Goal: Task Accomplishment & Management: Manage account settings

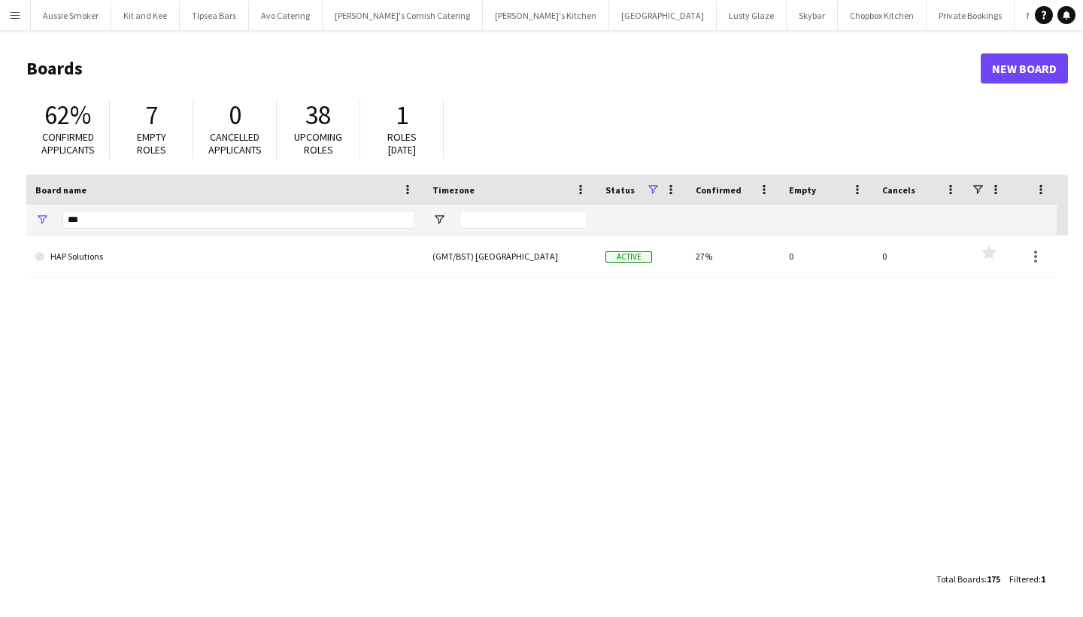
click at [9, 10] on app-icon "Menu" at bounding box center [15, 15] width 12 height 12
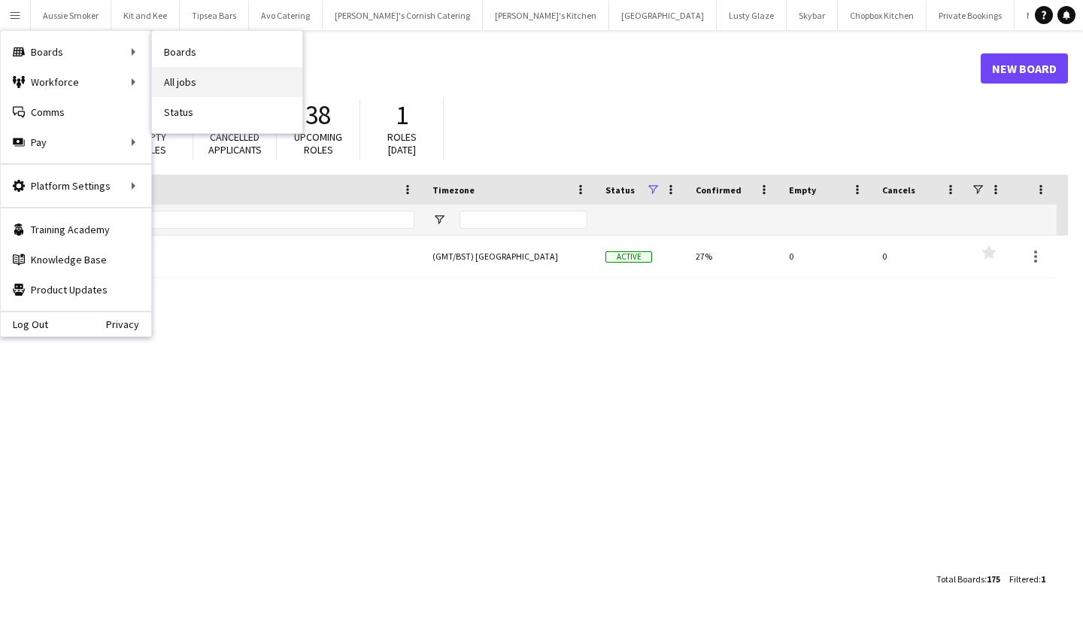
click at [220, 72] on link "All jobs" at bounding box center [227, 82] width 150 height 30
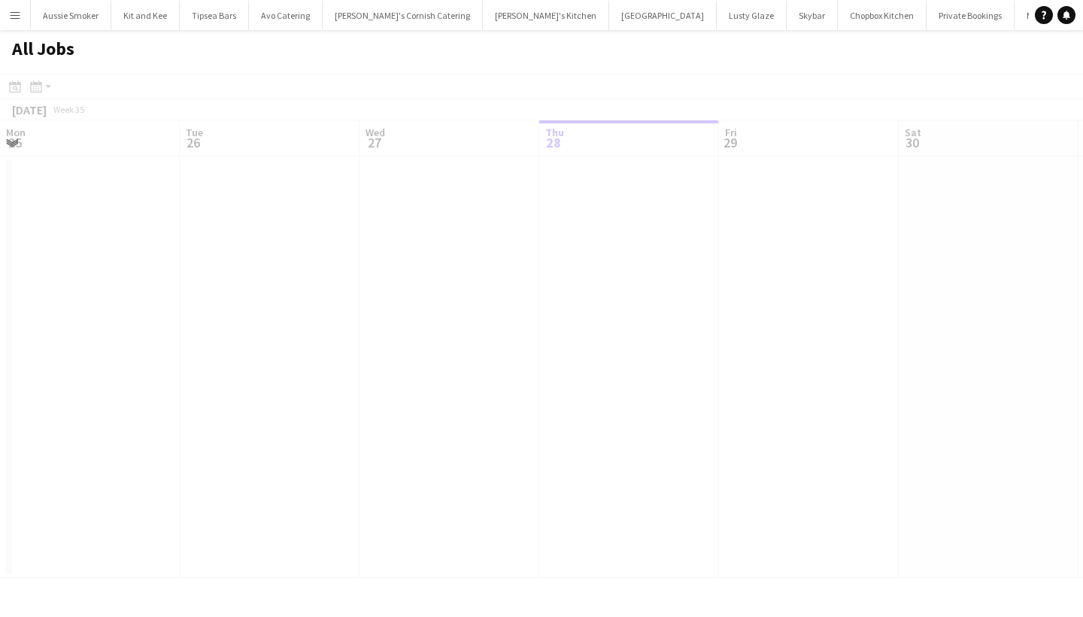
scroll to position [0, 360]
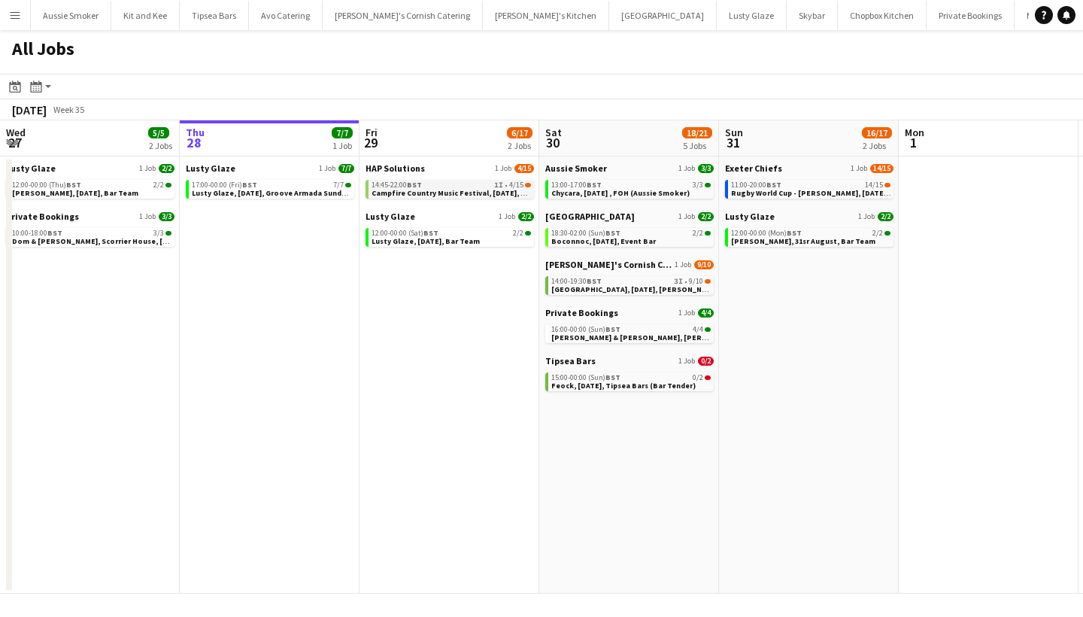
click at [469, 184] on div "14:45-22:00 BST 1I • 4/15" at bounding box center [451, 185] width 159 height 8
click at [446, 192] on span "Campfire Country Music Festival, [DATE], Bar (HAP)" at bounding box center [464, 193] width 184 height 10
click at [592, 287] on span "Wadebridge, 30th August, Kerra's Catering" at bounding box center [655, 289] width 208 height 10
click at [632, 191] on span "Chycara, [DATE] , FOH (Aussie Smoker)" at bounding box center [620, 193] width 138 height 10
click at [609, 235] on span "BST" at bounding box center [613, 233] width 15 height 10
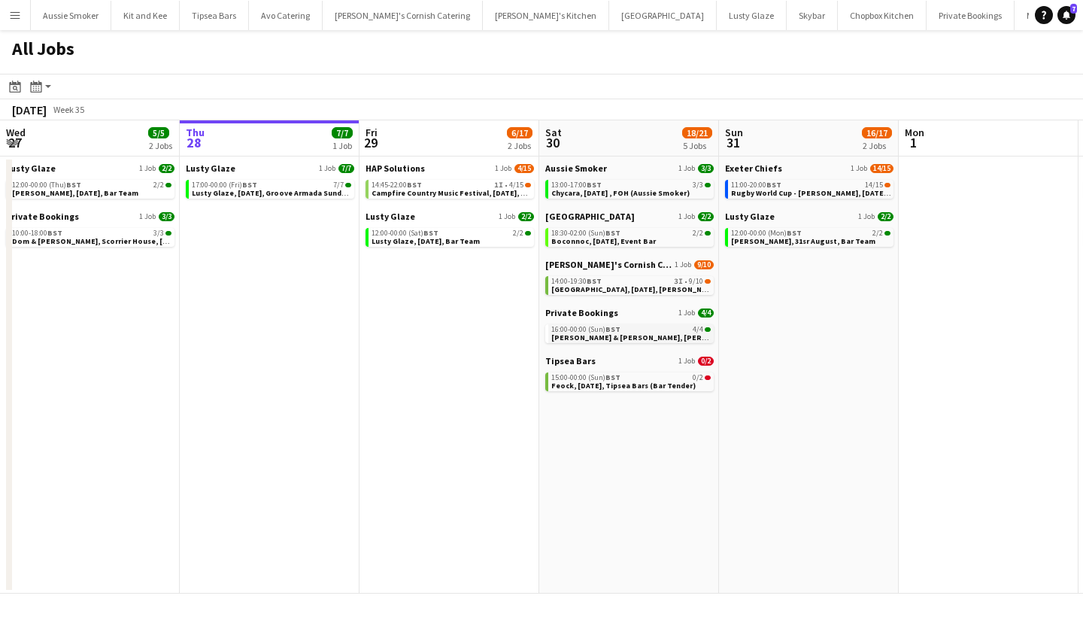
click at [618, 327] on span "BST" at bounding box center [613, 329] width 15 height 10
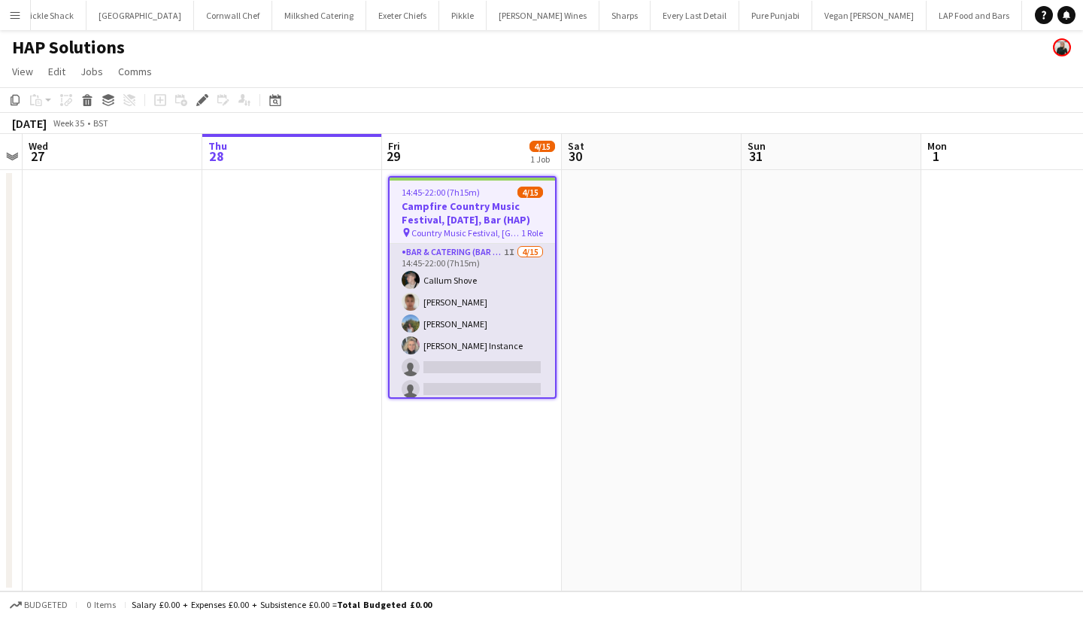
scroll to position [0, 1278]
click at [496, 317] on app-card-role "Bar & Catering (Bar Tender) 1I 4/15 14:45-22:00 (7h15m) Callum Shove Debbie Ste…" at bounding box center [472, 422] width 165 height 357
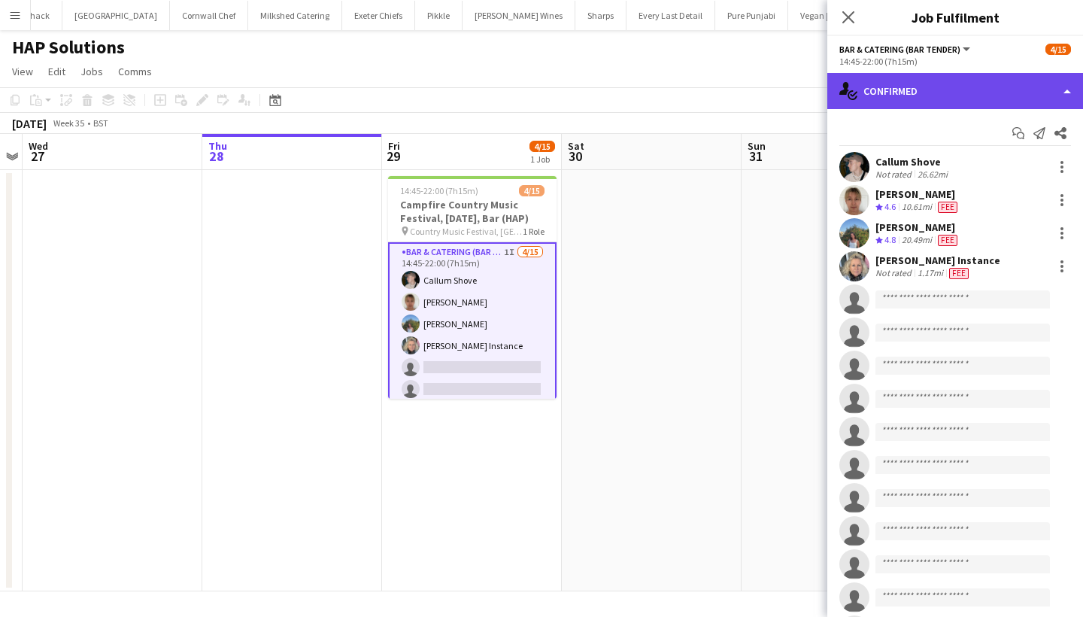
click at [912, 87] on div "single-neutral-actions-check-2 Confirmed" at bounding box center [955, 91] width 256 height 36
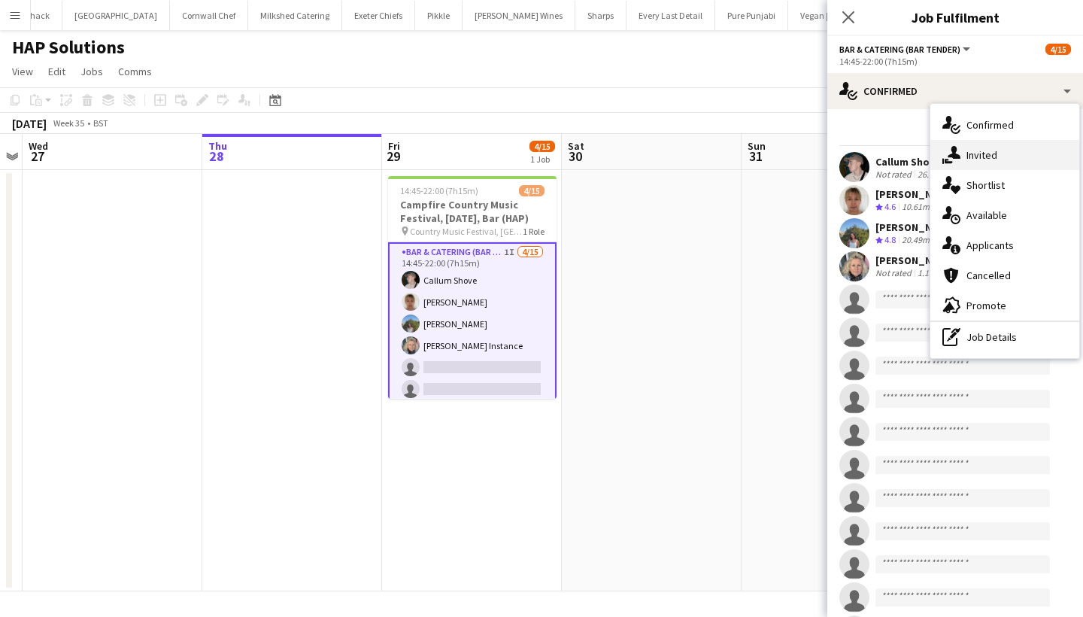
click at [966, 159] on div "single-neutral-actions-share-1 Invited" at bounding box center [1004, 155] width 149 height 30
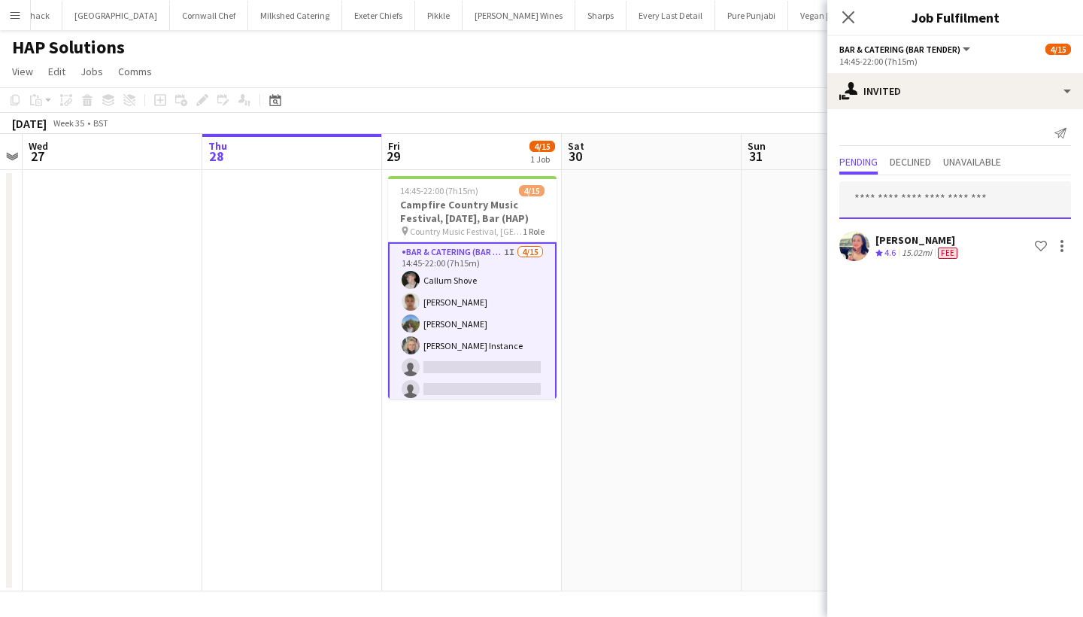
click at [901, 205] on input "text" at bounding box center [955, 200] width 232 height 38
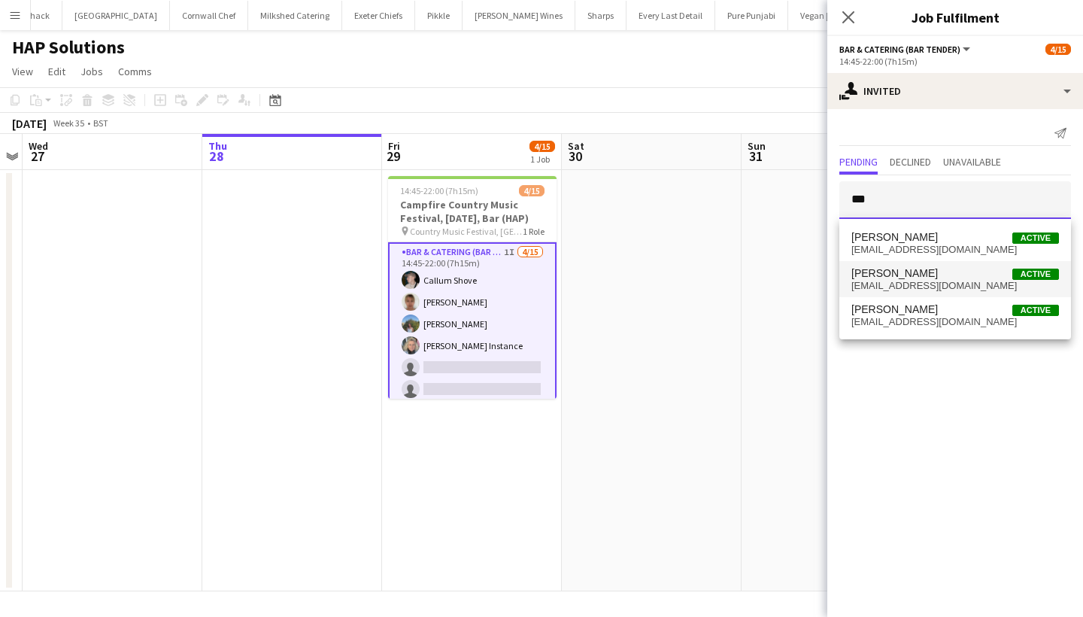
type input "***"
click at [922, 283] on span "domoniquejones91@gmail.com" at bounding box center [955, 286] width 208 height 12
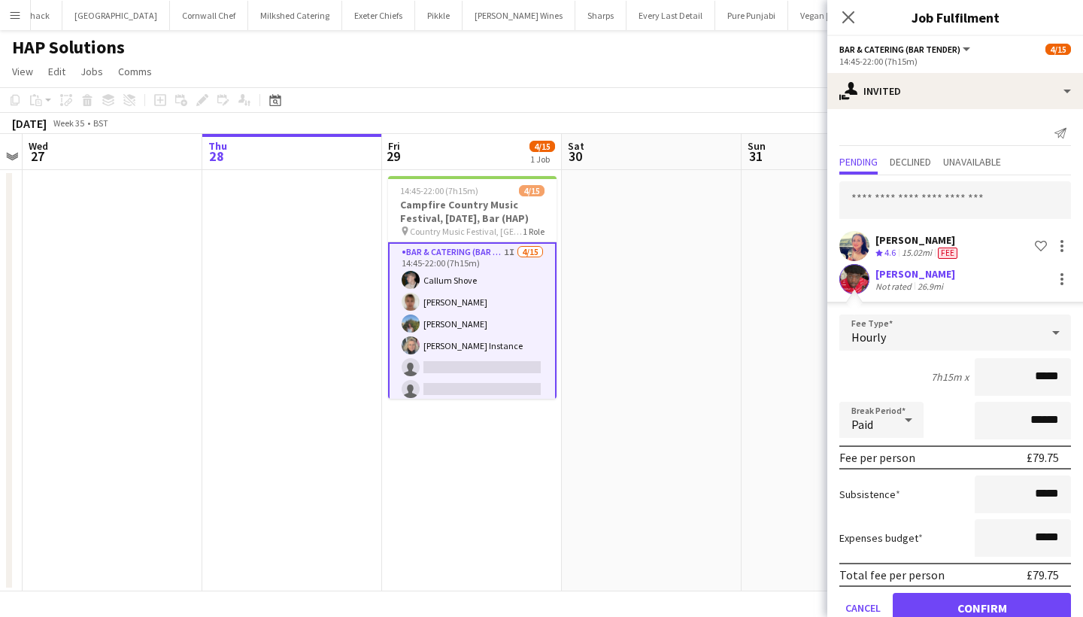
type input "******"
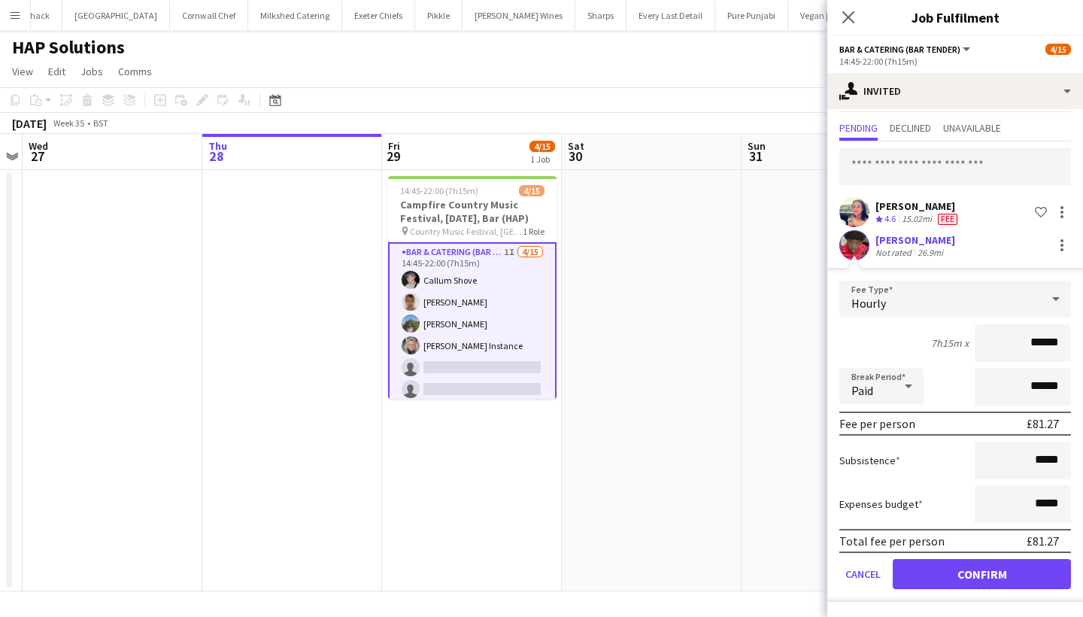
scroll to position [34, 0]
click at [979, 572] on button "Confirm" at bounding box center [982, 574] width 178 height 30
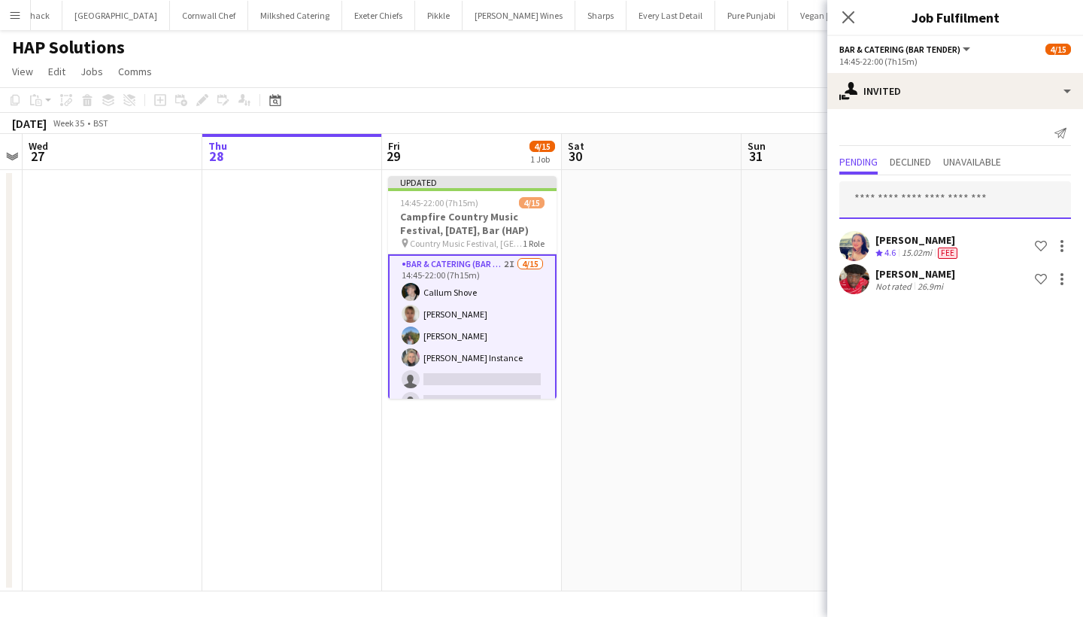
click at [921, 199] on input "text" at bounding box center [955, 200] width 232 height 38
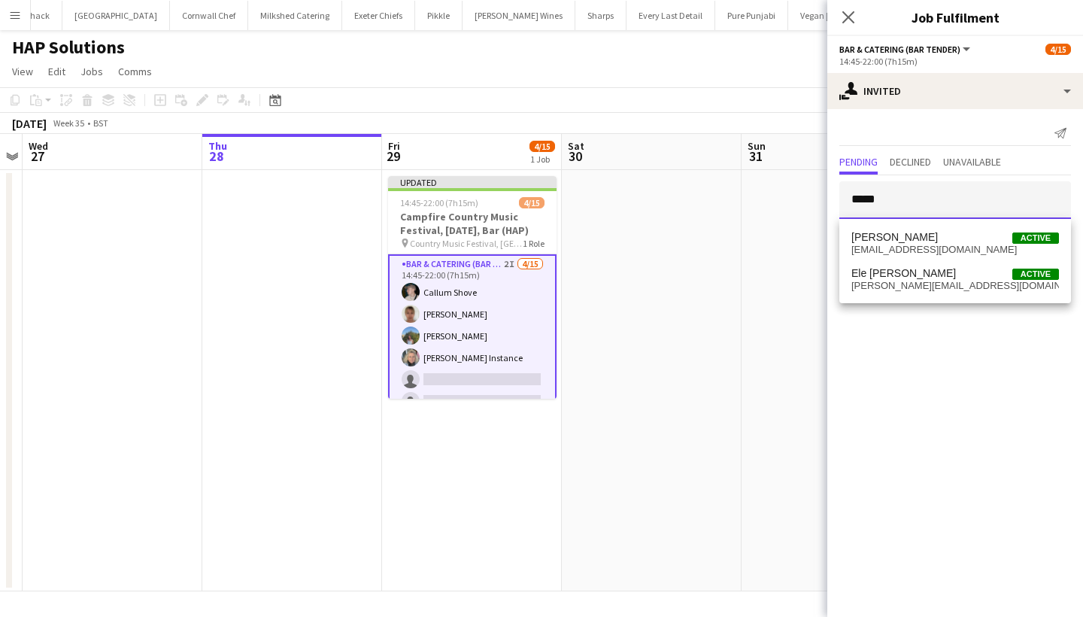
type input "*****"
drag, startPoint x: 921, startPoint y: 198, endPoint x: 927, endPoint y: 247, distance: 49.9
click at [927, 247] on span "lucashenrydrayton@gmail.com" at bounding box center [955, 250] width 208 height 12
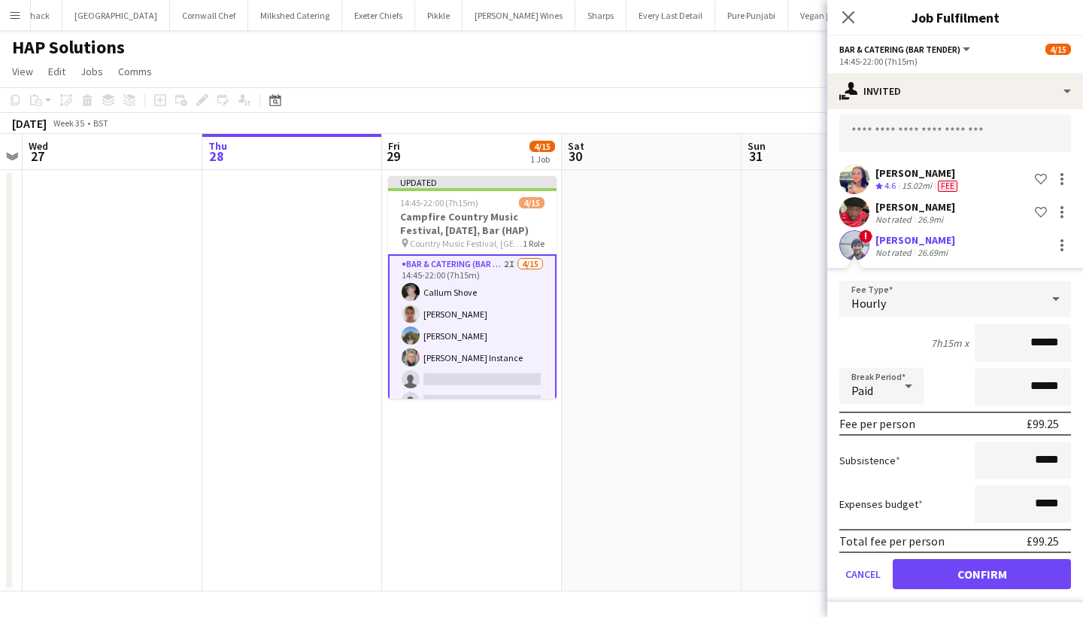
scroll to position [67, 0]
type input "******"
click at [974, 569] on button "Confirm" at bounding box center [982, 574] width 178 height 30
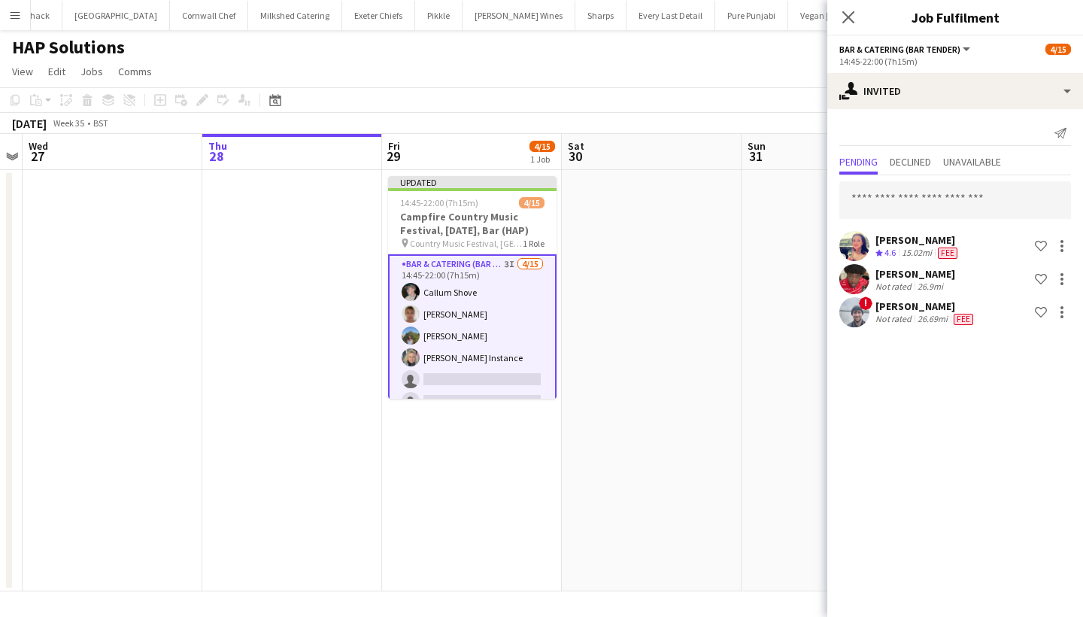
scroll to position [0, 0]
click at [922, 187] on input "text" at bounding box center [955, 200] width 232 height 38
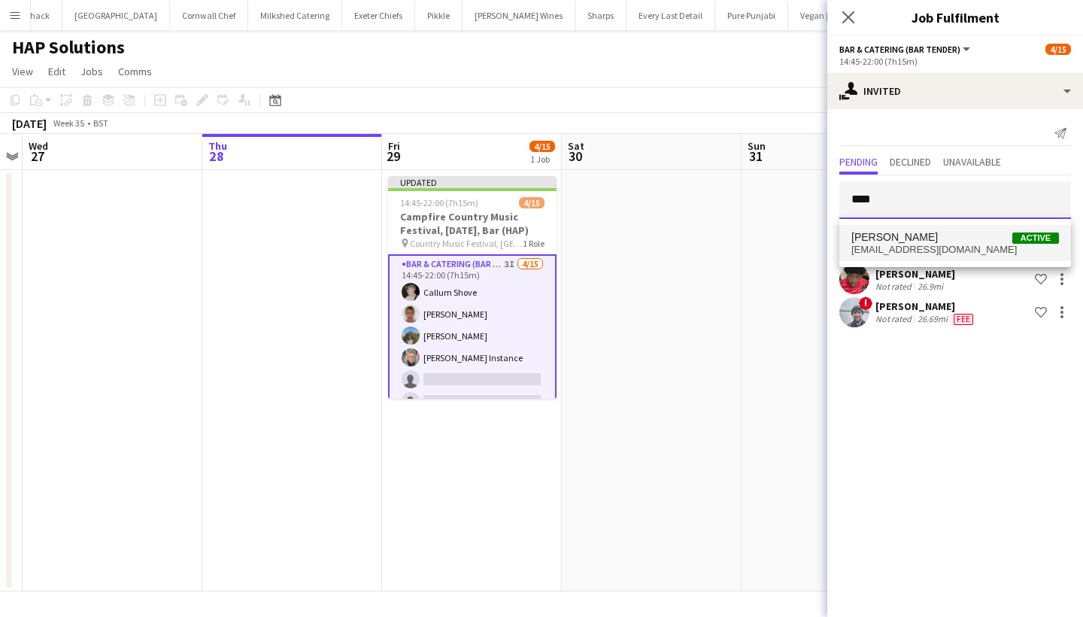
type input "****"
click at [939, 242] on span "Evie Wilkinson Active" at bounding box center [955, 237] width 208 height 13
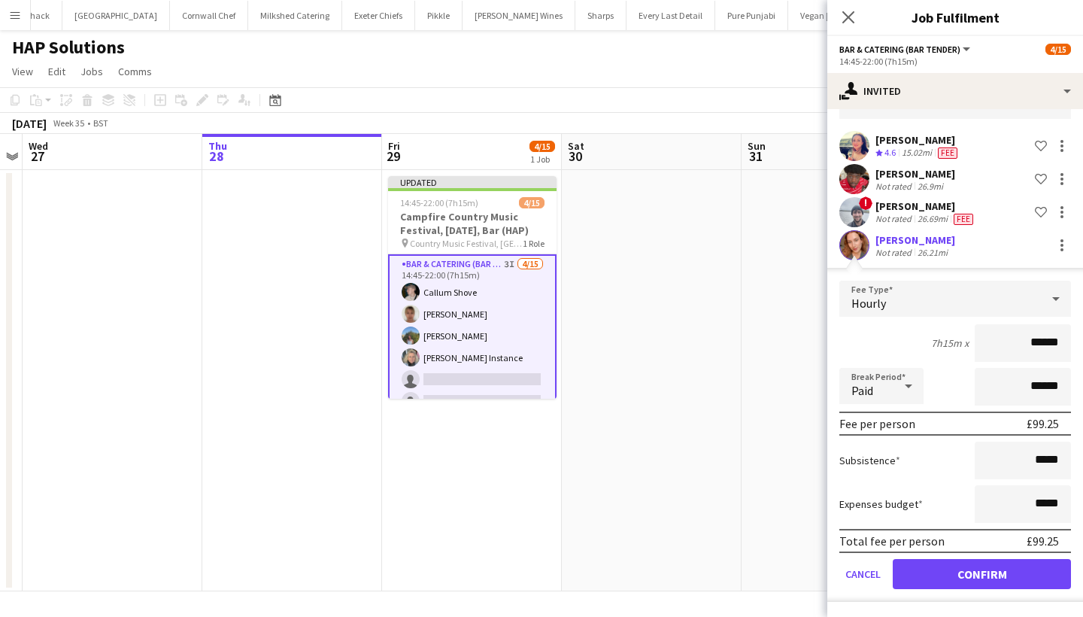
scroll to position [100, 0]
type input "******"
click at [988, 569] on button "Confirm" at bounding box center [982, 574] width 178 height 30
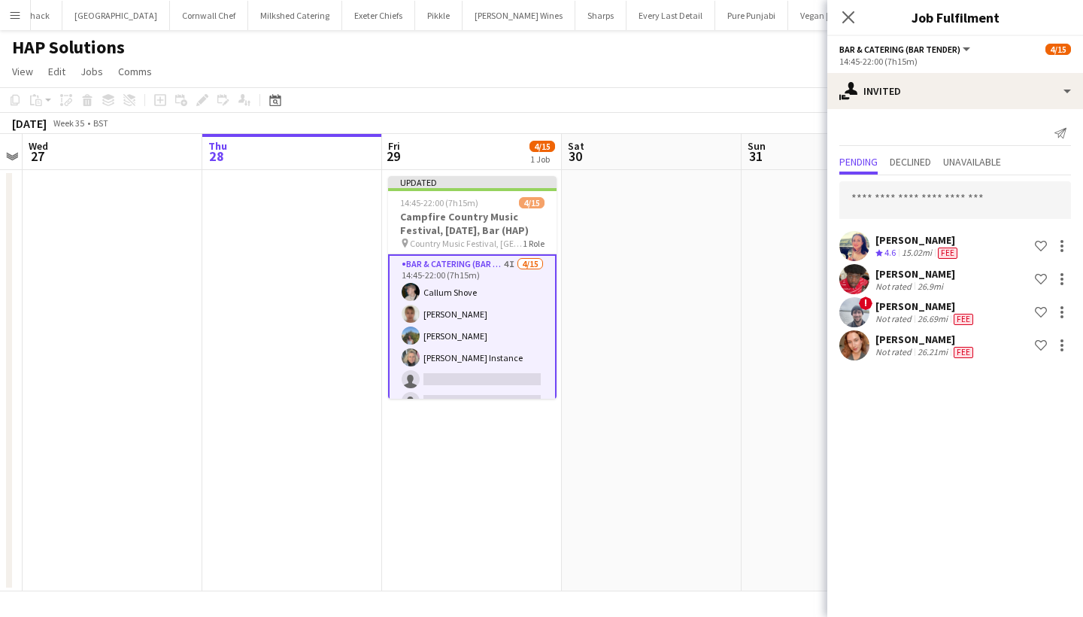
scroll to position [0, 0]
click at [846, 17] on icon "Close pop-in" at bounding box center [848, 17] width 14 height 14
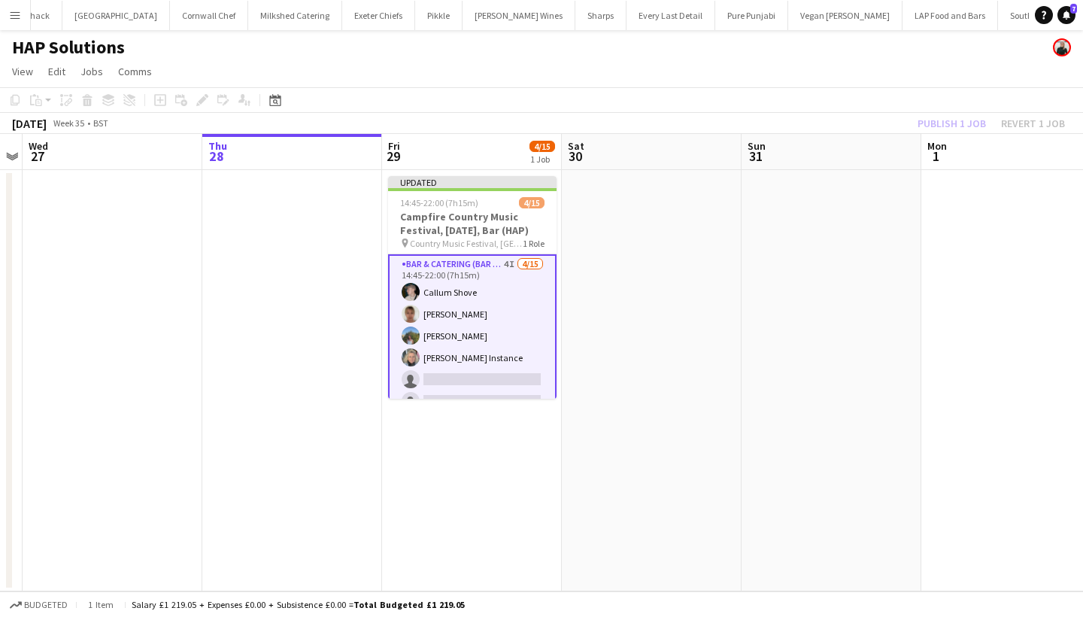
click at [949, 129] on div "Publish 1 job Revert 1 job" at bounding box center [992, 124] width 184 height 20
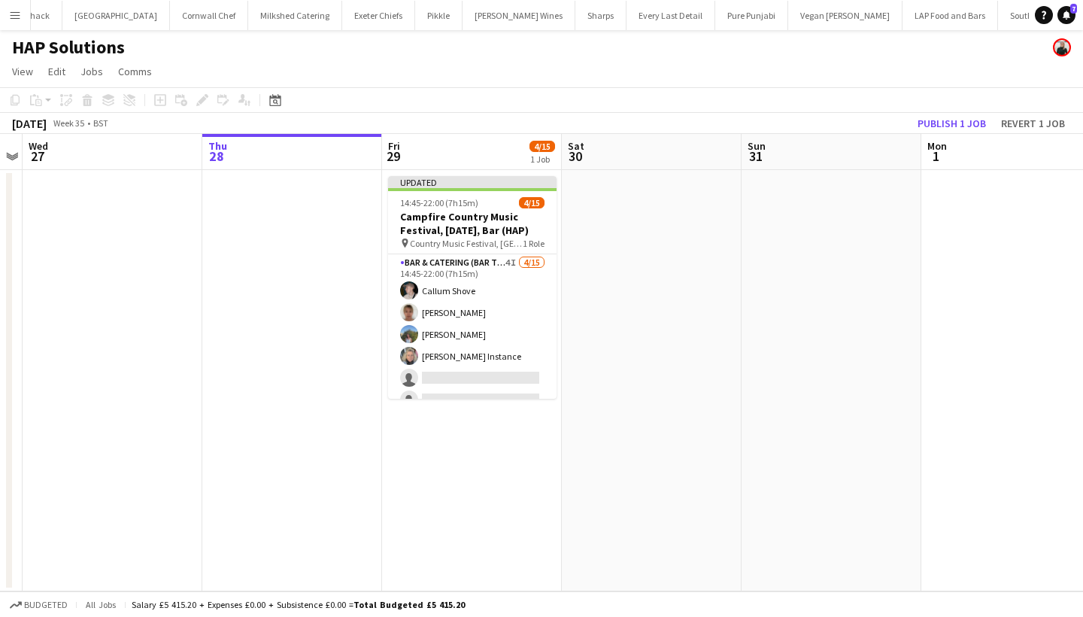
click at [949, 129] on button "Publish 1 job" at bounding box center [952, 124] width 80 height 20
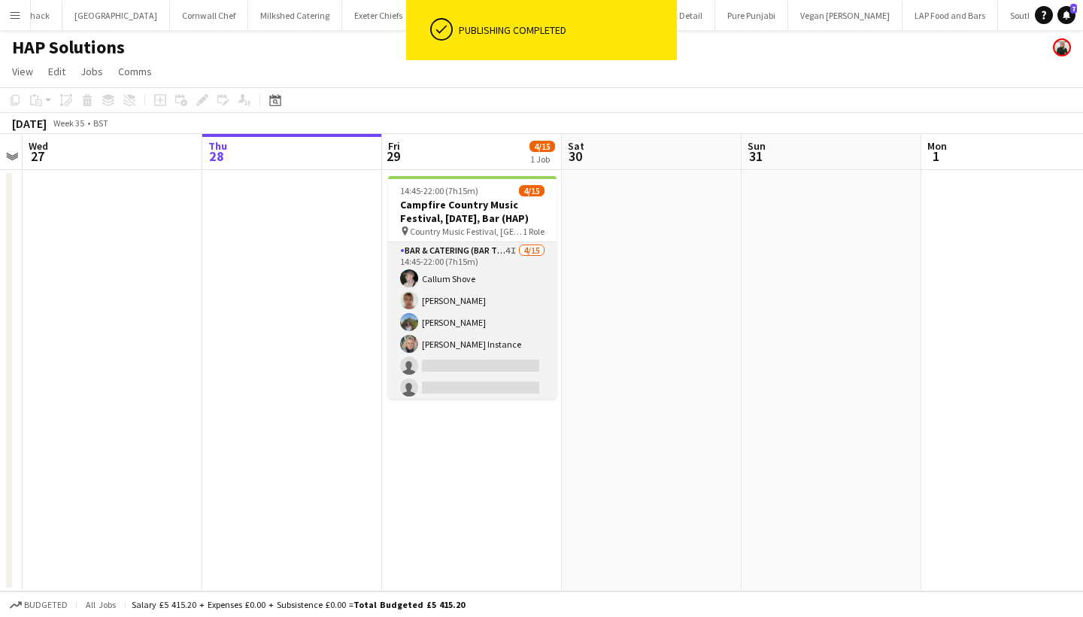
click at [504, 352] on app-card-role "Bar & Catering (Bar Tender) 4I 4/15 14:45-22:00 (7h15m) Callum Shove Debbie Ste…" at bounding box center [472, 420] width 168 height 357
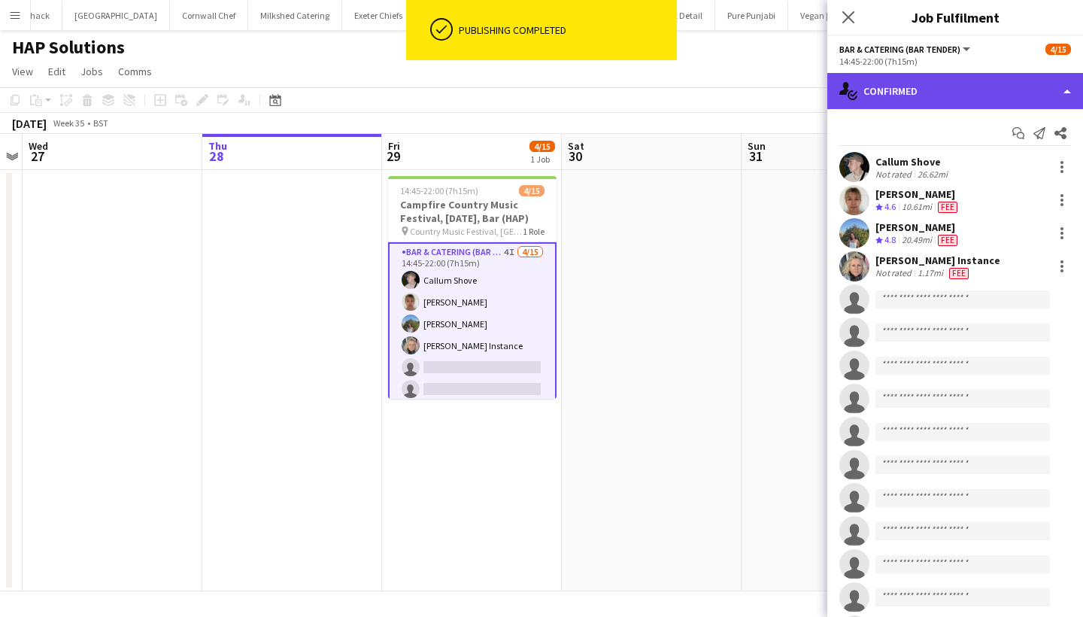
click at [876, 82] on div "single-neutral-actions-check-2 Confirmed" at bounding box center [955, 91] width 256 height 36
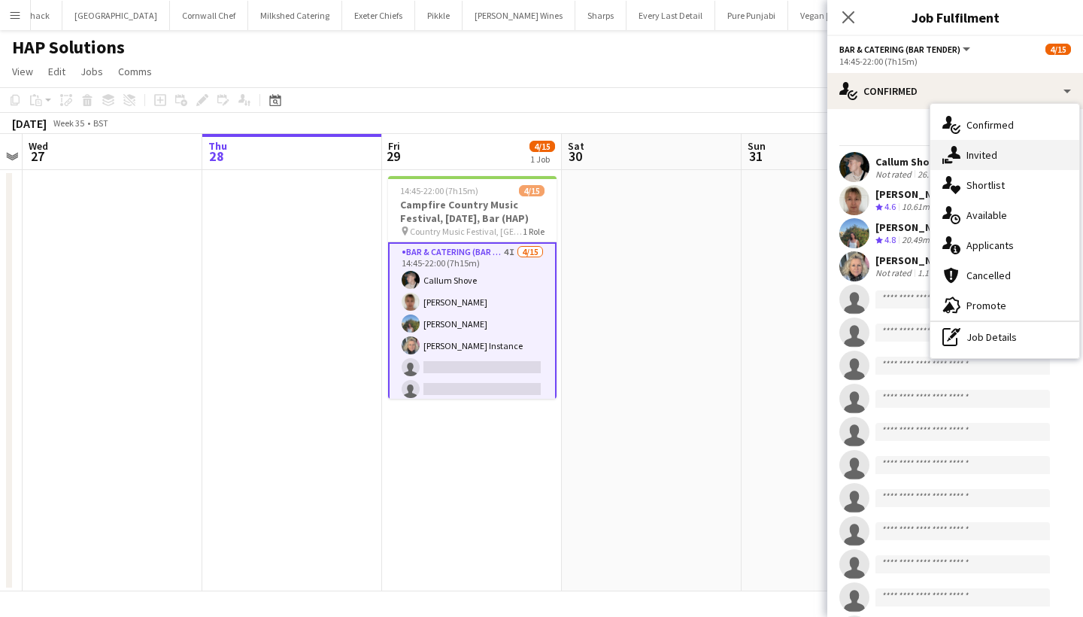
click at [985, 147] on div "single-neutral-actions-share-1 Invited" at bounding box center [1004, 155] width 149 height 30
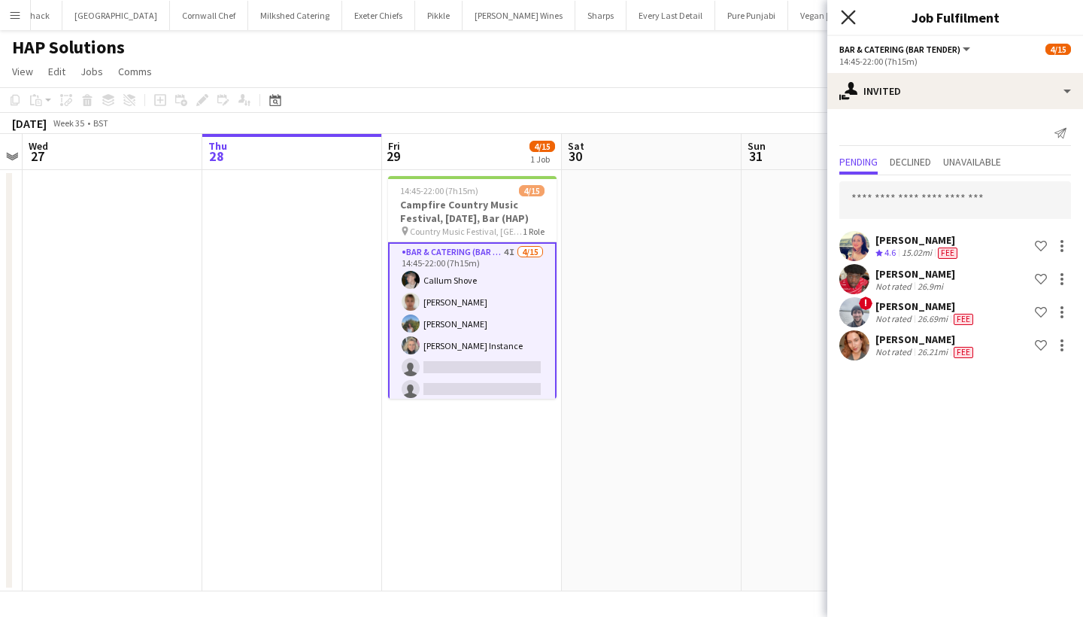
click at [845, 20] on icon at bounding box center [848, 17] width 14 height 14
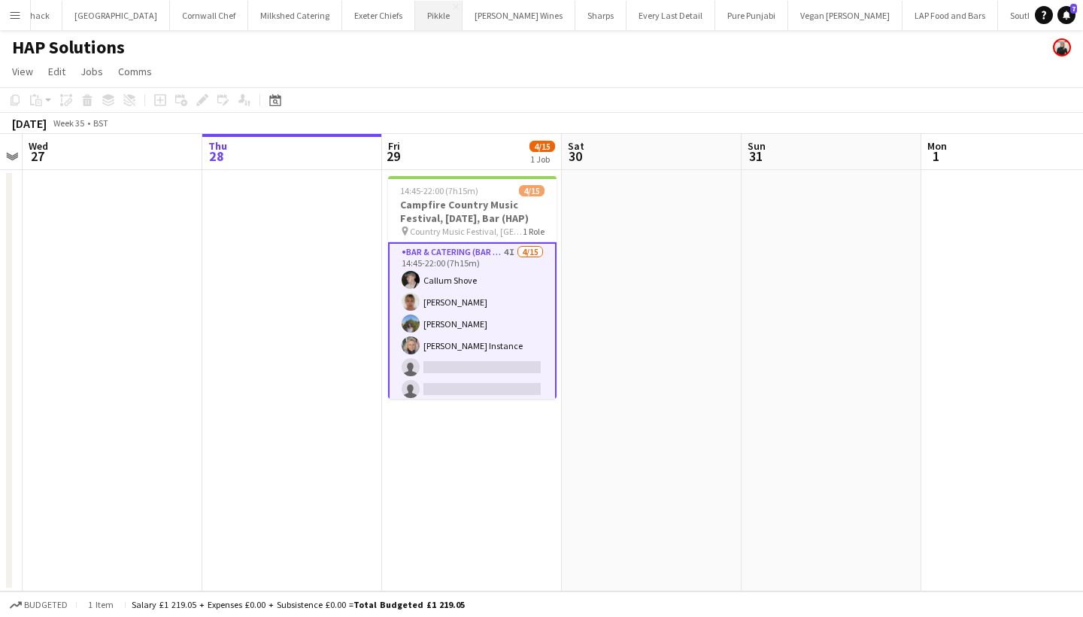
click at [415, 2] on button "Pikkle Close" at bounding box center [438, 15] width 47 height 29
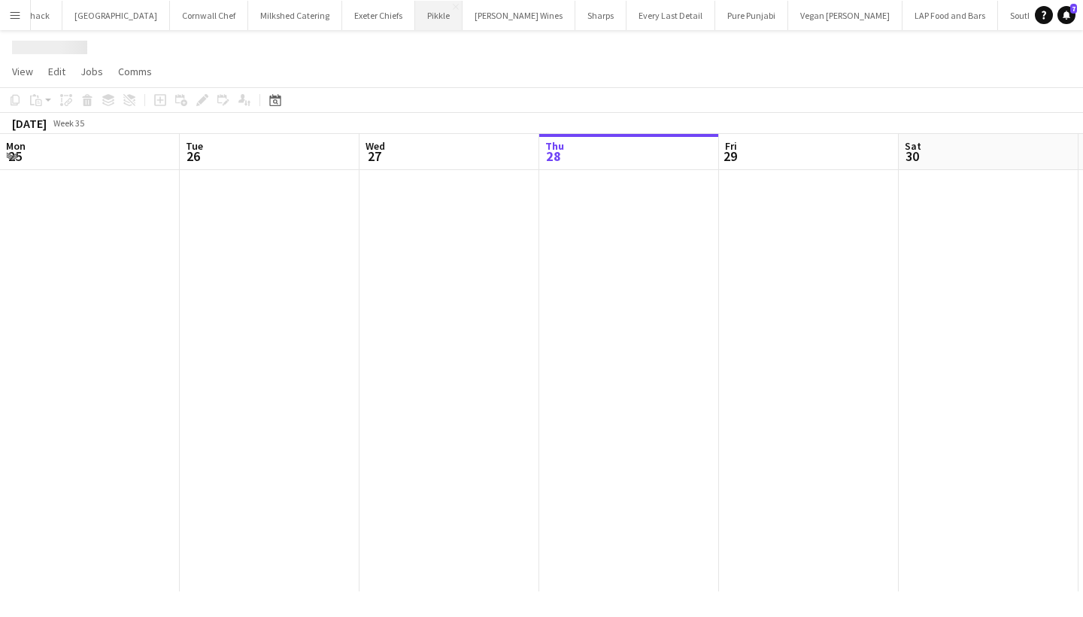
scroll to position [0, 360]
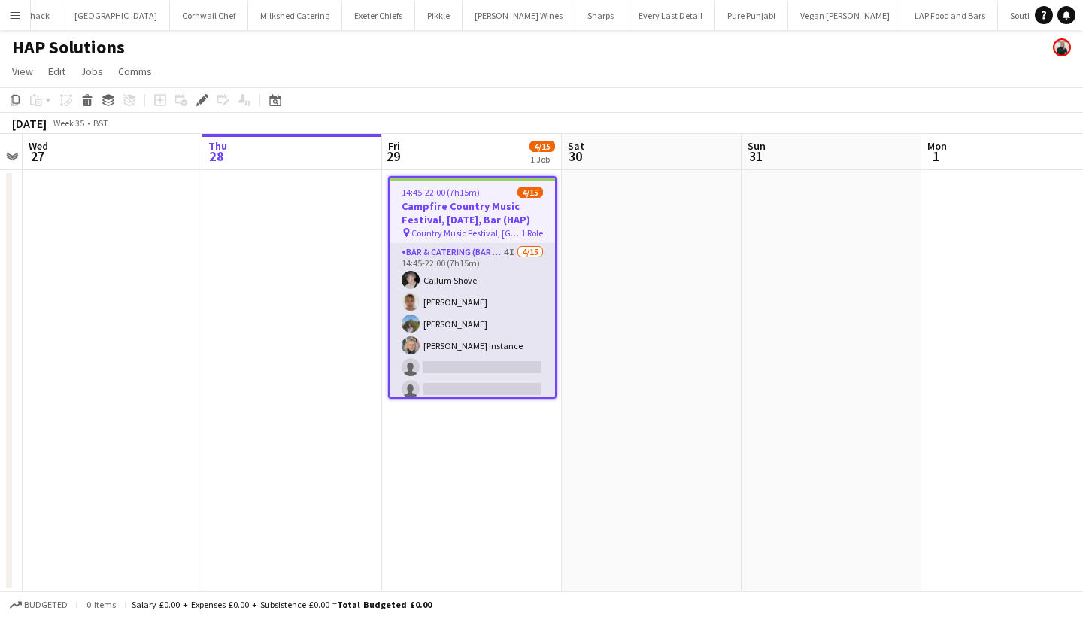
click at [484, 340] on app-card-role "Bar & Catering (Bar Tender) 4I 4/15 14:45-22:00 (7h15m) Callum Shove Debbie Ste…" at bounding box center [472, 422] width 165 height 357
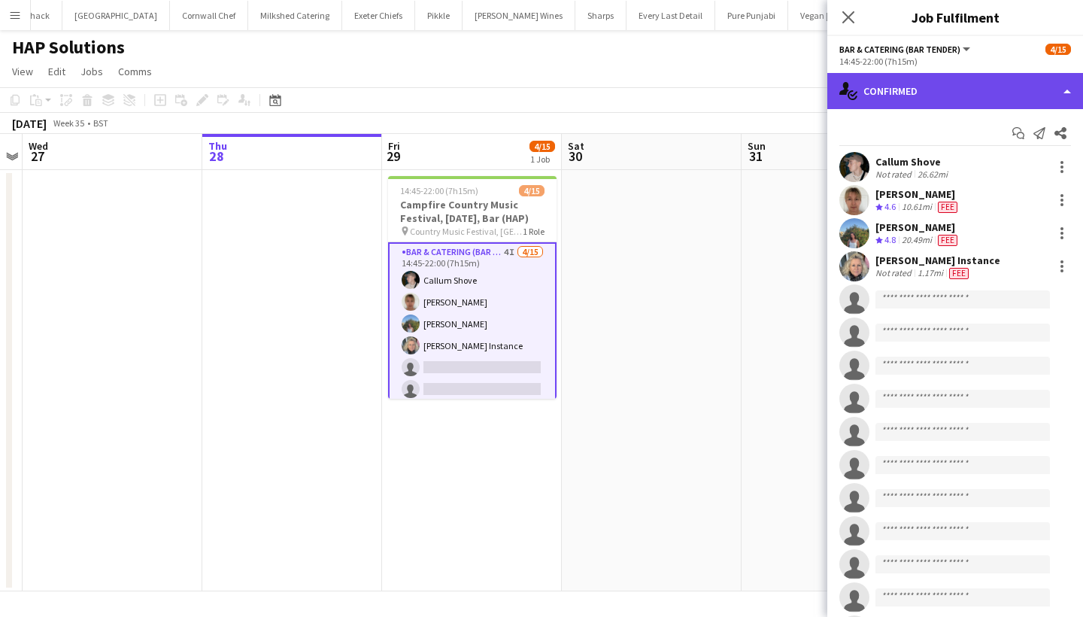
click at [967, 80] on div "single-neutral-actions-check-2 Confirmed" at bounding box center [955, 91] width 256 height 36
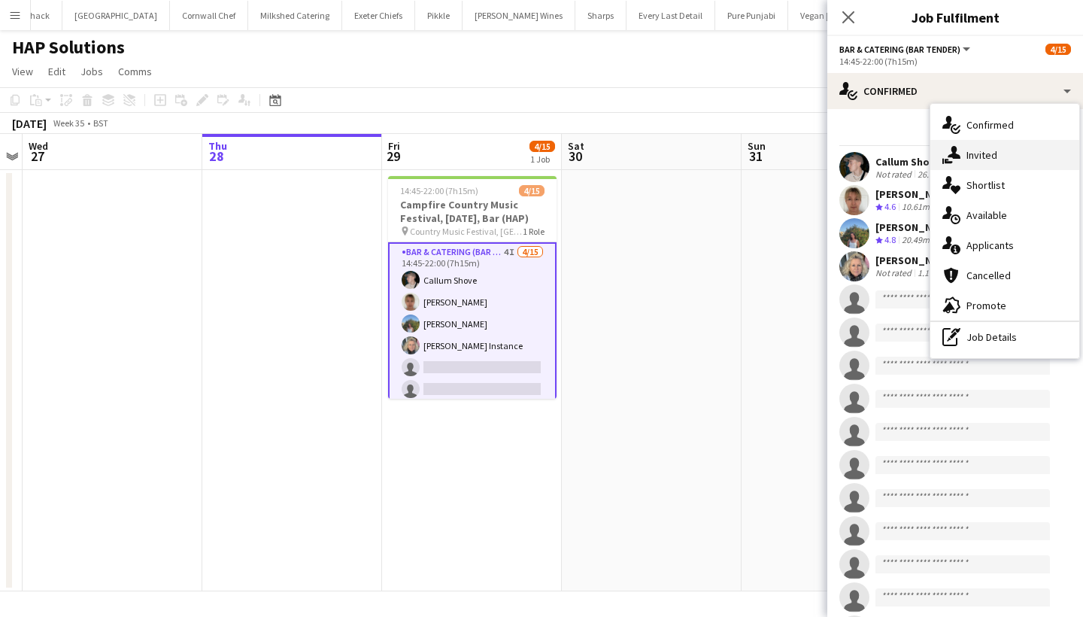
click at [979, 153] on div "single-neutral-actions-share-1 Invited" at bounding box center [1004, 155] width 149 height 30
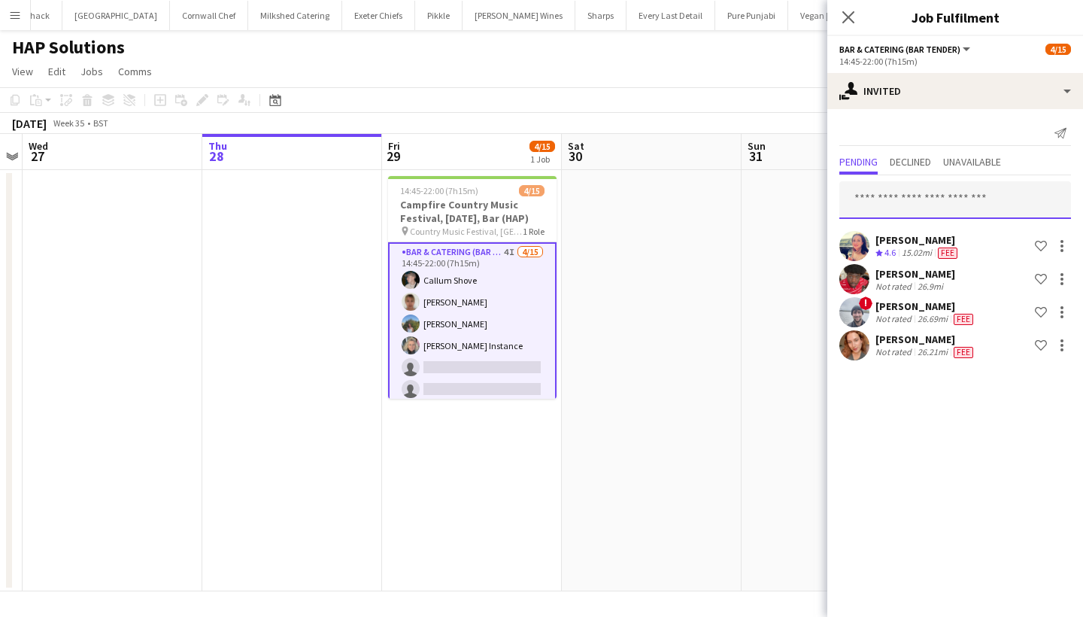
click at [910, 203] on input "text" at bounding box center [955, 200] width 232 height 38
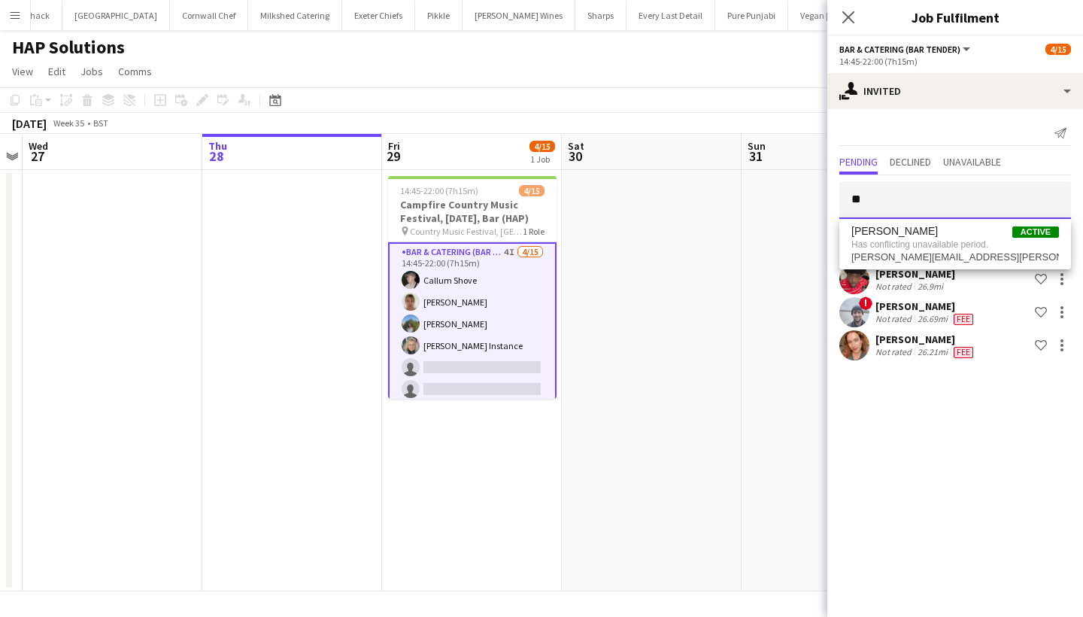
type input "*"
type input "****"
drag, startPoint x: 938, startPoint y: 222, endPoint x: 938, endPoint y: 238, distance: 15.8
click at [938, 238] on span "Saffron Ingleheart Waiting list" at bounding box center [955, 237] width 208 height 13
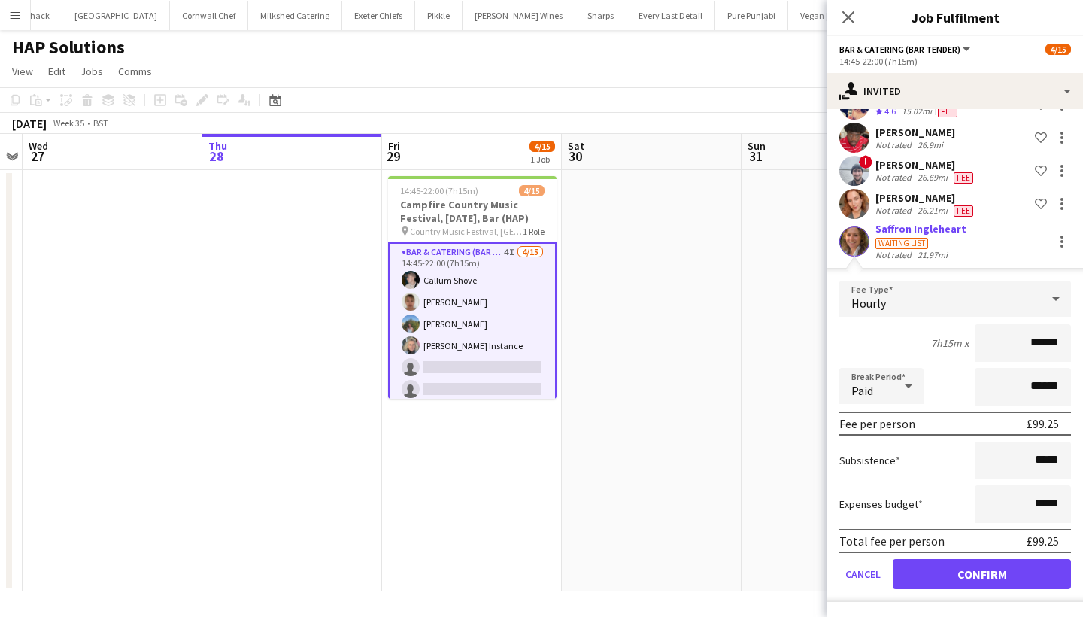
scroll to position [141, 0]
type input "******"
click at [985, 578] on button "Confirm" at bounding box center [982, 574] width 178 height 30
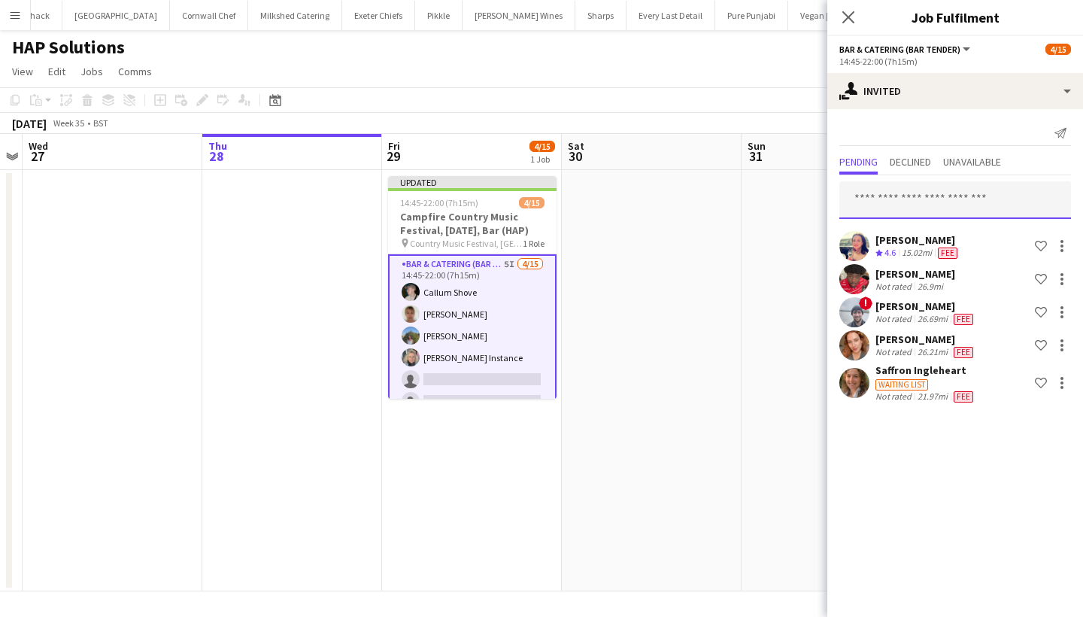
click at [900, 193] on input "text" at bounding box center [955, 200] width 232 height 38
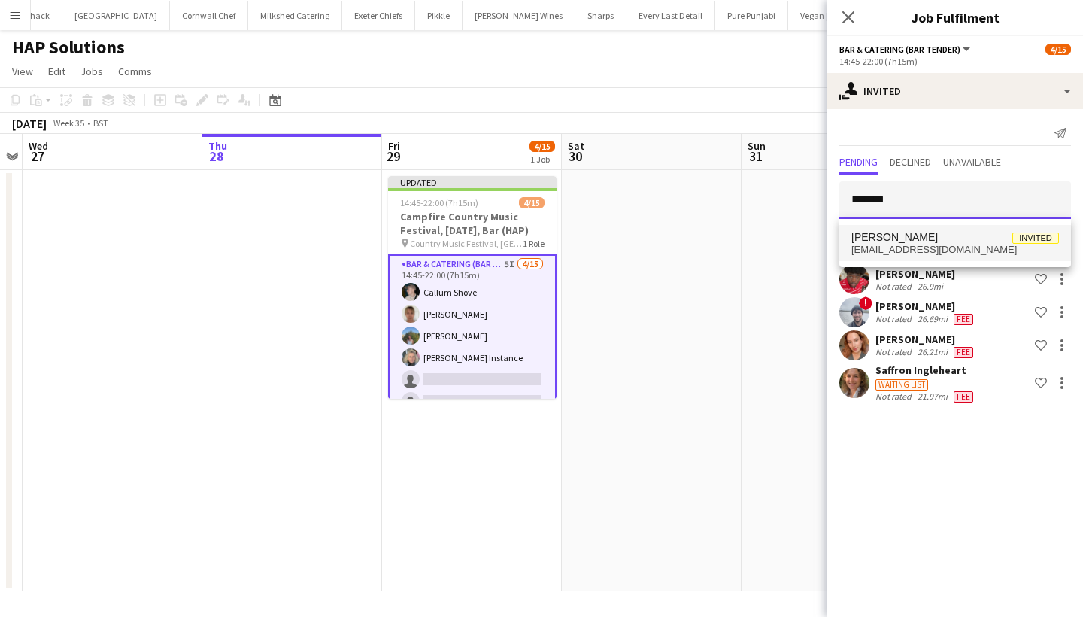
type input "*******"
click at [923, 250] on span "katieharpur@icloud.com" at bounding box center [955, 250] width 208 height 12
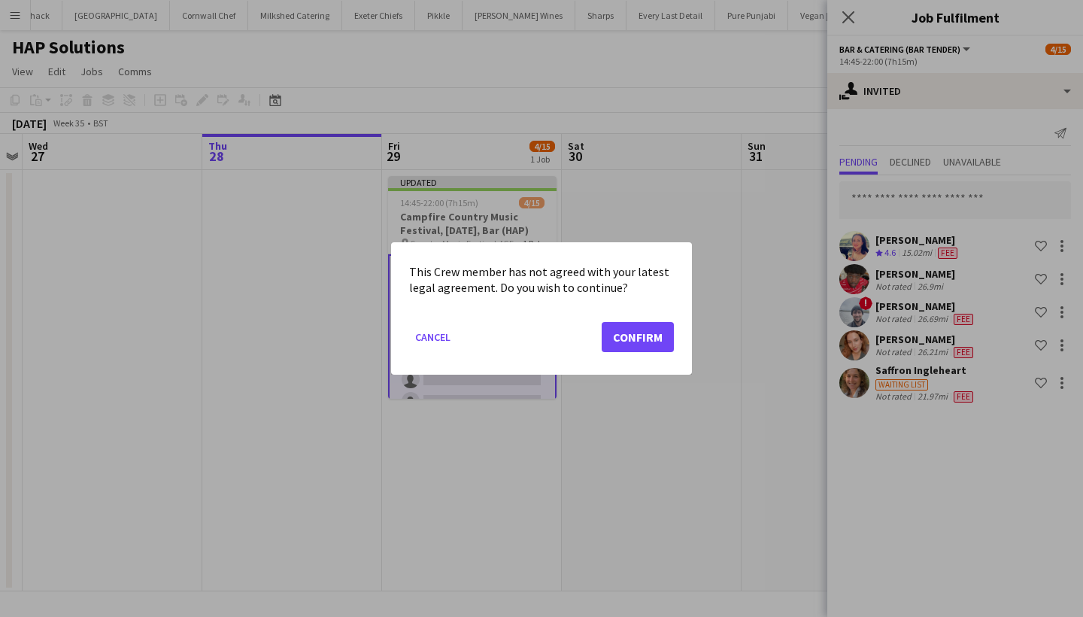
click at [615, 334] on button "Confirm" at bounding box center [638, 337] width 72 height 30
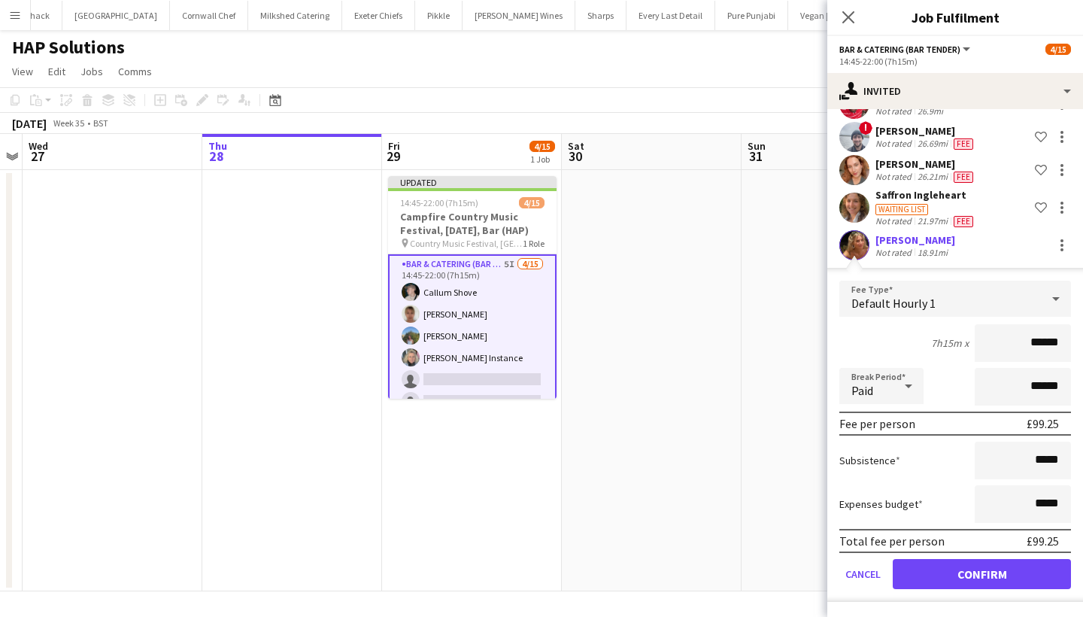
scroll to position [175, 0]
type input "******"
click at [963, 584] on button "Confirm" at bounding box center [982, 574] width 178 height 30
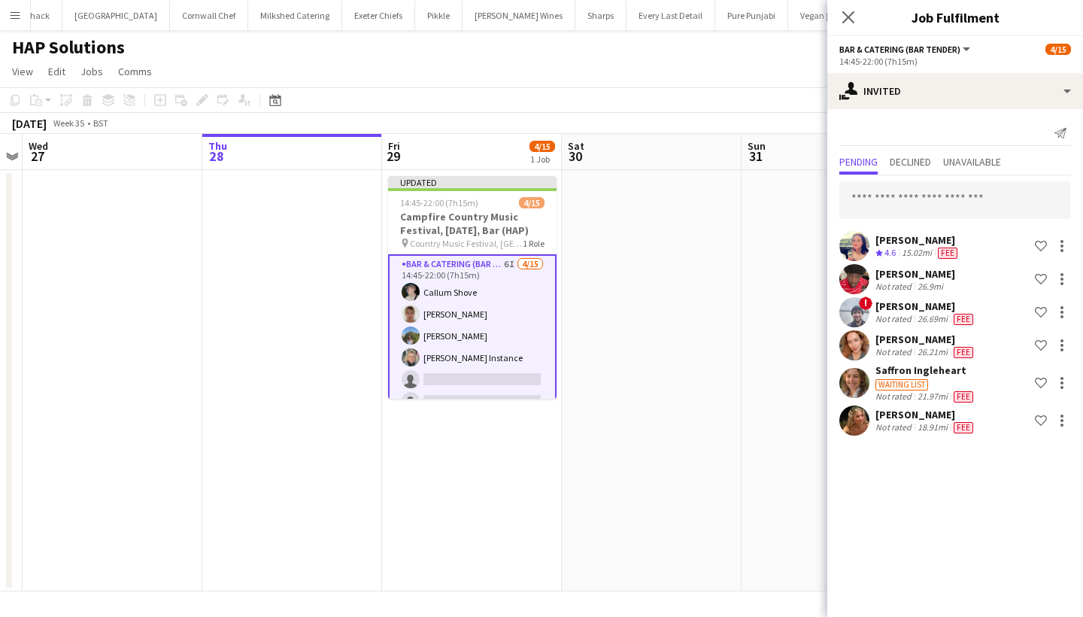
scroll to position [0, 0]
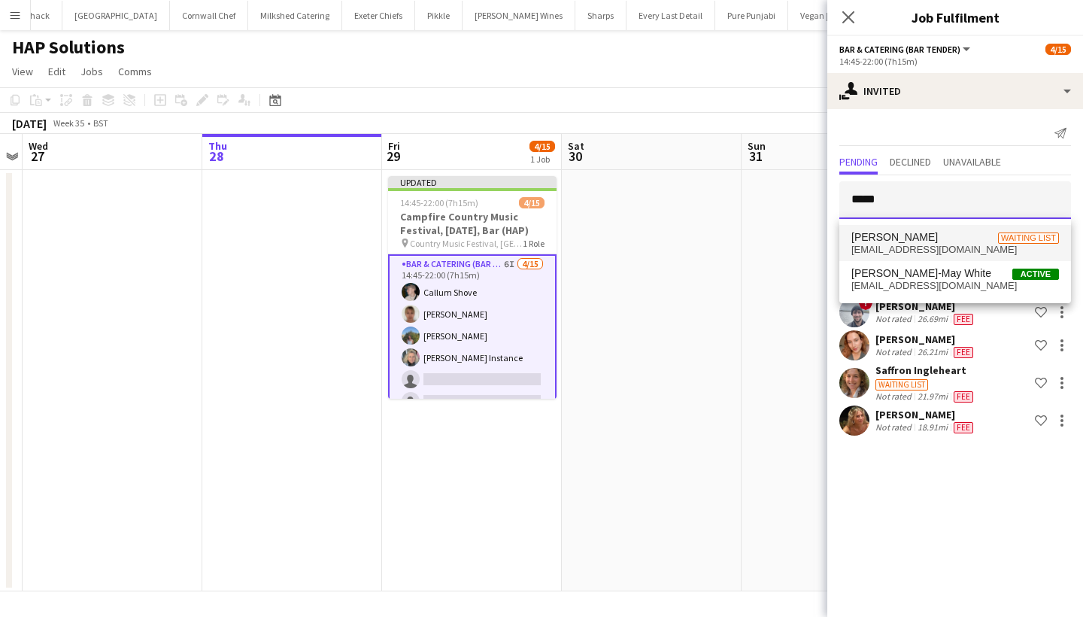
type input "*****"
click at [908, 244] on span "betsyharpur@icloud.com" at bounding box center [955, 250] width 208 height 12
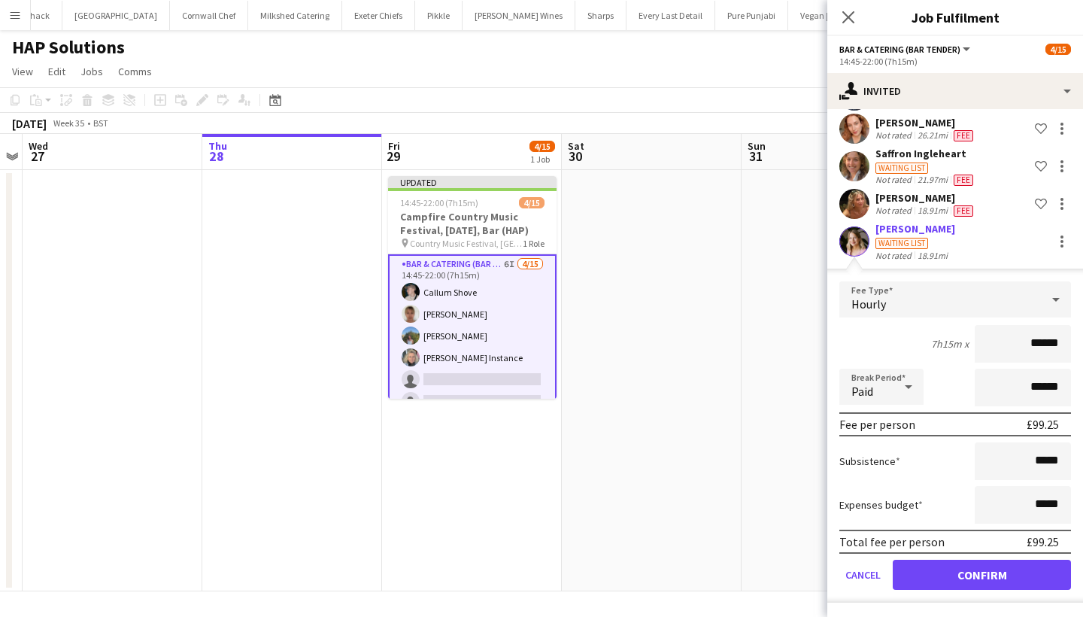
scroll to position [217, 0]
type input "******"
click at [940, 578] on button "Confirm" at bounding box center [982, 575] width 178 height 30
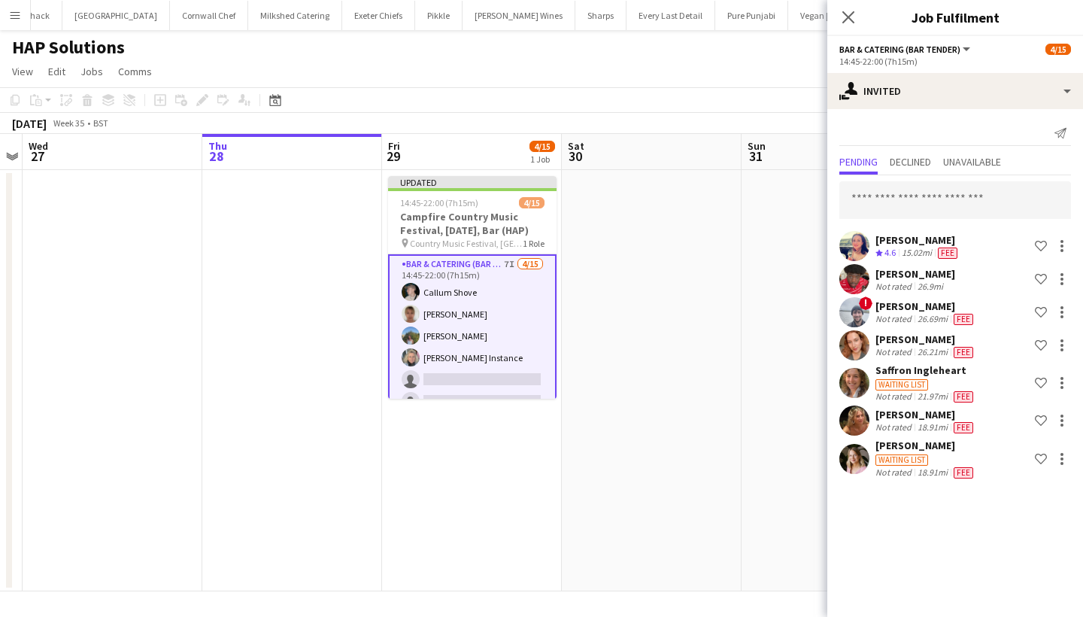
scroll to position [0, 0]
click at [909, 207] on input "text" at bounding box center [955, 200] width 232 height 38
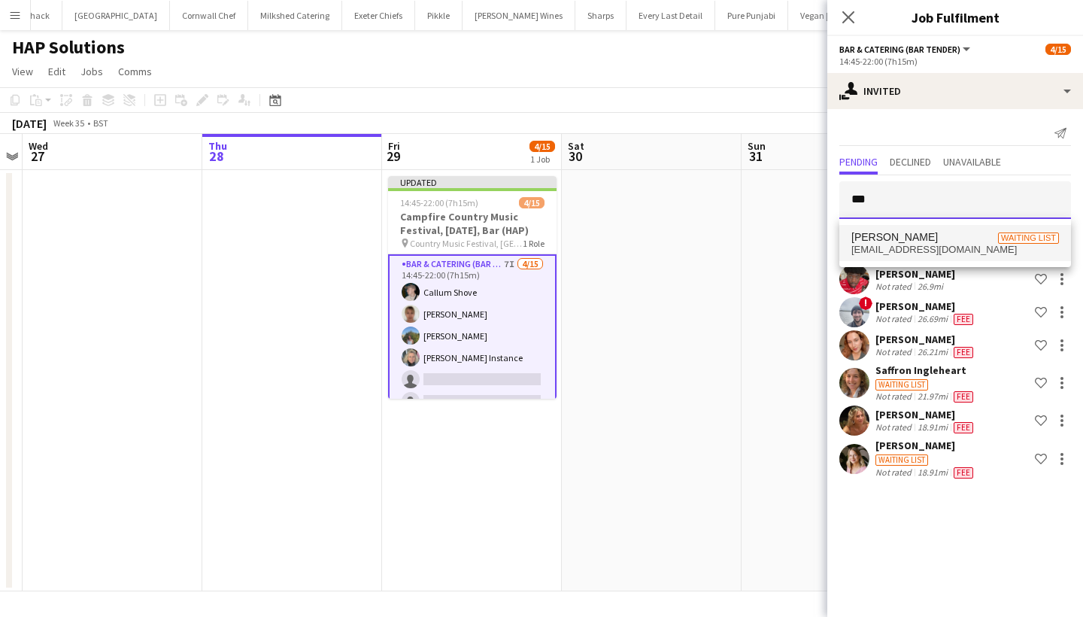
type input "***"
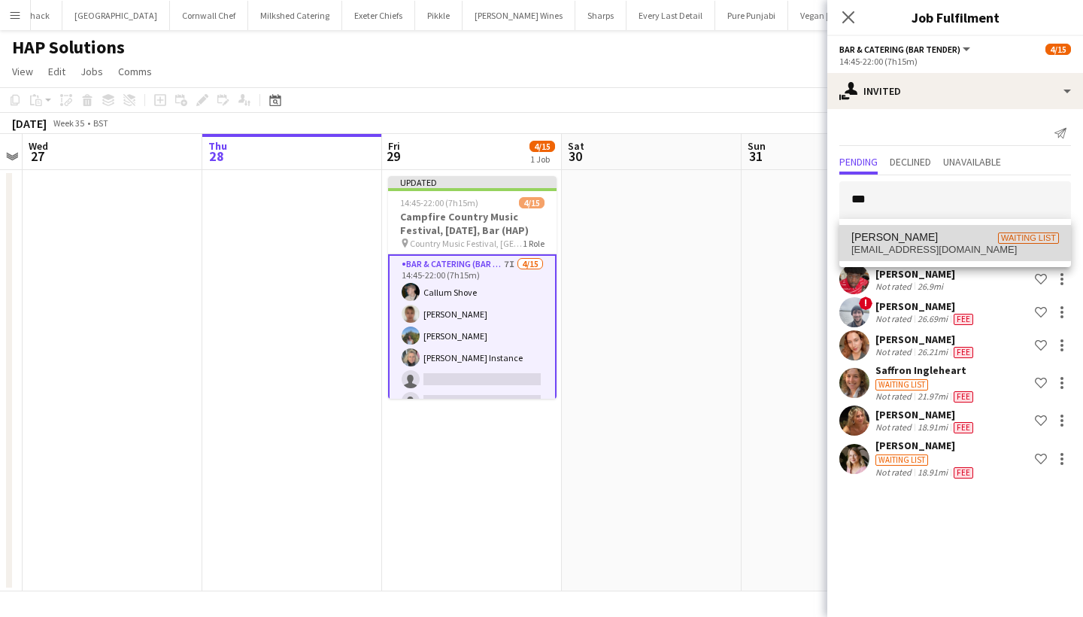
click at [955, 238] on span "Kezia Fox Waiting list" at bounding box center [955, 237] width 208 height 13
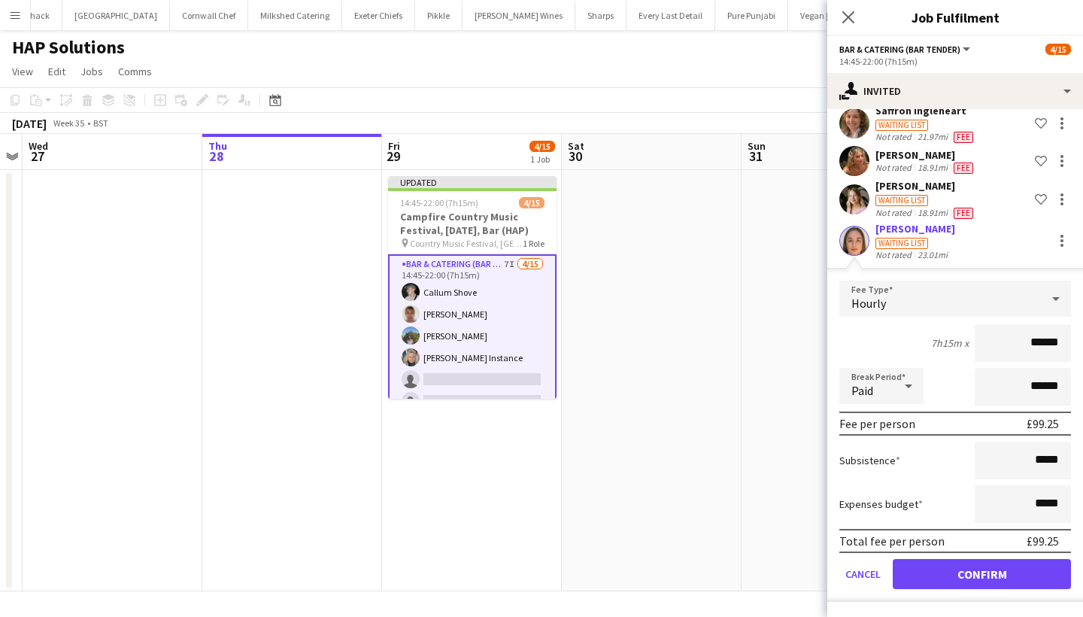
scroll to position [259, 0]
type input "******"
click at [965, 581] on button "Confirm" at bounding box center [982, 575] width 178 height 30
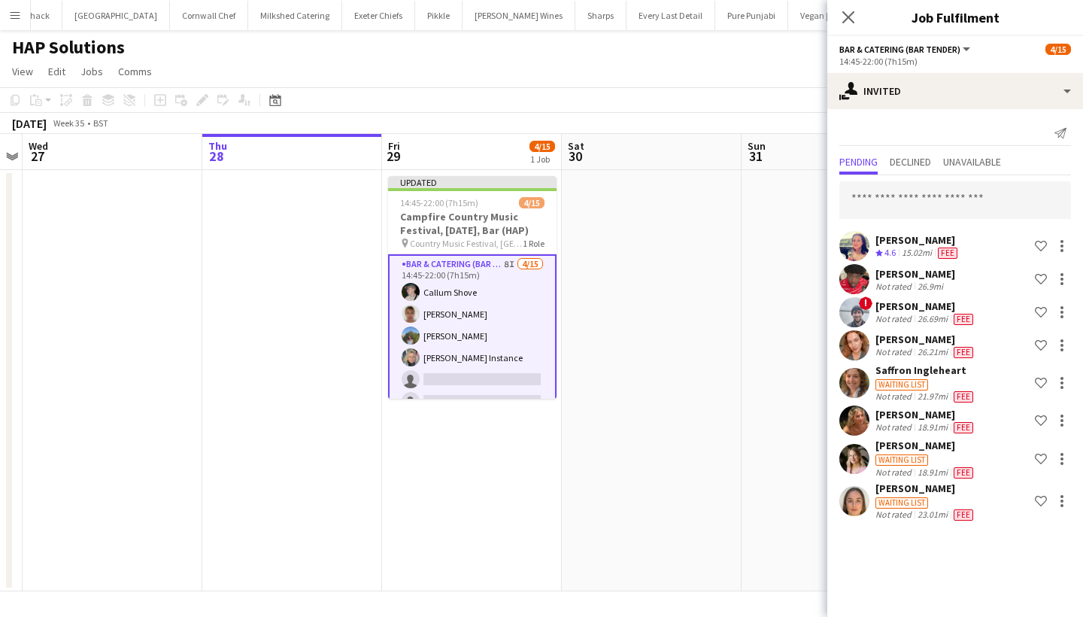
scroll to position [0, 0]
click at [925, 199] on input "text" at bounding box center [955, 200] width 232 height 38
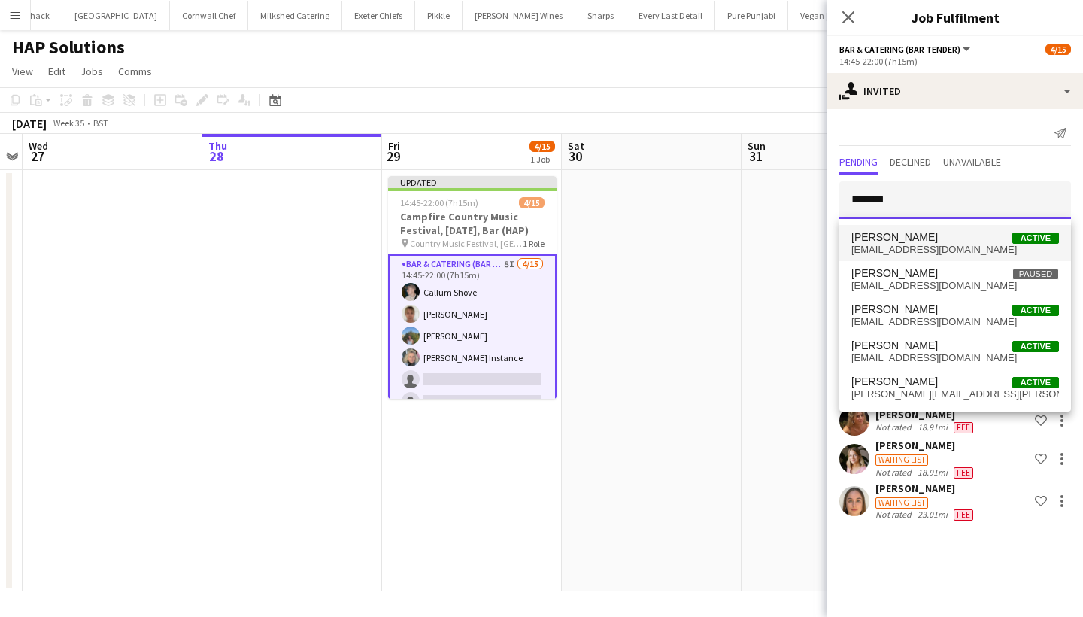
type input "*******"
drag, startPoint x: 939, startPoint y: 251, endPoint x: 935, endPoint y: 352, distance: 100.9
click at [935, 352] on span "jessicamckendrick@outlook.com" at bounding box center [955, 358] width 208 height 12
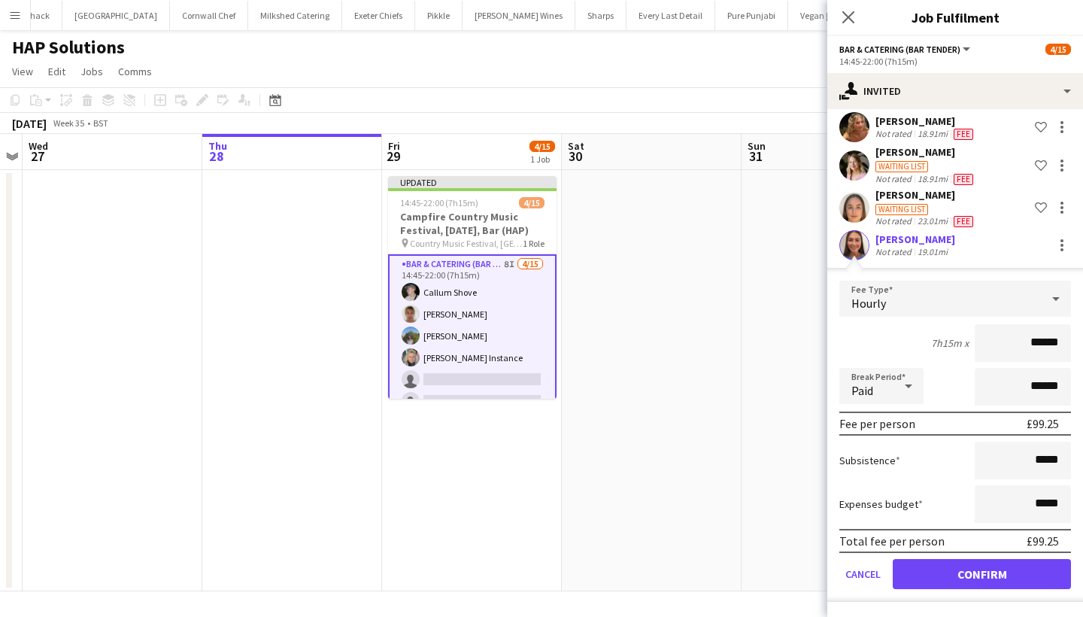
scroll to position [293, 0]
type input "******"
click at [955, 566] on button "Confirm" at bounding box center [982, 575] width 178 height 30
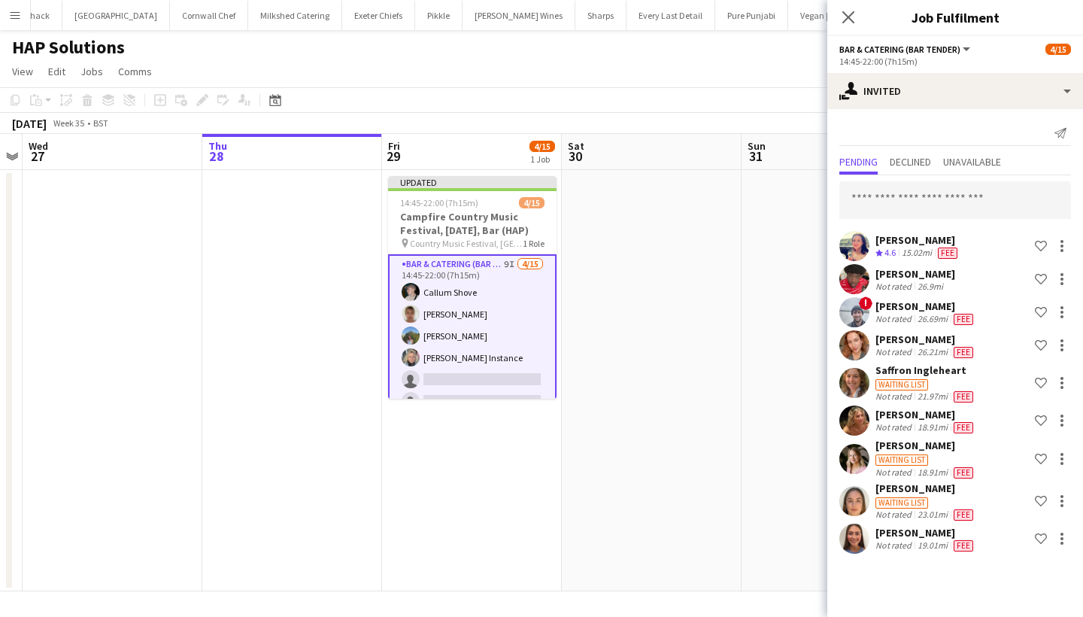
scroll to position [0, 0]
click at [849, 23] on icon "Close pop-in" at bounding box center [848, 17] width 14 height 14
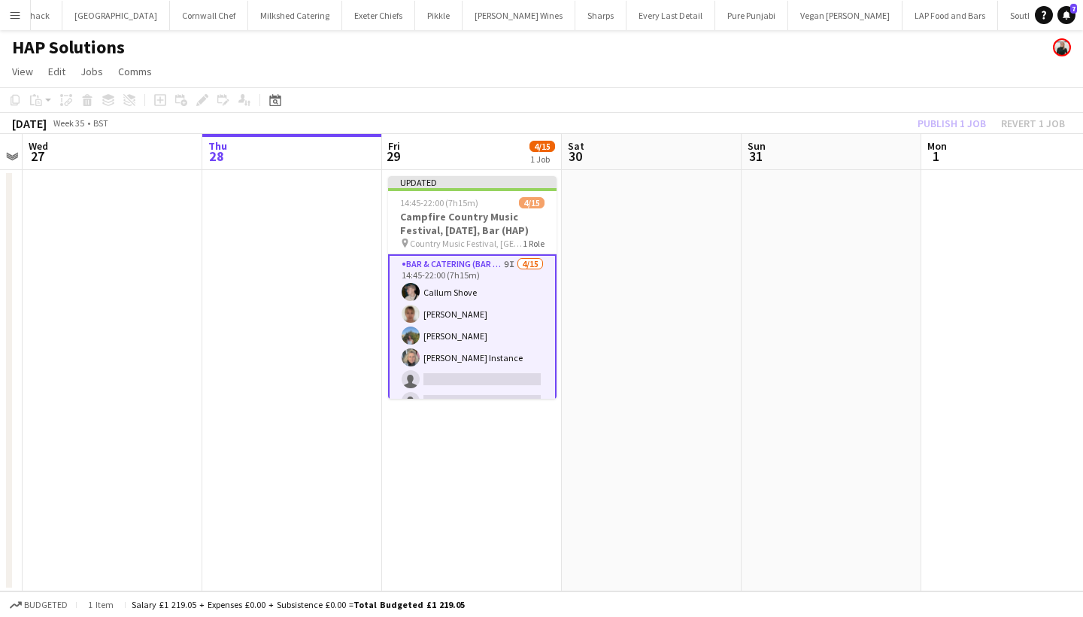
click at [979, 126] on div "Publish 1 job Revert 1 job" at bounding box center [992, 124] width 184 height 20
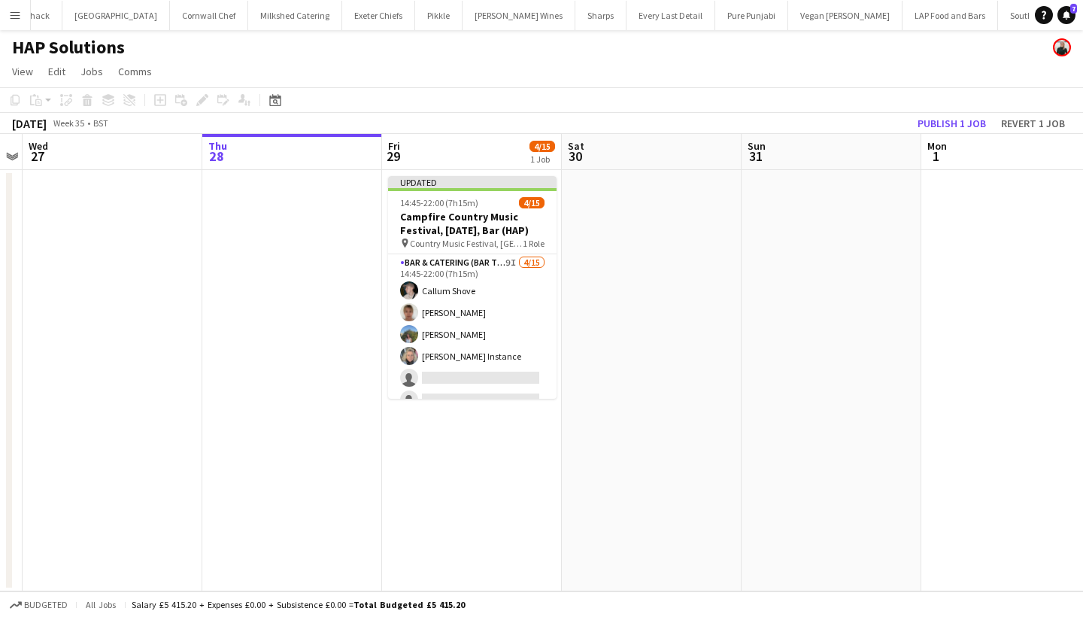
click at [979, 126] on button "Publish 1 job" at bounding box center [952, 124] width 80 height 20
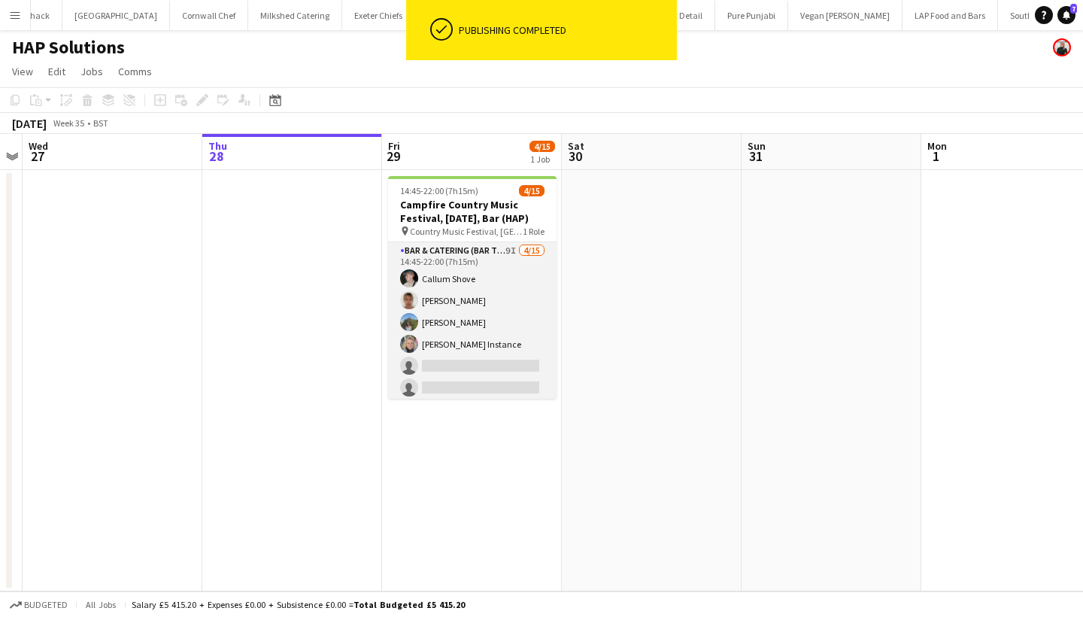
click at [508, 354] on app-card-role "Bar & Catering (Bar Tender) 9I 4/15 14:45-22:00 (7h15m) Callum Shove Debbie Ste…" at bounding box center [472, 420] width 168 height 357
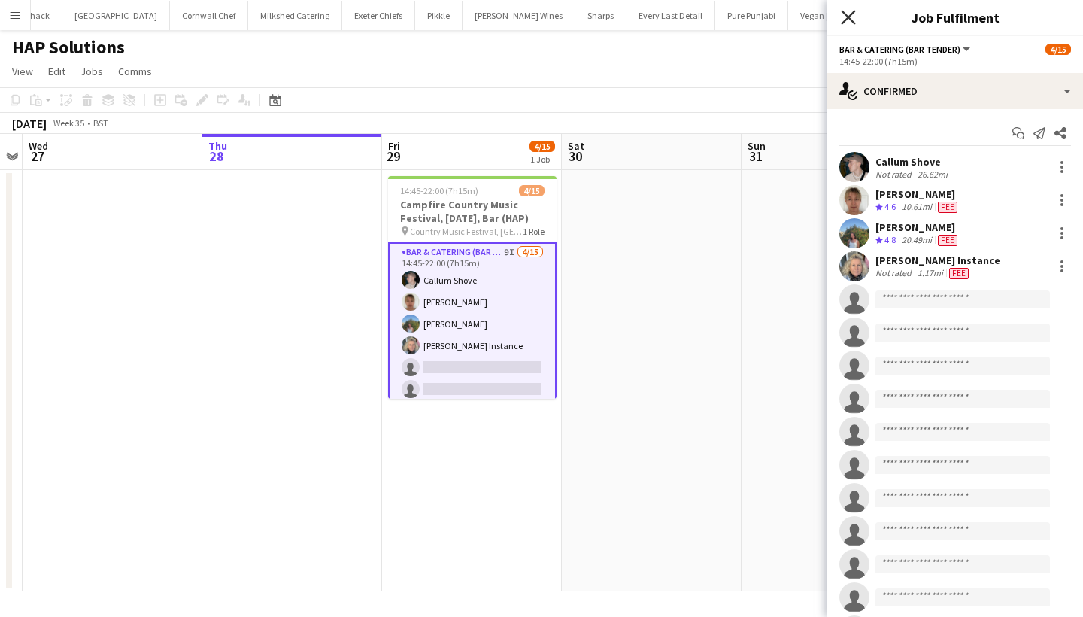
click at [843, 18] on icon "Close pop-in" at bounding box center [848, 17] width 14 height 14
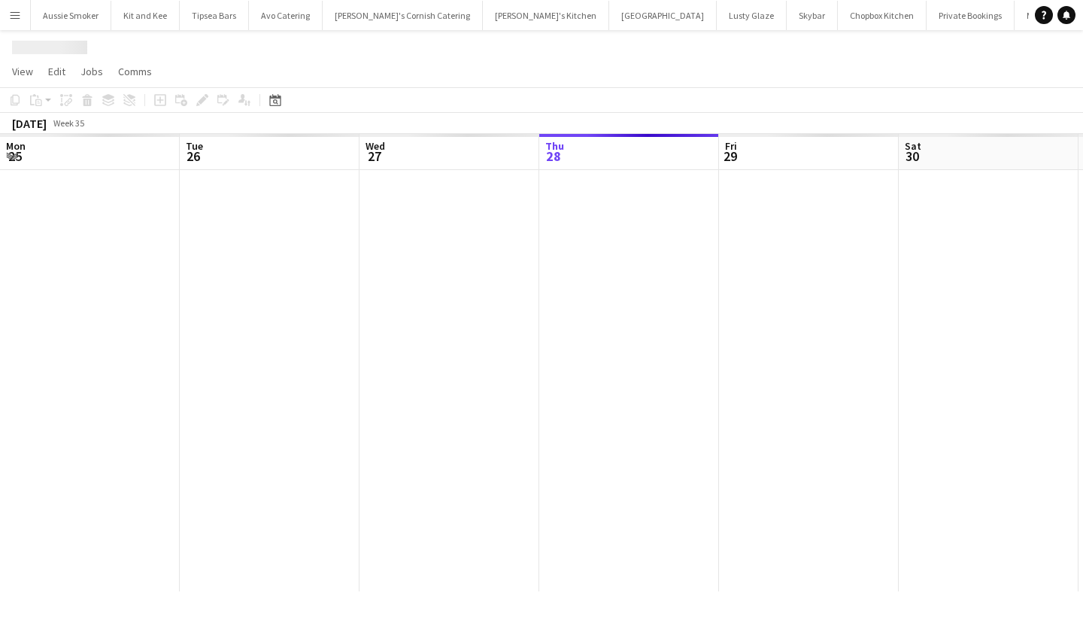
scroll to position [0, 517]
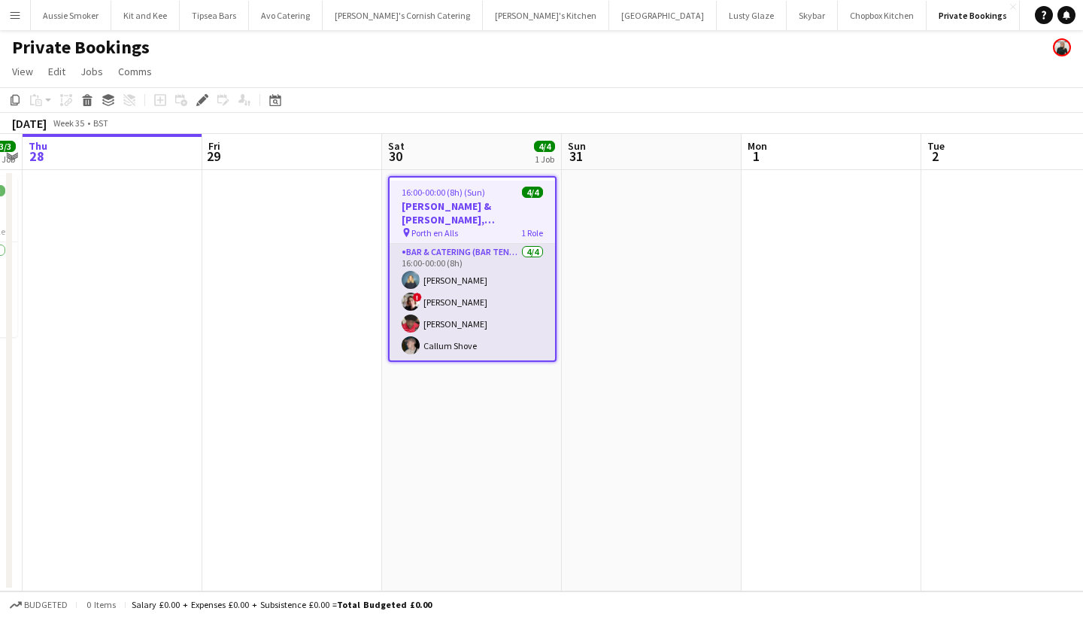
click at [492, 309] on app-card-role "Bar & Catering (Bar Tender) 4/4 16:00-00:00 (8h) Phoebe Savage ! Kathryn Marsh …" at bounding box center [472, 302] width 165 height 117
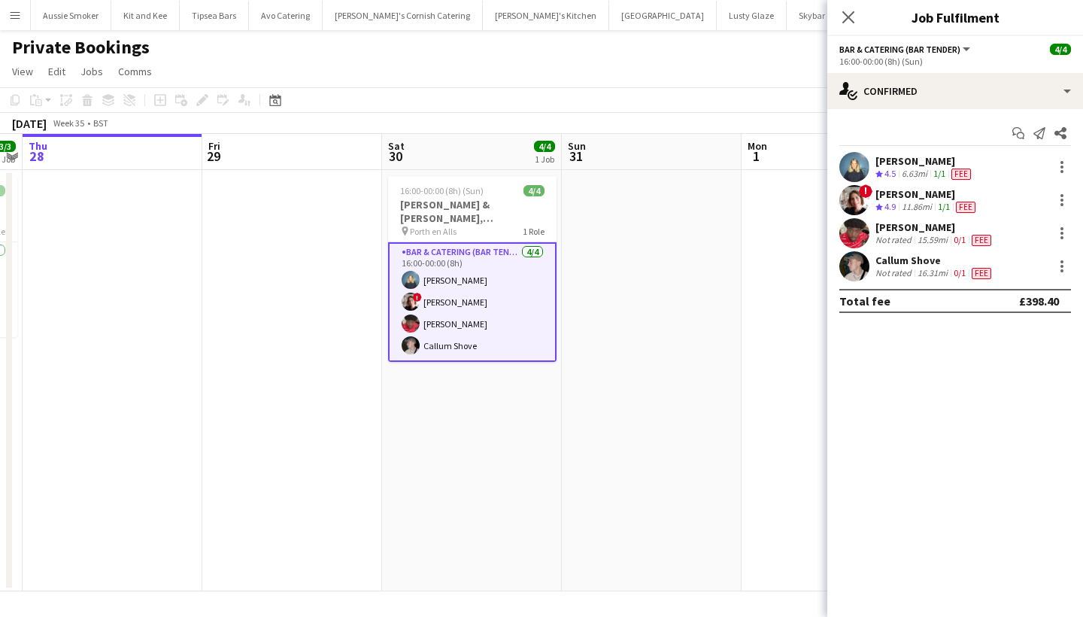
click at [1075, 199] on div "! Kathryn Marsh Crew rating 4.9 11.86mi 1/1 Fee" at bounding box center [955, 200] width 256 height 30
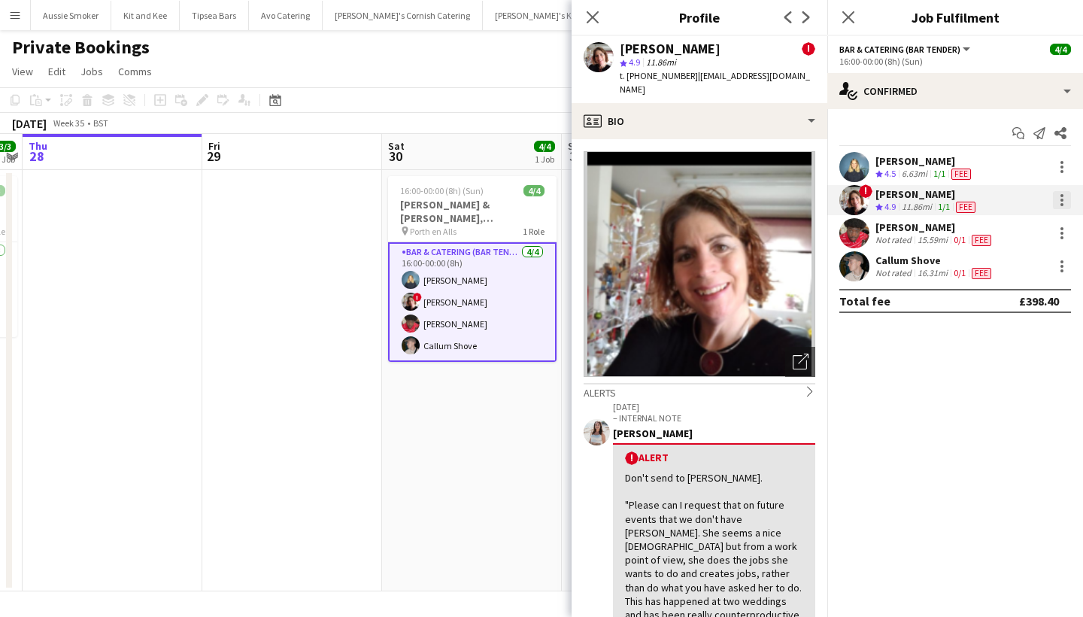
click at [1067, 199] on div at bounding box center [1062, 200] width 18 height 18
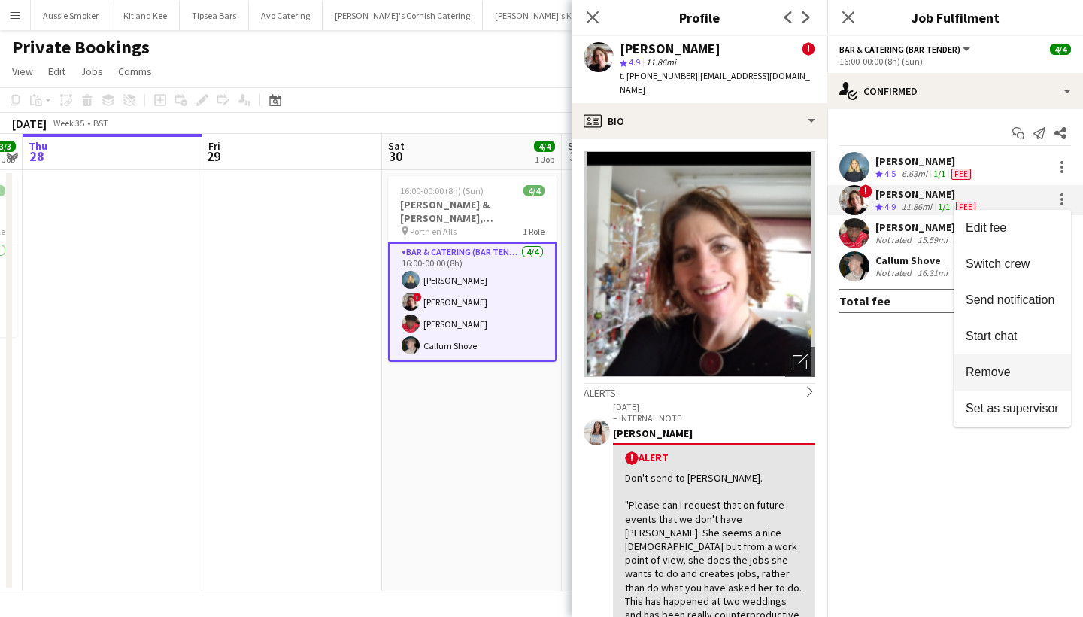
click at [1009, 368] on span "Remove" at bounding box center [988, 372] width 45 height 13
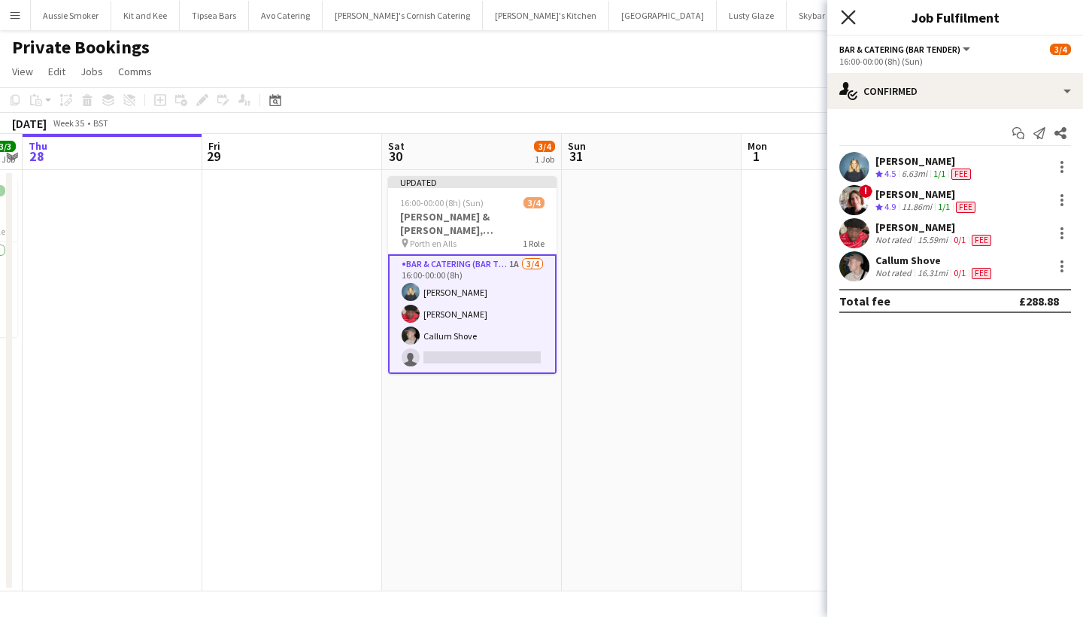
click at [849, 22] on icon "Close pop-in" at bounding box center [848, 17] width 14 height 14
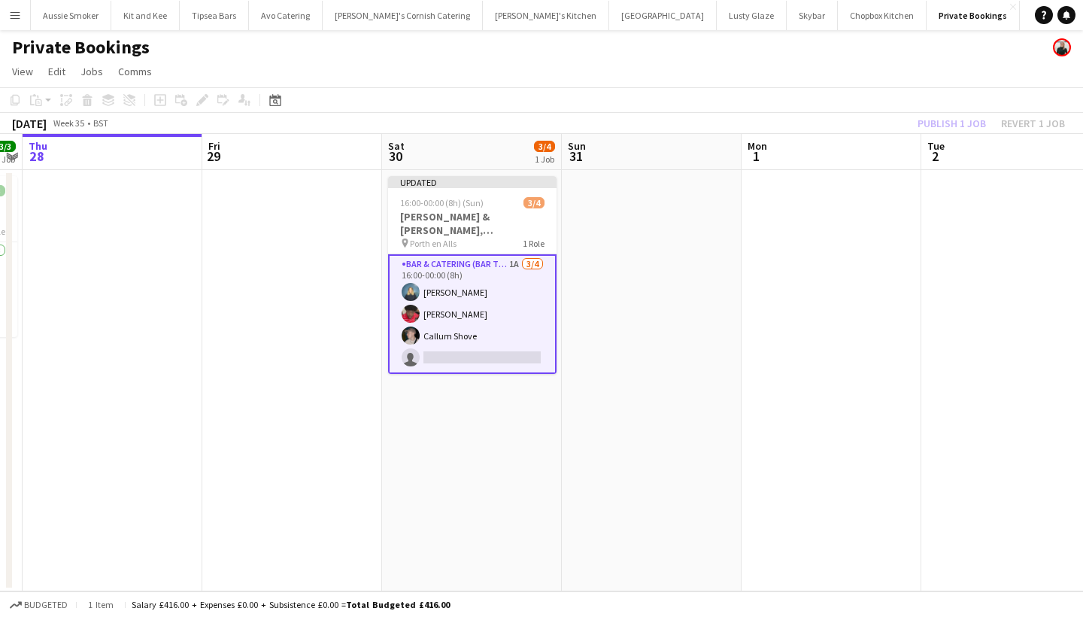
click at [943, 121] on div "Publish 1 job Revert 1 job" at bounding box center [992, 124] width 184 height 20
click at [943, 121] on button "Publish 1 job" at bounding box center [952, 124] width 80 height 20
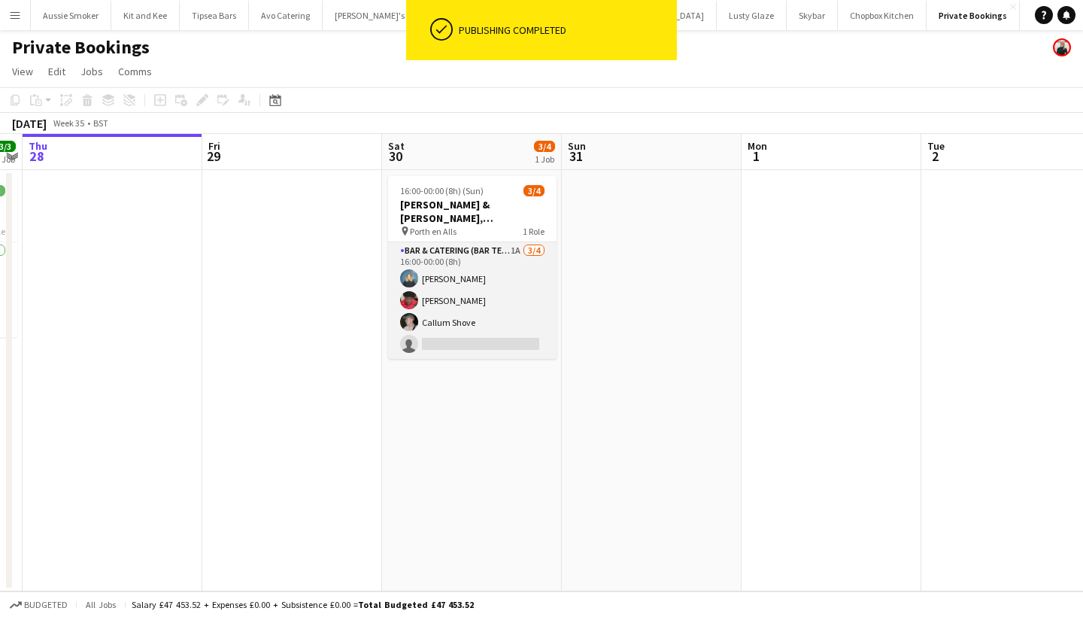
click at [472, 340] on app-card-role "Bar & Catering (Bar Tender) 1A 3/4 16:00-00:00 (8h) Phoebe Savage Domonique Jon…" at bounding box center [472, 300] width 168 height 117
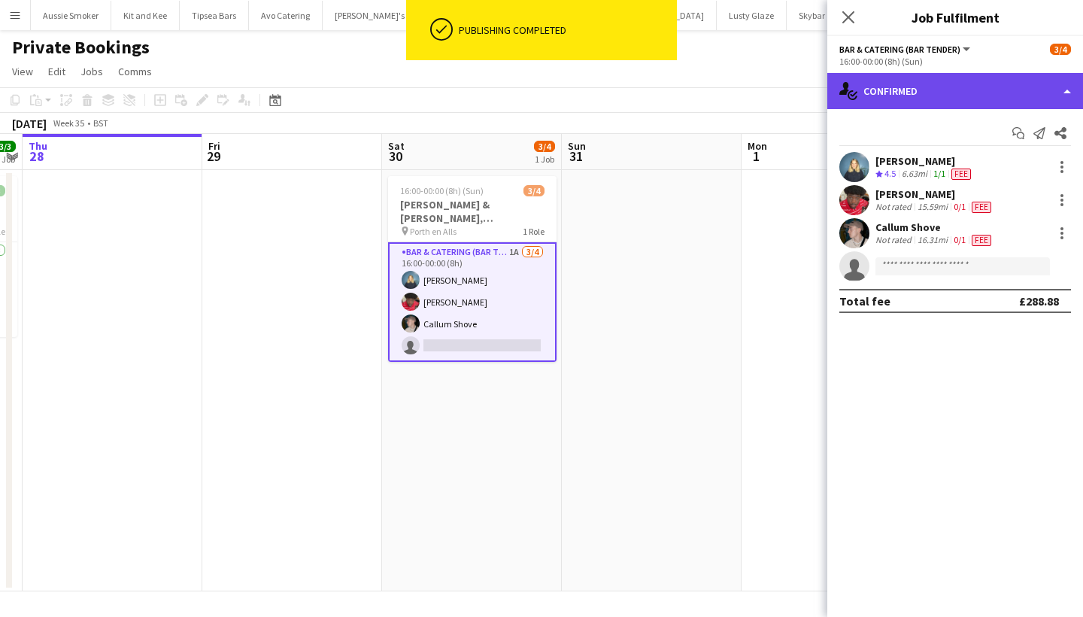
click at [943, 90] on div "single-neutral-actions-check-2 Confirmed" at bounding box center [955, 91] width 256 height 36
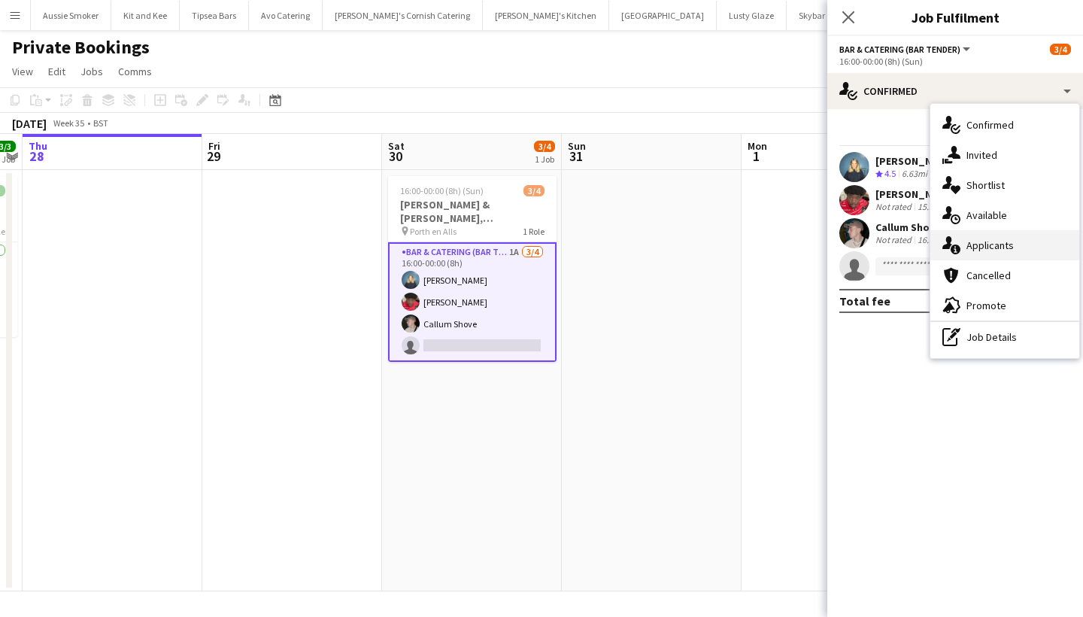
click at [996, 253] on div "single-neutral-actions-information Applicants" at bounding box center [1004, 245] width 149 height 30
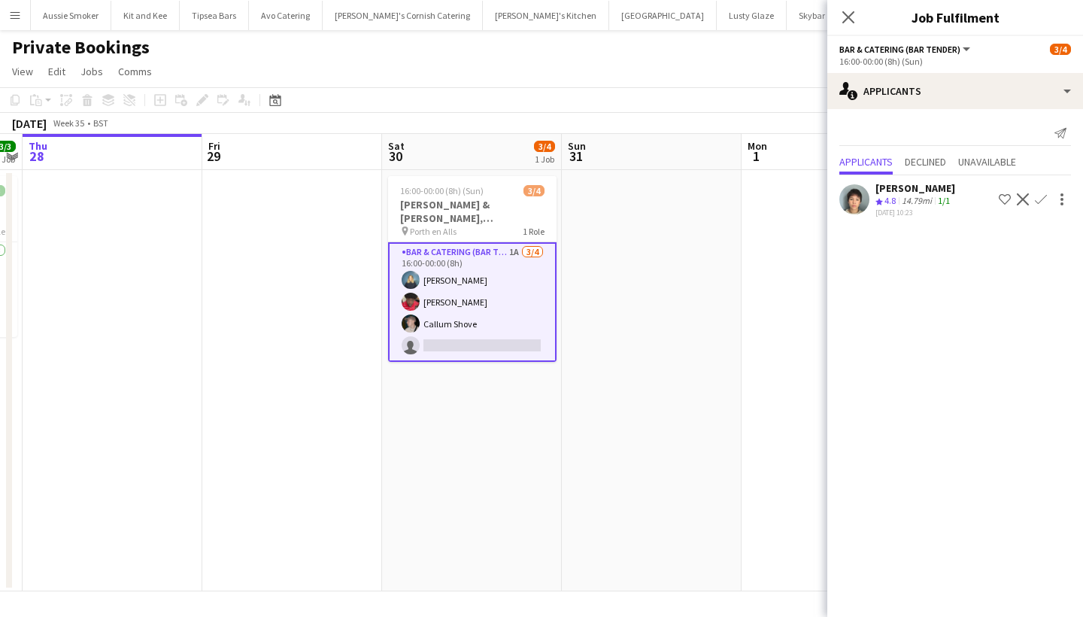
click at [1041, 198] on app-icon "Confirm" at bounding box center [1041, 199] width 12 height 12
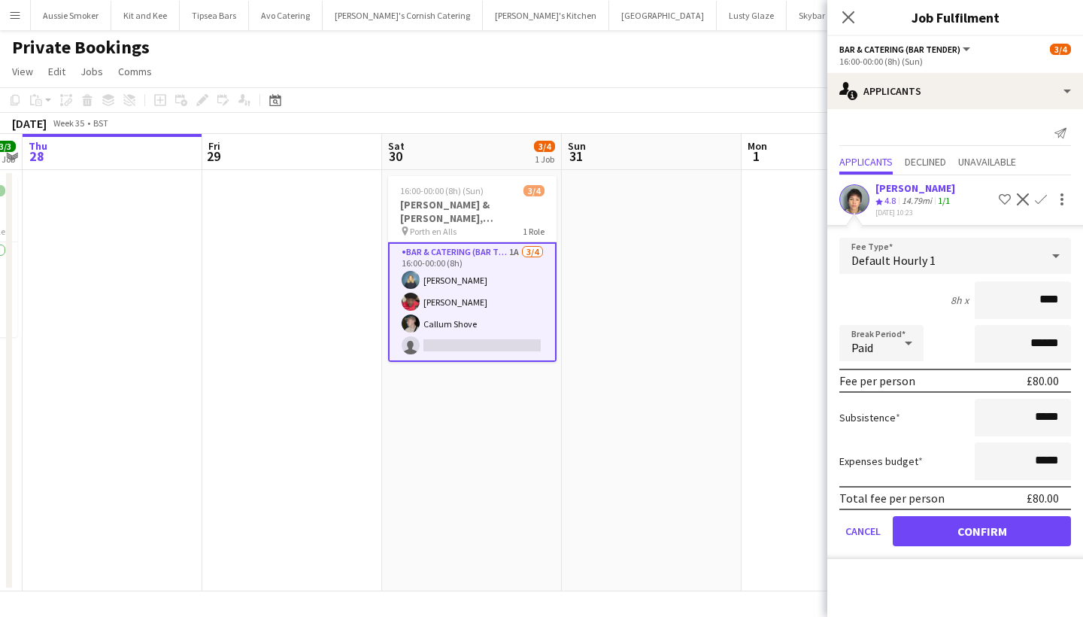
type input "****"
click at [838, 24] on div "Close pop-in" at bounding box center [848, 17] width 42 height 35
click at [845, 22] on icon at bounding box center [848, 17] width 14 height 14
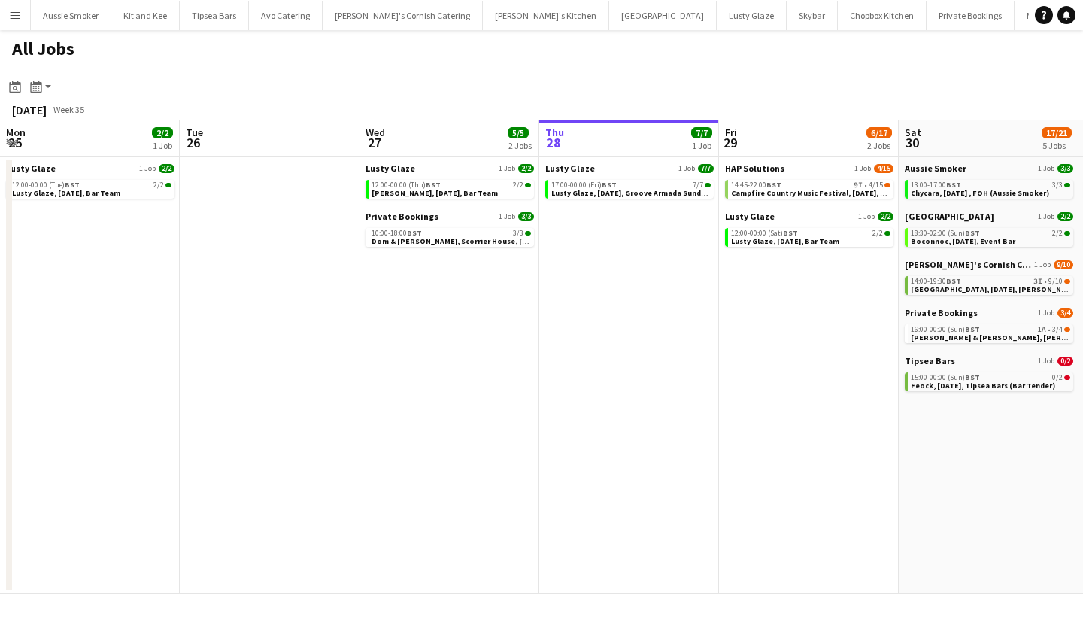
scroll to position [0, 360]
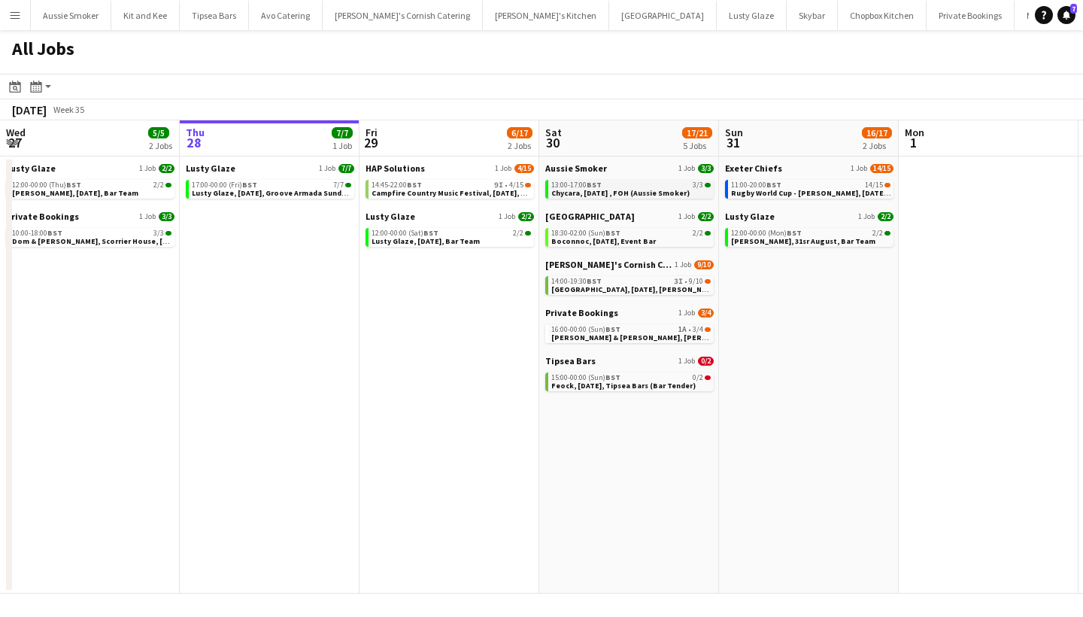
click at [667, 187] on div "13:00-17:00 BST 3/3" at bounding box center [630, 185] width 159 height 8
click at [469, 191] on span "Campfire Country Music Festival, 29th August, Bar (HAP)" at bounding box center [464, 193] width 184 height 10
click at [664, 288] on span "Wadebridge, 30th August, Kerra's Catering" at bounding box center [655, 289] width 208 height 10
click at [457, 189] on span "Campfire Country Music Festival, 29th August, Bar (HAP)" at bounding box center [464, 193] width 184 height 10
click at [463, 232] on div "12:00-00:00 (Sat) BST 2/2" at bounding box center [451, 233] width 159 height 8
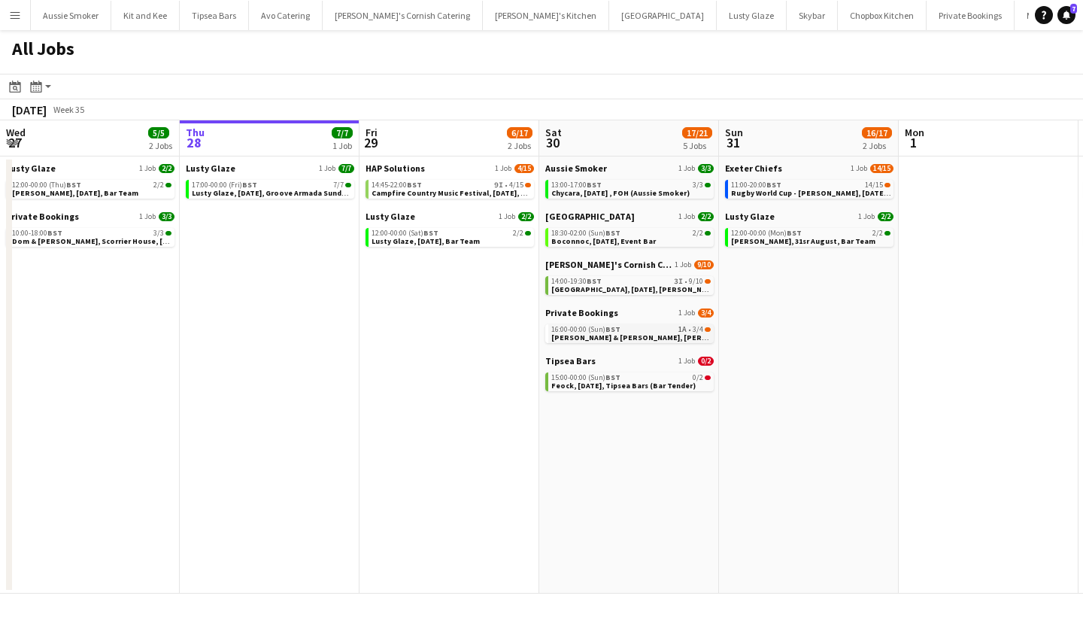
click at [581, 335] on span "[PERSON_NAME] & [PERSON_NAME], [PERSON_NAME] en [PERSON_NAME], [DATE]" at bounding box center [697, 337] width 293 height 10
click at [619, 276] on link "14:00-19:30 BST 3I • 9/10 Wadebridge, 30th August, Kerra's Catering" at bounding box center [631, 284] width 159 height 17
click at [607, 184] on div "13:00-17:00 BST 3/3" at bounding box center [631, 185] width 159 height 8
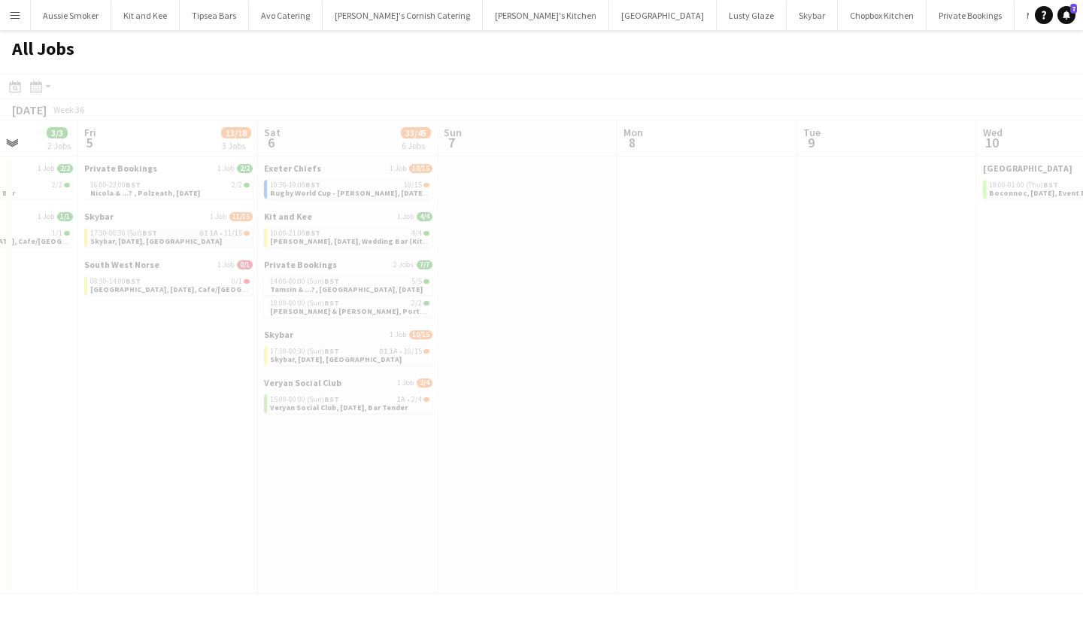
scroll to position [0, 466]
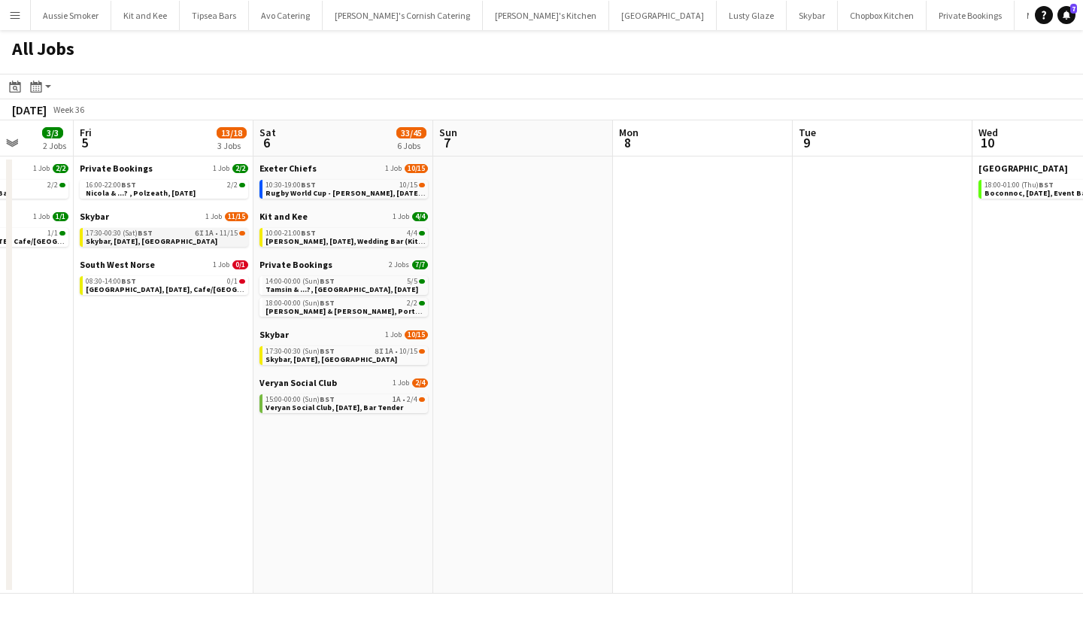
click at [199, 238] on span "Skybar, 5th September, Croyde Bay" at bounding box center [152, 241] width 132 height 10
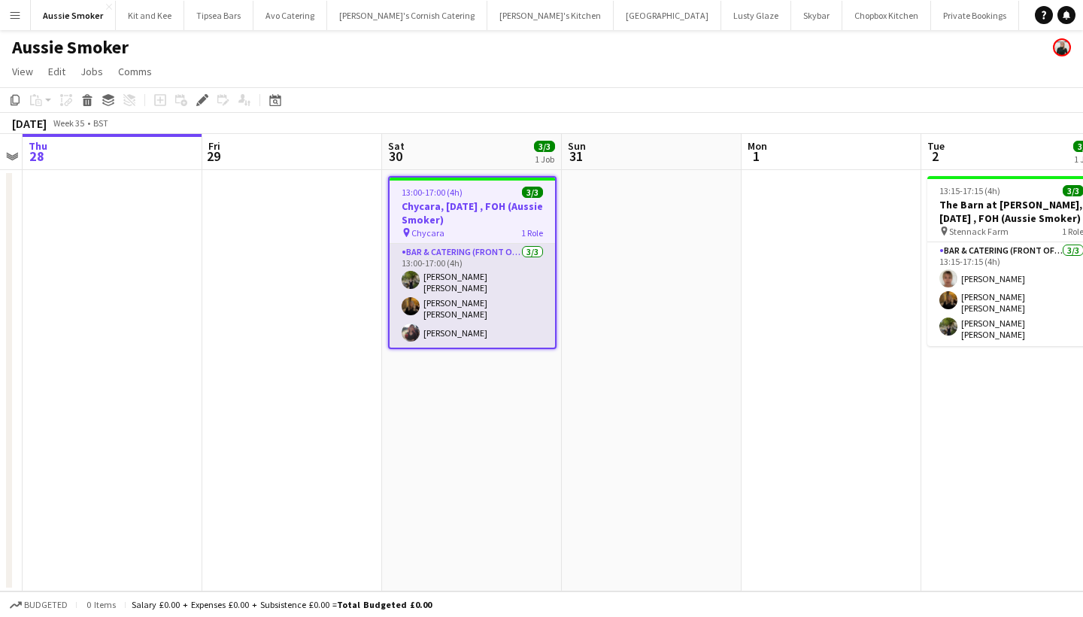
click at [511, 285] on app-card-role "Bar & Catering (Front of House) [DATE] 13:00-17:00 (4h) [PERSON_NAME] [PERSON_N…" at bounding box center [472, 296] width 165 height 104
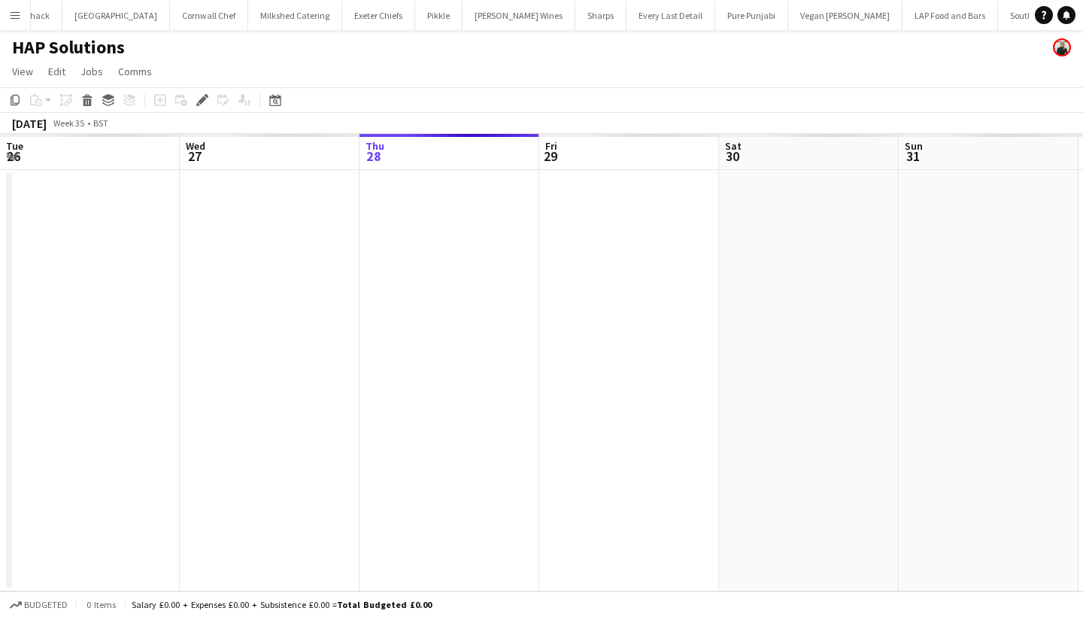
scroll to position [0, 517]
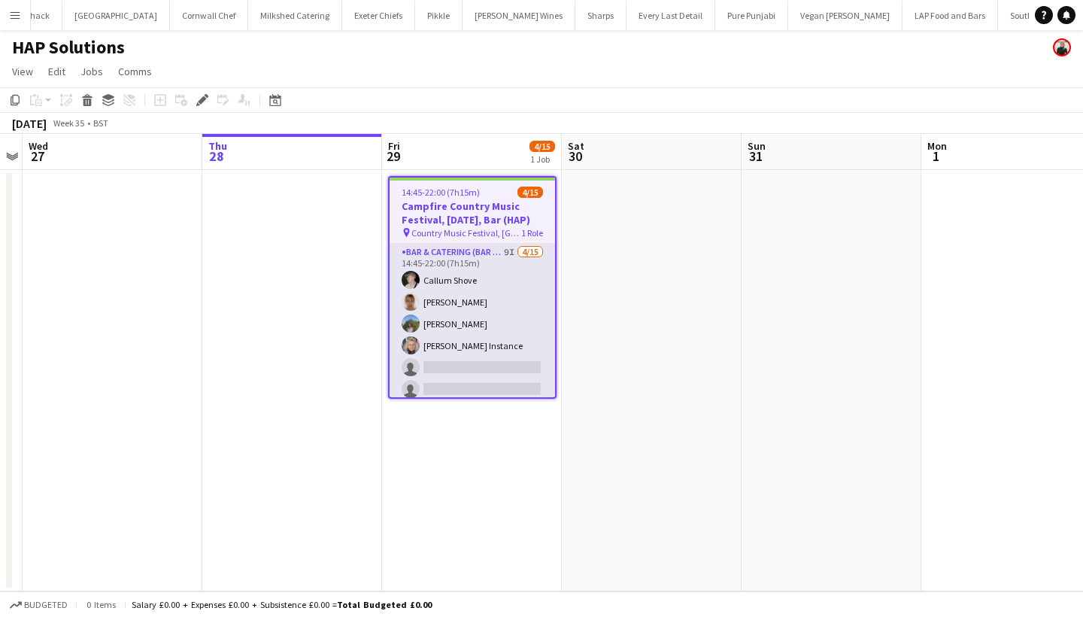
click at [488, 329] on app-card-role "Bar & Catering (Bar Tender) 9I [DATE] 14:45-22:00 (7h15m) [PERSON_NAME] [PERSON…" at bounding box center [472, 422] width 165 height 357
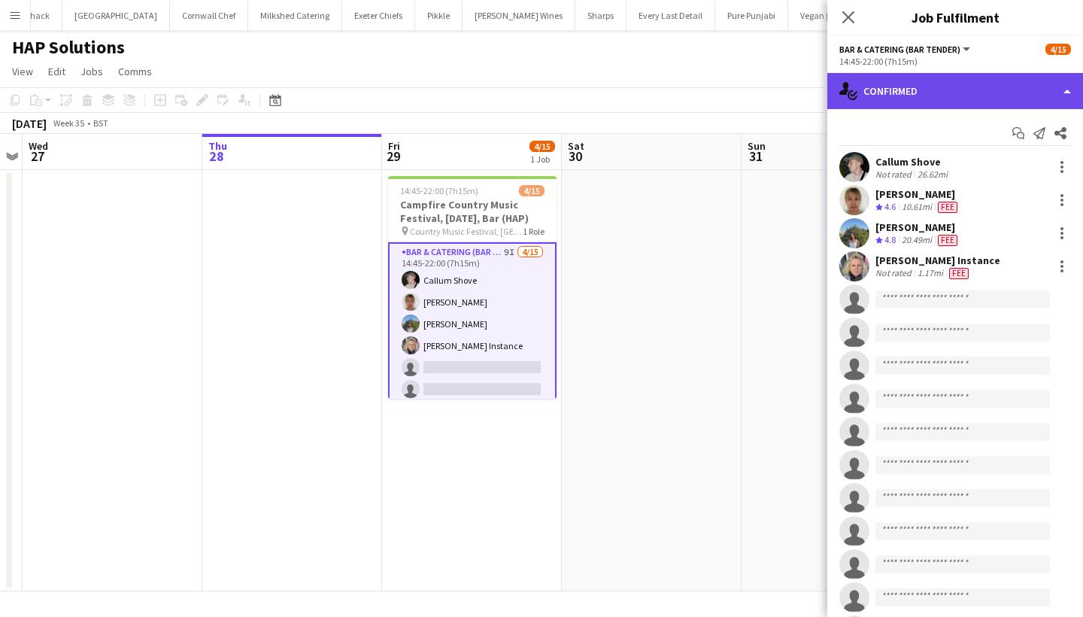
click at [915, 93] on div "single-neutral-actions-check-2 Confirmed" at bounding box center [955, 91] width 256 height 36
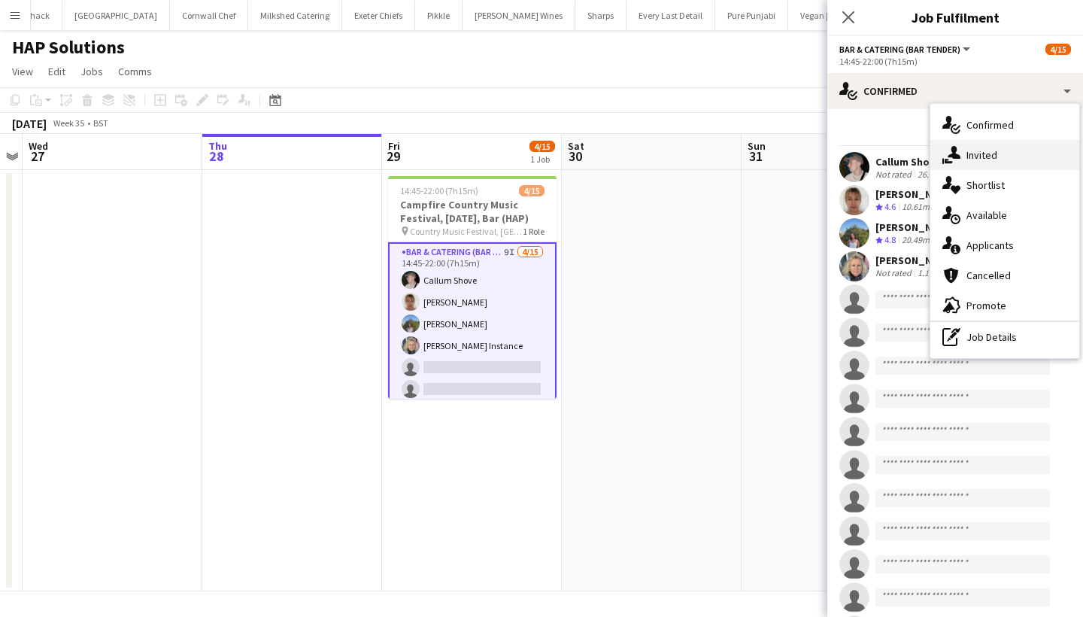
click at [987, 148] on div "single-neutral-actions-share-1 Invited" at bounding box center [1004, 155] width 149 height 30
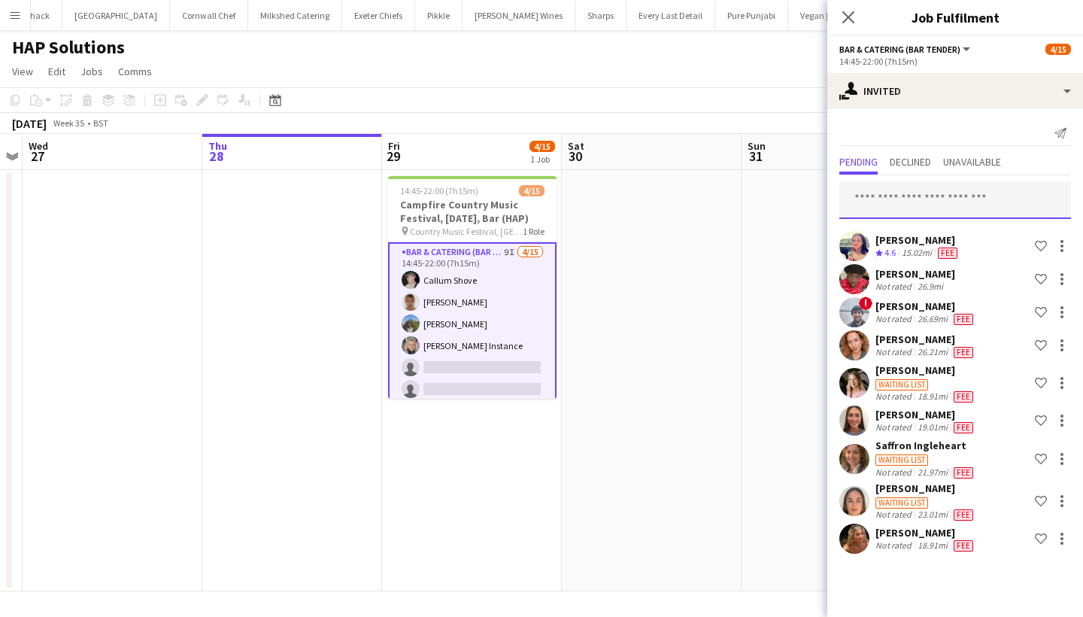
click at [906, 196] on input "text" at bounding box center [955, 200] width 232 height 38
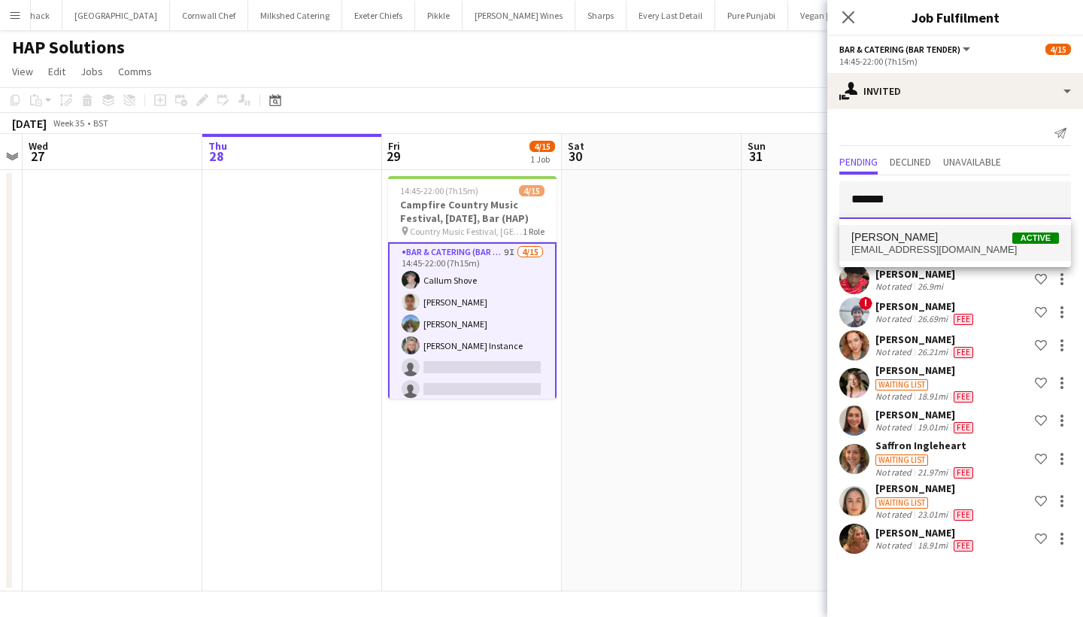
type input "******"
click at [900, 253] on span "sheilanmeryum@hotmail.com" at bounding box center [955, 250] width 208 height 12
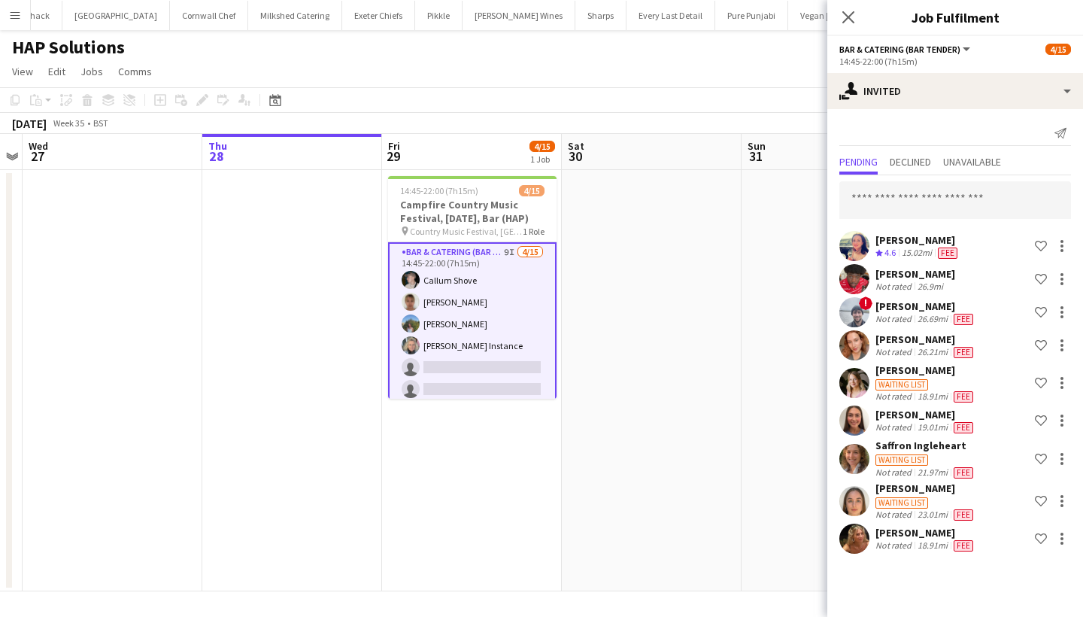
scroll to position [305, 0]
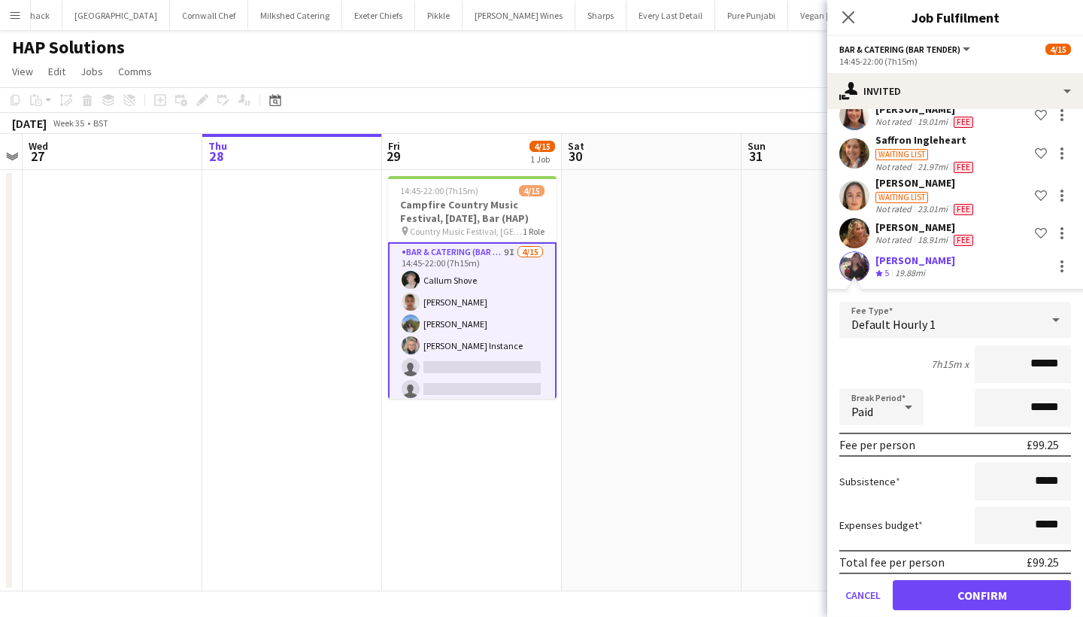
type input "******"
click at [936, 595] on button "Confirm" at bounding box center [982, 595] width 178 height 30
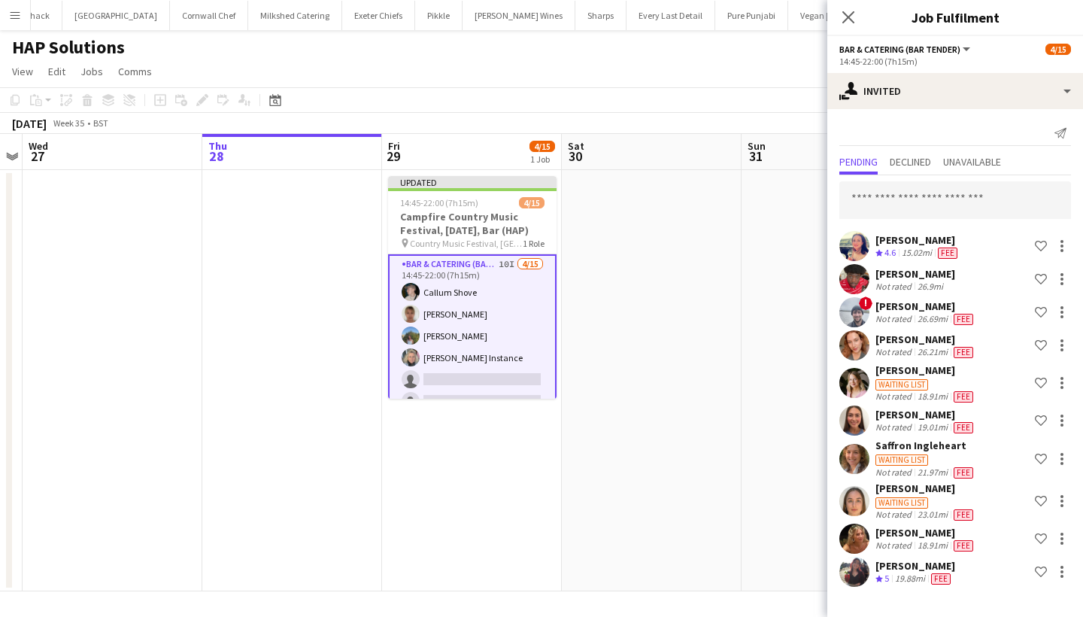
scroll to position [0, 0]
click at [897, 208] on input "text" at bounding box center [955, 200] width 232 height 38
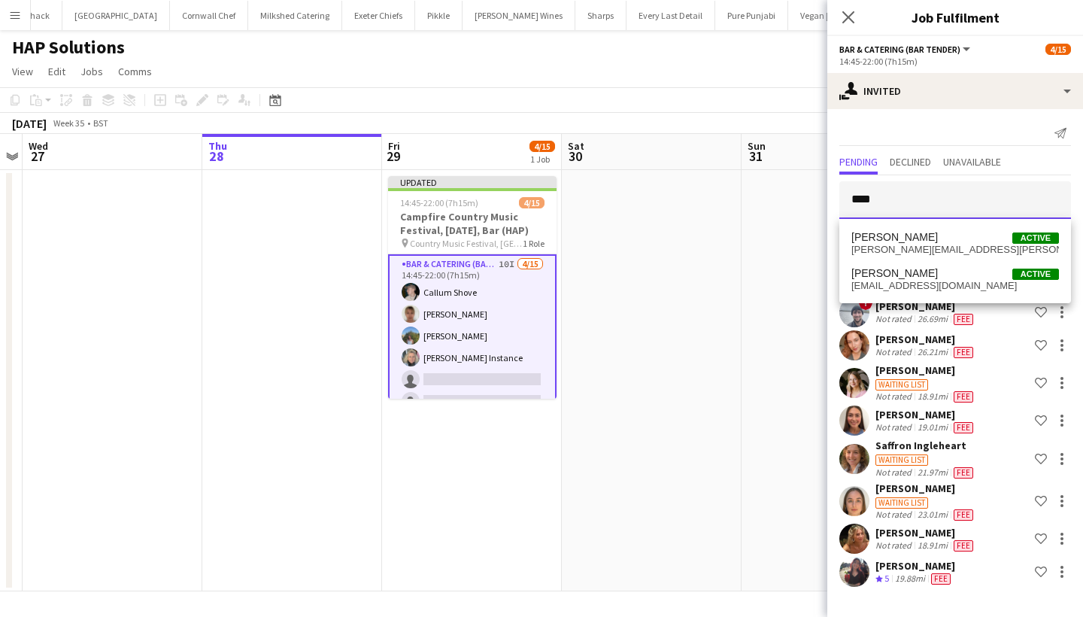
type input "****"
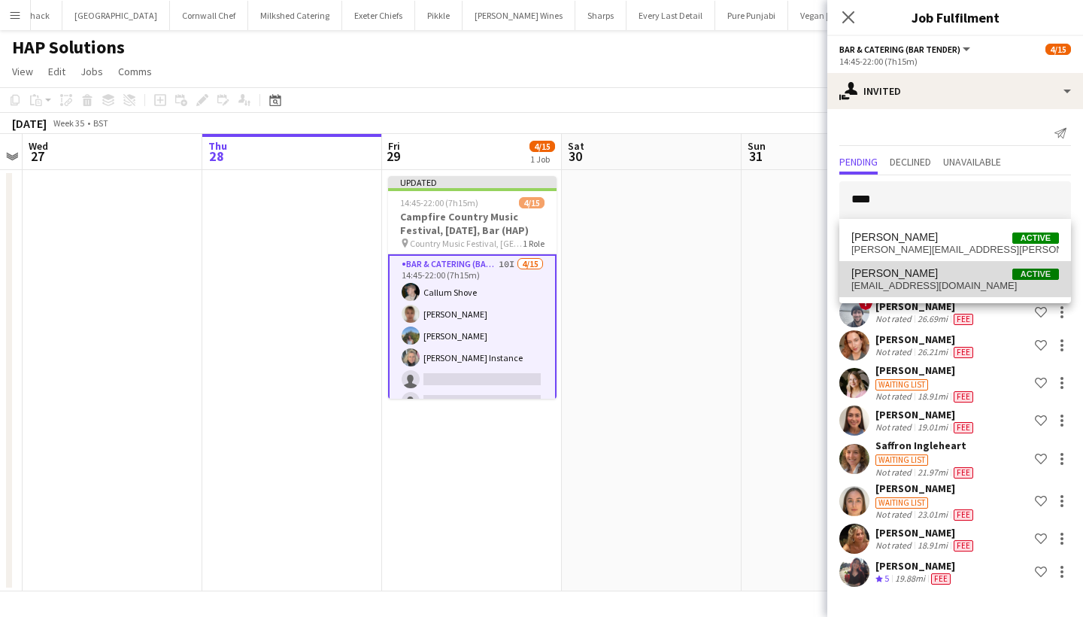
drag, startPoint x: 897, startPoint y: 208, endPoint x: 910, endPoint y: 273, distance: 65.9
click at [910, 273] on span "Jennifer Rea" at bounding box center [894, 273] width 87 height 13
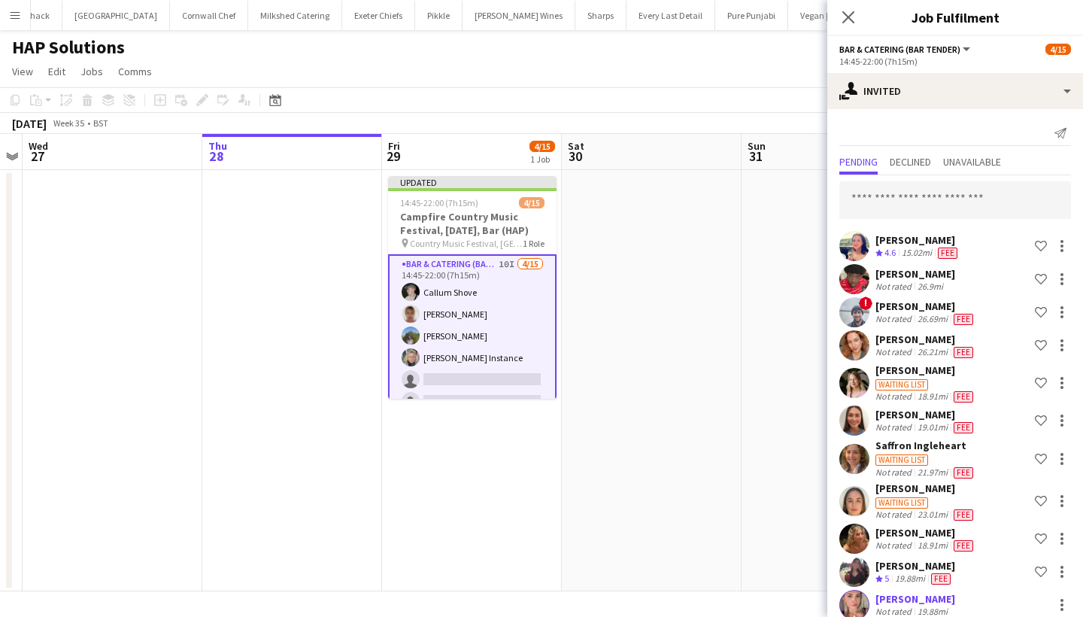
scroll to position [338, 0]
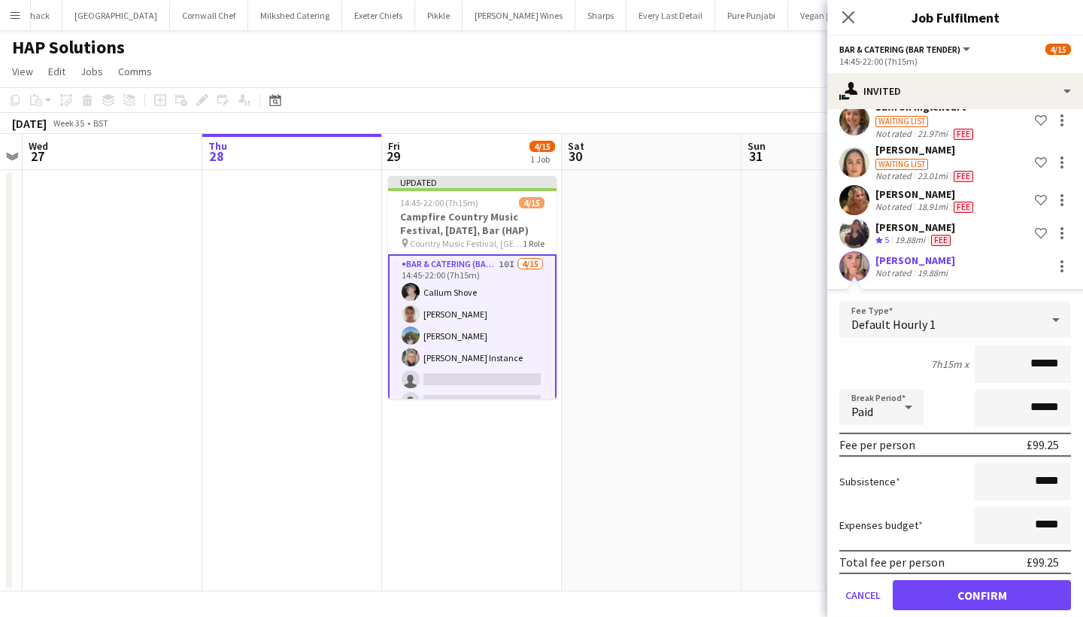
type input "******"
click at [973, 602] on button "Confirm" at bounding box center [982, 595] width 178 height 30
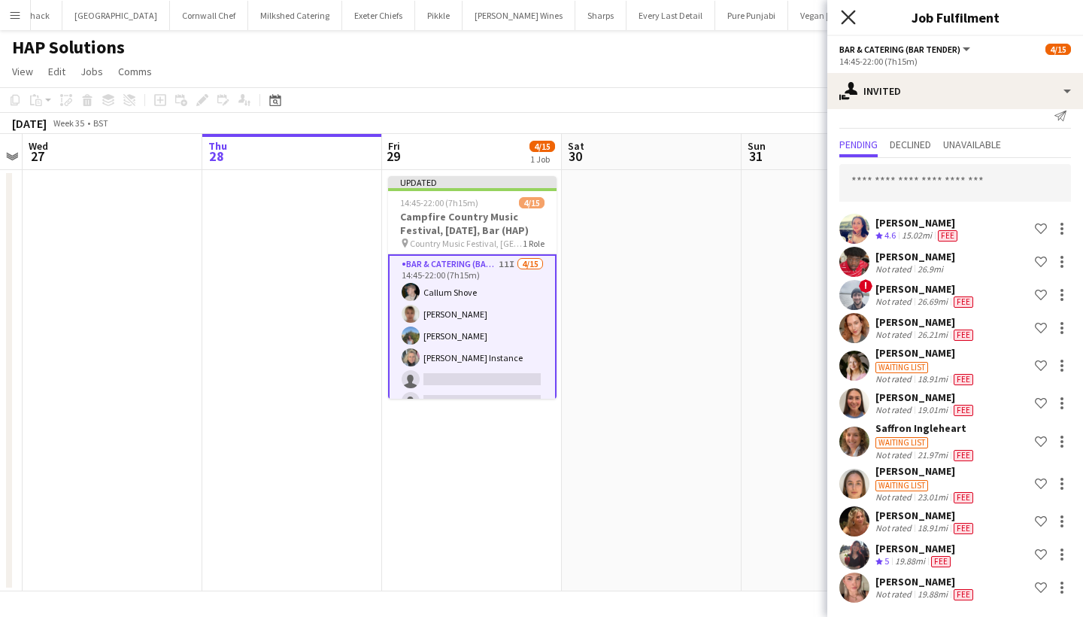
click at [842, 20] on icon "Close pop-in" at bounding box center [848, 17] width 14 height 14
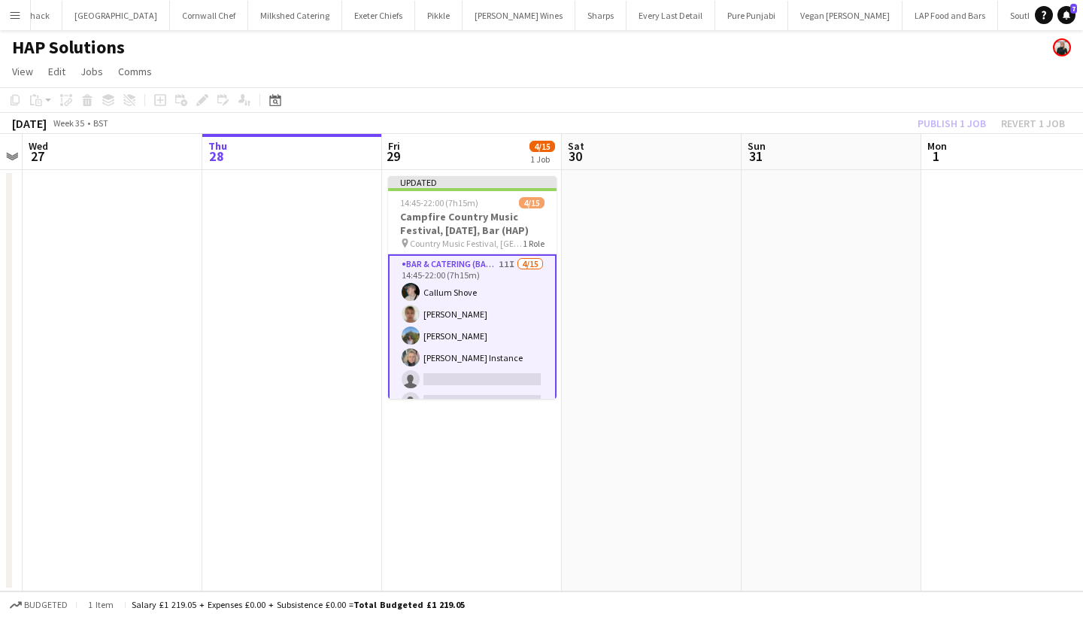
click at [939, 120] on div "Publish 1 job Revert 1 job" at bounding box center [992, 124] width 184 height 20
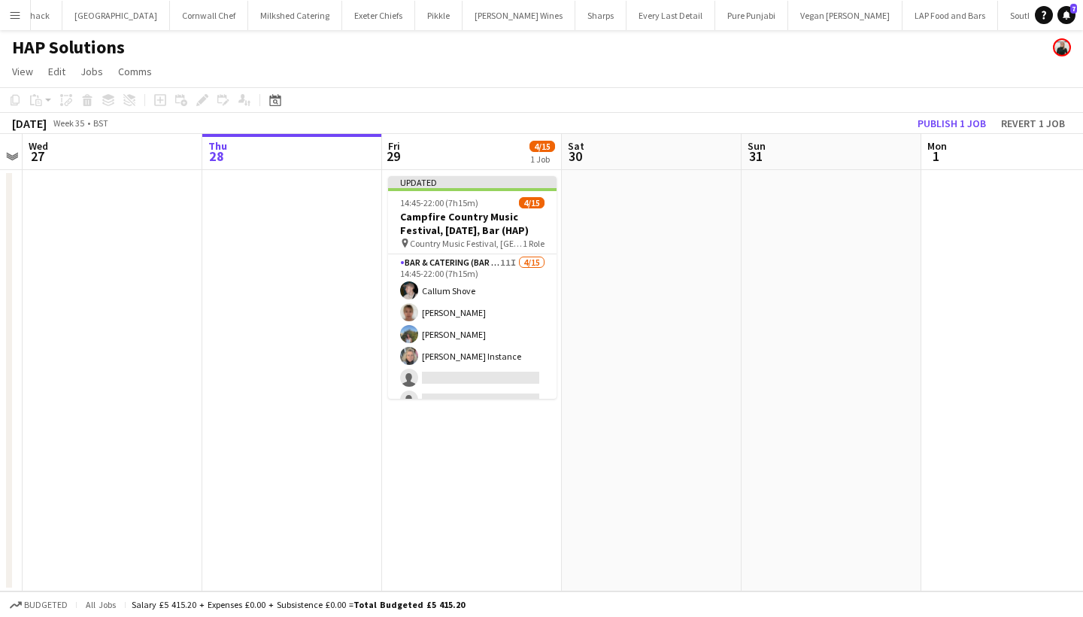
click at [939, 120] on button "Publish 1 job" at bounding box center [952, 124] width 80 height 20
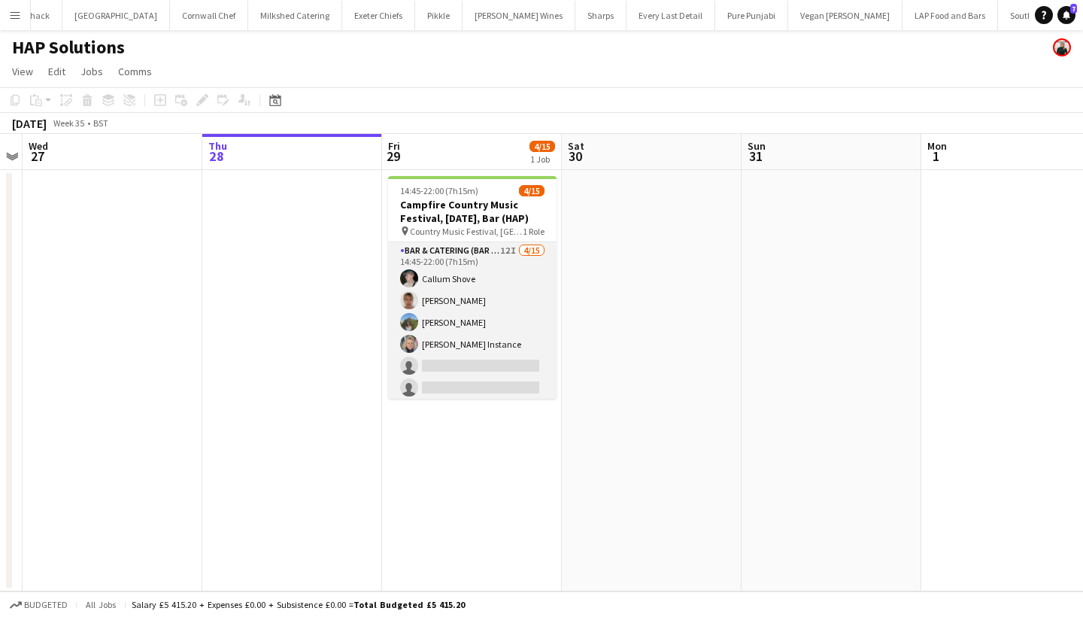
click at [495, 331] on app-card-role "Bar & Catering (Bar Tender) 12I 4/15 14:45-22:00 (7h15m) Callum Shove Debbie St…" at bounding box center [472, 420] width 168 height 357
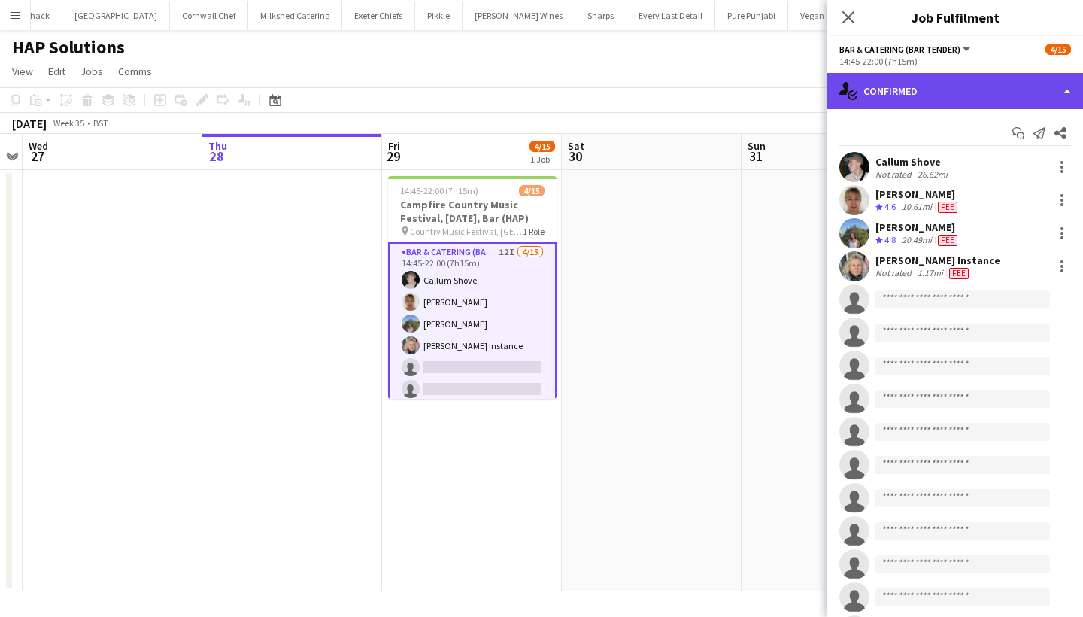
click at [946, 100] on div "single-neutral-actions-check-2 Confirmed" at bounding box center [955, 91] width 256 height 36
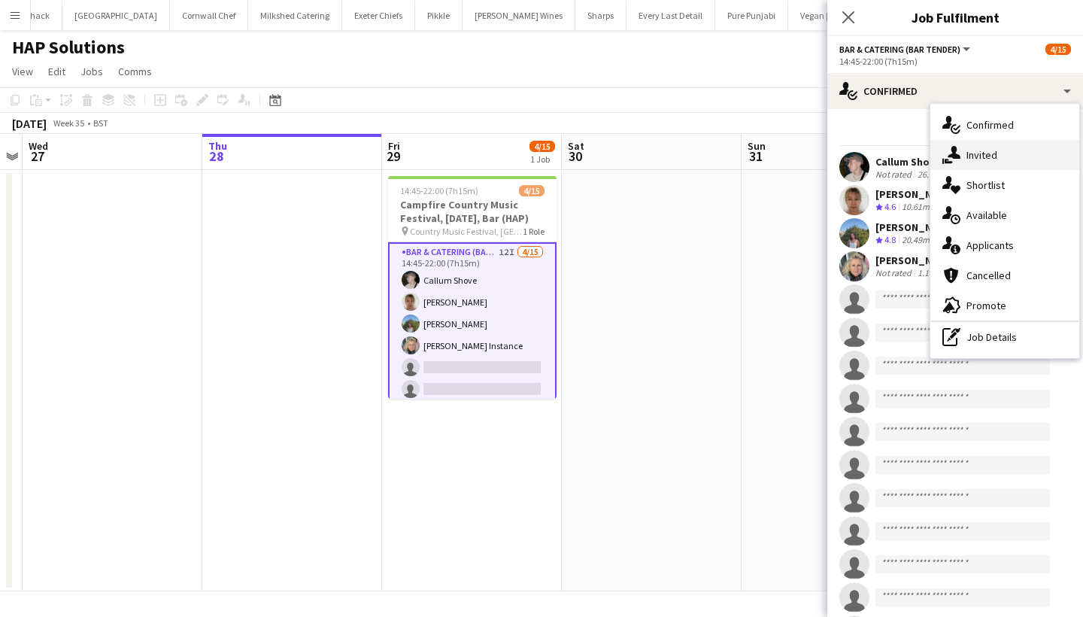
click at [976, 159] on div "single-neutral-actions-share-1 Invited" at bounding box center [1004, 155] width 149 height 30
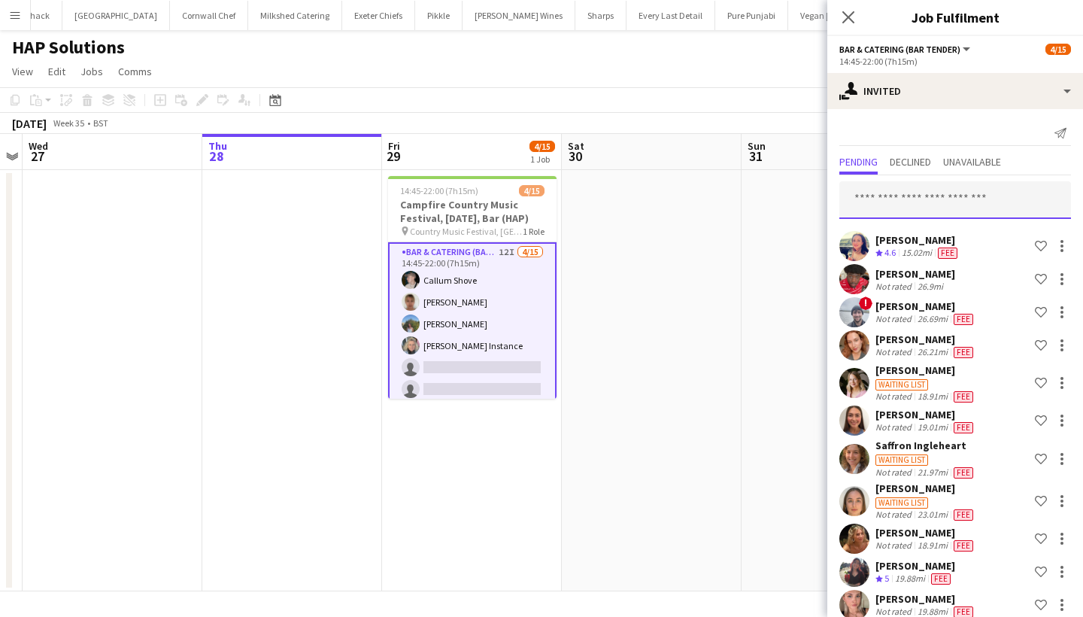
click at [939, 201] on input "text" at bounding box center [955, 200] width 232 height 38
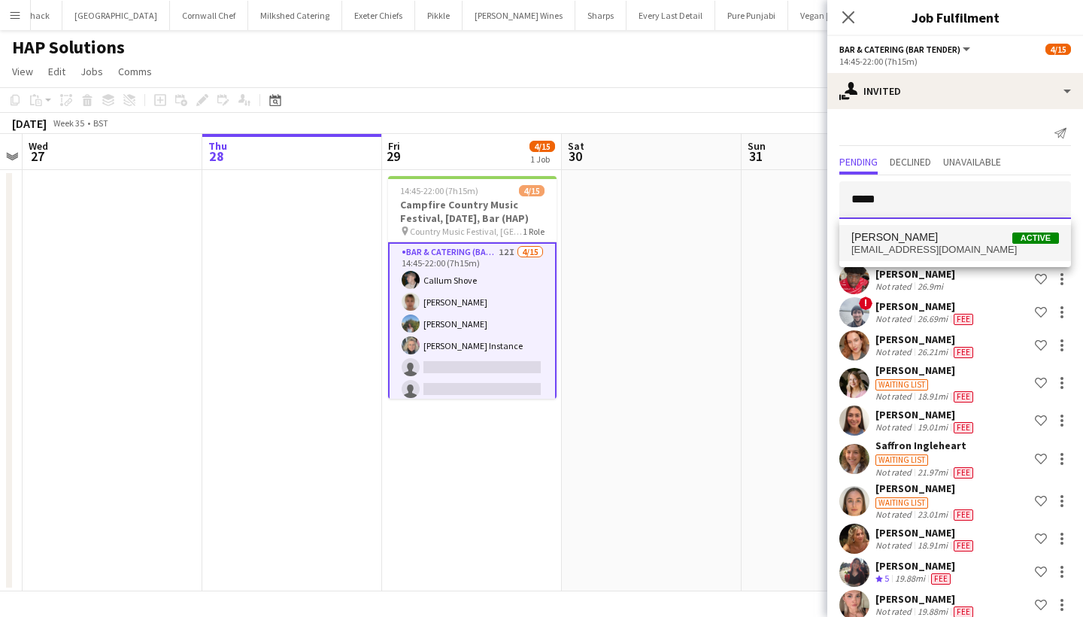
type input "*****"
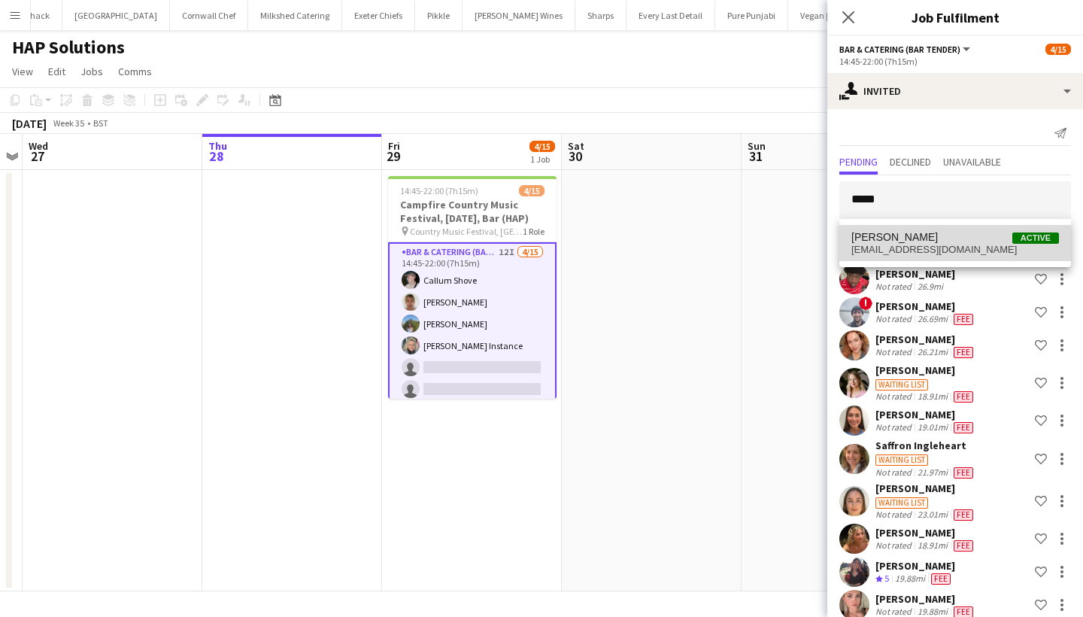
click at [953, 241] on span "Jo Parker Active" at bounding box center [955, 237] width 208 height 13
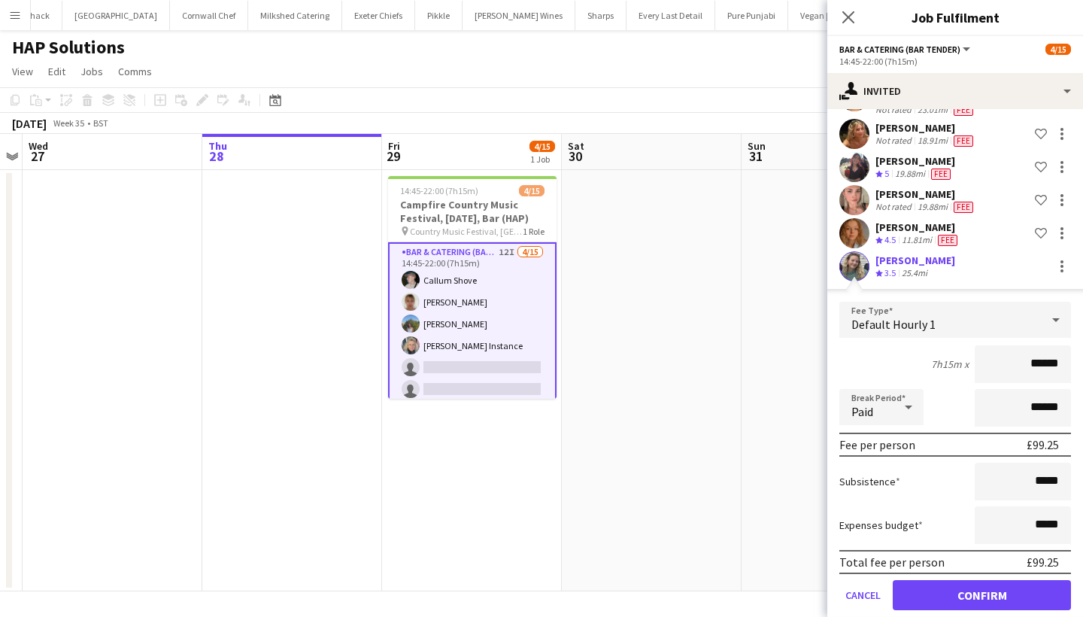
type input "******"
click at [962, 596] on button "Confirm" at bounding box center [982, 595] width 178 height 30
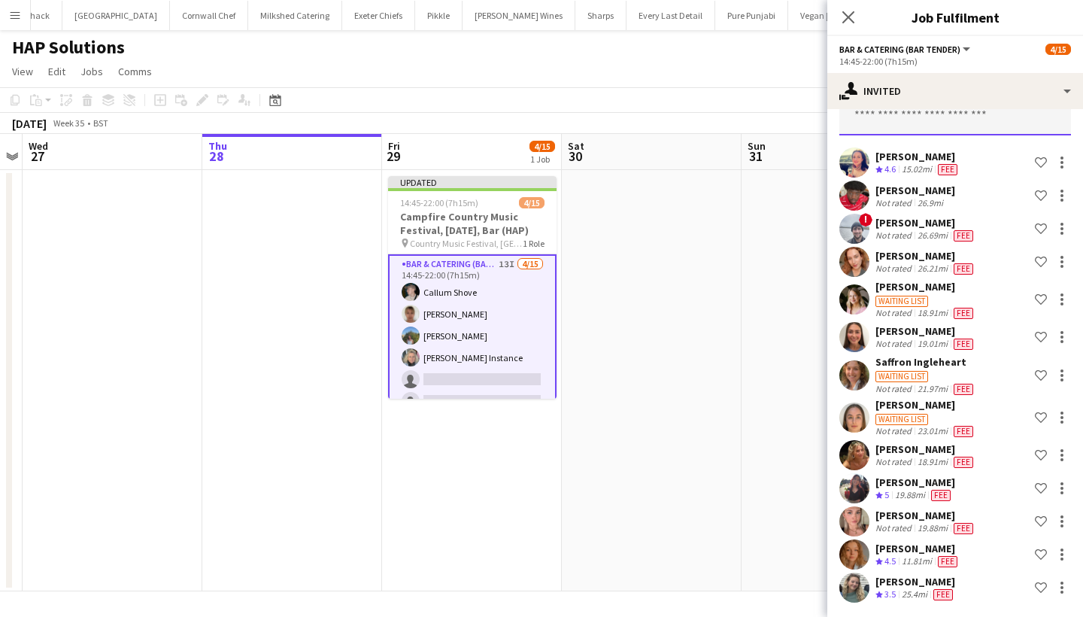
click at [905, 115] on input "text" at bounding box center [955, 117] width 232 height 38
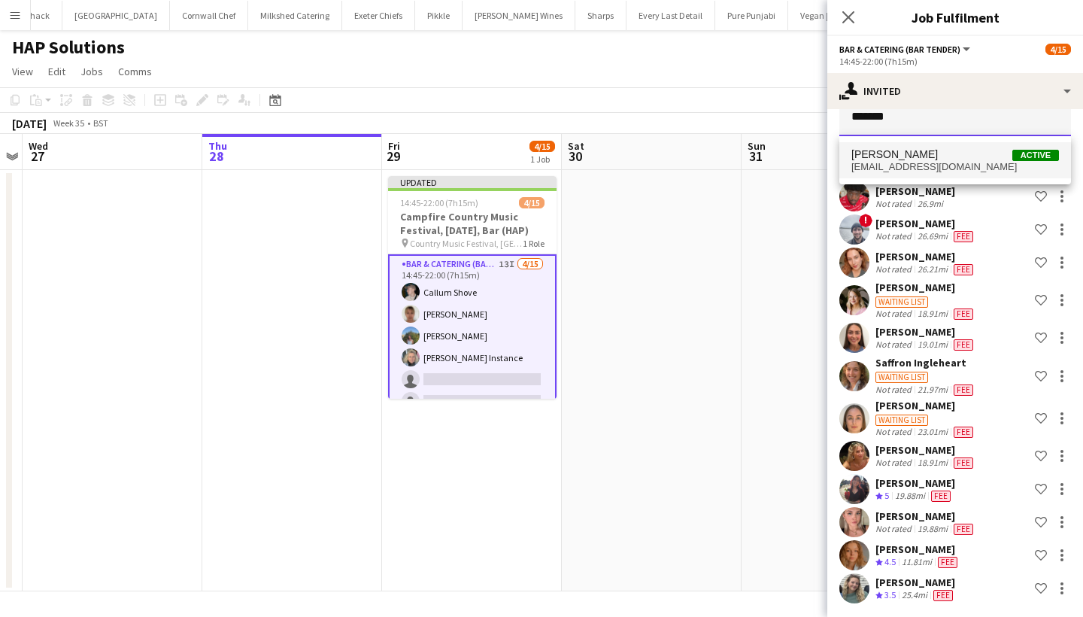
type input "*******"
click at [906, 150] on span "Beth Noble Active" at bounding box center [955, 154] width 208 height 13
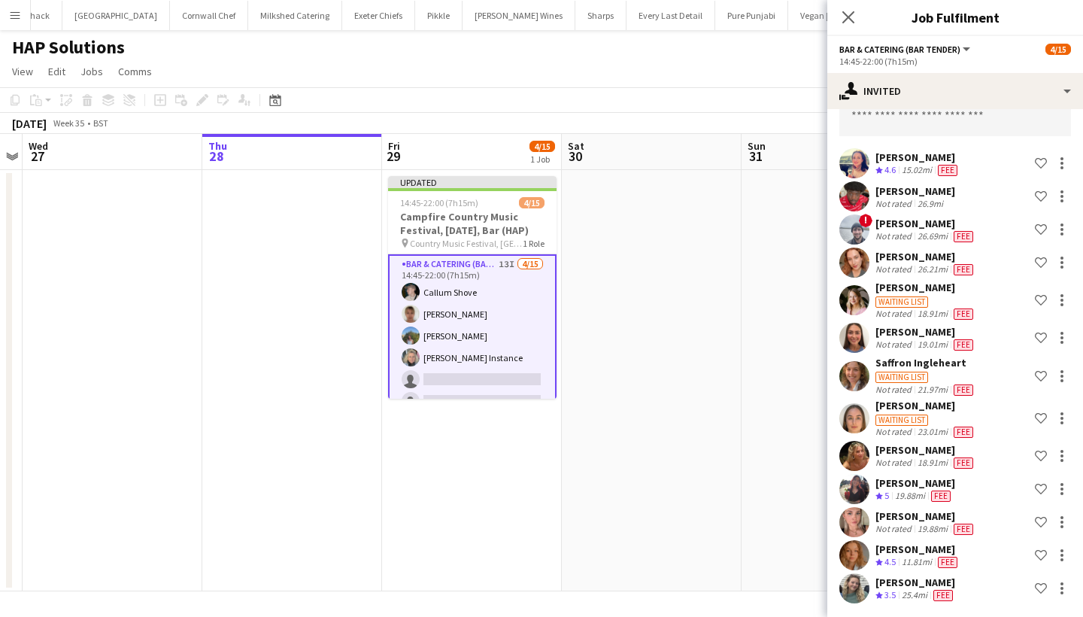
scroll to position [438, 0]
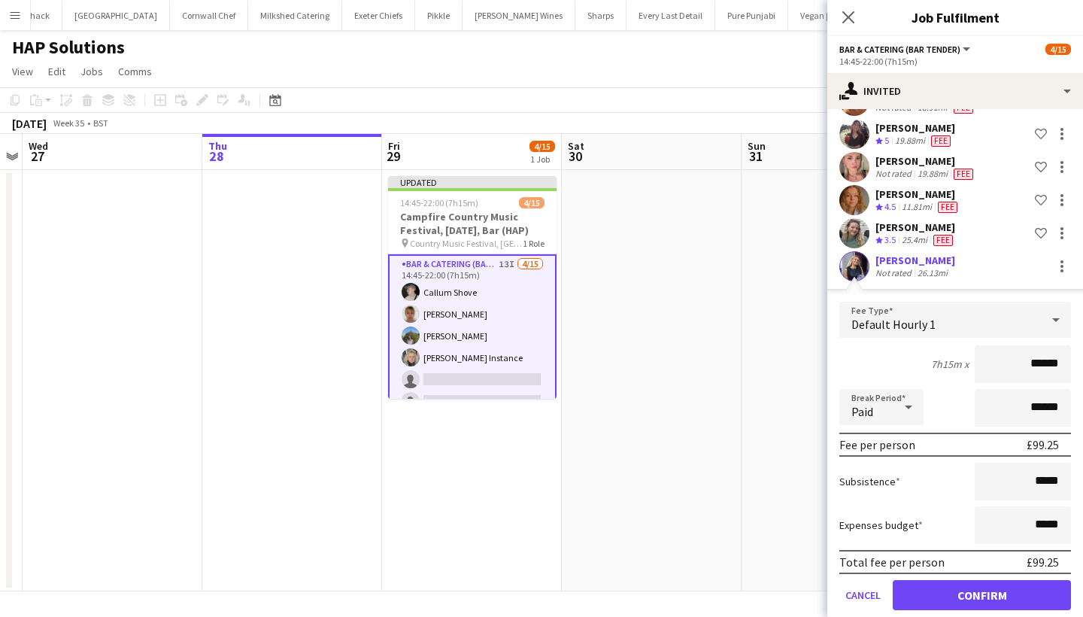
type input "******"
click at [946, 609] on button "Confirm" at bounding box center [982, 595] width 178 height 30
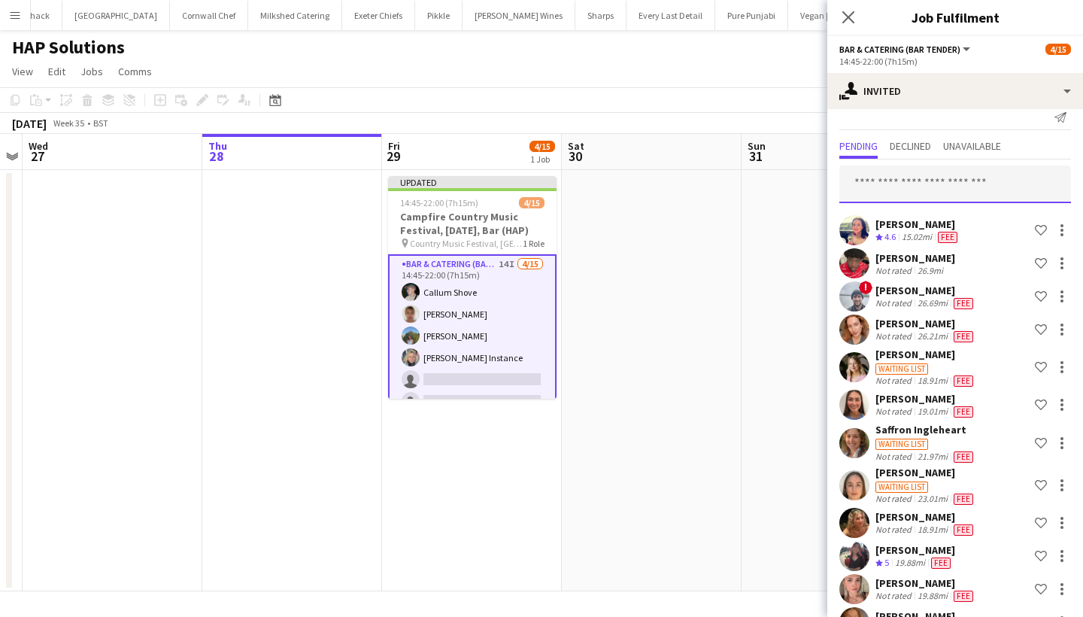
scroll to position [15, 0]
click at [903, 182] on input "text" at bounding box center [955, 185] width 232 height 38
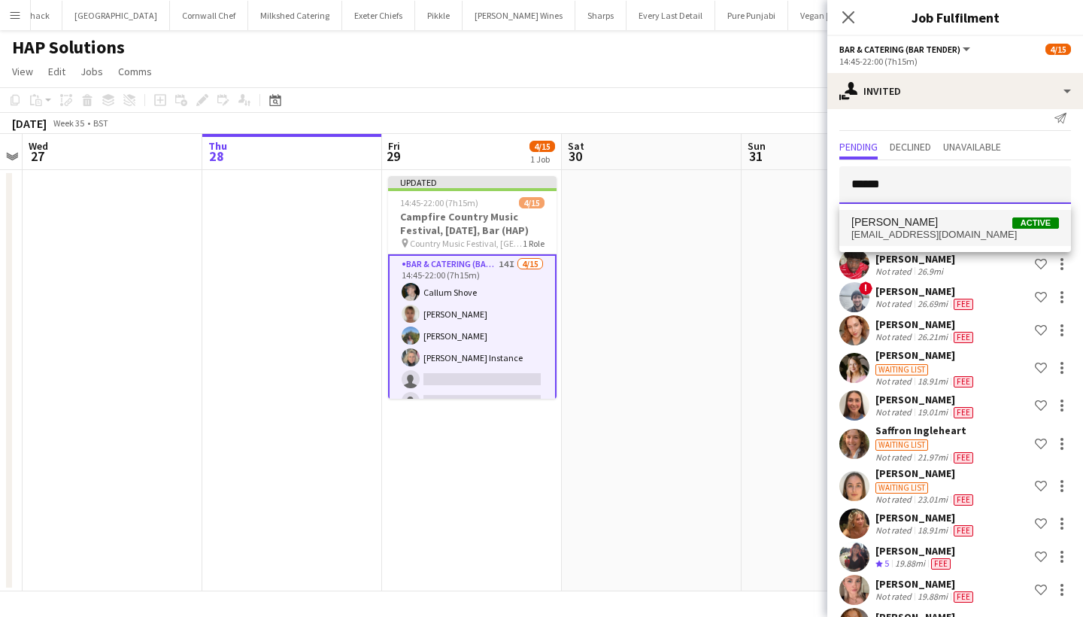
type input "******"
click at [921, 244] on mat-option "Amy Gill Active amymaygill@yahoo.co.uk" at bounding box center [955, 228] width 232 height 36
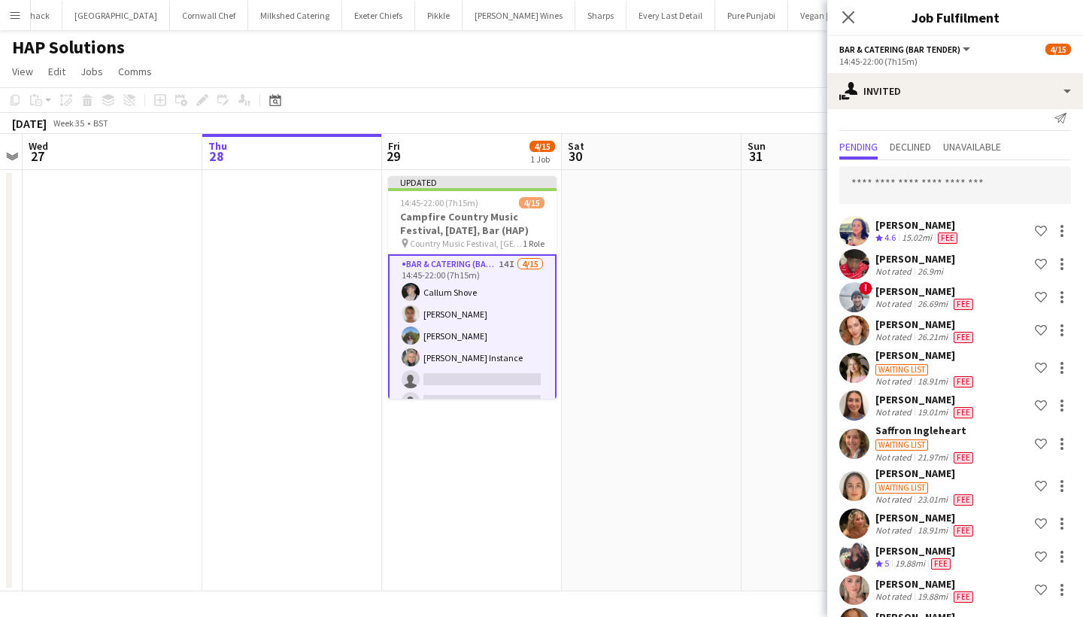
scroll to position [471, 0]
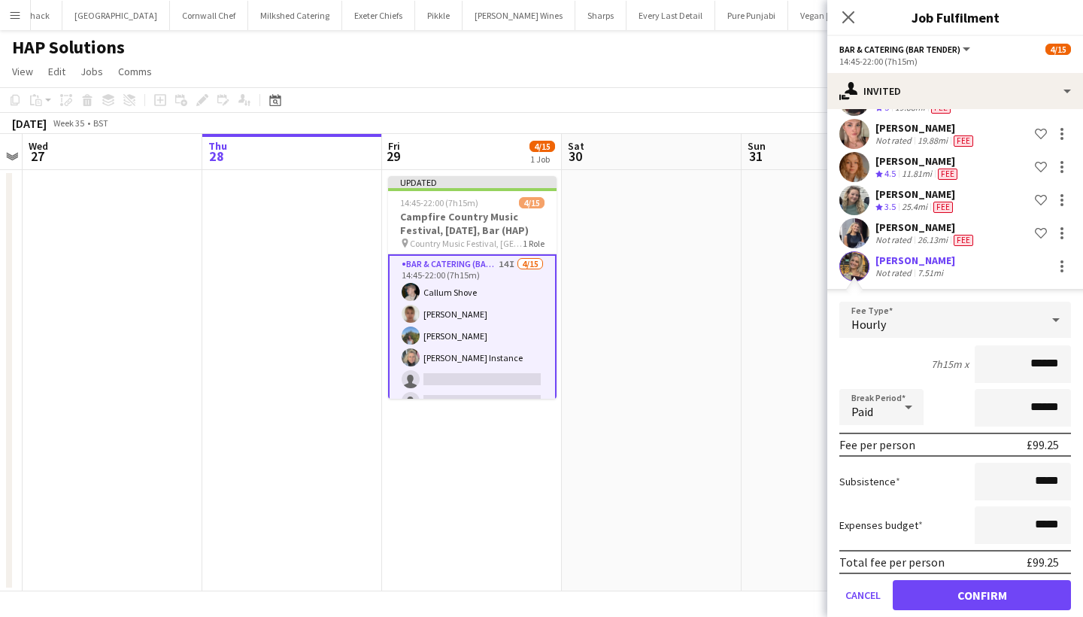
type input "******"
click at [944, 587] on button "Confirm" at bounding box center [982, 595] width 178 height 30
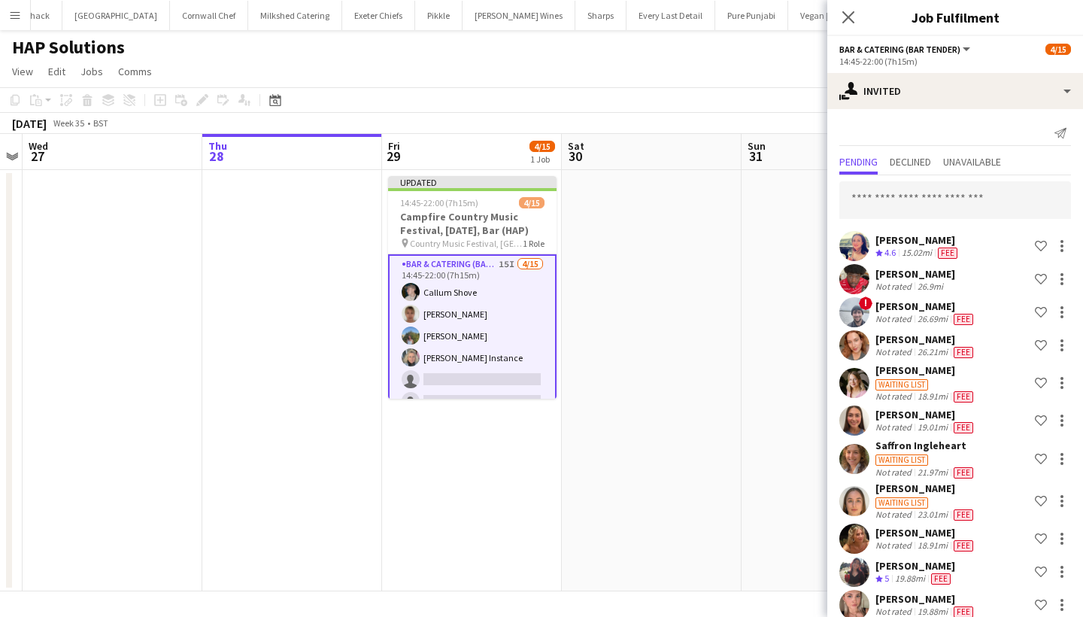
scroll to position [0, 0]
click at [900, 199] on input "text" at bounding box center [955, 200] width 232 height 38
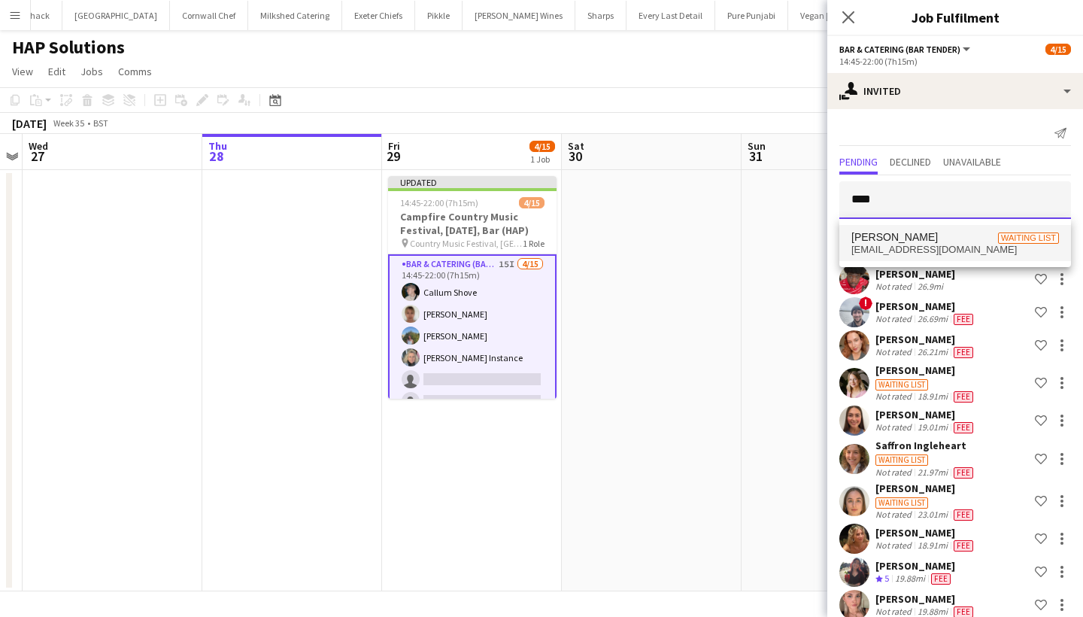
type input "****"
click at [936, 232] on span "Yara Tarbuck Waiting list" at bounding box center [955, 237] width 208 height 13
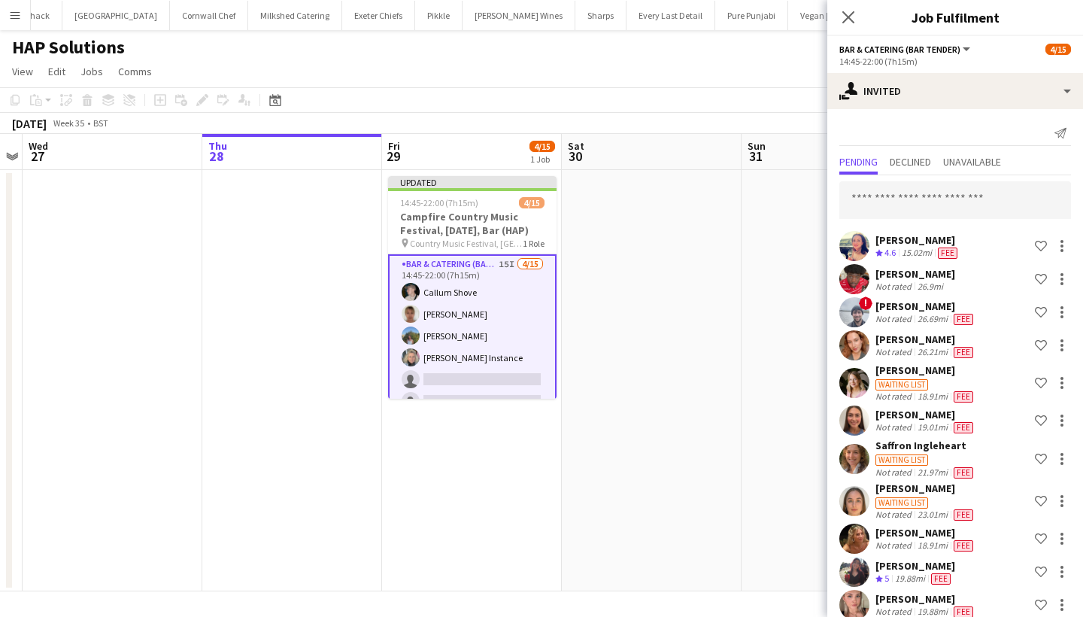
scroll to position [512, 0]
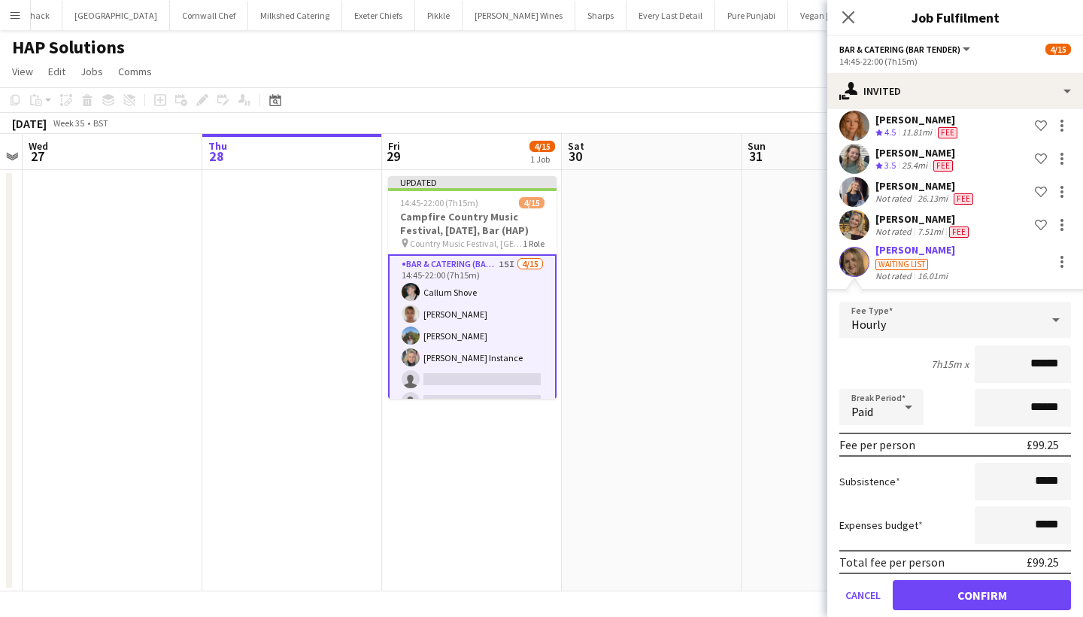
type input "******"
click at [915, 249] on div "Yara Tarbuck" at bounding box center [916, 250] width 80 height 14
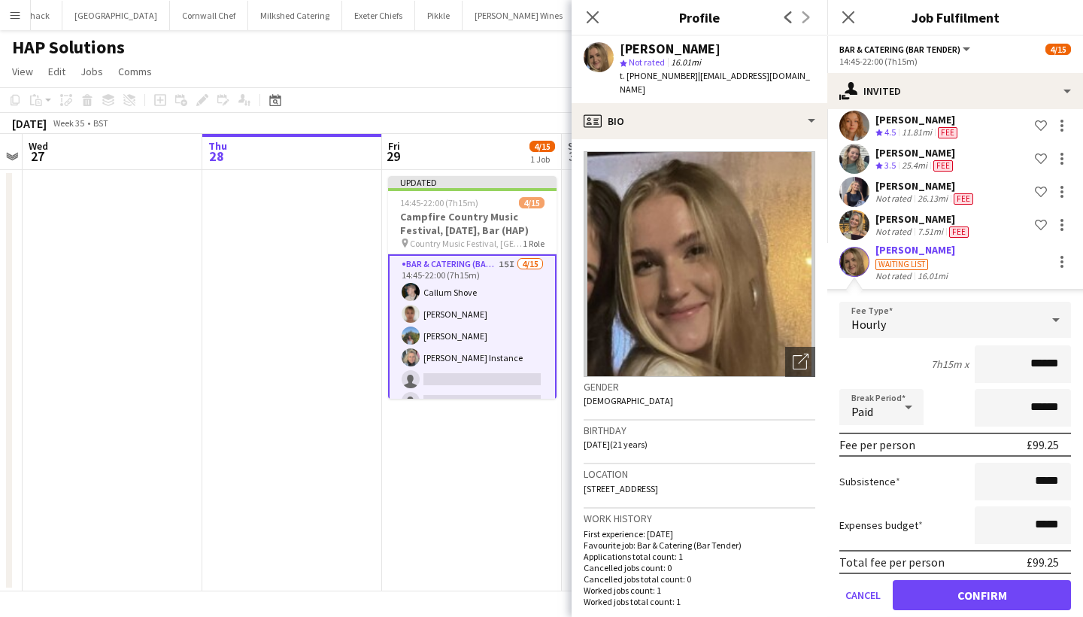
click at [961, 594] on button "Confirm" at bounding box center [982, 595] width 178 height 30
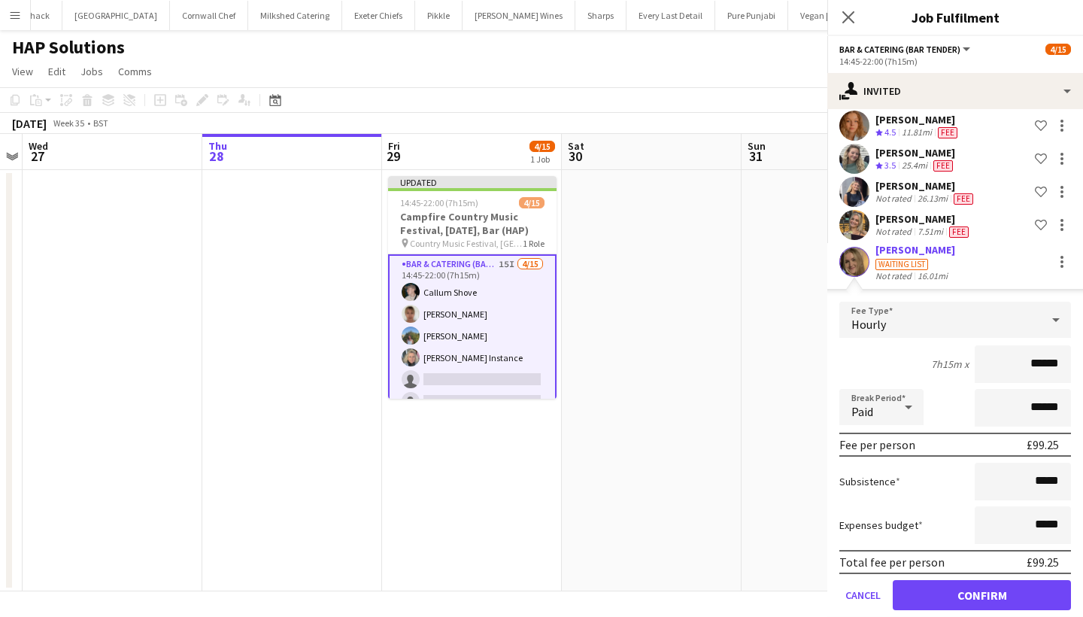
scroll to position [192, 0]
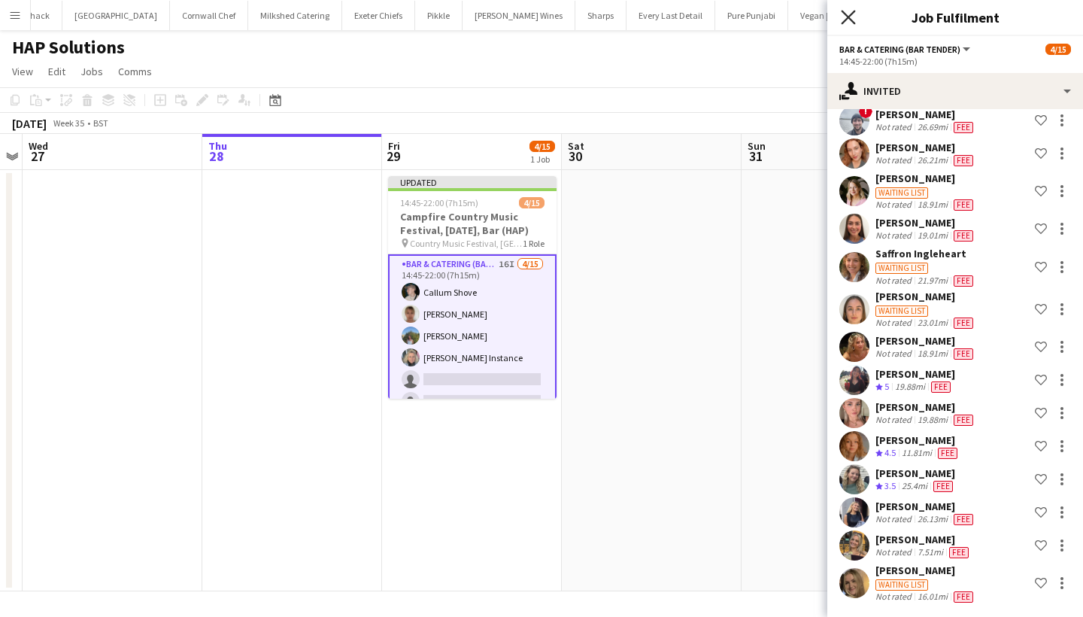
click at [844, 15] on icon "Close pop-in" at bounding box center [848, 17] width 14 height 14
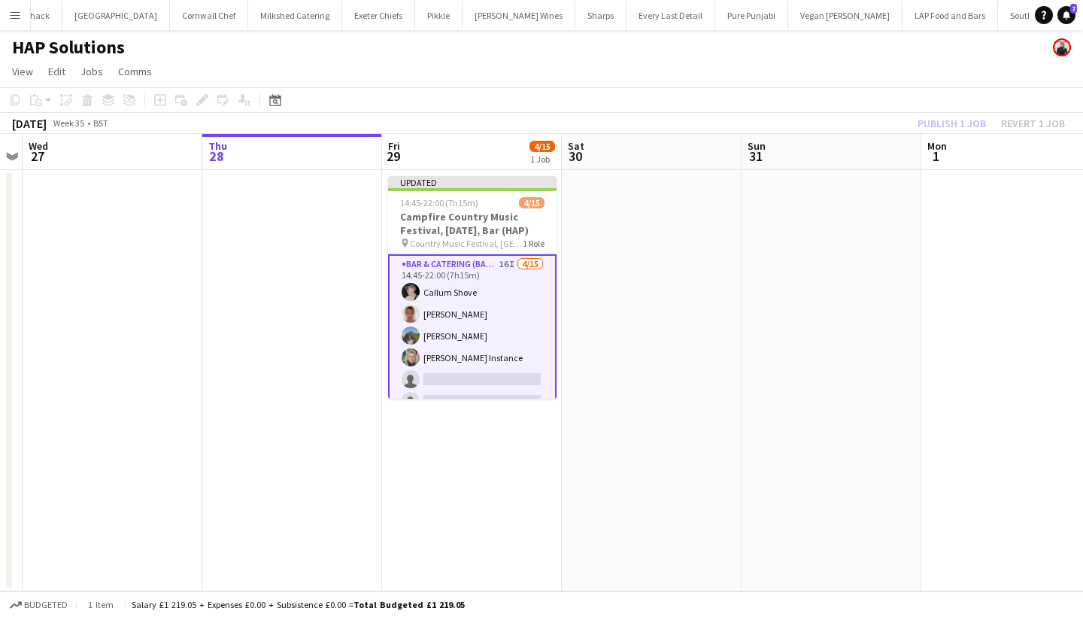
click at [952, 125] on div "Publish 1 job Revert 1 job" at bounding box center [992, 124] width 184 height 20
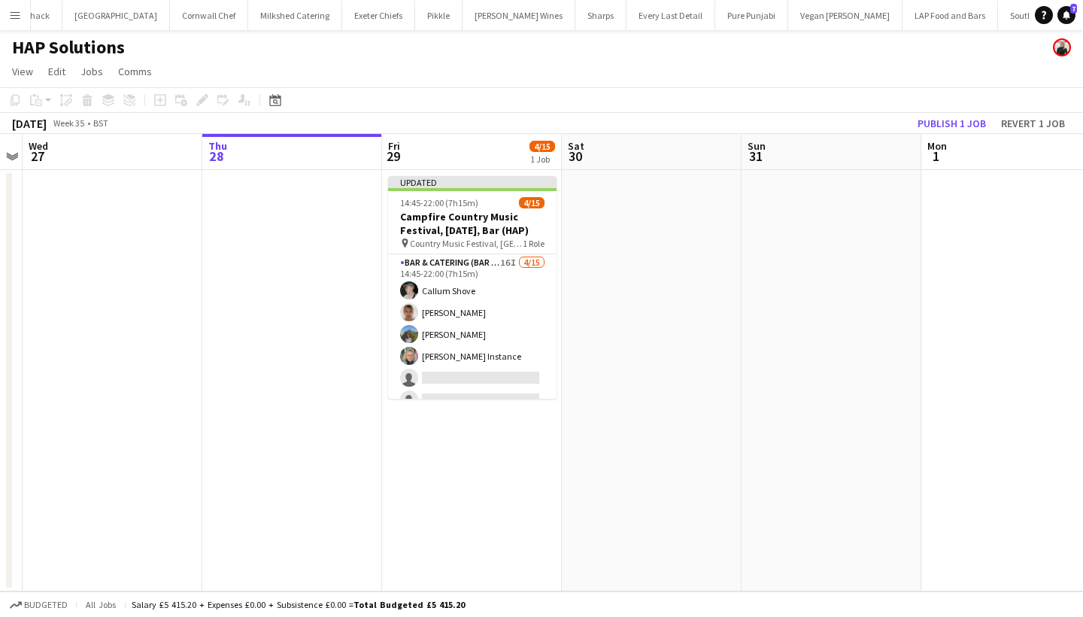
click at [952, 125] on button "Publish 1 job" at bounding box center [952, 124] width 80 height 20
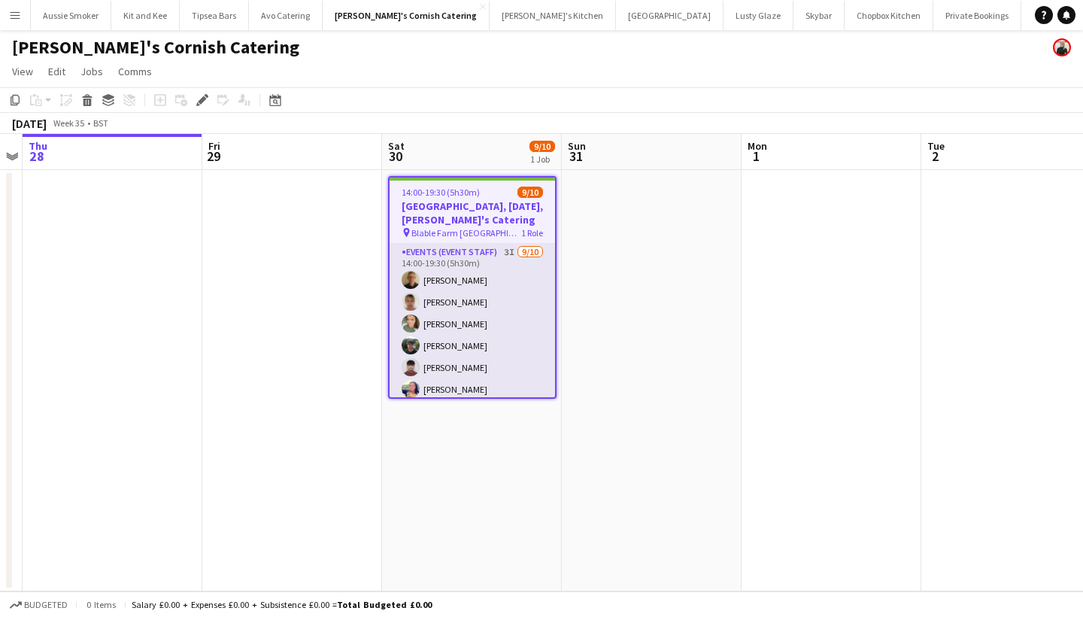
click at [418, 323] on app-user-avatar at bounding box center [411, 323] width 18 height 18
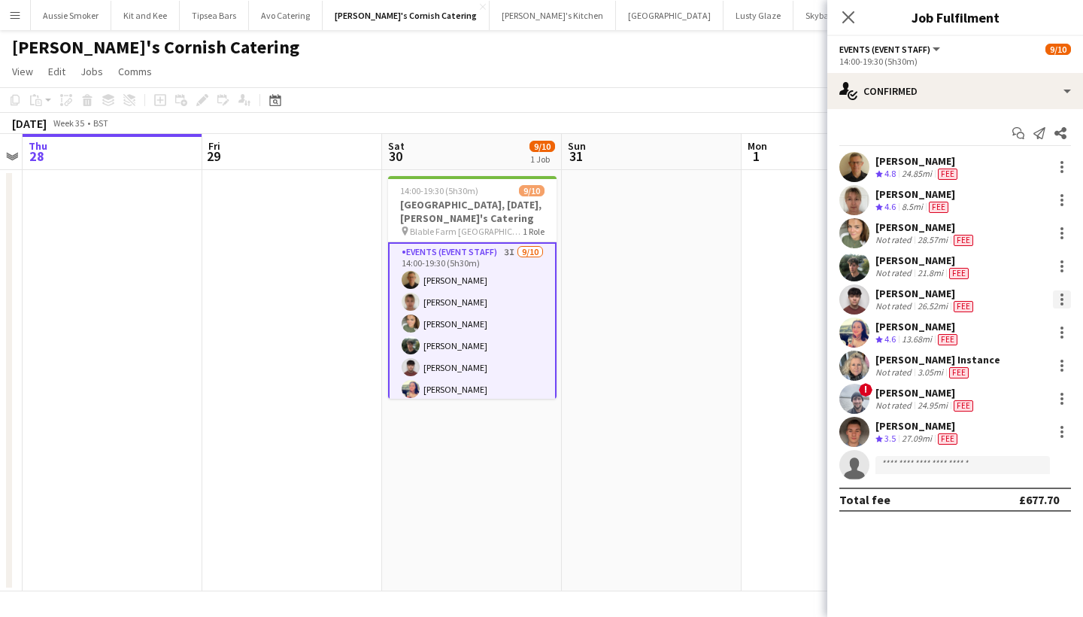
click at [1064, 304] on div at bounding box center [1062, 299] width 18 height 18
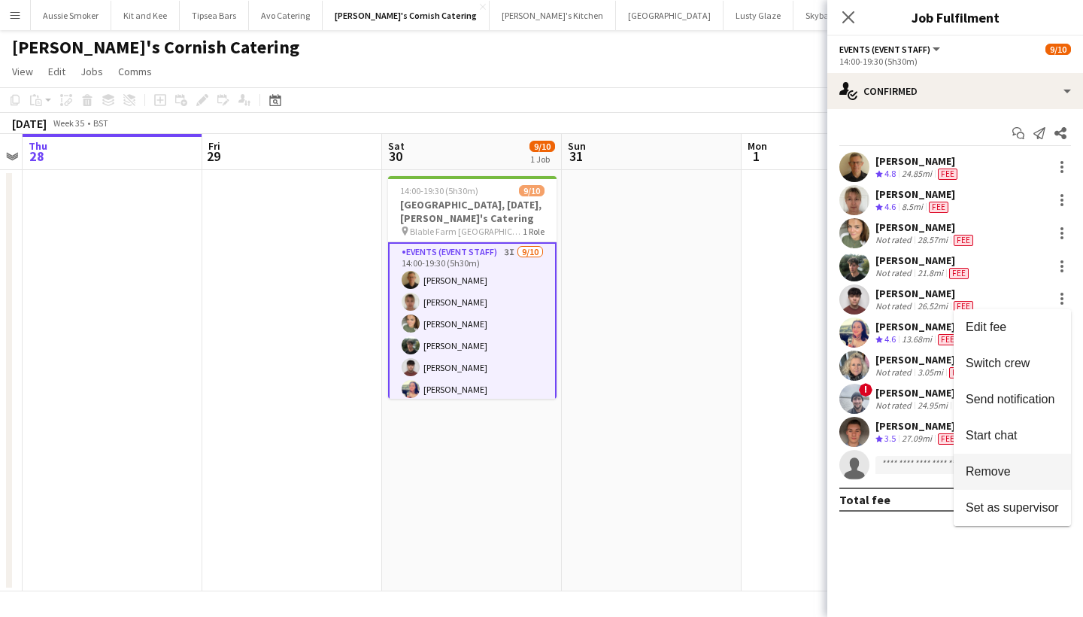
click at [999, 476] on span "Remove" at bounding box center [988, 471] width 45 height 13
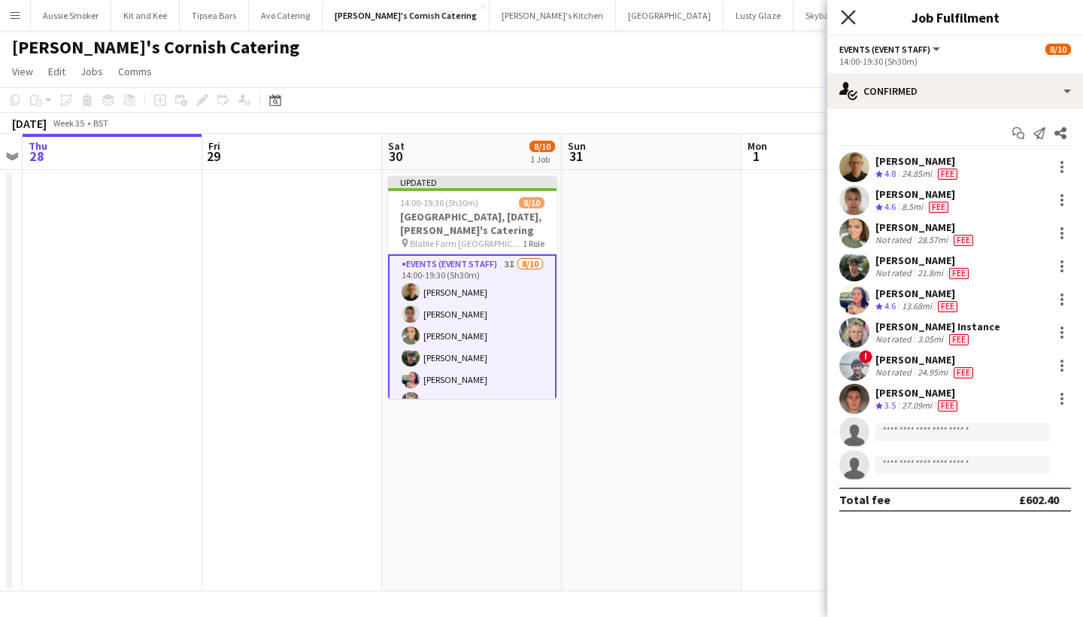
click at [843, 19] on icon "Close pop-in" at bounding box center [848, 17] width 14 height 14
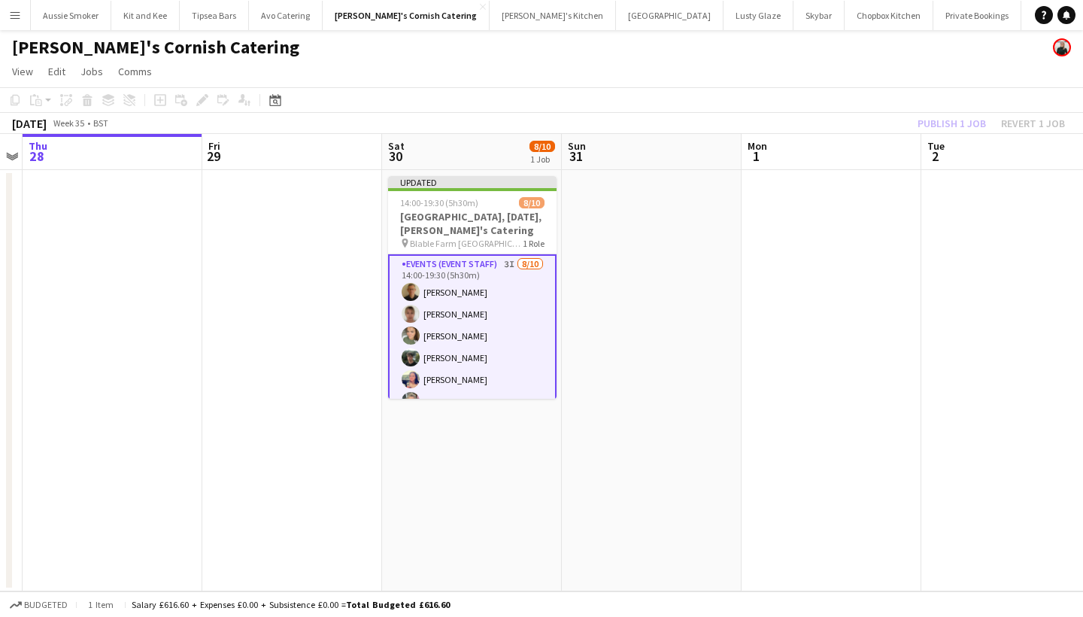
click at [956, 123] on div "Publish 1 job Revert 1 job" at bounding box center [992, 124] width 184 height 20
click at [956, 123] on button "Publish 1 job" at bounding box center [952, 124] width 80 height 20
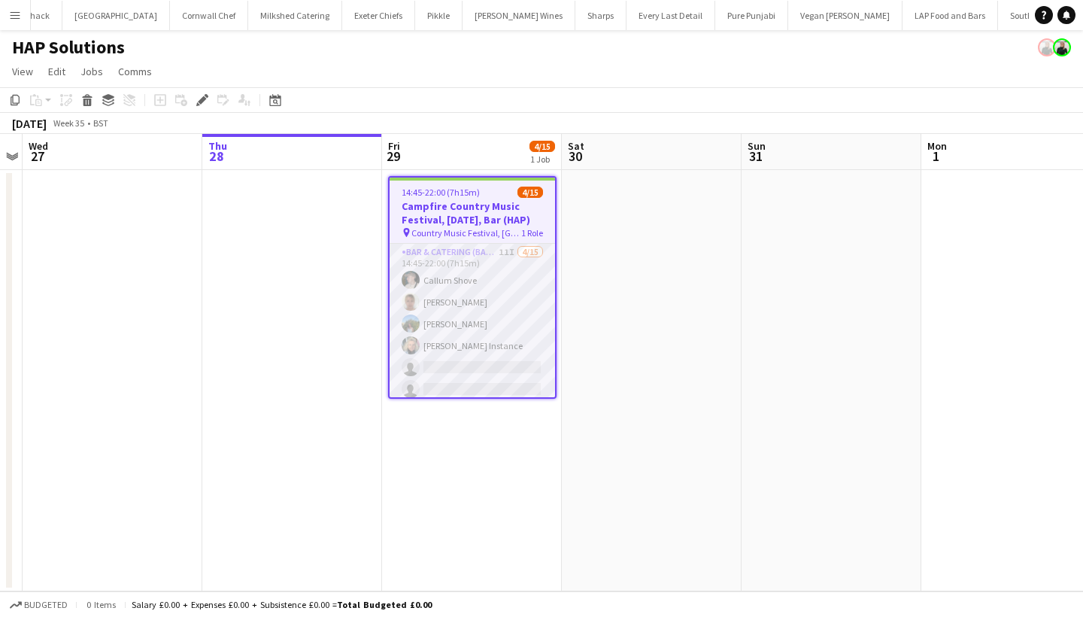
click at [521, 322] on app-card-role "Bar & Catering (Bar Tender) 11I [DATE] 14:45-22:00 (7h15m) [PERSON_NAME] [PERSO…" at bounding box center [472, 422] width 165 height 357
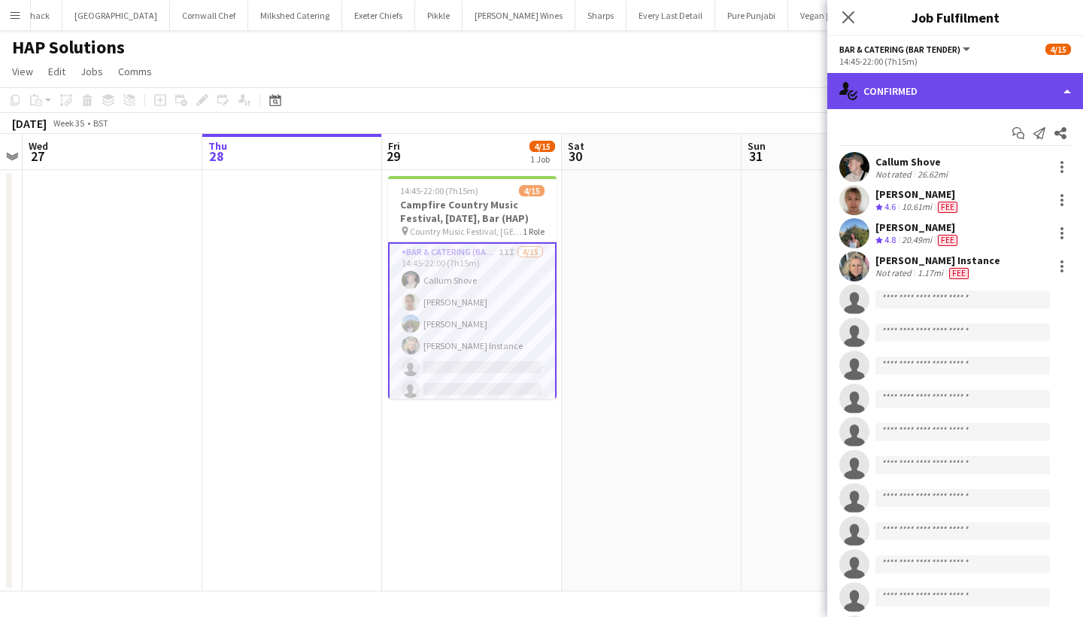
click at [882, 104] on div "single-neutral-actions-check-2 Confirmed" at bounding box center [955, 91] width 256 height 36
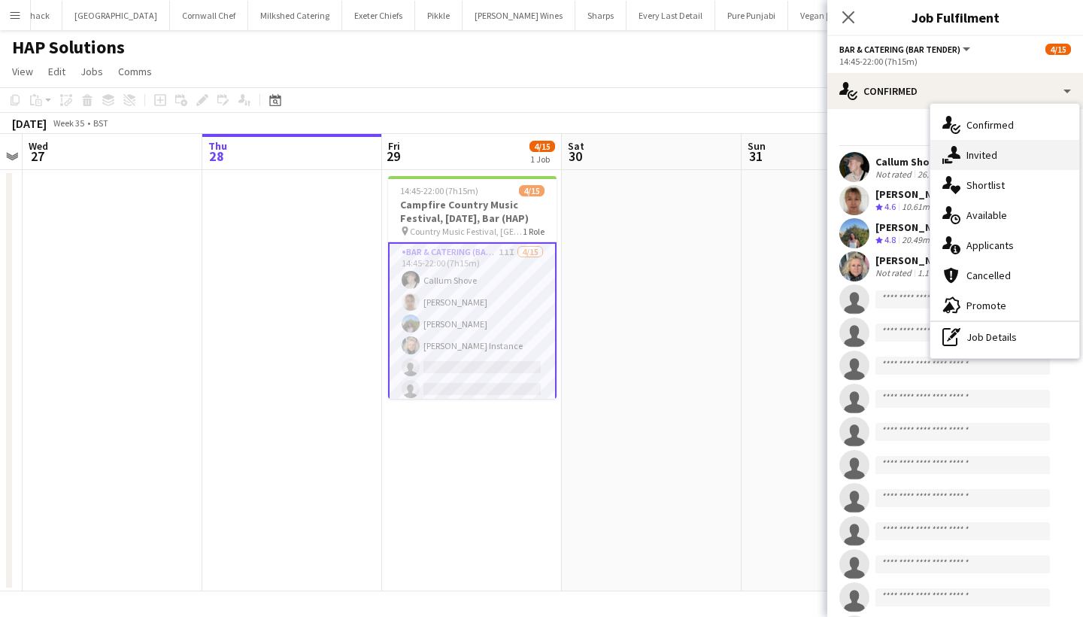
click at [966, 162] on div "single-neutral-actions-share-1 Invited" at bounding box center [1004, 155] width 149 height 30
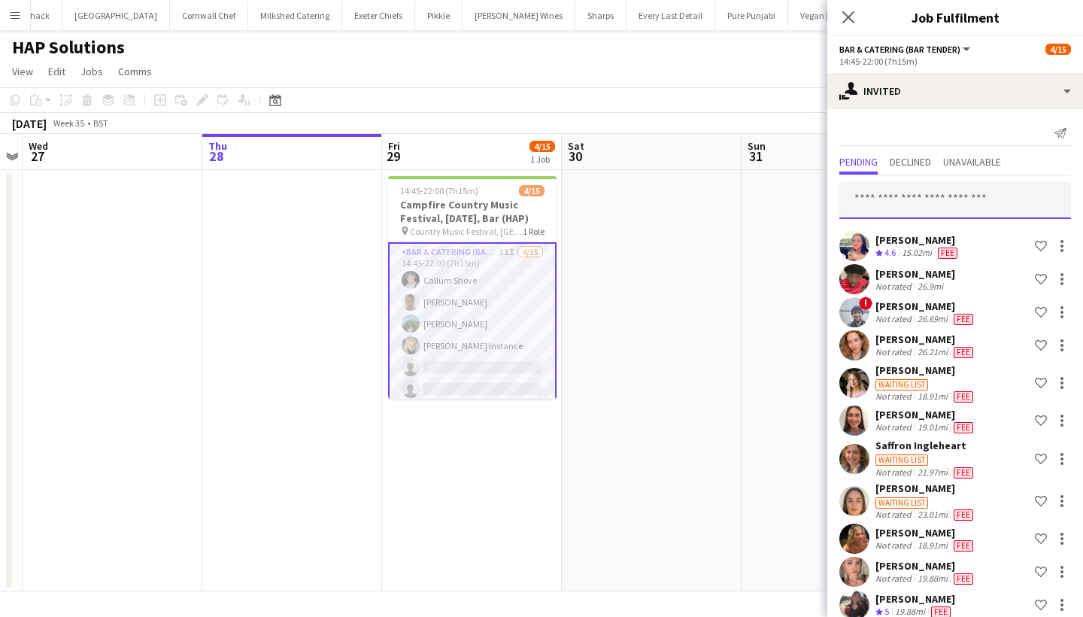
click at [889, 214] on input "text" at bounding box center [955, 200] width 232 height 38
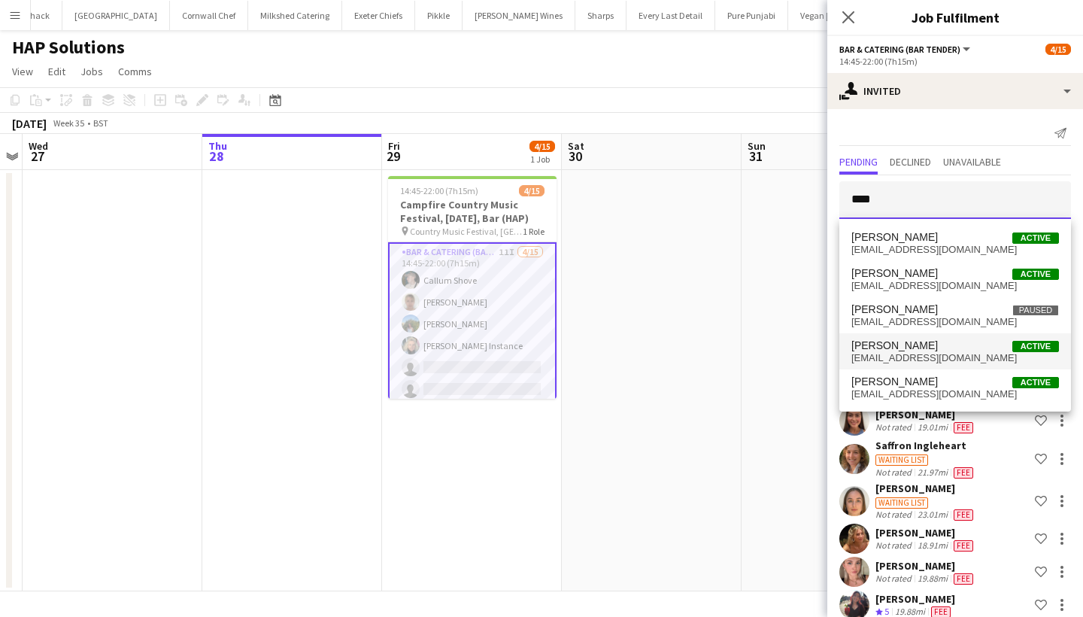
type input "****"
click at [906, 346] on span "[PERSON_NAME]" at bounding box center [894, 345] width 87 height 13
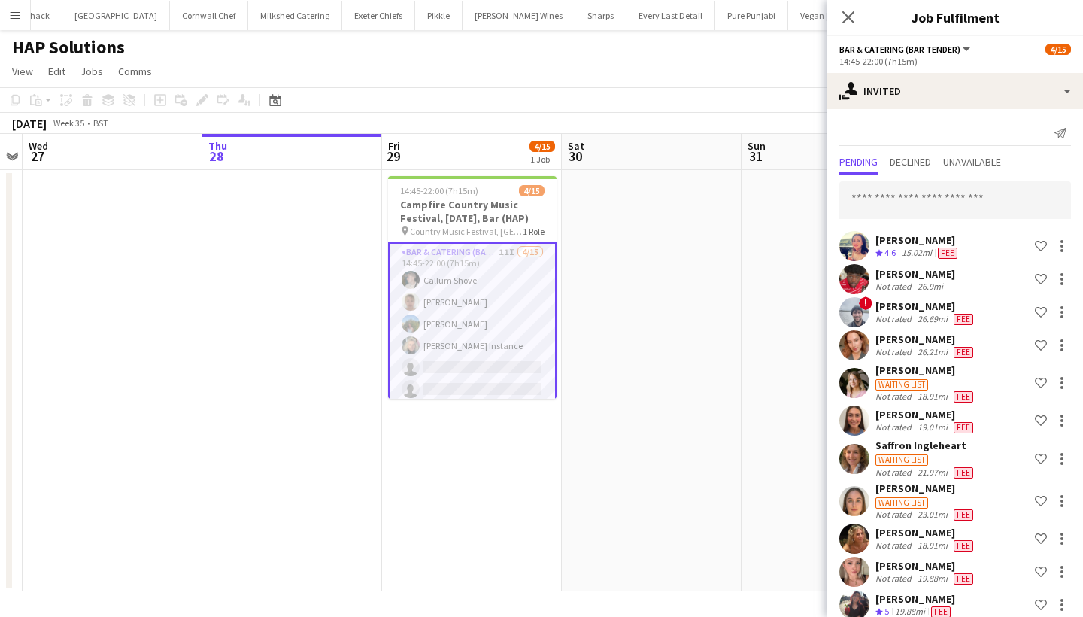
scroll to position [372, 0]
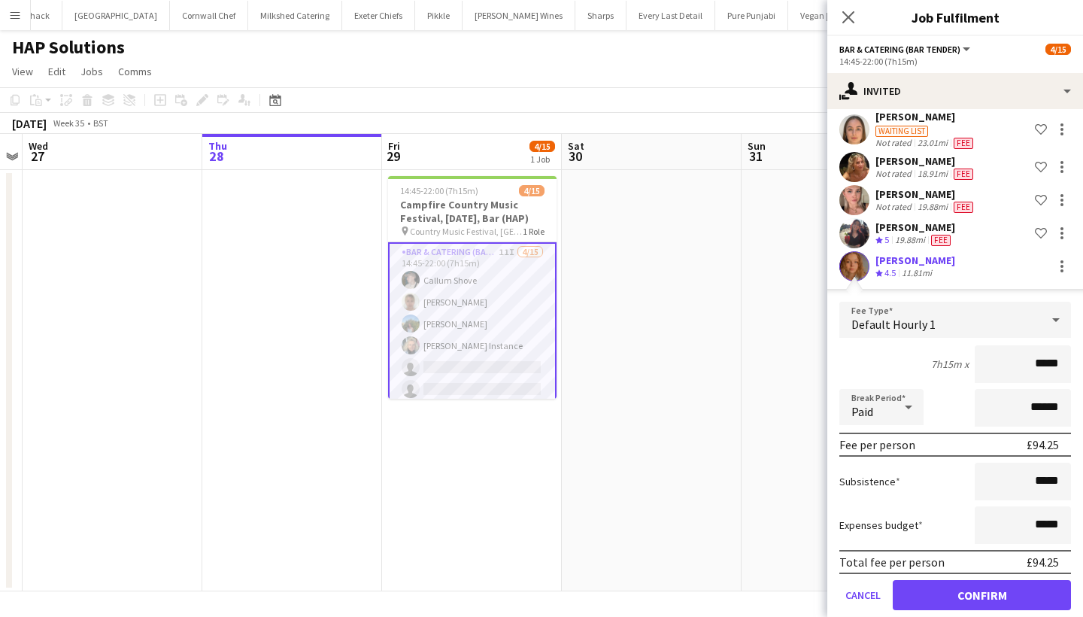
type input "******"
click at [944, 591] on button "Confirm" at bounding box center [982, 595] width 178 height 30
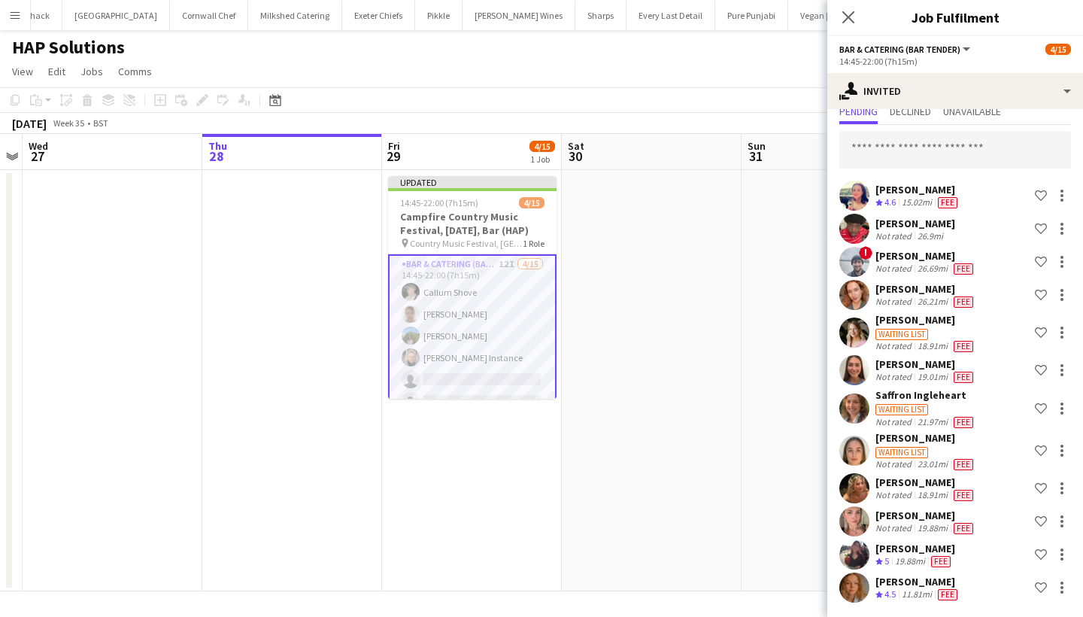
click at [839, 8] on div "Close pop-in" at bounding box center [848, 17] width 42 height 35
click at [851, 14] on icon "Close pop-in" at bounding box center [848, 17] width 14 height 14
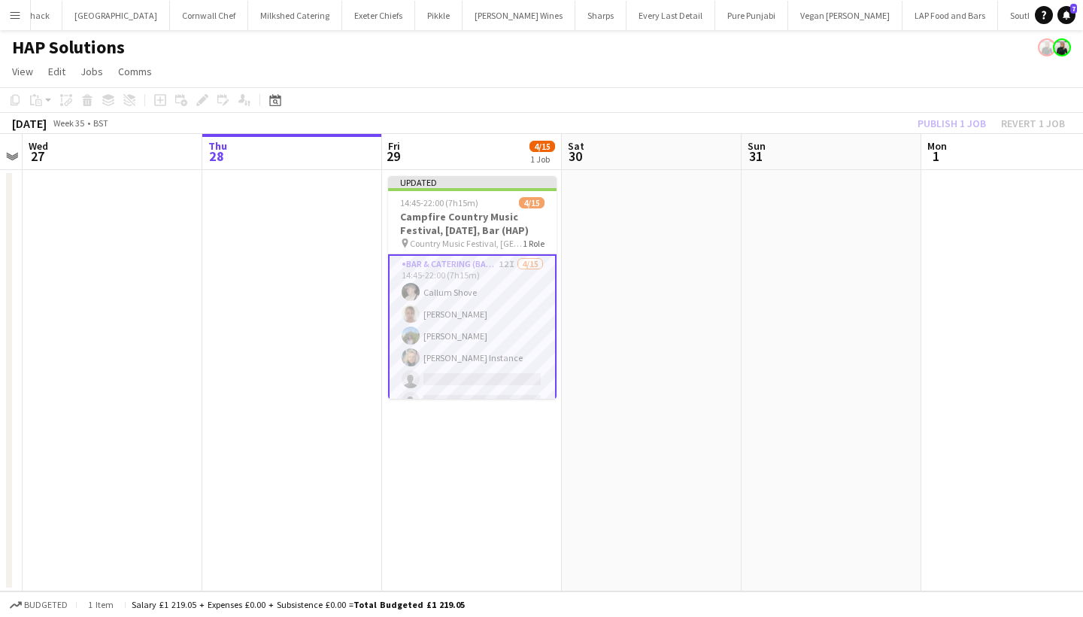
click at [942, 122] on div "Publish 1 job Revert 1 job" at bounding box center [992, 124] width 184 height 20
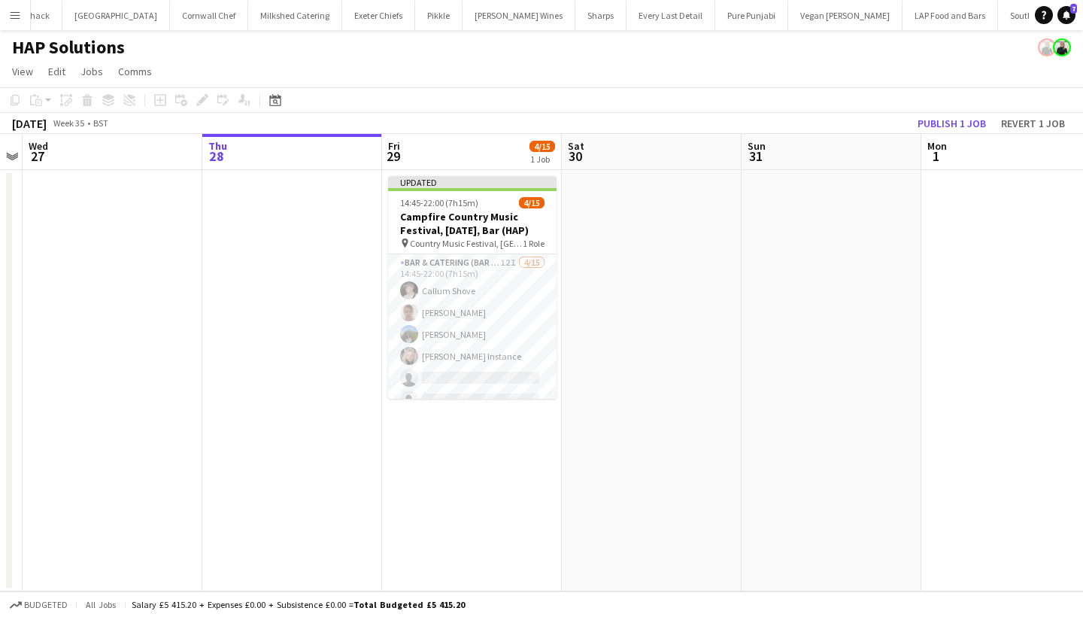
click at [942, 122] on button "Publish 1 job" at bounding box center [952, 124] width 80 height 20
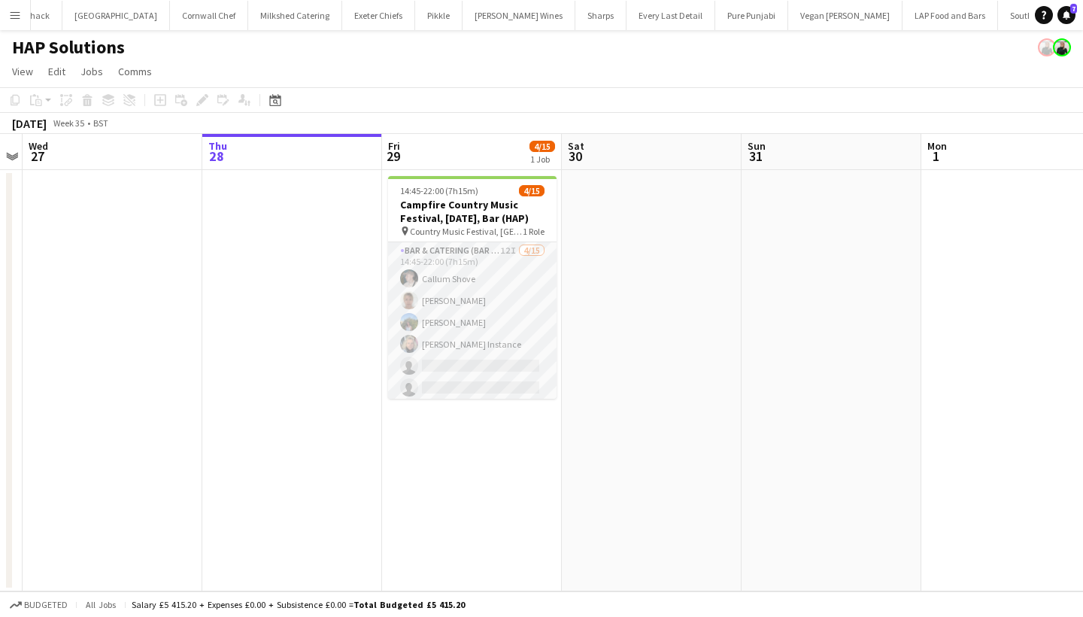
click at [493, 304] on app-card-role "Bar & Catering (Bar Tender) 12I [DATE] 14:45-22:00 (7h15m) [PERSON_NAME] [PERSO…" at bounding box center [472, 420] width 168 height 357
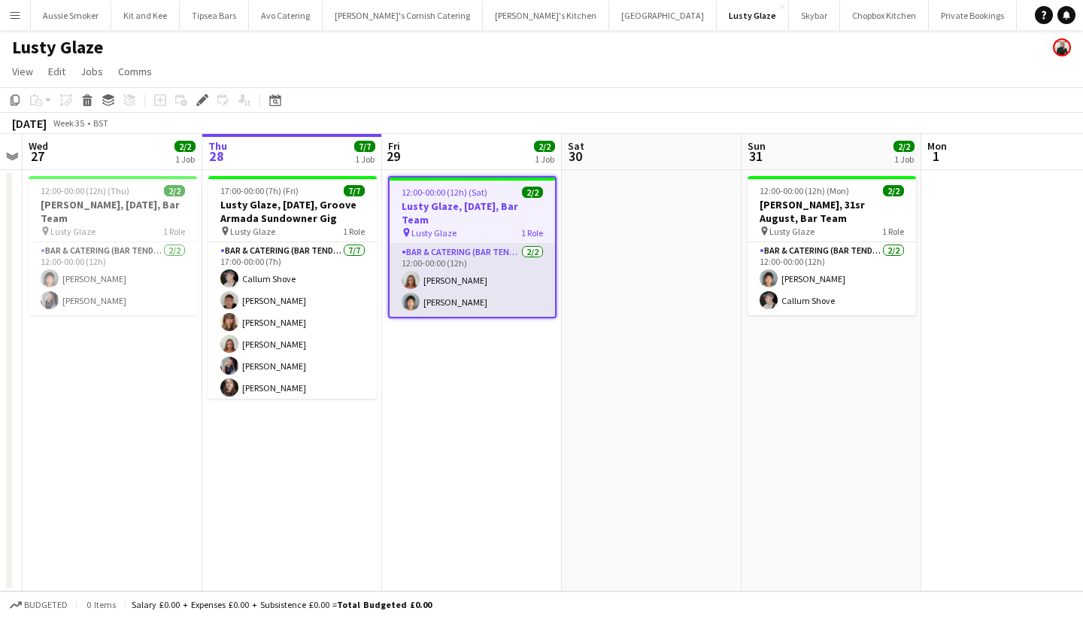
click at [493, 279] on app-card-role "Bar & Catering (Bar Tender) [DATE] 12:00-00:00 (12h) [PERSON_NAME] [PERSON_NAME]" at bounding box center [472, 280] width 165 height 73
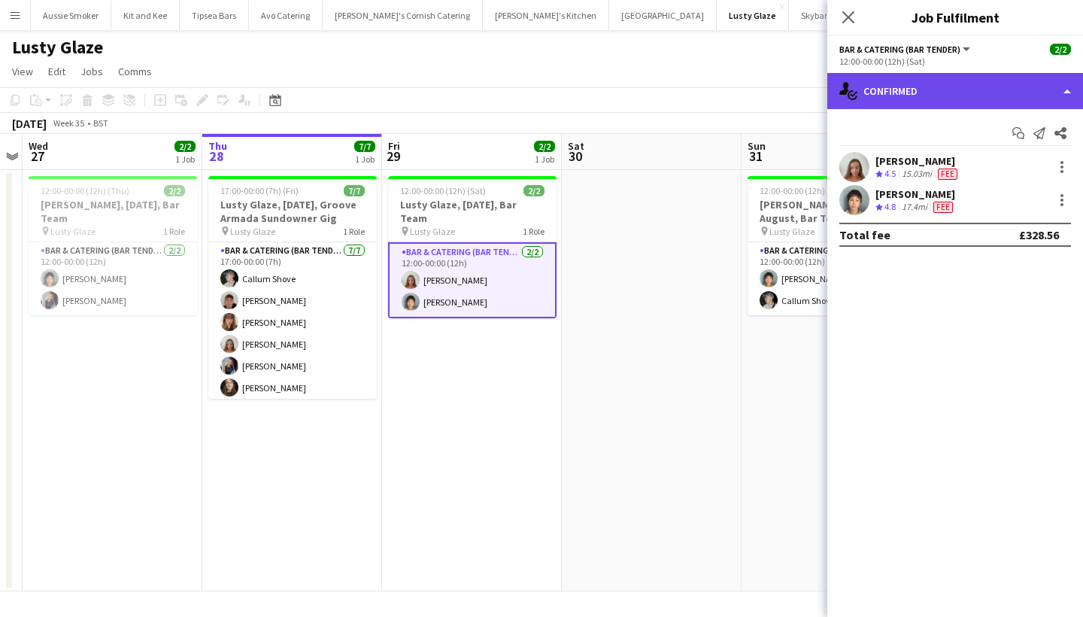
click at [946, 96] on div "single-neutral-actions-check-2 Confirmed" at bounding box center [955, 91] width 256 height 36
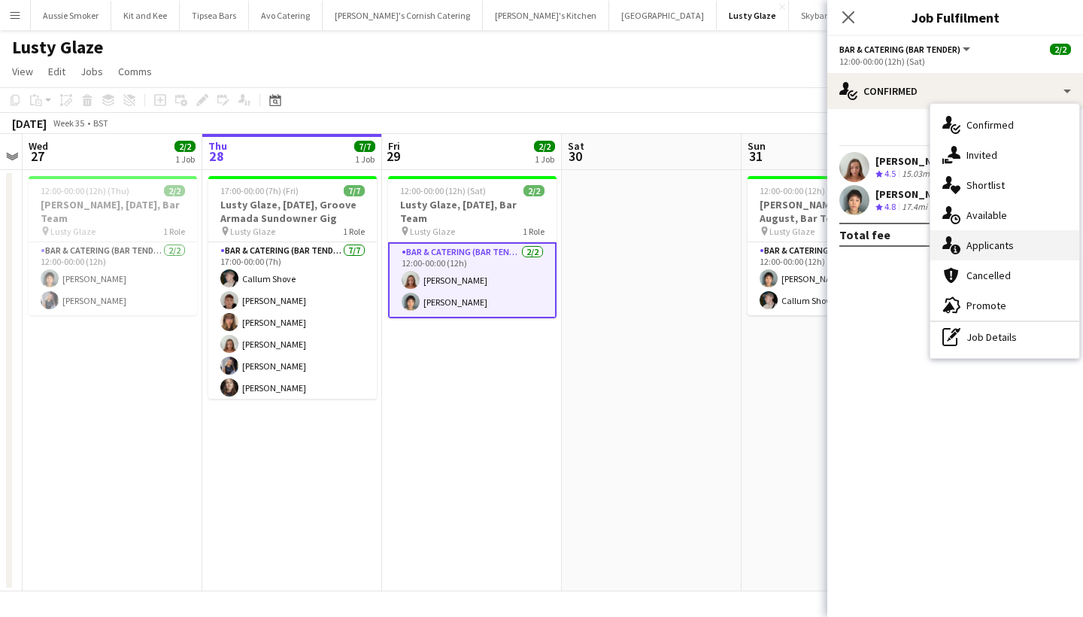
click at [994, 242] on div "single-neutral-actions-information Applicants" at bounding box center [1004, 245] width 149 height 30
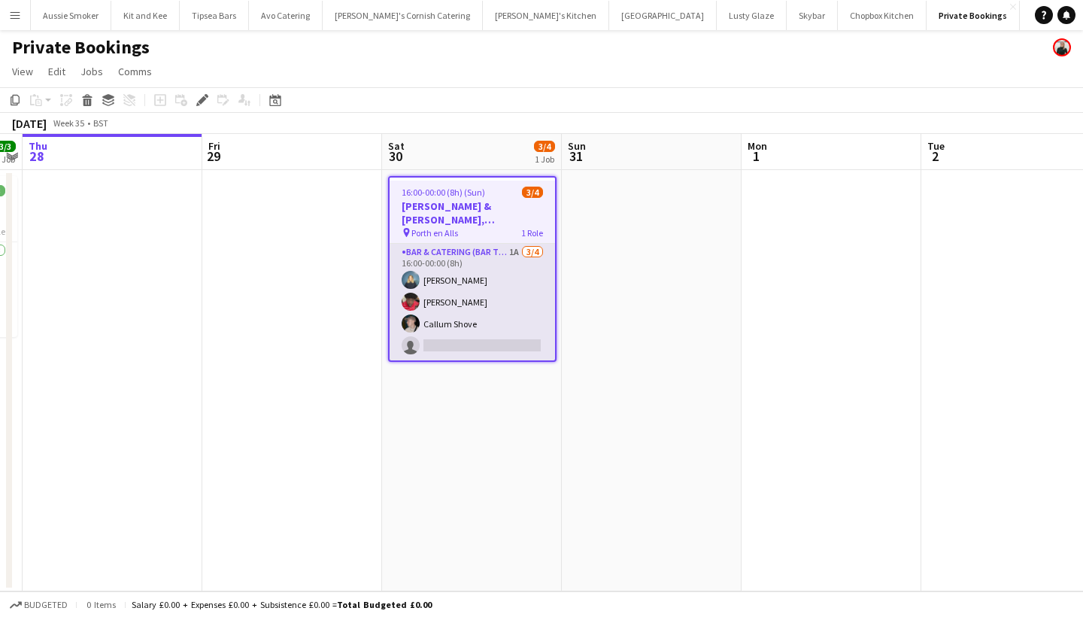
click at [501, 311] on app-card-role "Bar & Catering (Bar Tender) 1A [DATE] 16:00-00:00 (8h) [PERSON_NAME] [PERSON_NA…" at bounding box center [472, 302] width 165 height 117
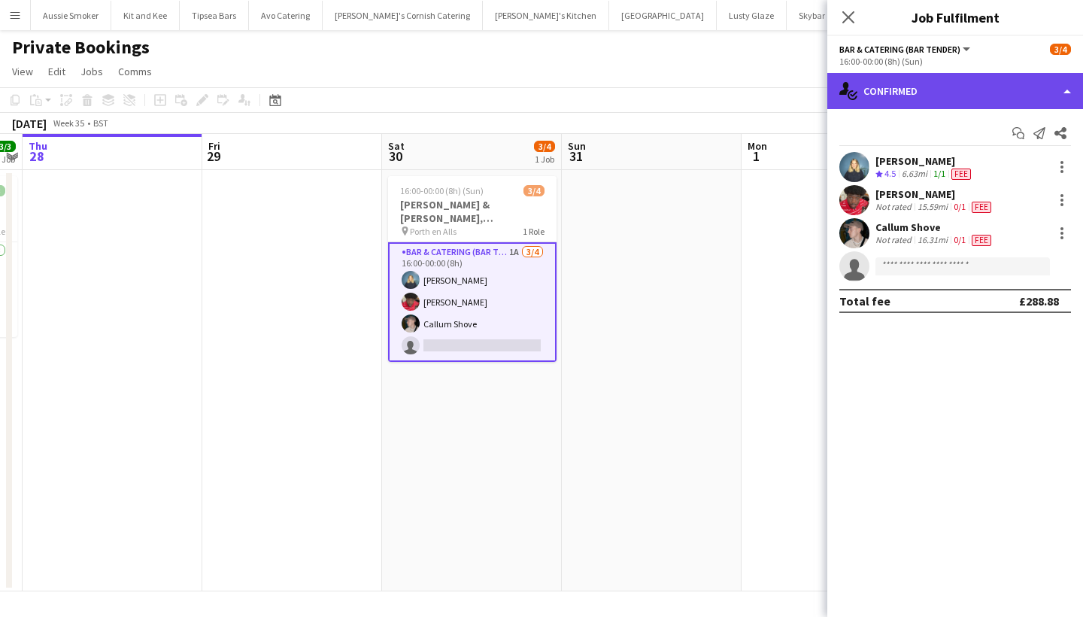
click at [973, 74] on div "single-neutral-actions-check-2 Confirmed" at bounding box center [955, 91] width 256 height 36
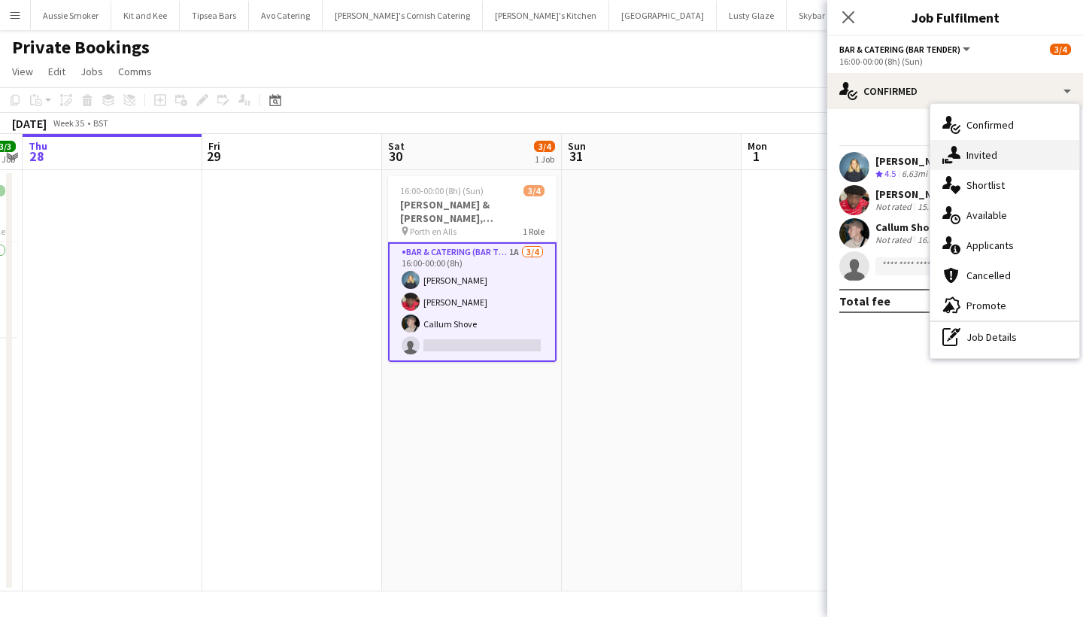
click at [1012, 151] on div "single-neutral-actions-share-1 Invited" at bounding box center [1004, 155] width 149 height 30
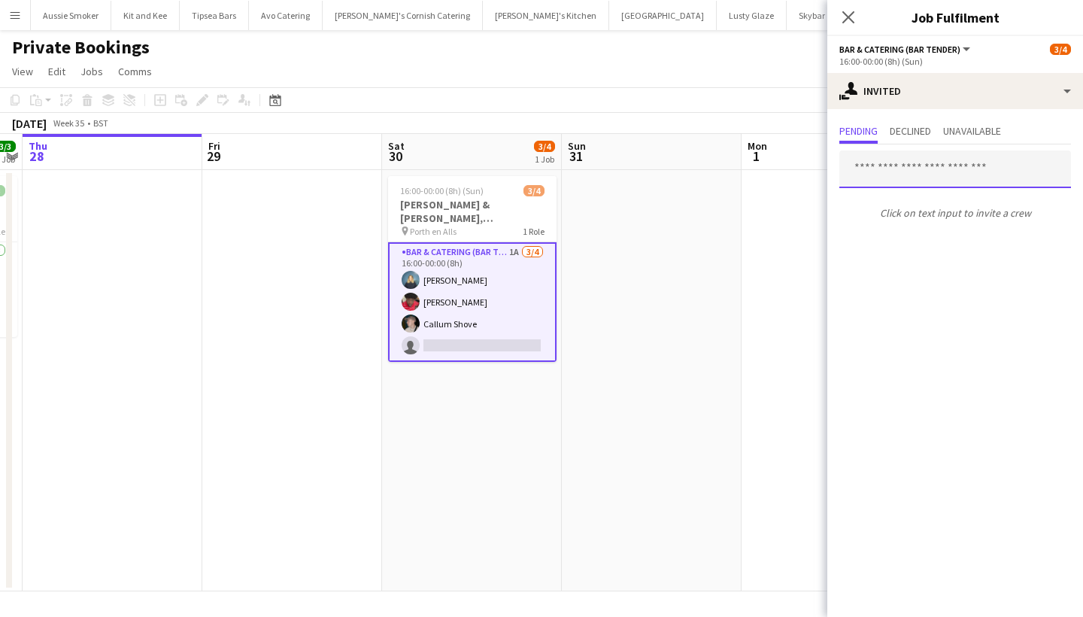
click at [935, 169] on input "text" at bounding box center [955, 169] width 232 height 38
type input "*****"
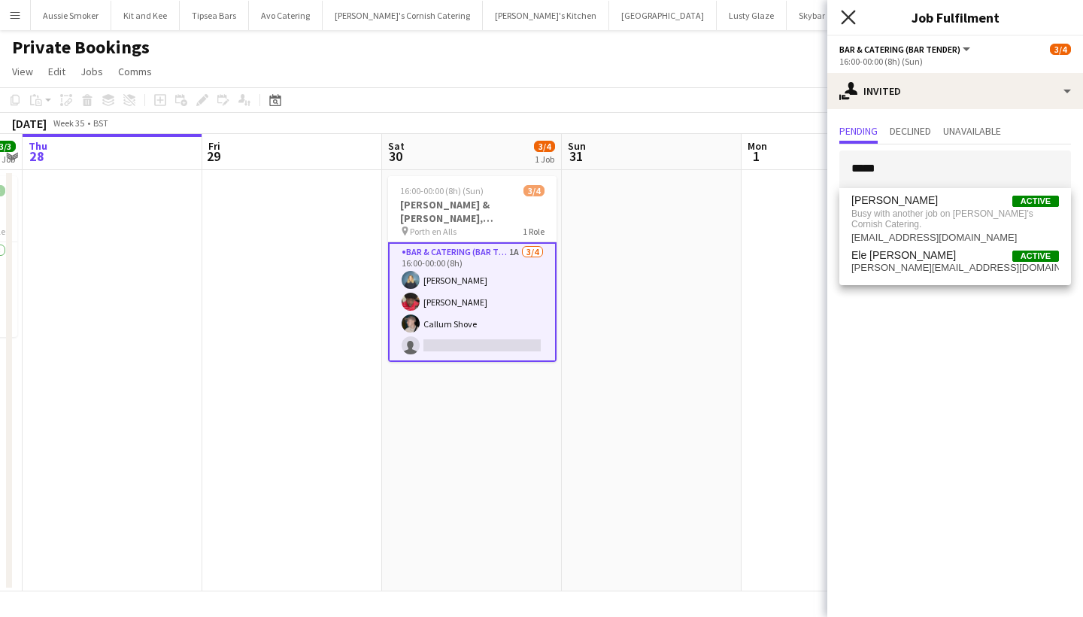
drag, startPoint x: 935, startPoint y: 169, endPoint x: 846, endPoint y: 20, distance: 174.0
click at [846, 20] on icon at bounding box center [848, 17] width 14 height 14
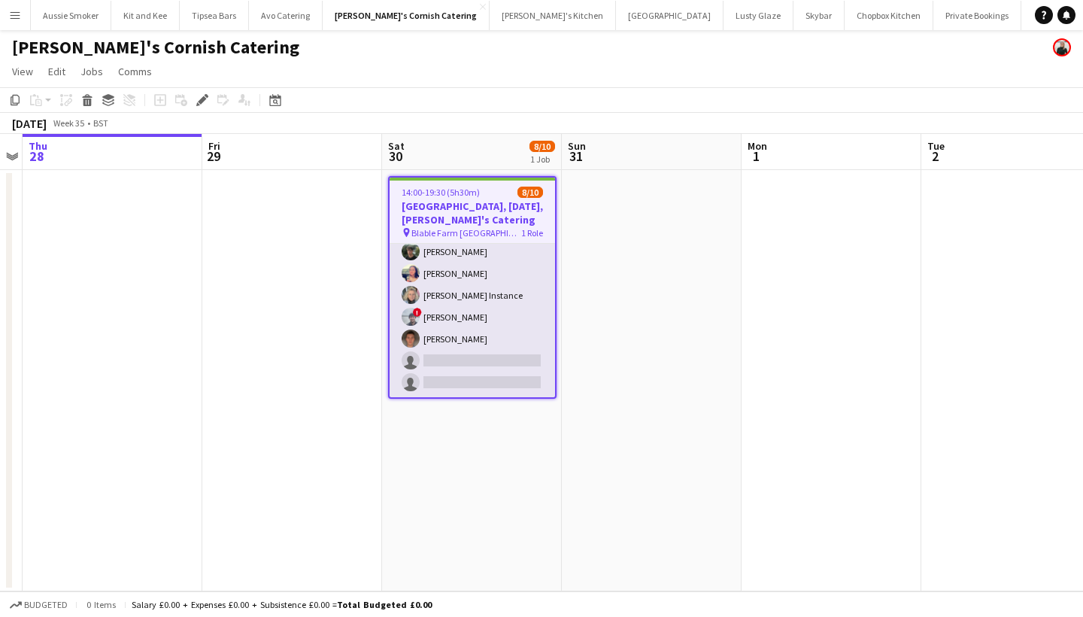
scroll to position [94, 0]
click at [491, 326] on app-card-role "Events (Event Staff) 3I [DATE] 14:00-19:30 (5h30m) [PERSON_NAME] [PERSON_NAME] …" at bounding box center [472, 273] width 165 height 247
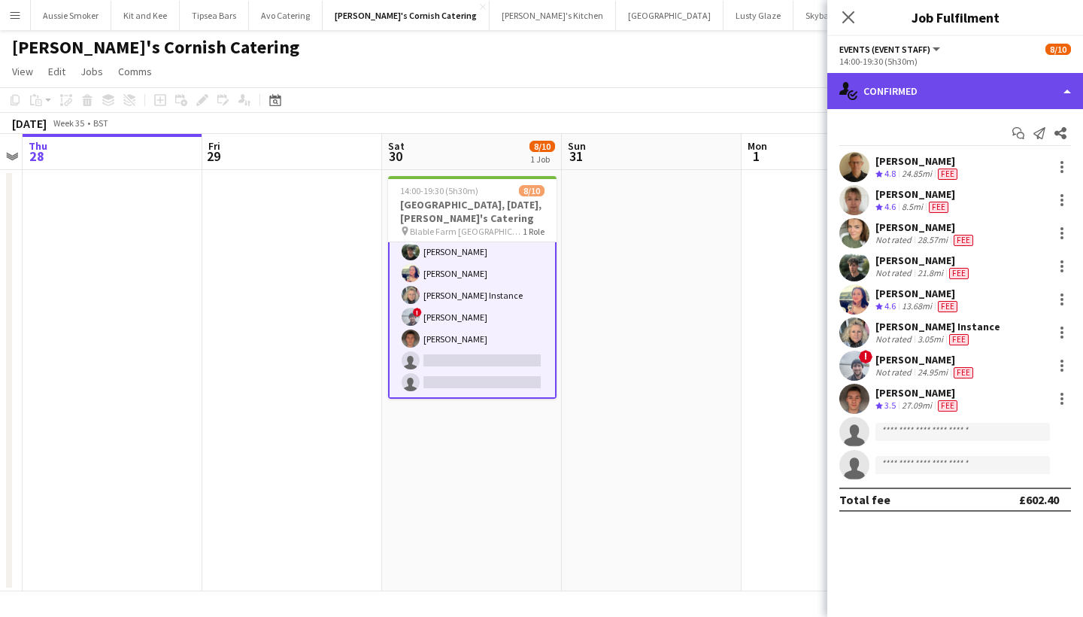
click at [964, 99] on div "single-neutral-actions-check-2 Confirmed" at bounding box center [955, 91] width 256 height 36
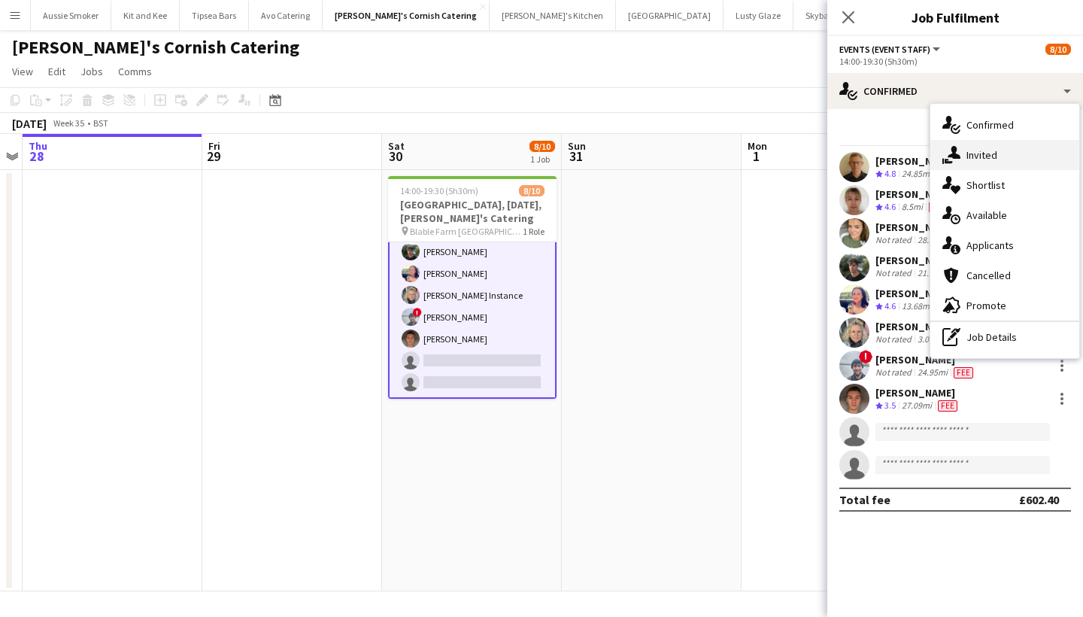
click at [979, 165] on div "single-neutral-actions-share-1 Invited" at bounding box center [1004, 155] width 149 height 30
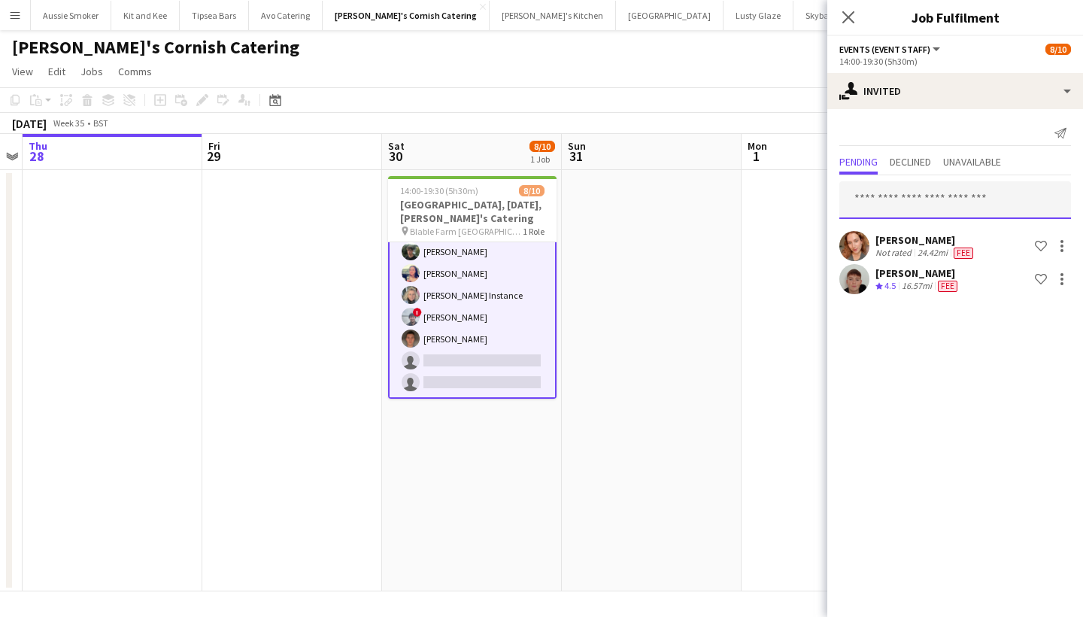
click at [908, 209] on input "text" at bounding box center [955, 200] width 232 height 38
type input "*****"
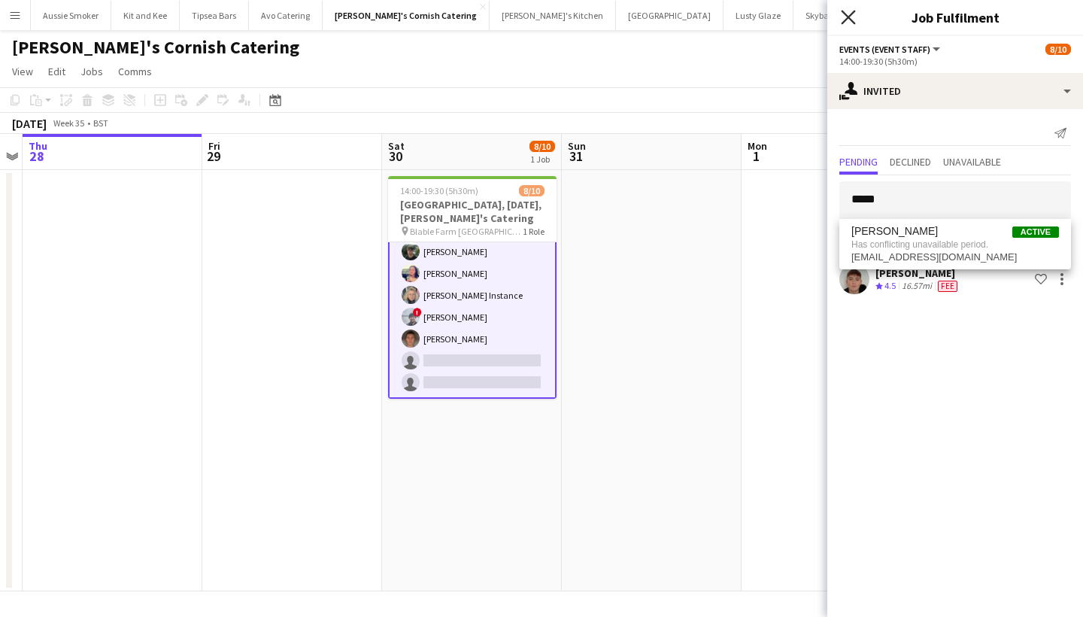
click at [848, 11] on icon "Close pop-in" at bounding box center [848, 17] width 14 height 14
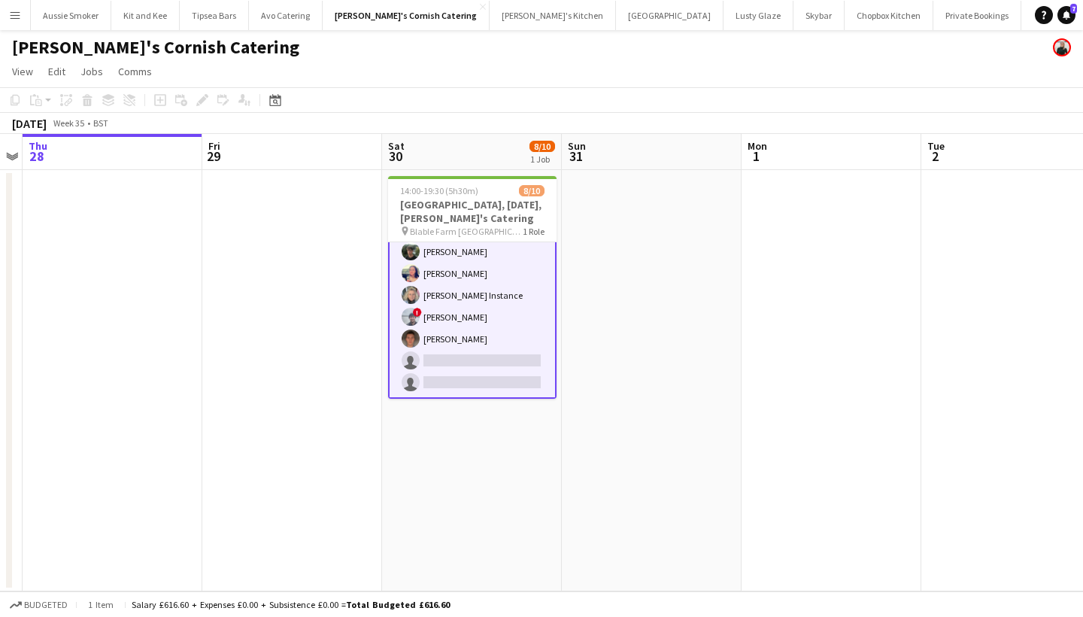
click at [539, 333] on app-card-role "Events (Event Staff) 3I 8/10 14:00-19:30 (5h30m) Stephen Teasdale Debbie Steven…" at bounding box center [472, 273] width 168 height 250
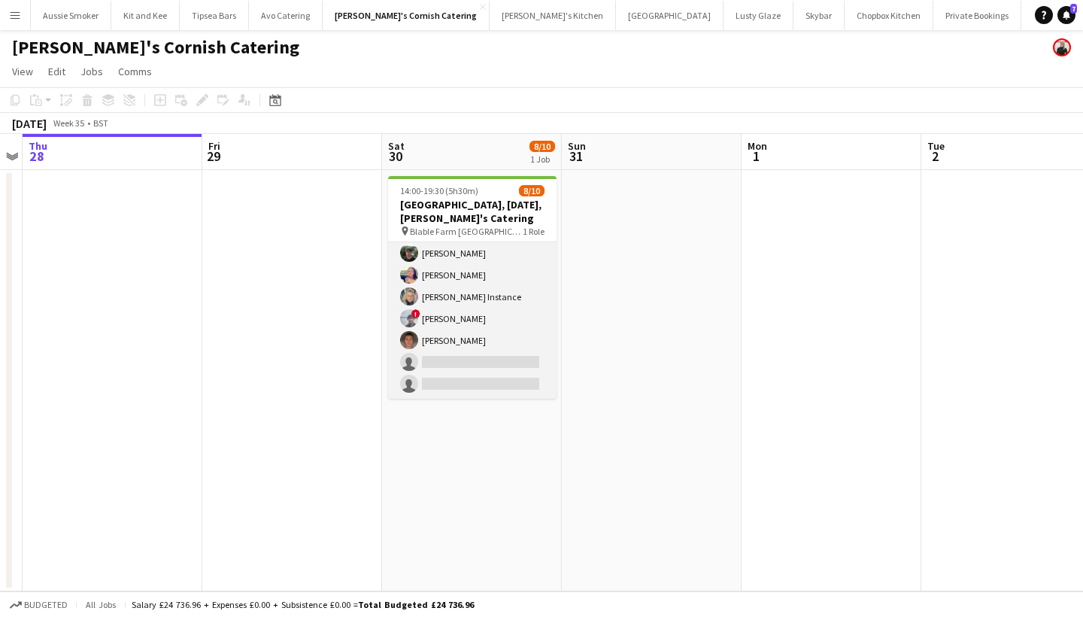
click at [487, 373] on app-card-role "Events (Event Staff) 3I 8/10 14:00-19:30 (5h30m) Stephen Teasdale Debbie Steven…" at bounding box center [472, 274] width 168 height 247
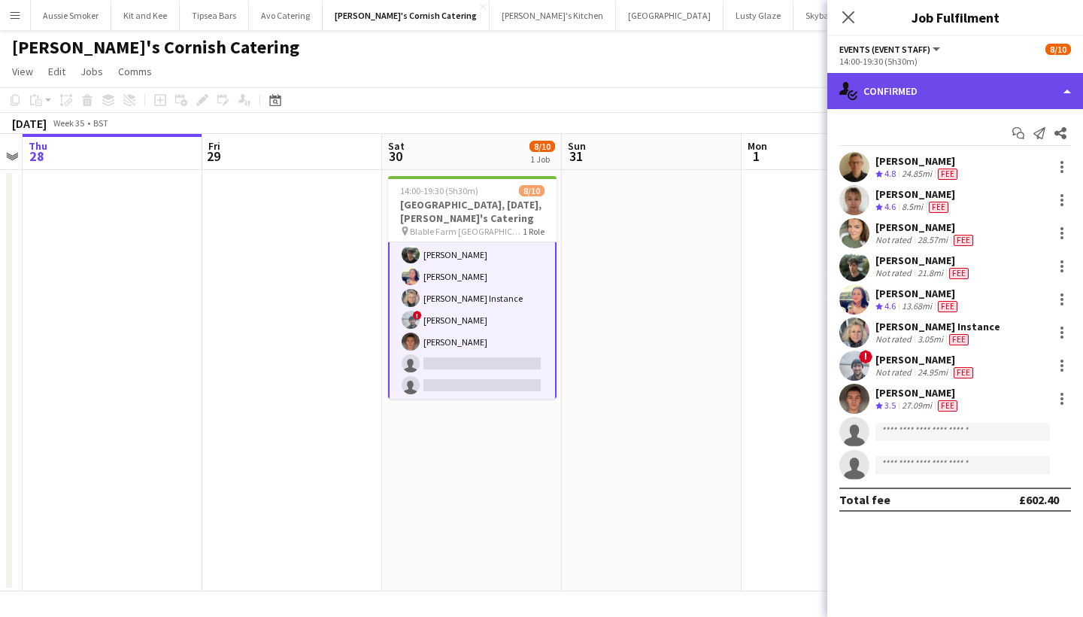
click at [902, 102] on div "single-neutral-actions-check-2 Confirmed" at bounding box center [955, 91] width 256 height 36
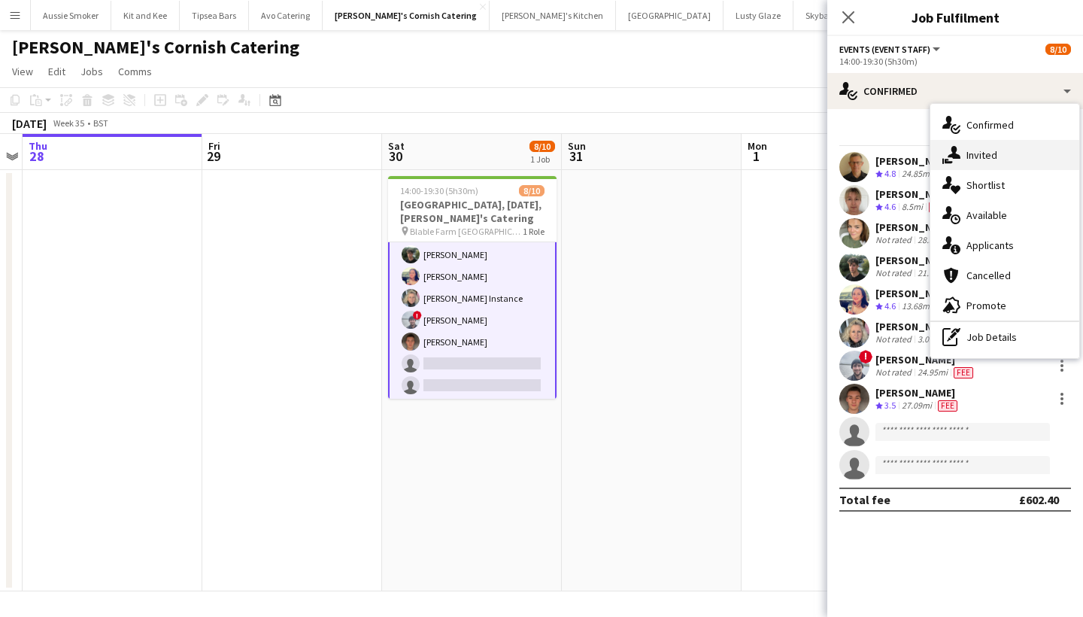
click at [949, 150] on icon "single-neutral-actions-share-1" at bounding box center [951, 155] width 18 height 18
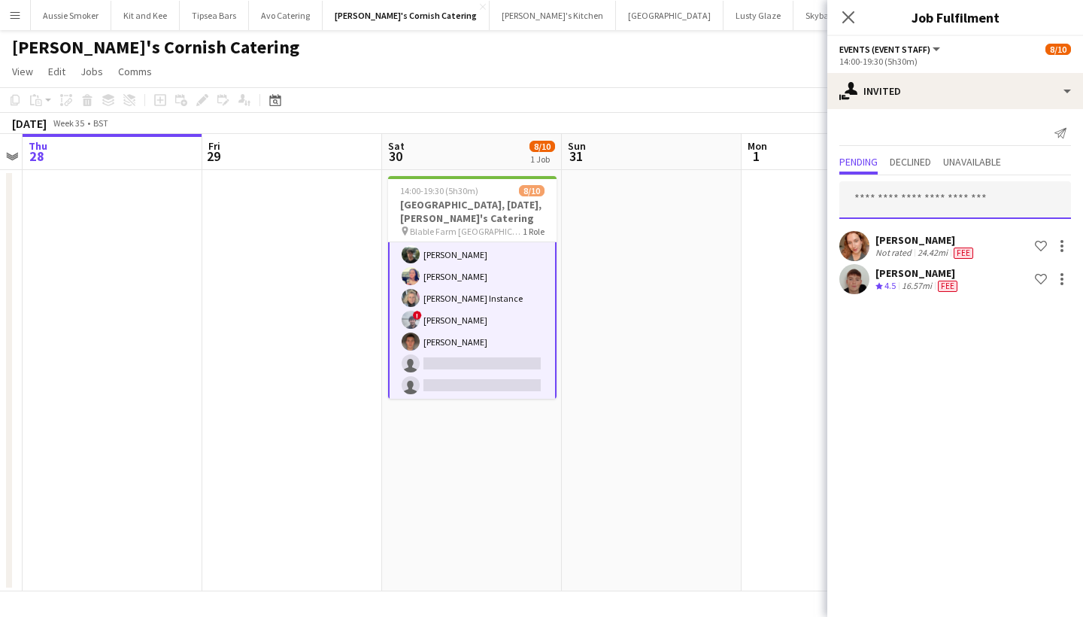
click at [882, 199] on input "text" at bounding box center [955, 200] width 232 height 38
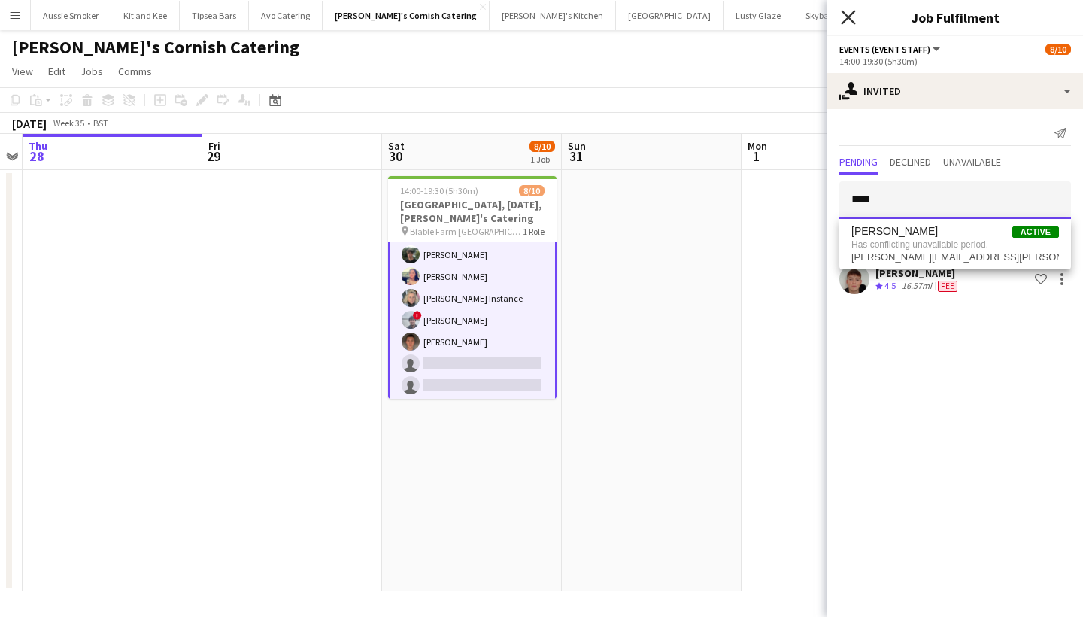
type input "****"
click at [845, 18] on icon "Close pop-in" at bounding box center [848, 17] width 14 height 14
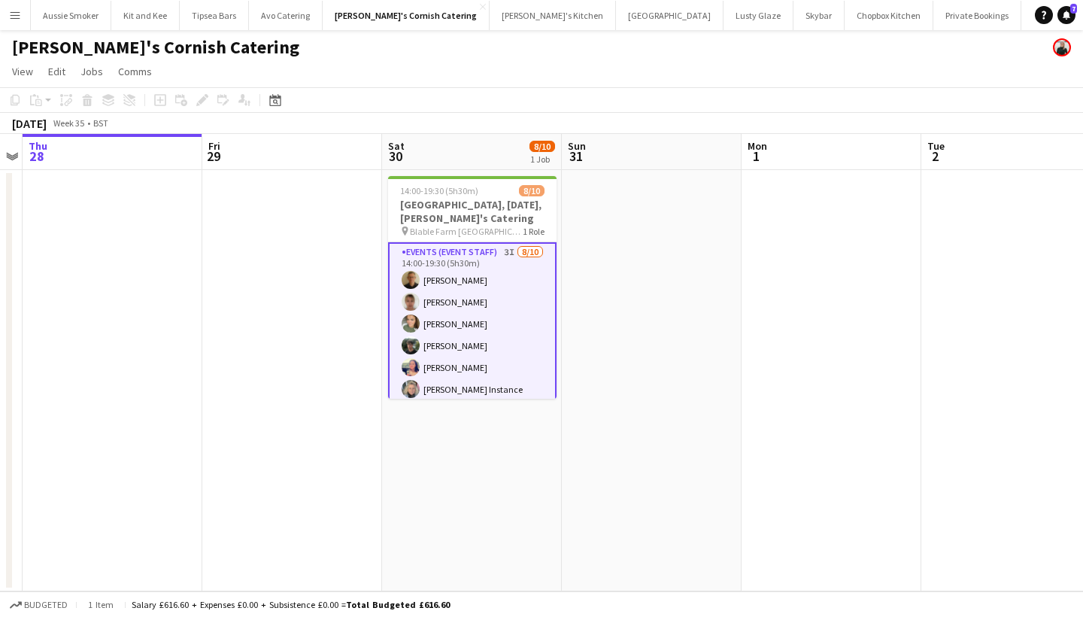
scroll to position [0, 0]
click at [487, 314] on app-card-role "Events (Event Staff) 3I 8/10 14:00-19:30 (5h30m) Stephen Teasdale Debbie Steven…" at bounding box center [472, 367] width 168 height 250
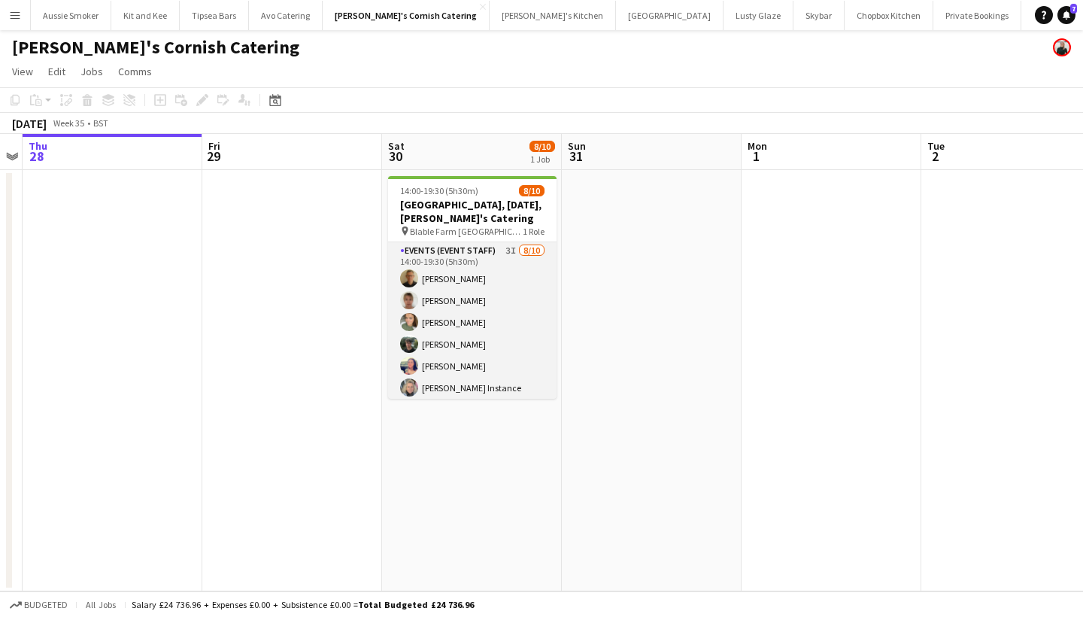
click at [496, 285] on app-card-role "Events (Event Staff) 3I 8/10 14:00-19:30 (5h30m) Stephen Teasdale Debbie Steven…" at bounding box center [472, 365] width 168 height 247
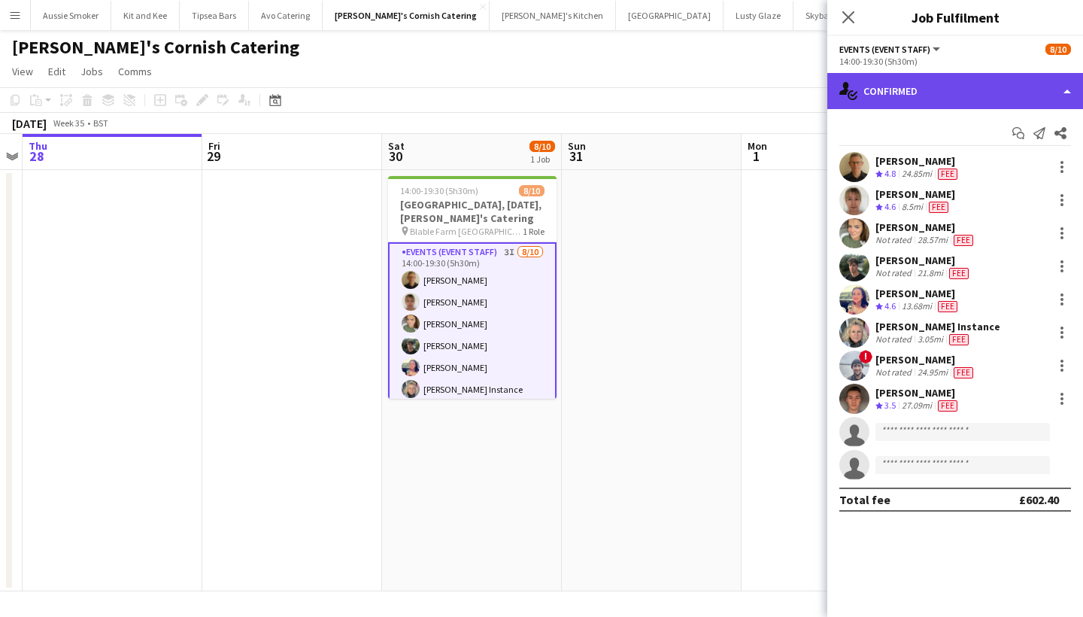
click at [913, 86] on div "single-neutral-actions-check-2 Confirmed" at bounding box center [955, 91] width 256 height 36
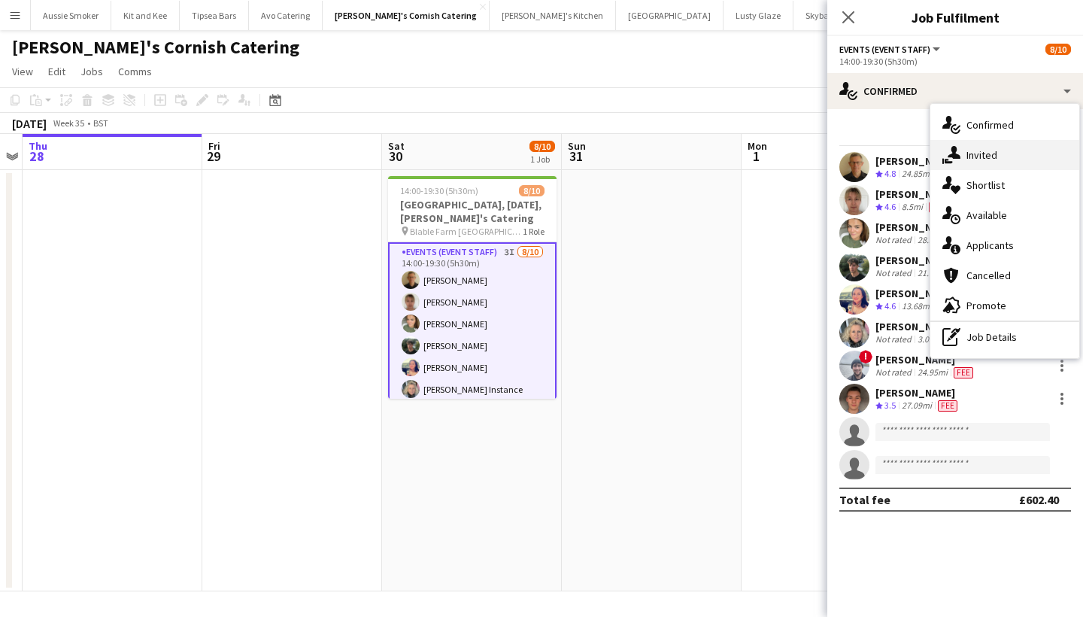
click at [980, 153] on div "single-neutral-actions-share-1 Invited" at bounding box center [1004, 155] width 149 height 30
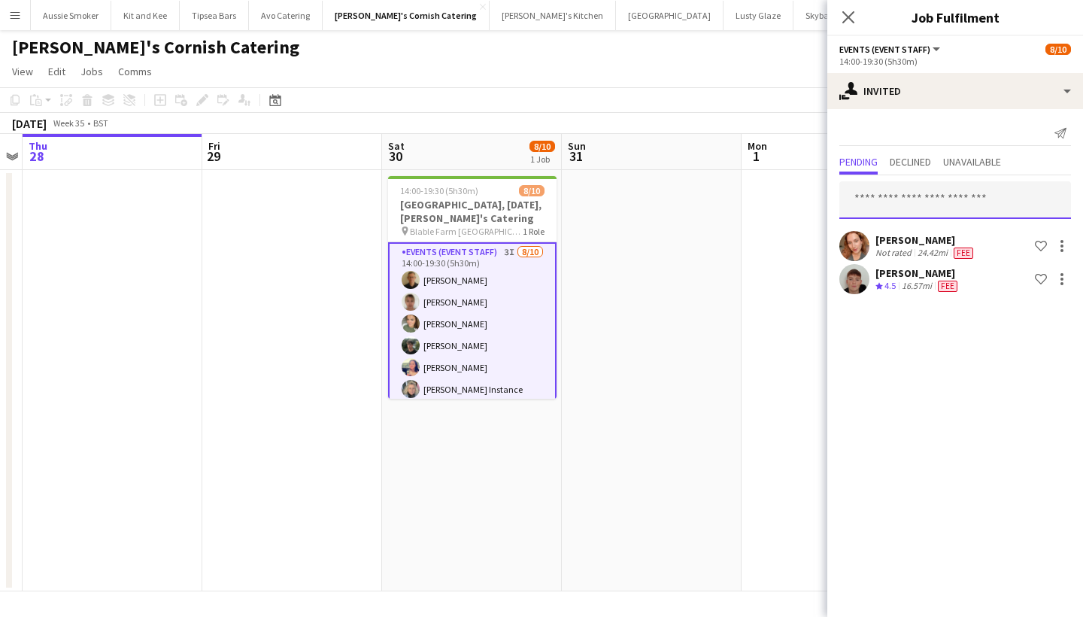
click at [898, 200] on input "text" at bounding box center [955, 200] width 232 height 38
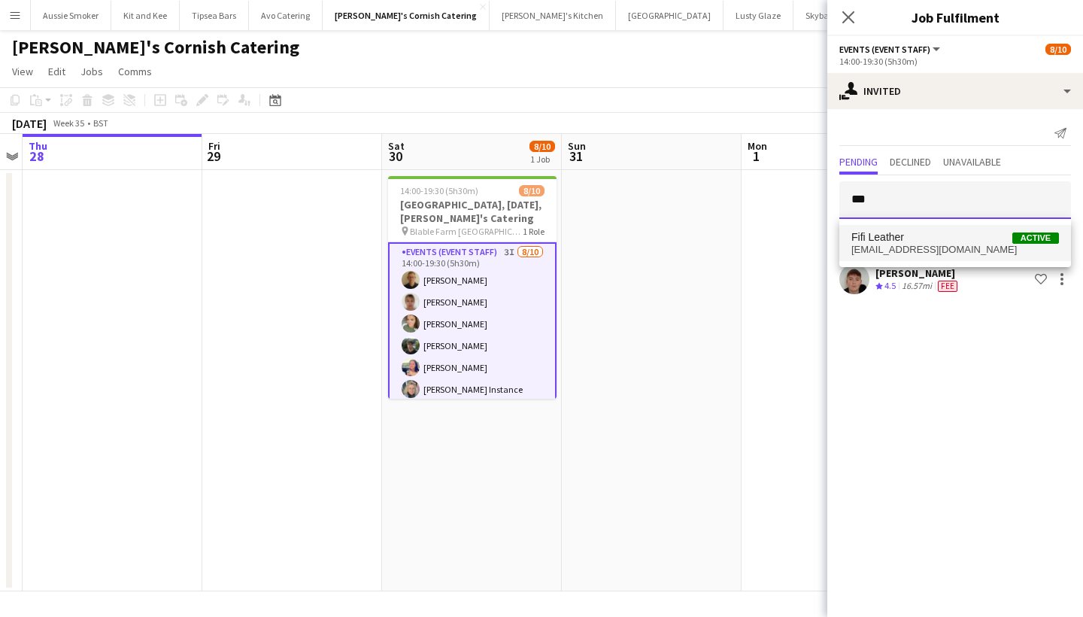
type input "***"
click at [916, 236] on span "Fifi Leather Active" at bounding box center [955, 237] width 208 height 13
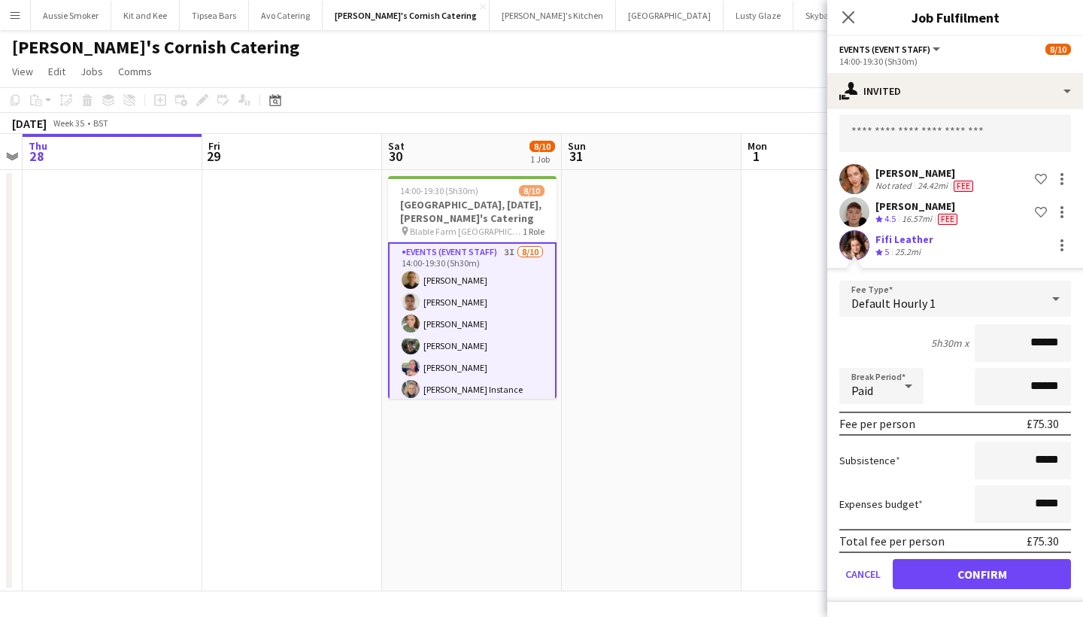
scroll to position [67, 0]
type input "******"
click at [945, 577] on button "Confirm" at bounding box center [982, 574] width 178 height 30
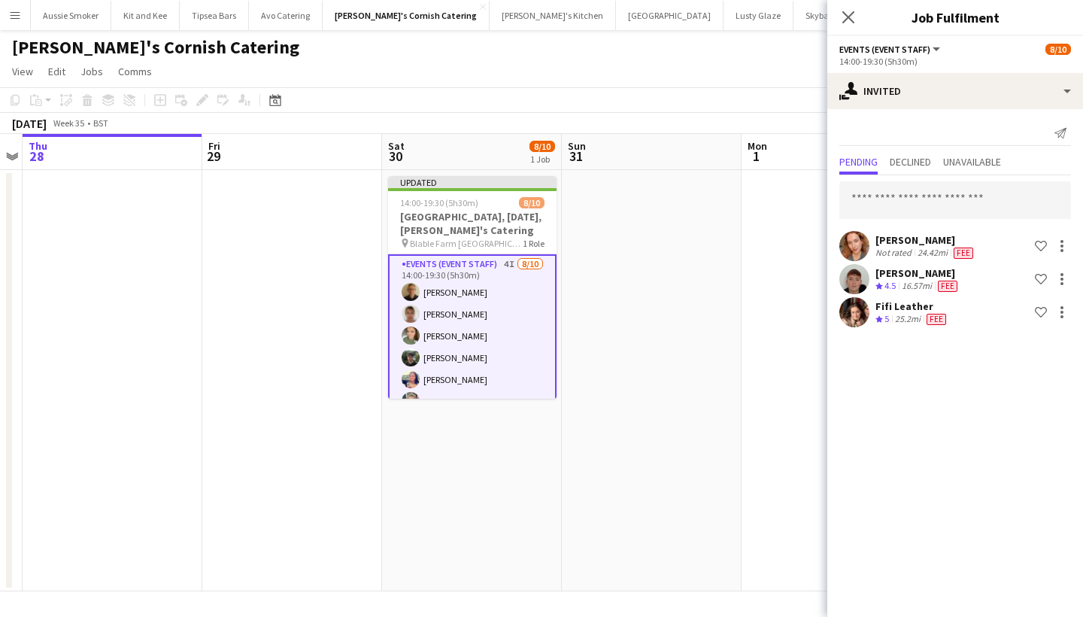
scroll to position [0, 0]
click at [851, 20] on icon at bounding box center [848, 17] width 14 height 14
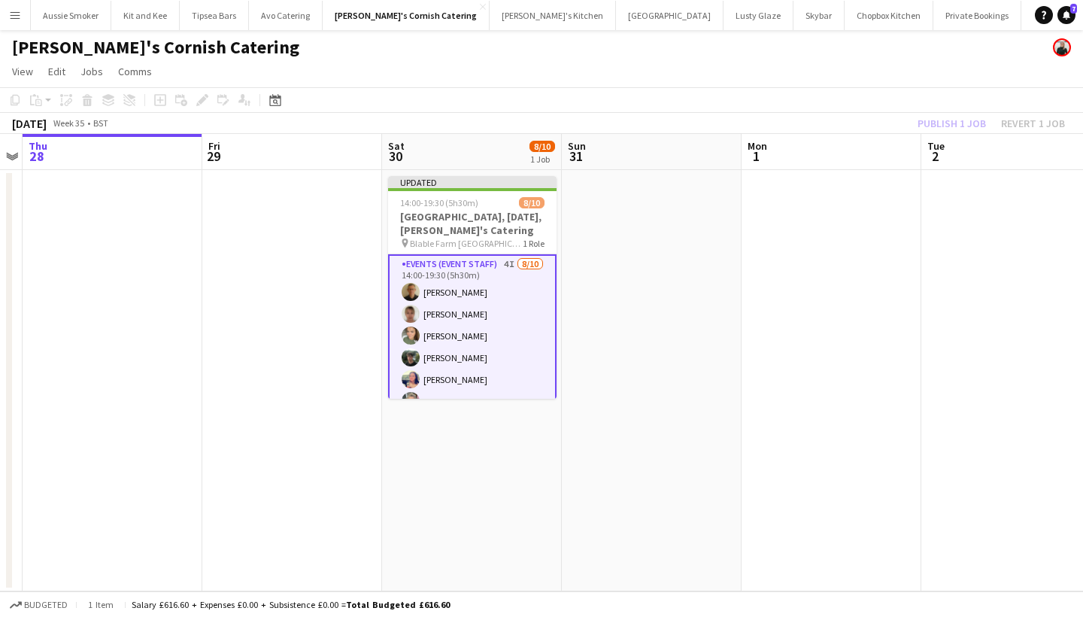
click at [951, 124] on div "Publish 1 job Revert 1 job" at bounding box center [992, 124] width 184 height 20
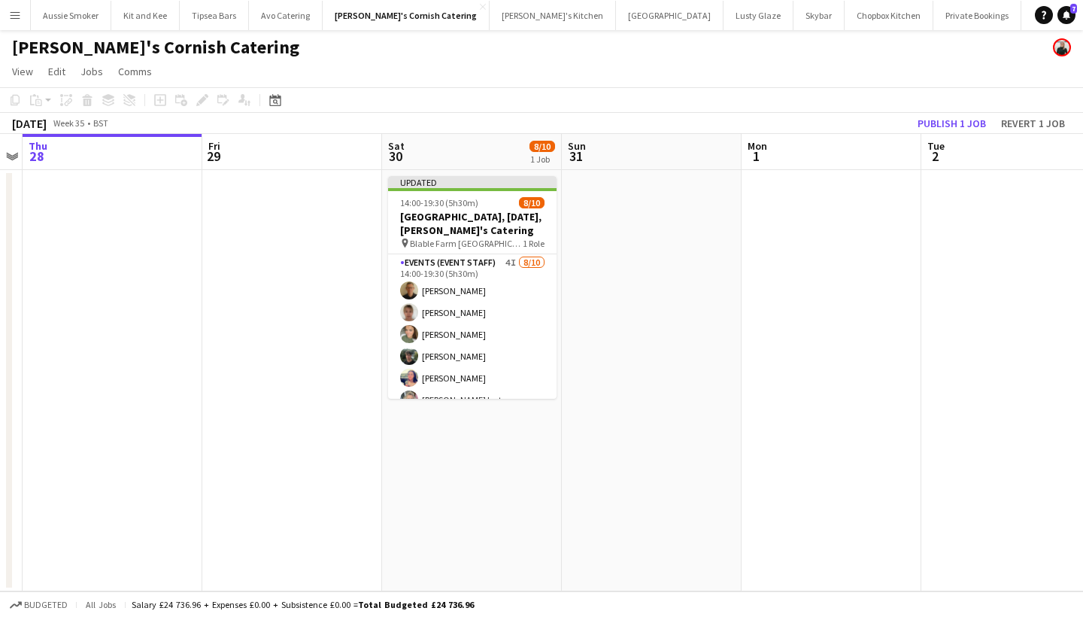
click at [951, 124] on button "Publish 1 job" at bounding box center [952, 124] width 80 height 20
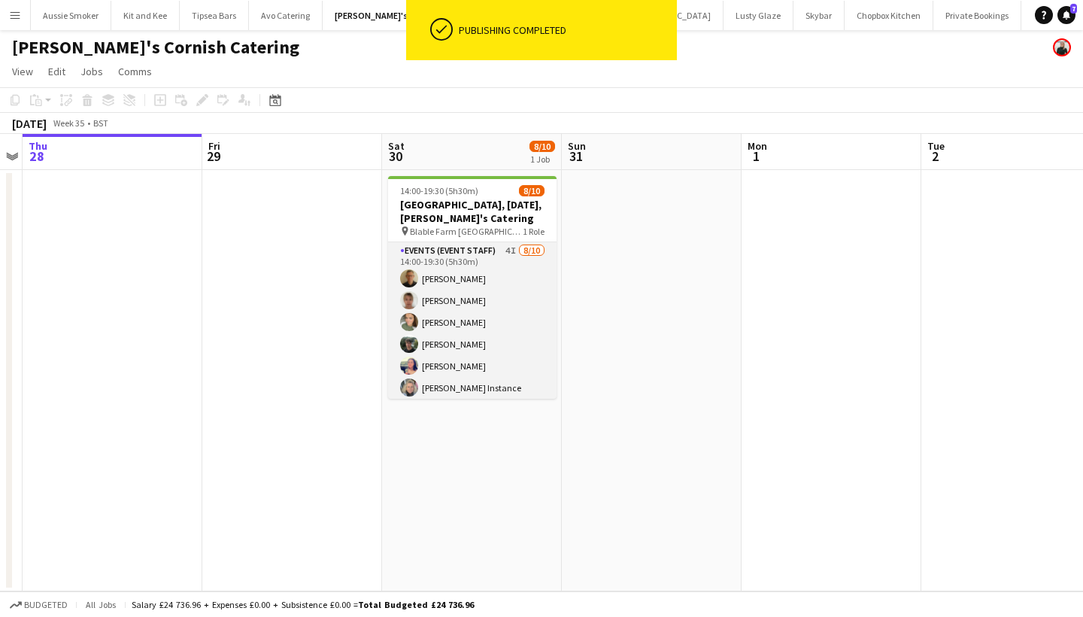
click at [515, 303] on app-card-role "Events (Event Staff) 4I 8/10 14:00-19:30 (5h30m) Stephen Teasdale Debbie Steven…" at bounding box center [472, 365] width 168 height 247
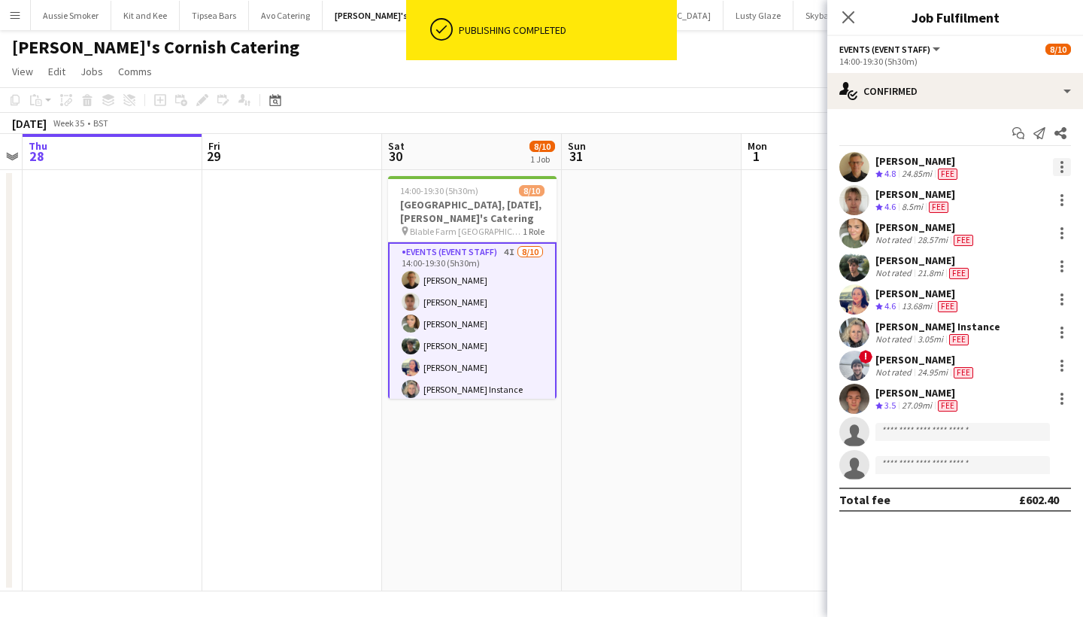
click at [1058, 166] on div at bounding box center [1062, 167] width 18 height 18
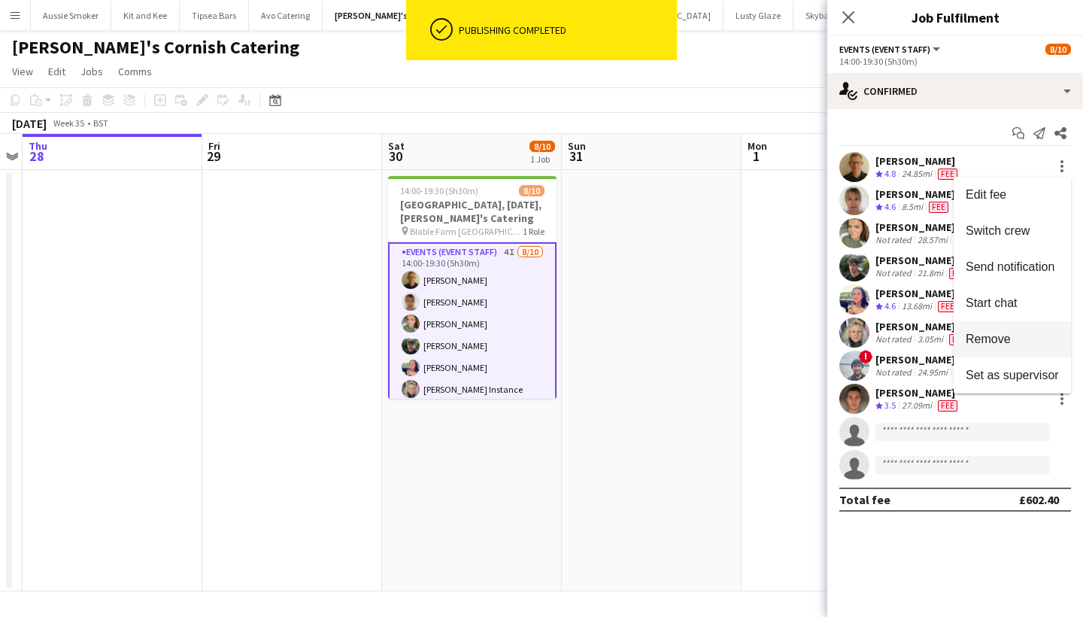
click at [1034, 340] on span "Remove" at bounding box center [1012, 339] width 93 height 14
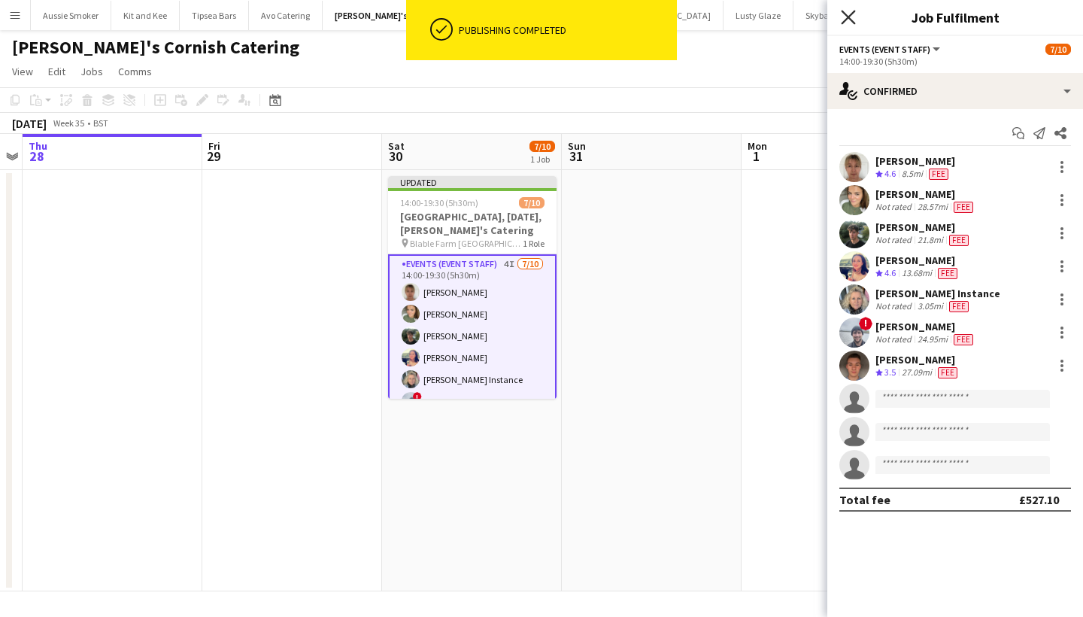
click at [849, 21] on icon "Close pop-in" at bounding box center [848, 17] width 14 height 14
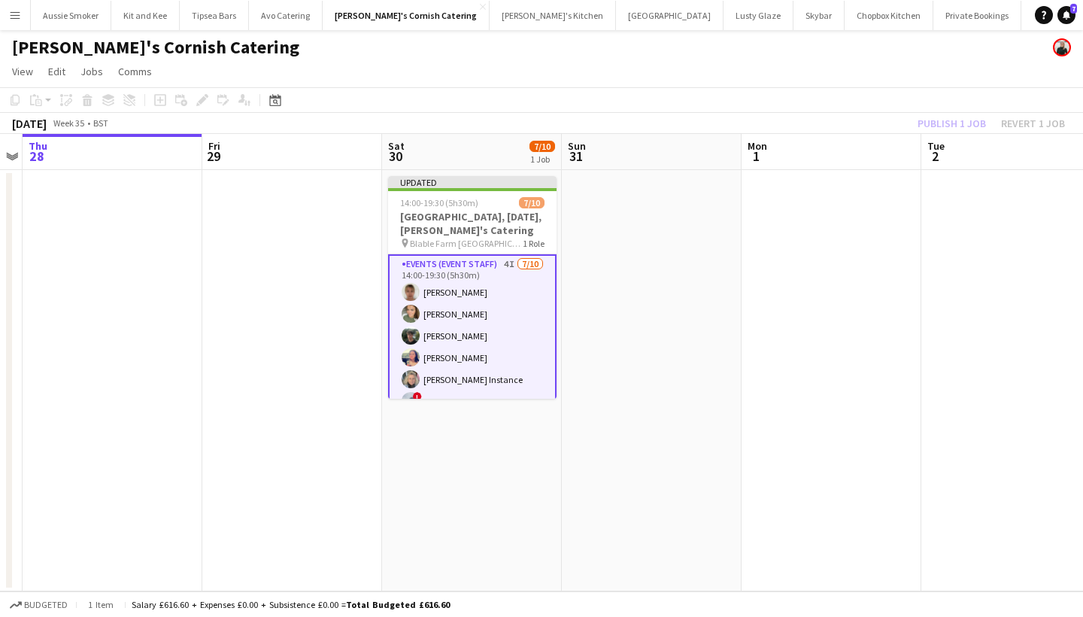
click at [961, 117] on div "Publish 1 job Revert 1 job" at bounding box center [992, 124] width 184 height 20
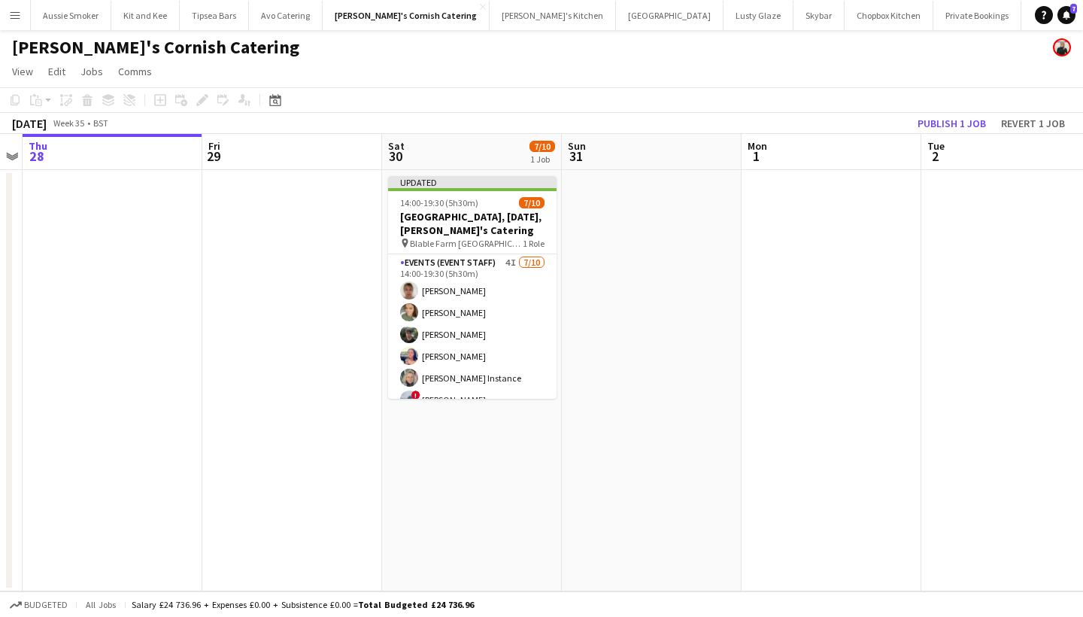
click at [961, 117] on button "Publish 1 job" at bounding box center [952, 124] width 80 height 20
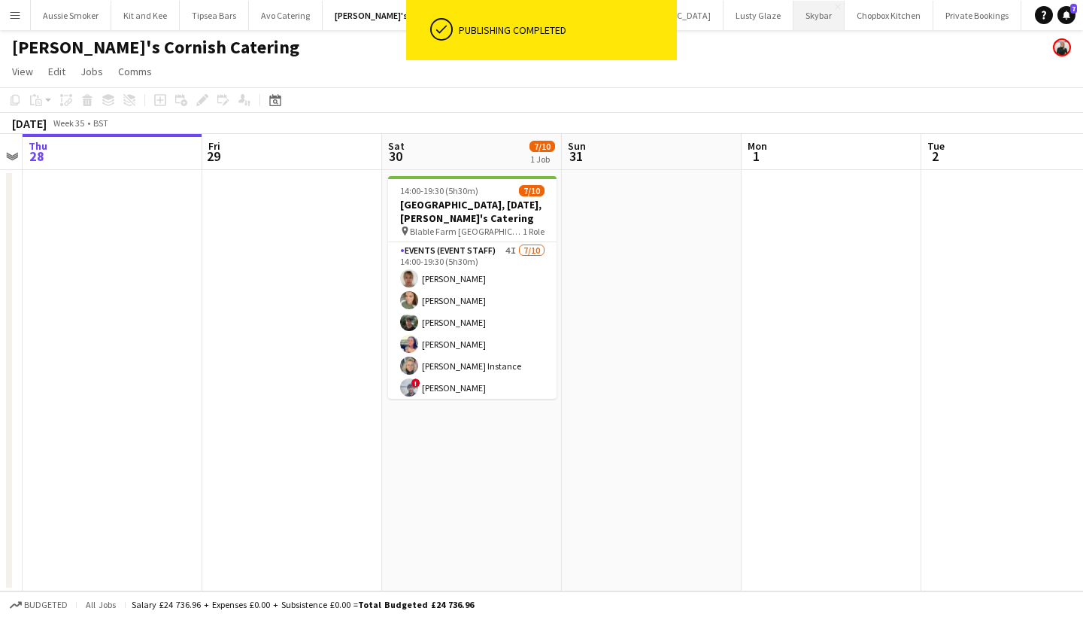
click at [478, 3] on div "Publishing completed" at bounding box center [565, 30] width 224 height 60
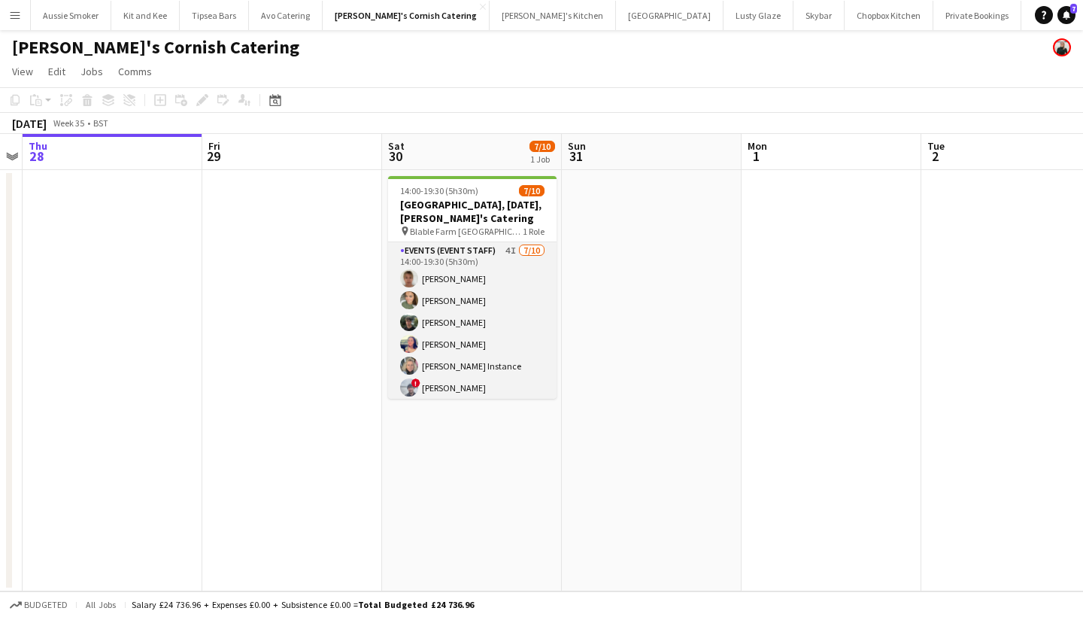
click at [496, 324] on app-card-role "Events (Event Staff) 4I 7/10 14:00-19:30 (5h30m) Debbie Stevens Molly Hazlehurs…" at bounding box center [472, 365] width 168 height 247
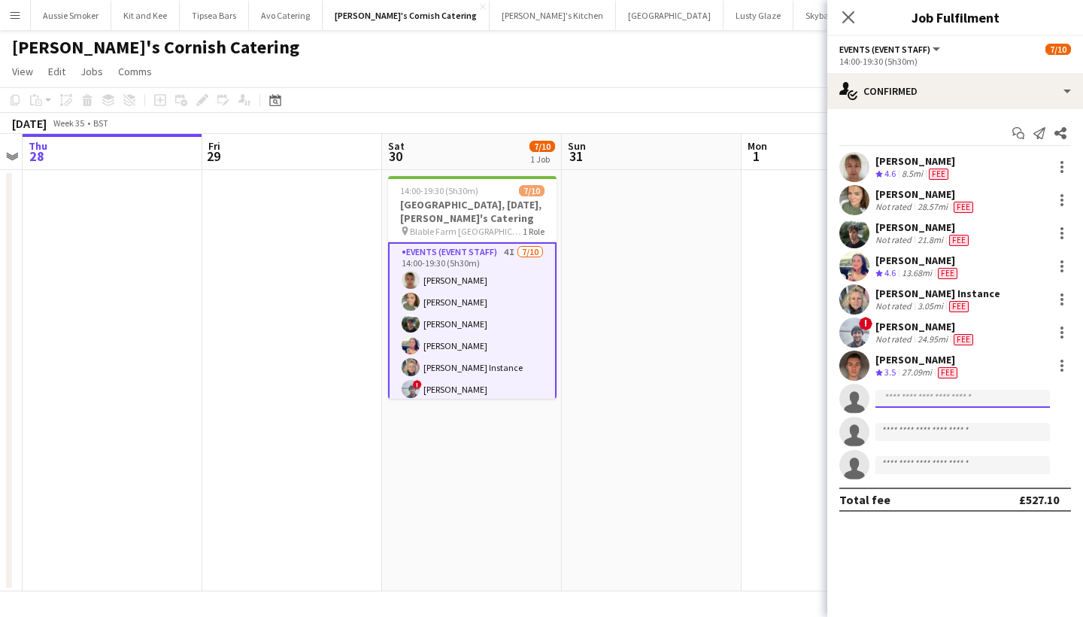
click at [925, 393] on input at bounding box center [963, 399] width 175 height 18
type input "***"
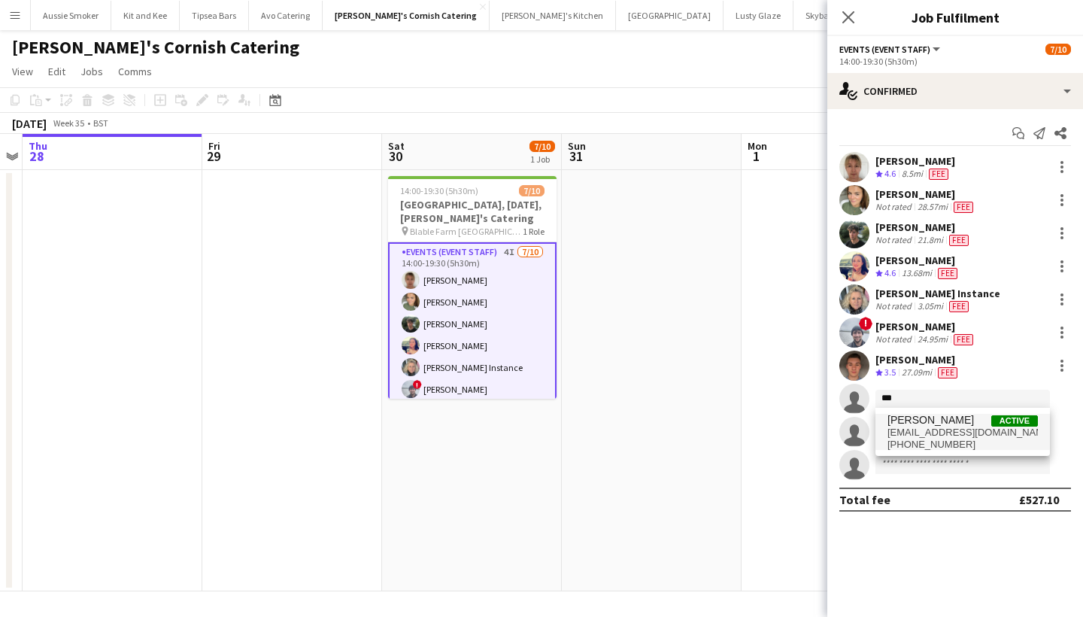
drag, startPoint x: 925, startPoint y: 393, endPoint x: 952, endPoint y: 417, distance: 36.7
click at [952, 417] on span "[PERSON_NAME]" at bounding box center [931, 420] width 87 height 13
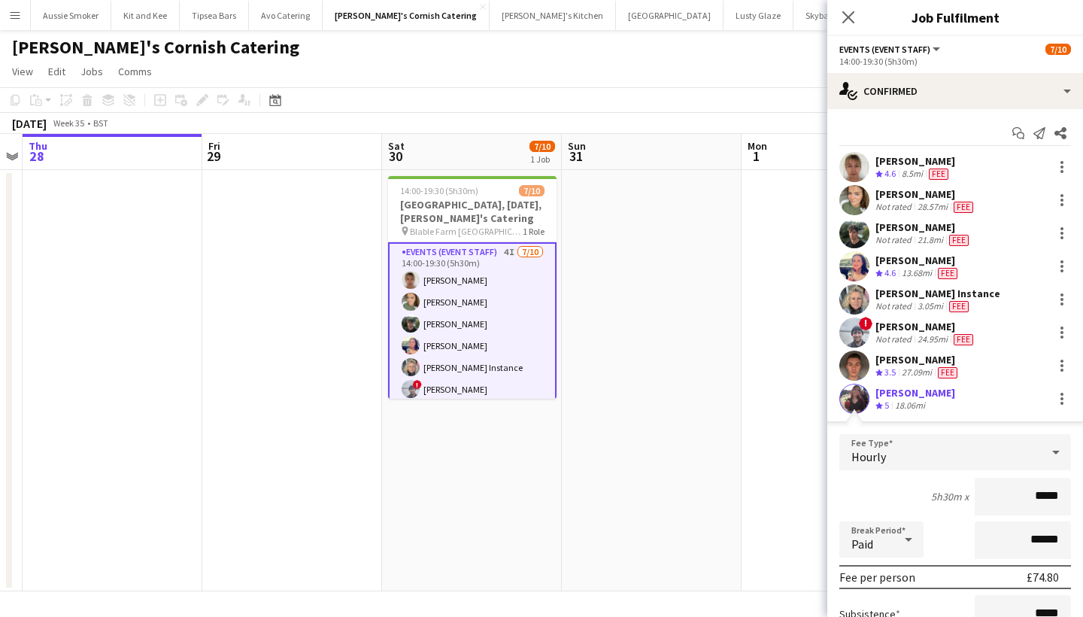
type input "******"
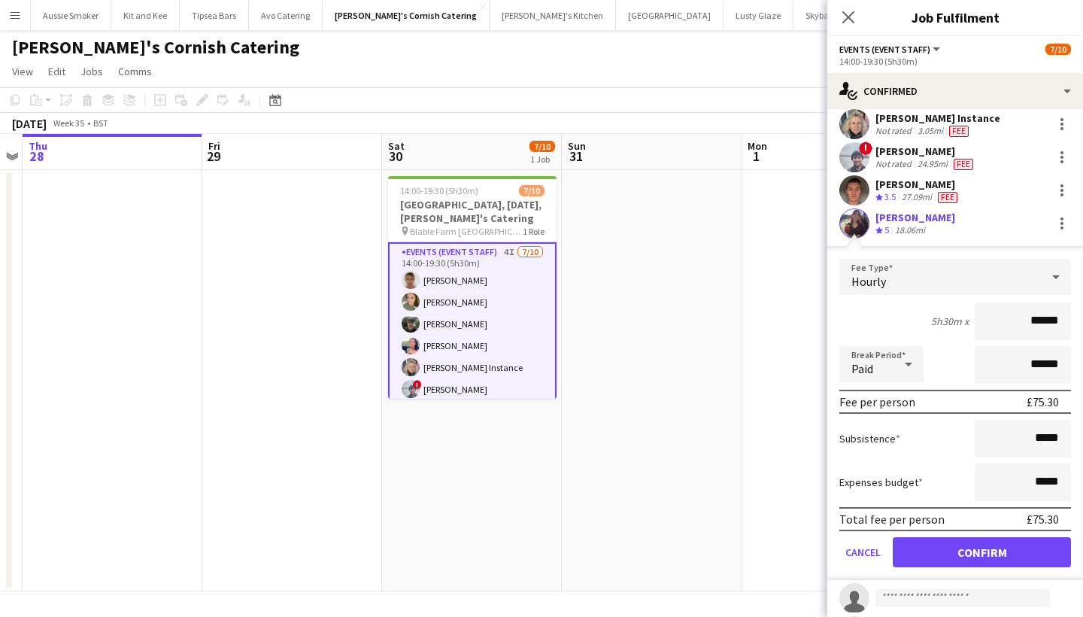
scroll to position [208, 0]
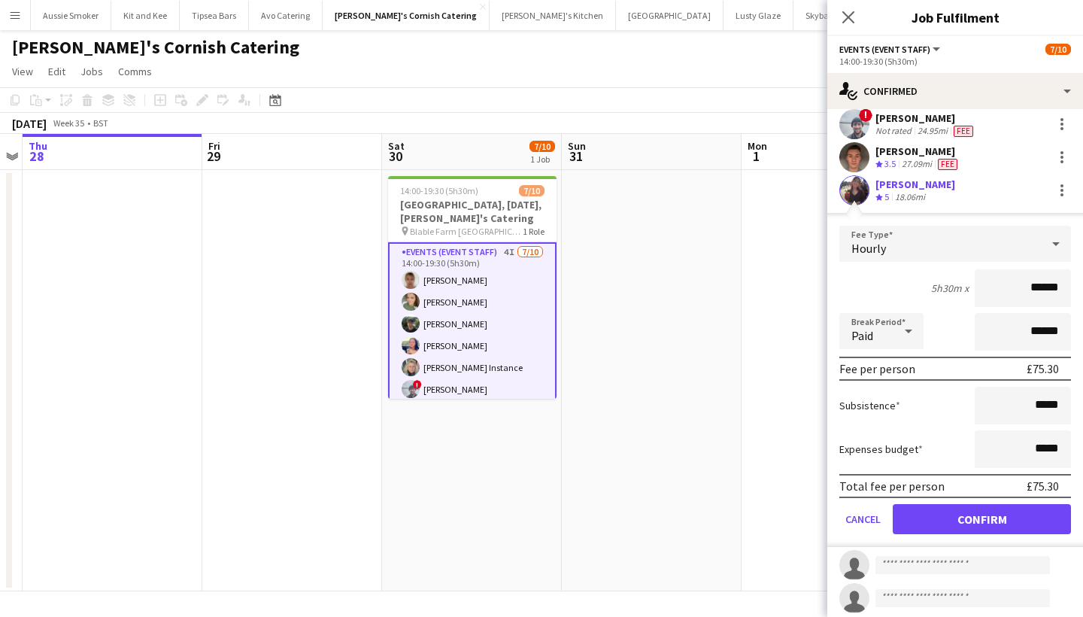
click at [1016, 527] on button "Confirm" at bounding box center [982, 519] width 178 height 30
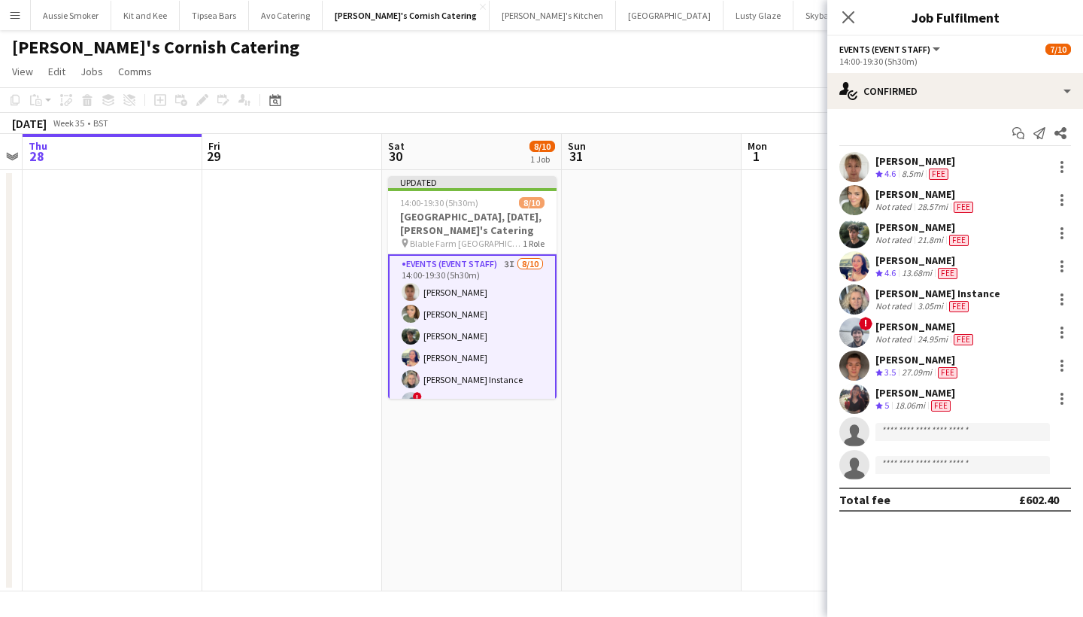
scroll to position [0, 0]
click at [854, 22] on icon "Close pop-in" at bounding box center [848, 17] width 14 height 14
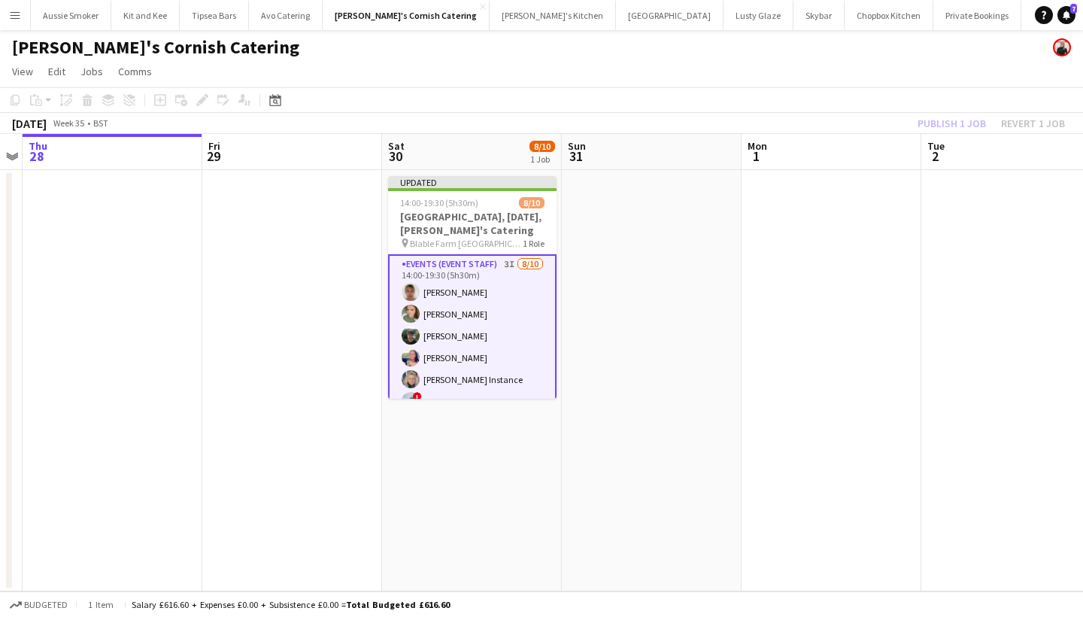
click at [955, 123] on div "Publish 1 job Revert 1 job" at bounding box center [992, 124] width 184 height 20
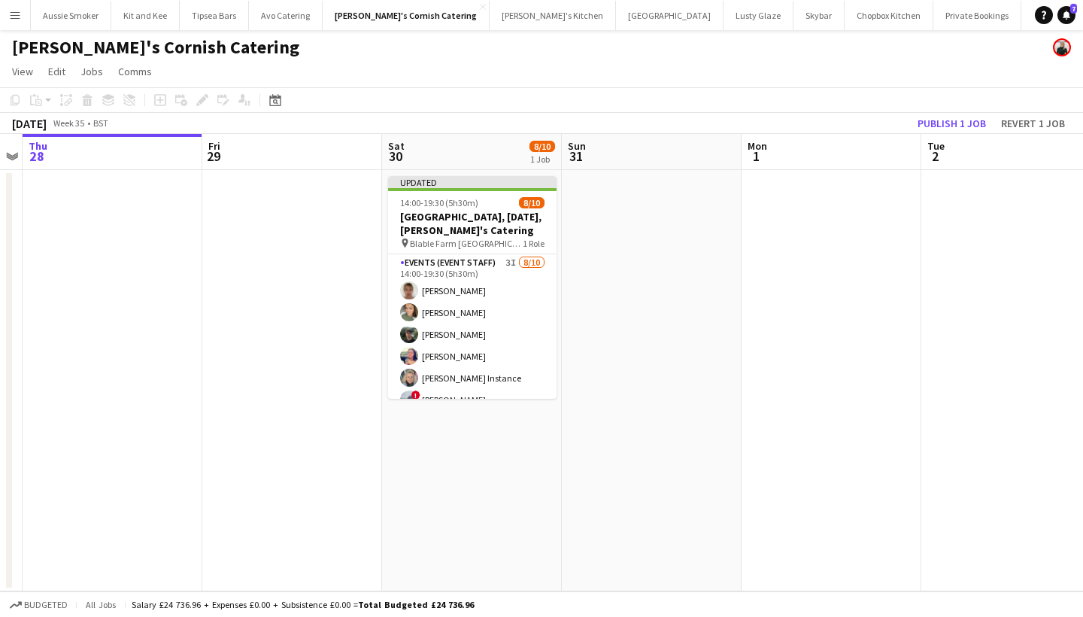
click at [955, 123] on button "Publish 1 job" at bounding box center [952, 124] width 80 height 20
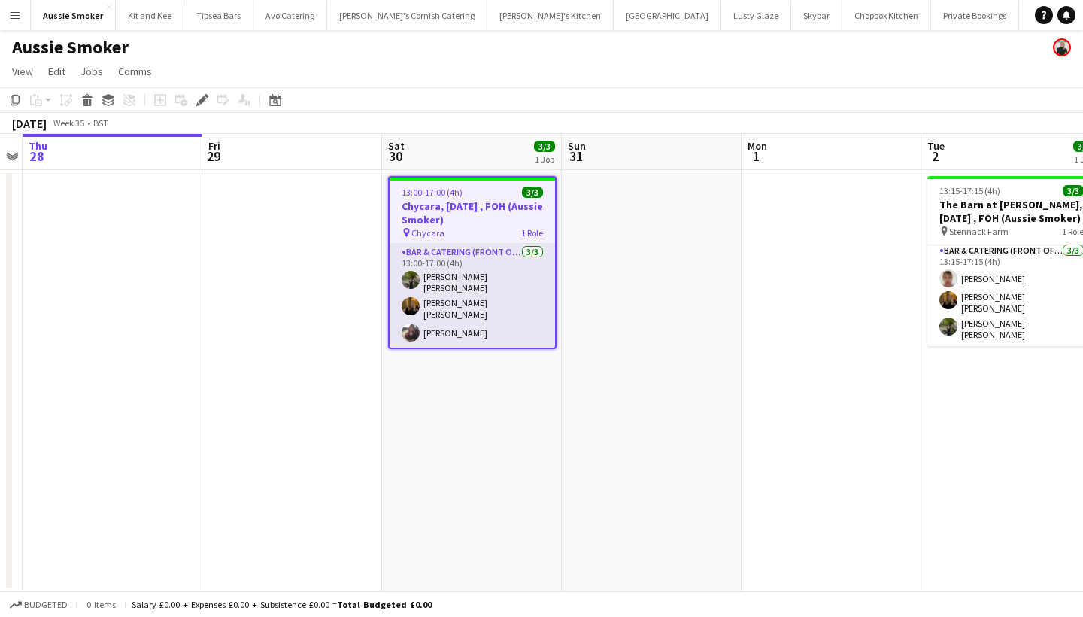
click at [447, 308] on app-card-role "Bar & Catering (Front of House) [DATE] 13:00-17:00 (4h) [PERSON_NAME] [PERSON_N…" at bounding box center [472, 296] width 165 height 104
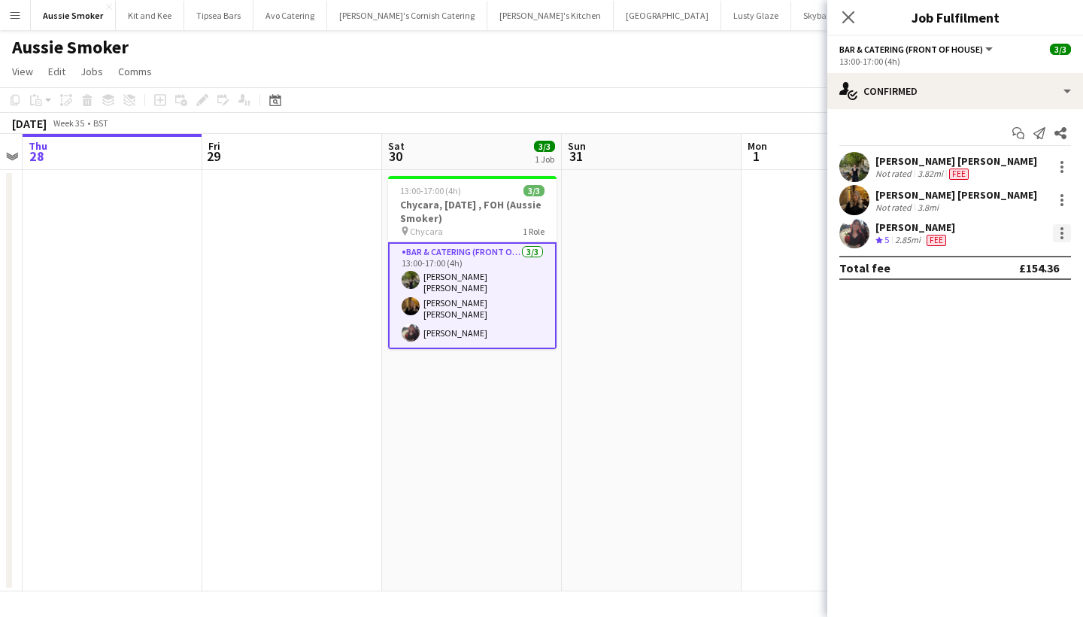
click at [1055, 235] on div at bounding box center [1062, 233] width 18 height 18
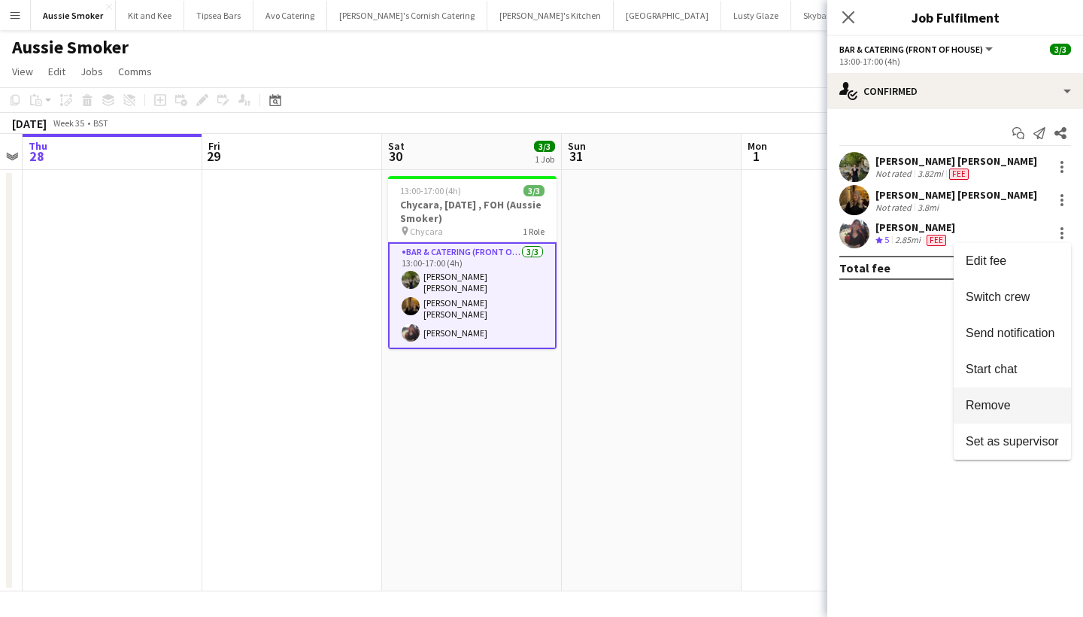
click at [994, 399] on span "Remove" at bounding box center [988, 405] width 45 height 13
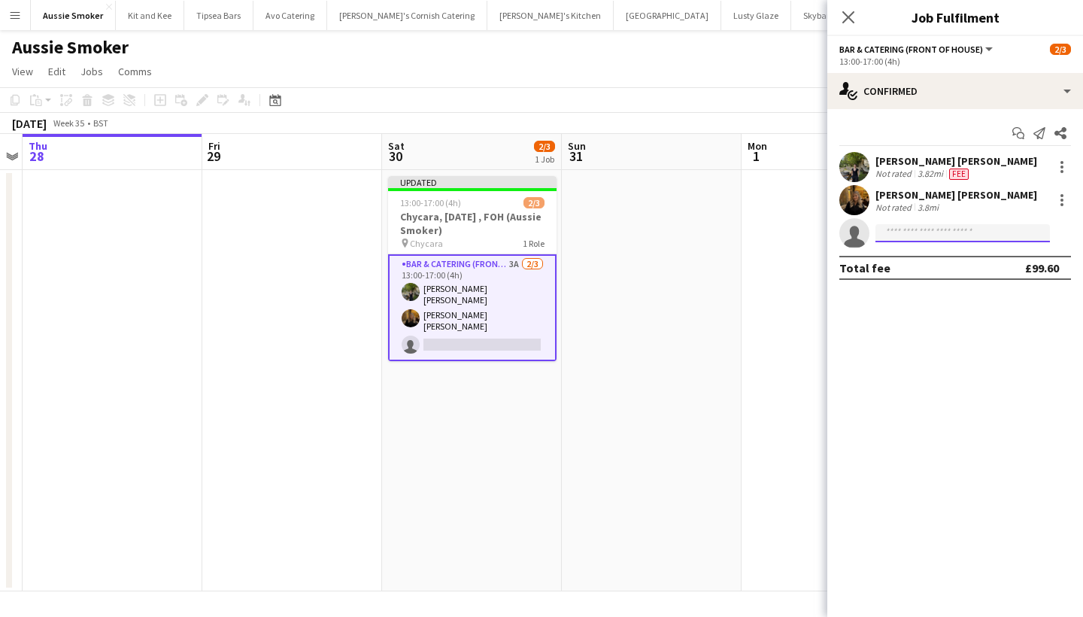
click at [903, 229] on input at bounding box center [963, 233] width 175 height 18
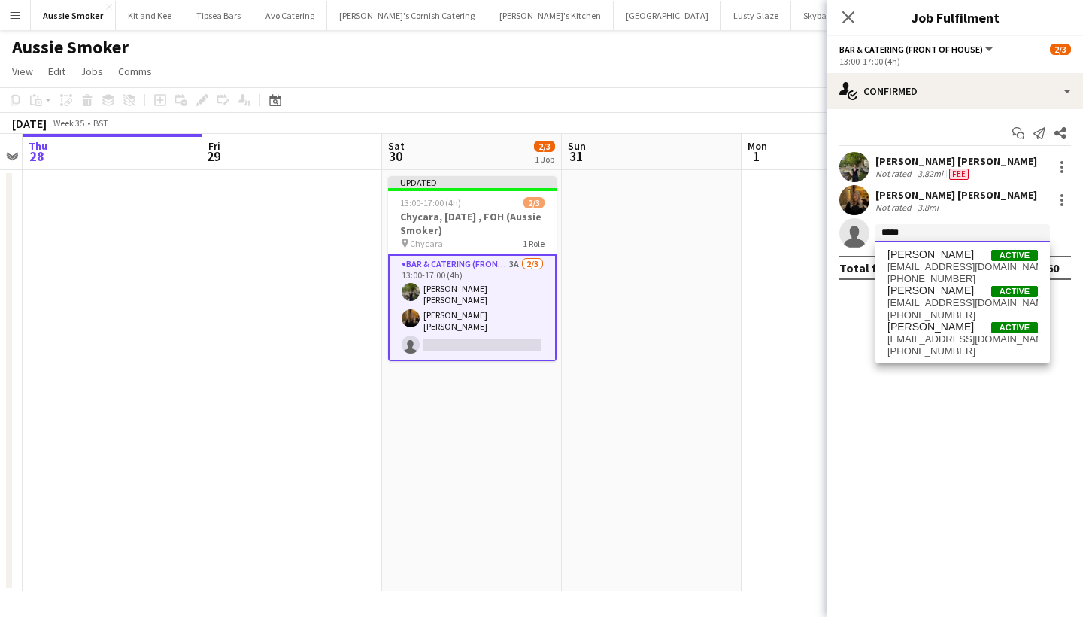
type input "*****"
drag, startPoint x: 930, startPoint y: 244, endPoint x: 959, endPoint y: 340, distance: 99.9
click at [959, 340] on span "stephenteasdale57@yahoo.co.uk" at bounding box center [963, 339] width 150 height 12
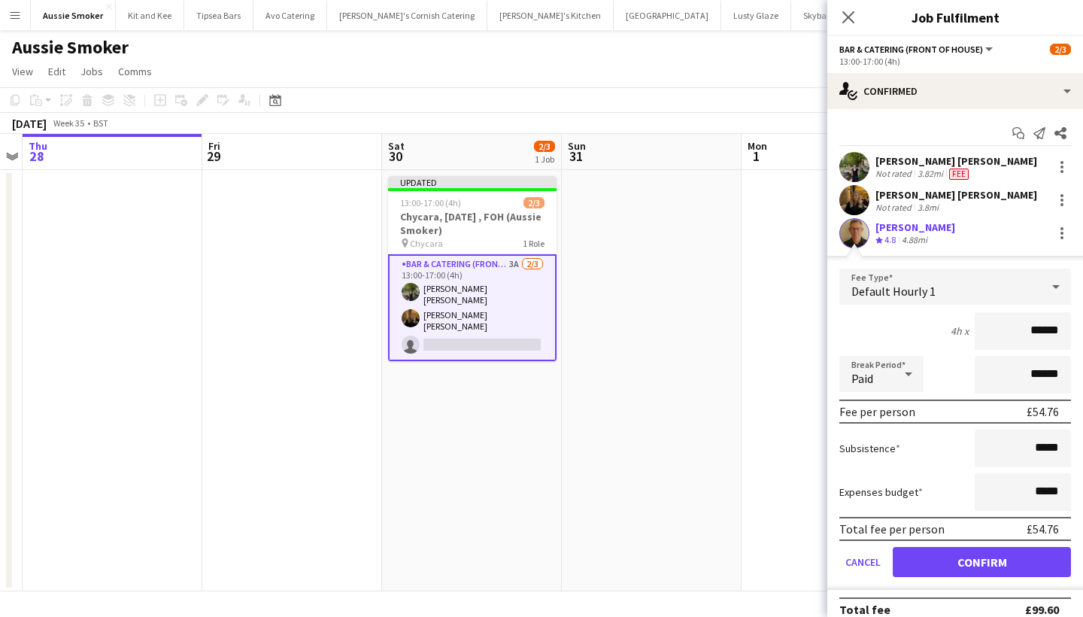
type input "******"
click at [979, 561] on button "Confirm" at bounding box center [982, 562] width 178 height 30
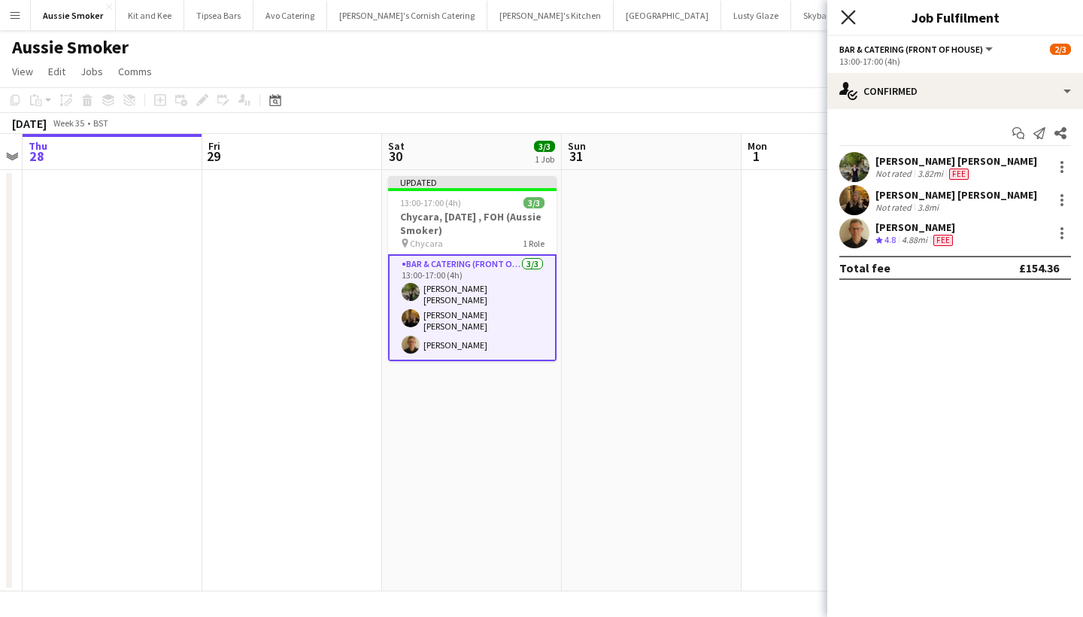
click at [842, 20] on icon "Close pop-in" at bounding box center [848, 17] width 14 height 14
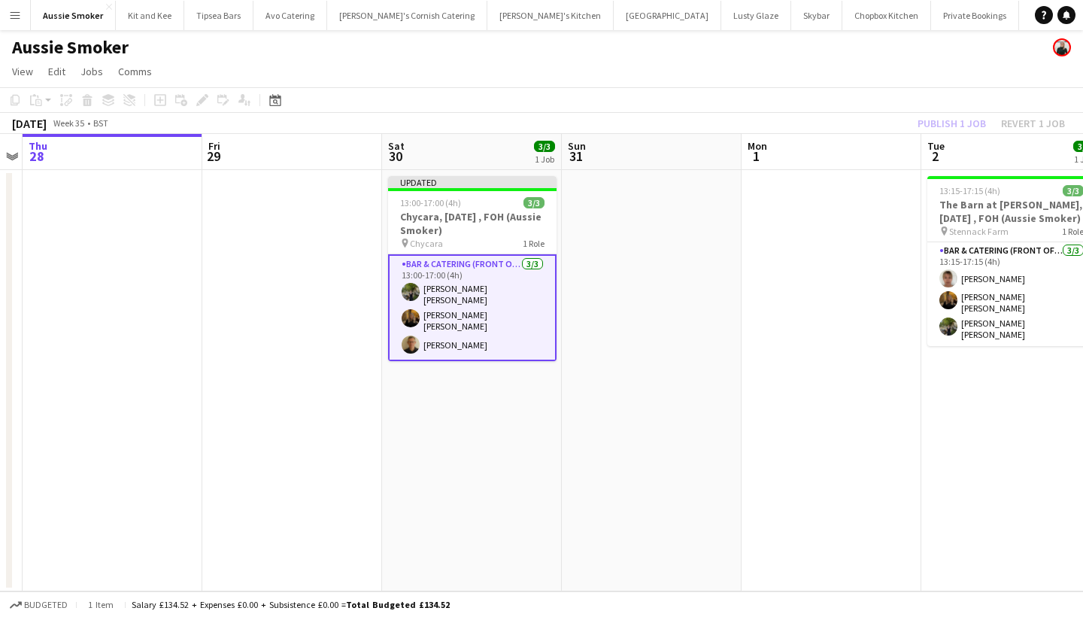
click at [945, 119] on div "Publish 1 job Revert 1 job" at bounding box center [992, 124] width 184 height 20
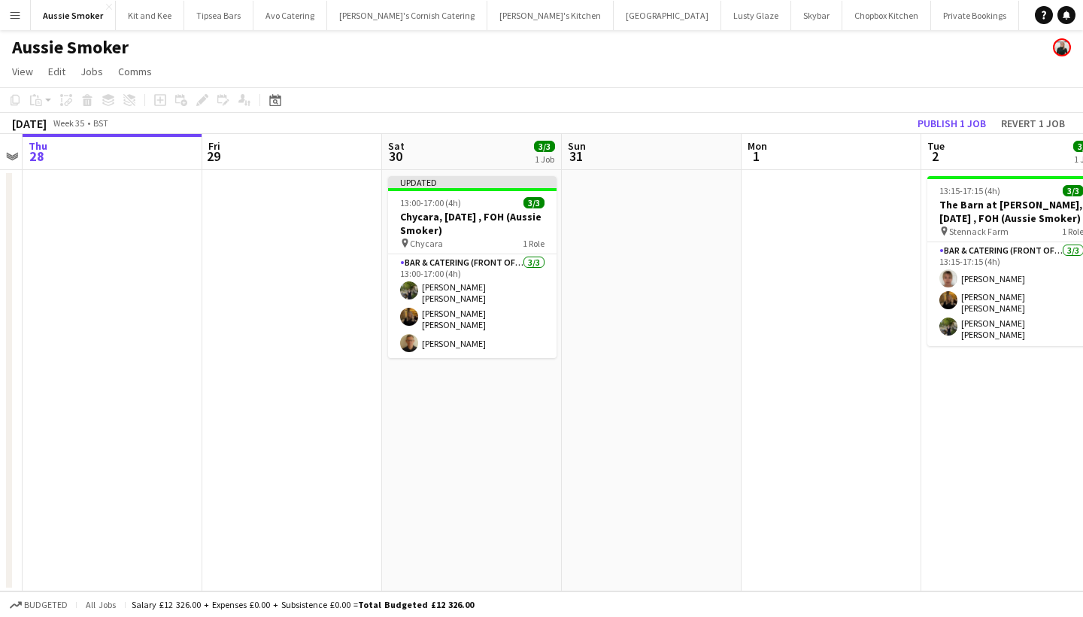
click at [945, 119] on button "Publish 1 job" at bounding box center [952, 124] width 80 height 20
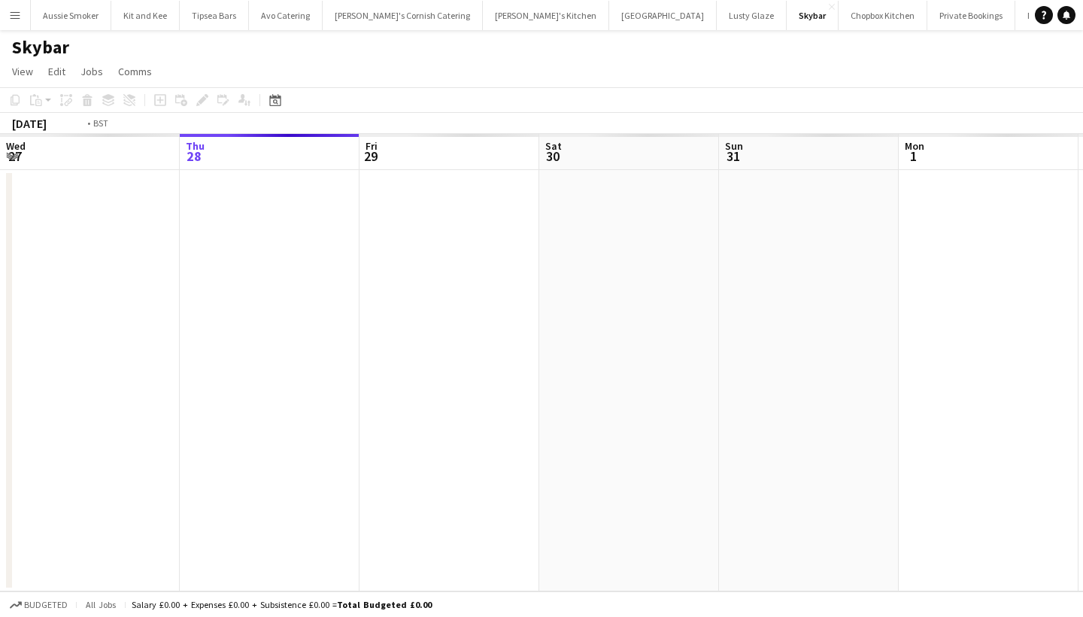
scroll to position [0, 517]
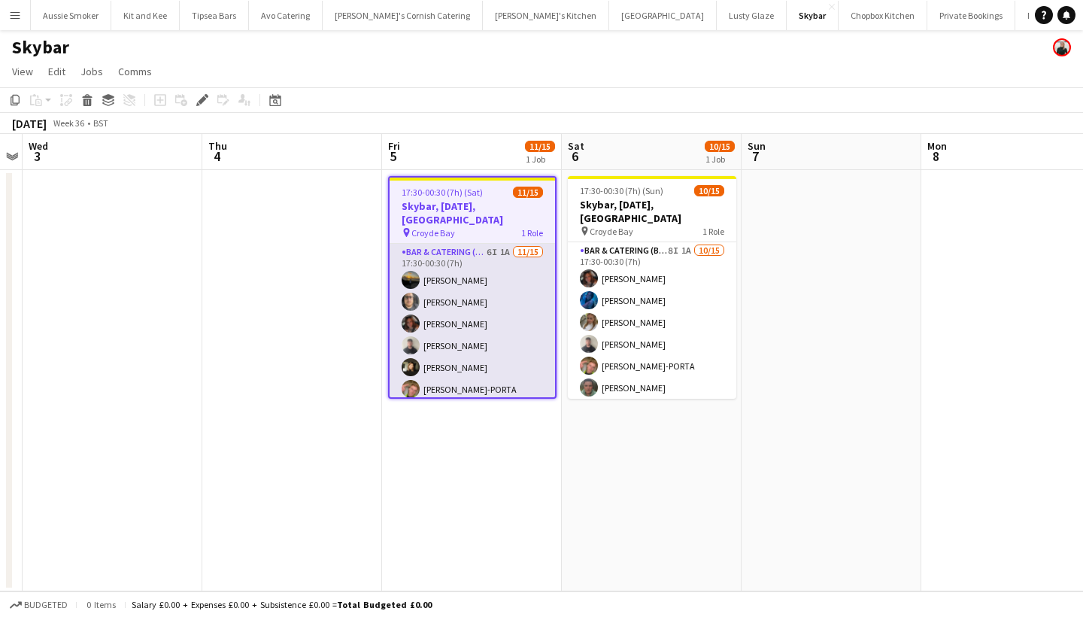
click at [500, 345] on app-card-role "Bar & Catering (Bar Tender) 6I 1A [DATE] 17:30-00:30 (7h) [PERSON_NAME] [PERSON…" at bounding box center [472, 422] width 165 height 357
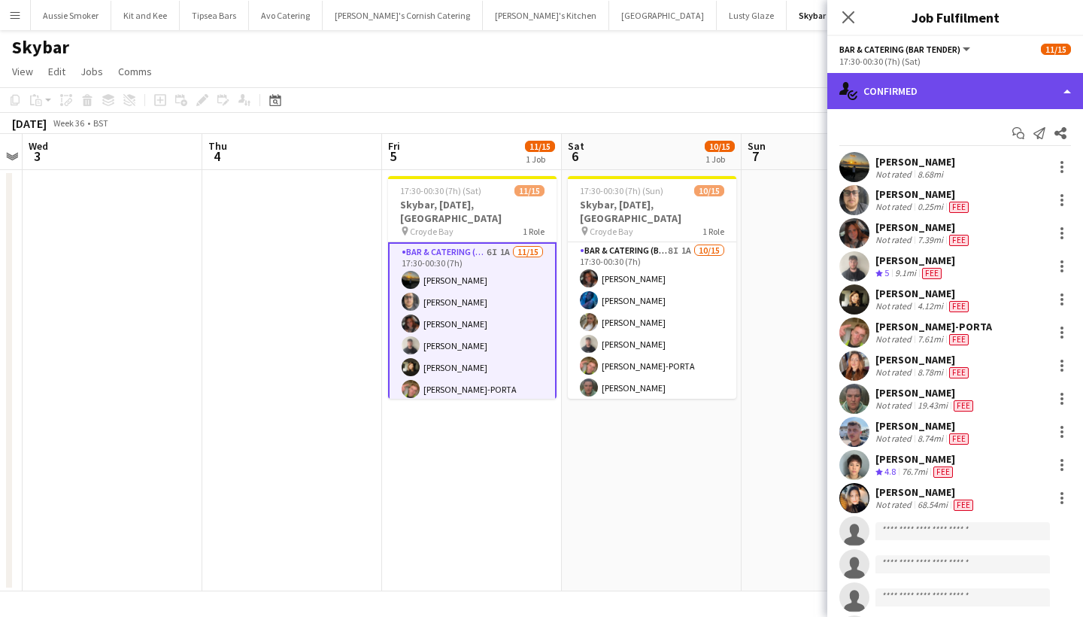
click at [941, 95] on div "single-neutral-actions-check-2 Confirmed" at bounding box center [955, 91] width 256 height 36
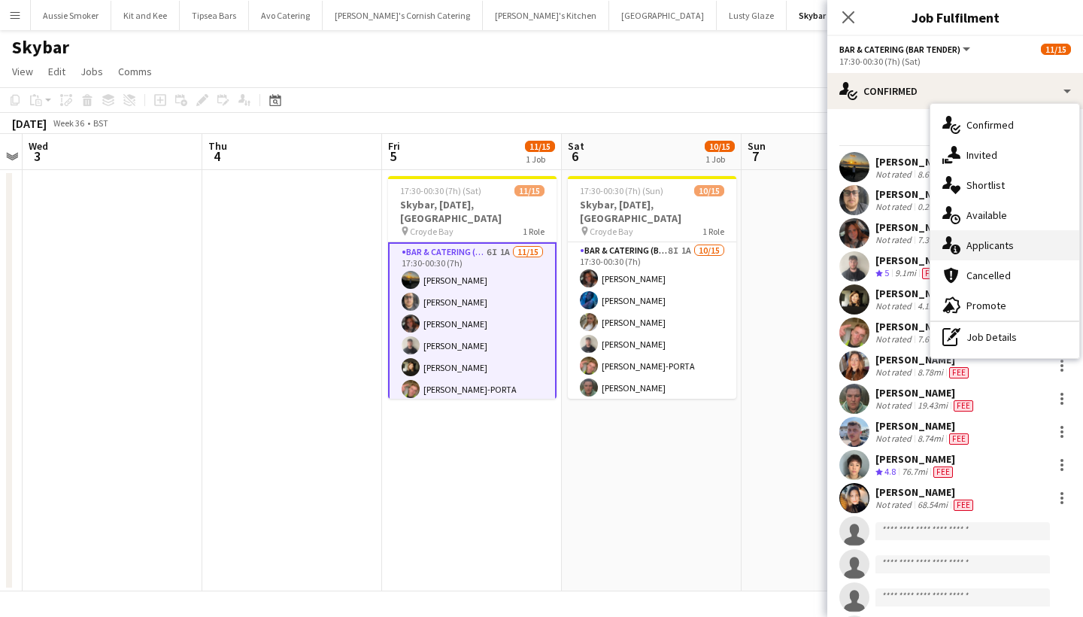
click at [1008, 238] on div "single-neutral-actions-information Applicants" at bounding box center [1004, 245] width 149 height 30
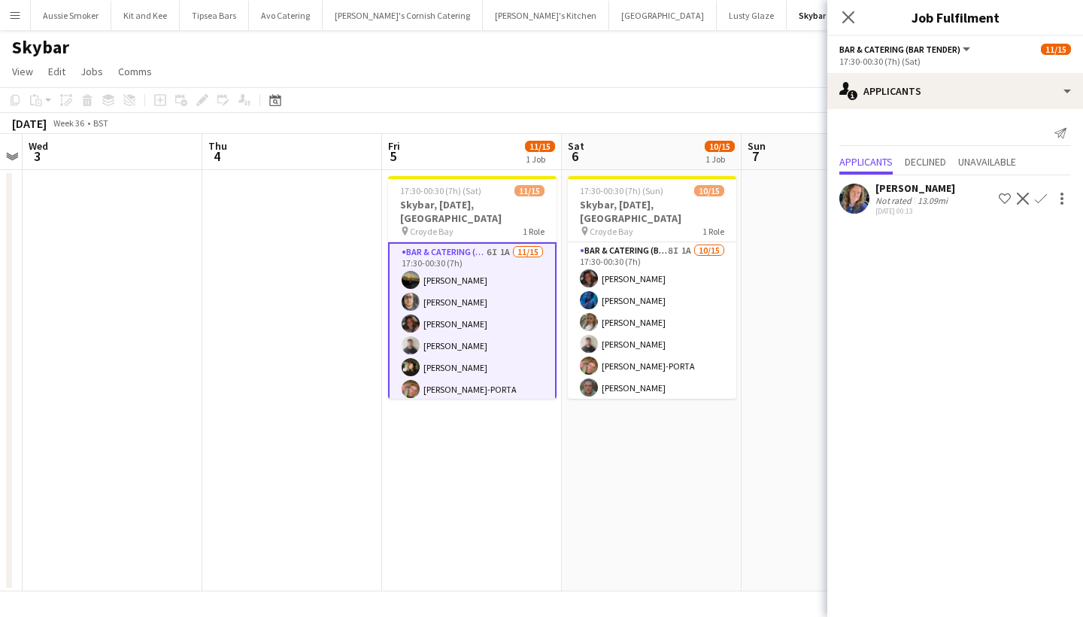
click at [1043, 196] on app-icon "Confirm" at bounding box center [1041, 199] width 12 height 12
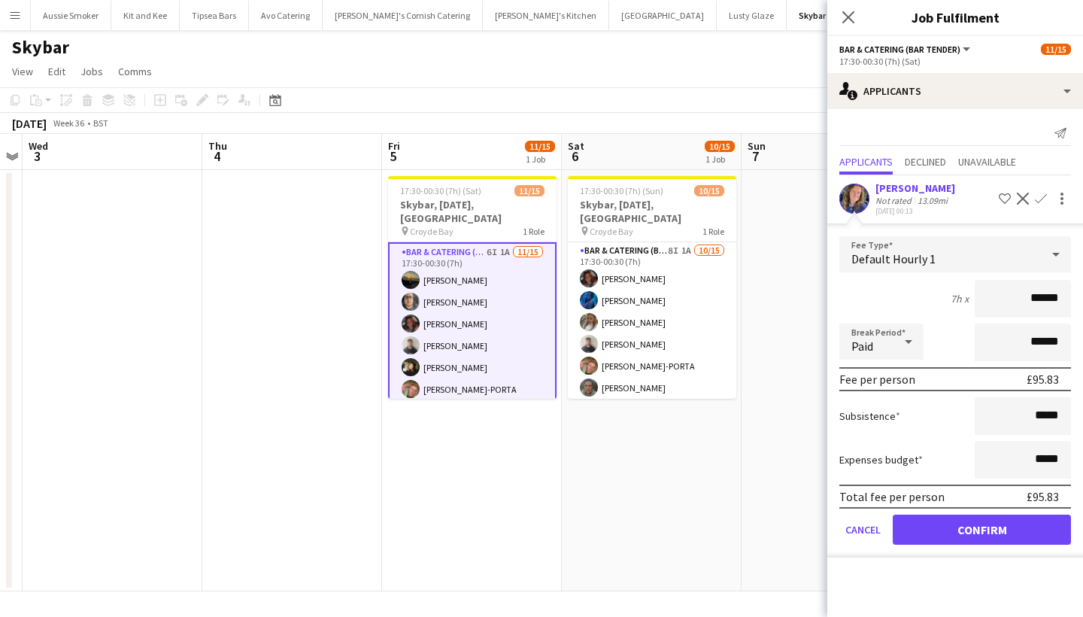
type input "******"
click at [896, 196] on div "Not rated" at bounding box center [895, 200] width 39 height 11
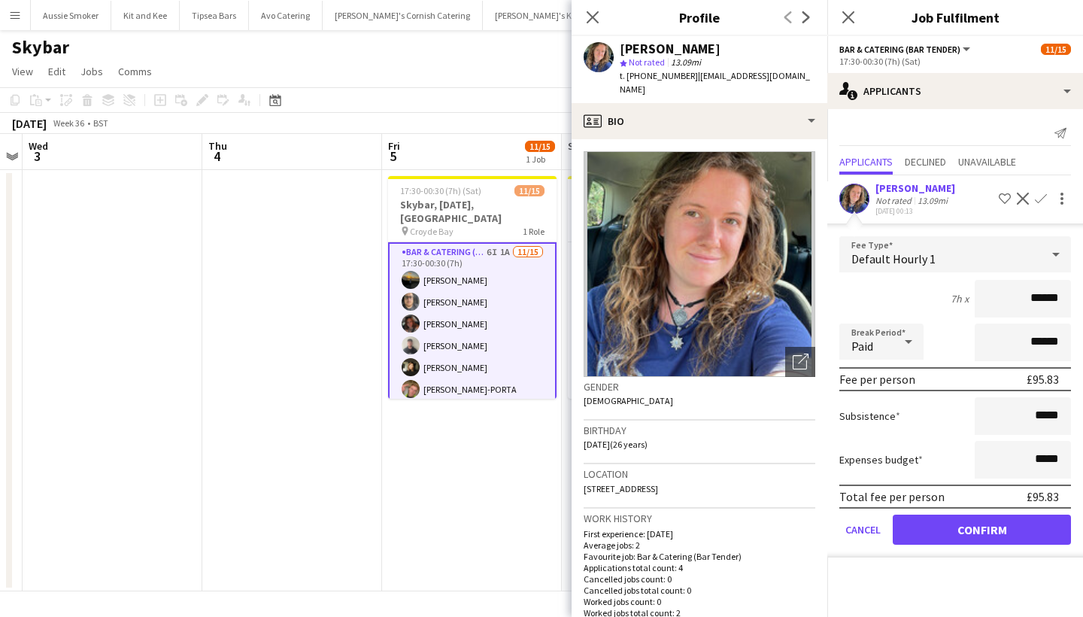
click at [980, 530] on button "Confirm" at bounding box center [982, 529] width 178 height 30
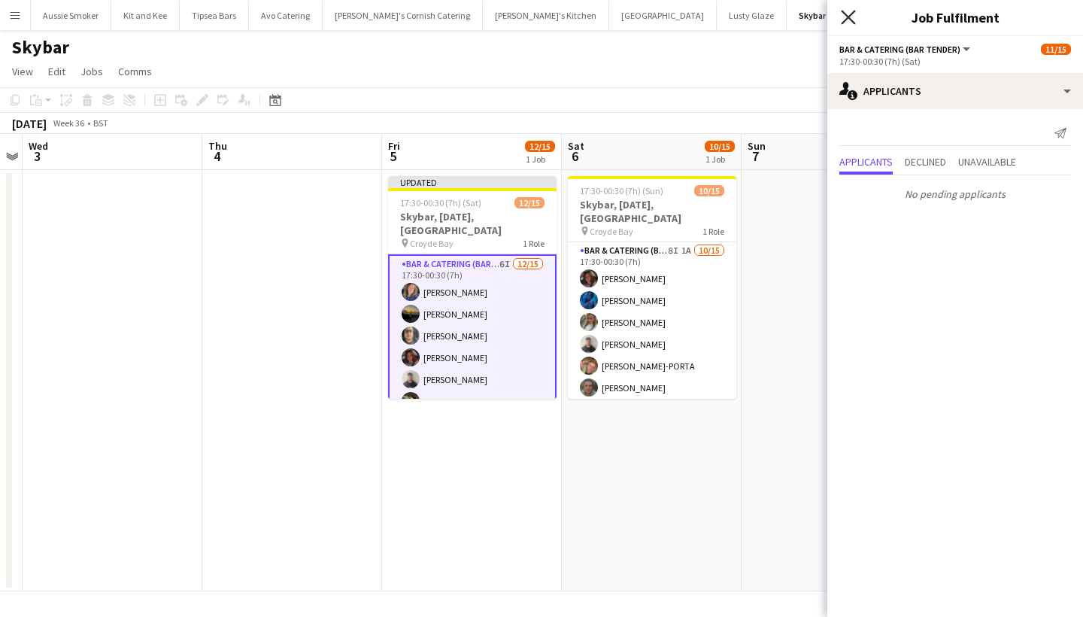
click at [851, 20] on icon at bounding box center [848, 17] width 14 height 14
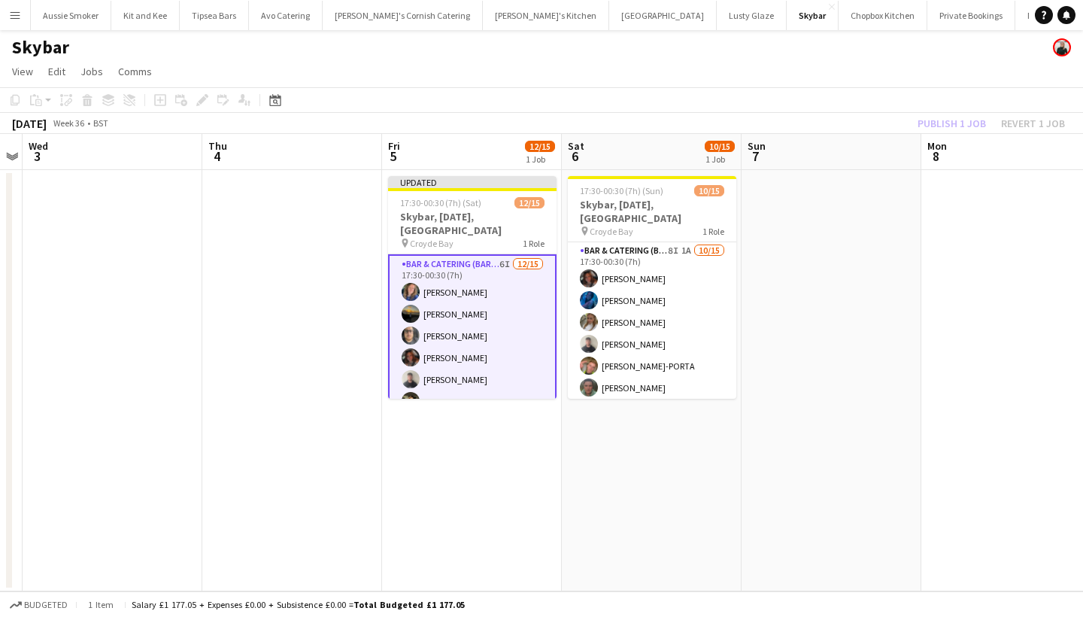
click at [942, 128] on div "Publish 1 job Revert 1 job" at bounding box center [992, 124] width 184 height 20
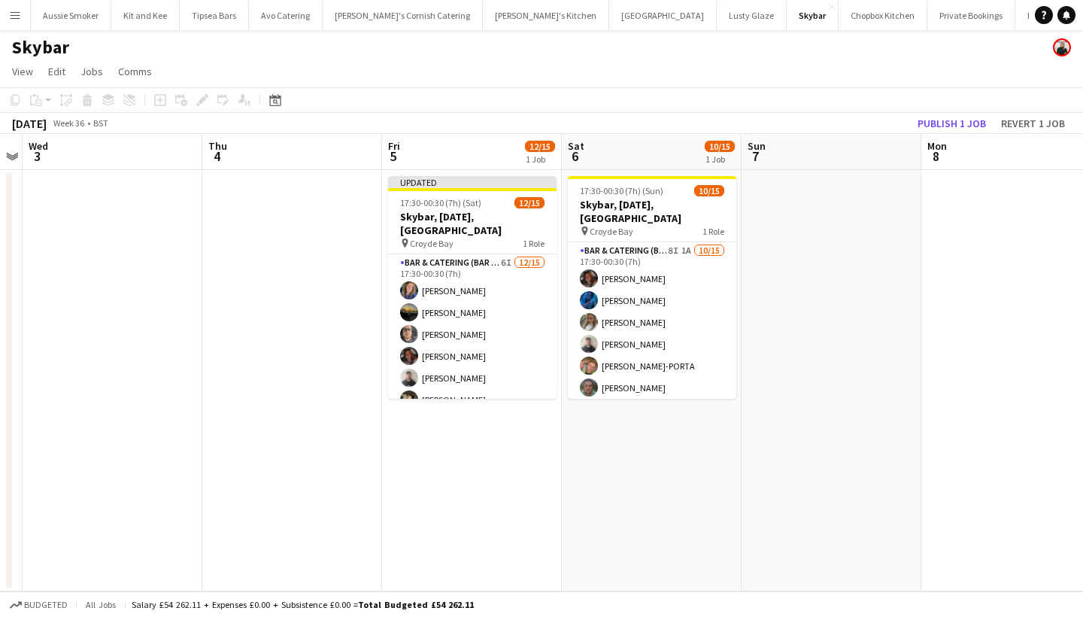
click at [942, 128] on button "Publish 1 job" at bounding box center [952, 124] width 80 height 20
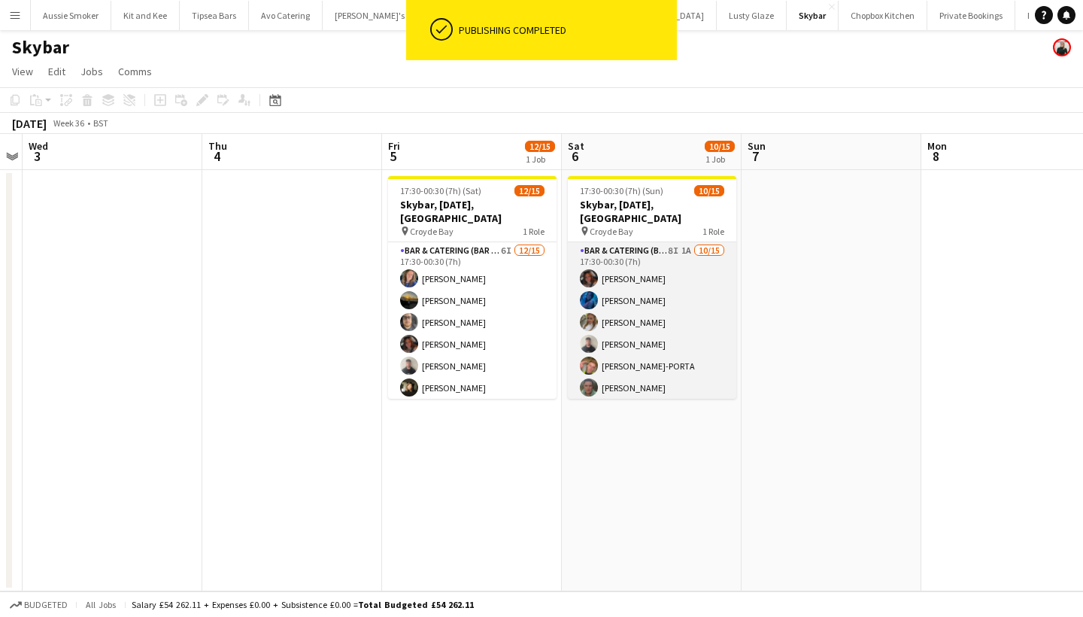
click at [667, 363] on app-card-role "Bar & Catering (Bar Tender) 8I 1A [DATE] 17:30-00:30 (7h) [PERSON_NAME] [PERSON…" at bounding box center [652, 420] width 168 height 357
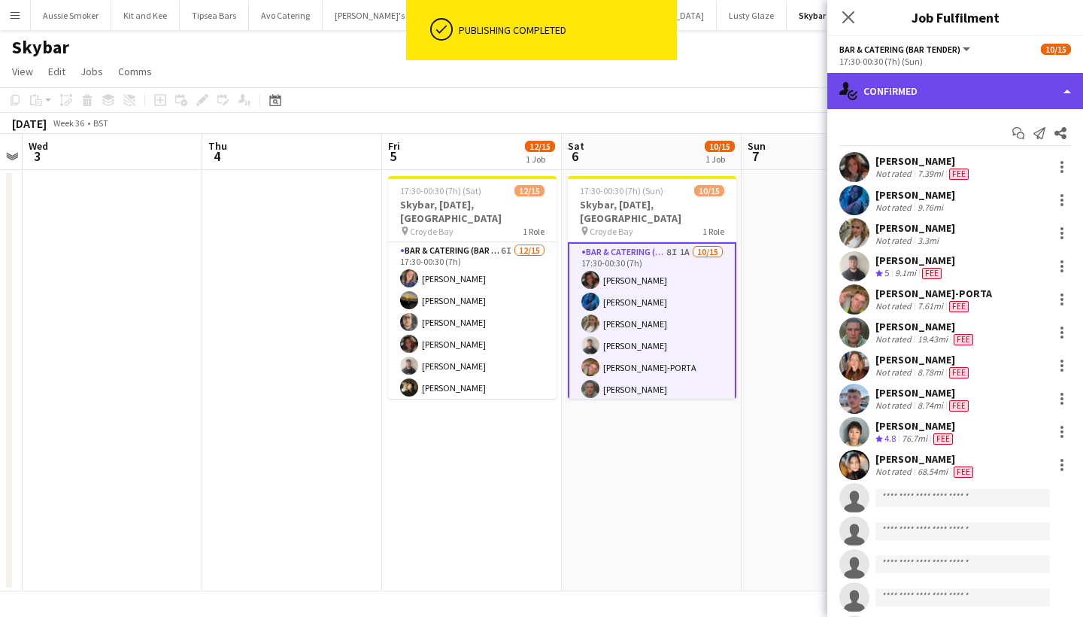
click at [951, 90] on div "single-neutral-actions-check-2 Confirmed" at bounding box center [955, 91] width 256 height 36
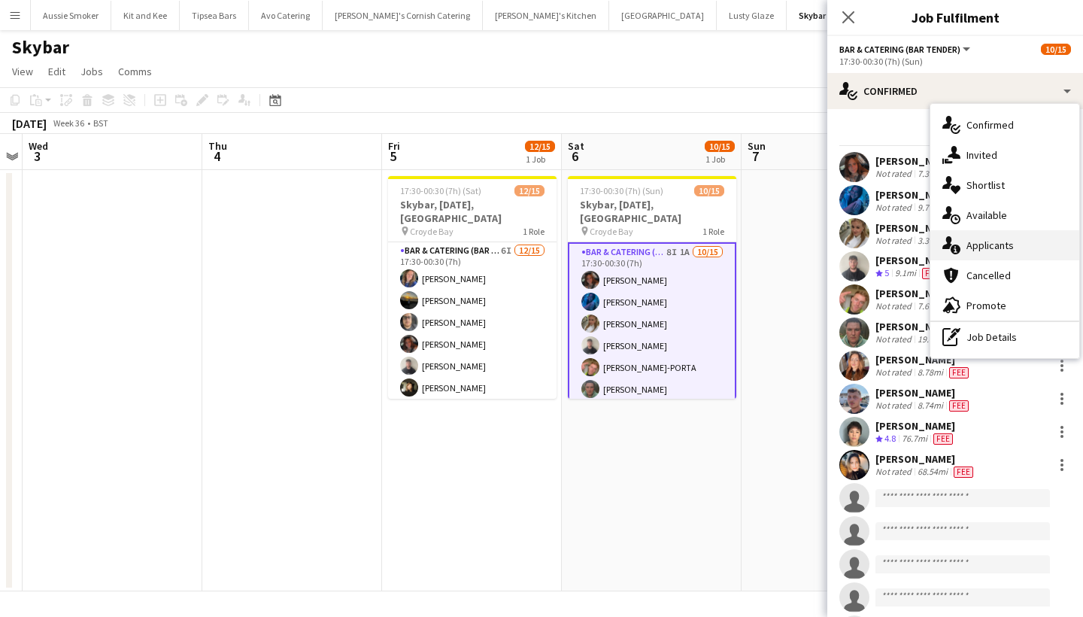
click at [1003, 247] on div "single-neutral-actions-information Applicants" at bounding box center [1004, 245] width 149 height 30
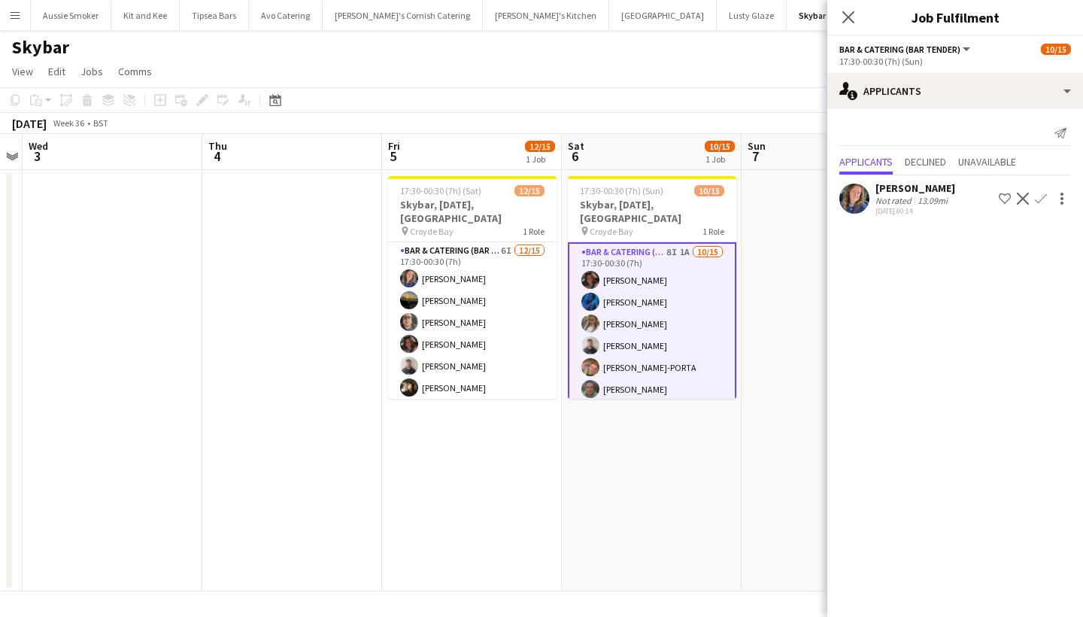
click at [1040, 191] on button "Confirm" at bounding box center [1041, 199] width 18 height 18
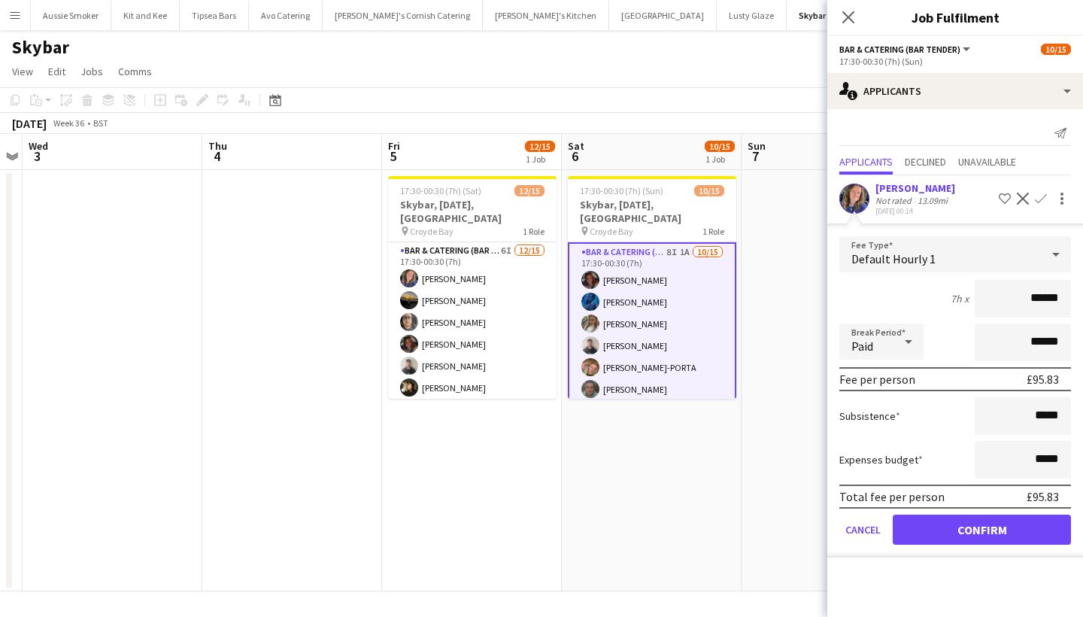
type input "******"
click at [969, 536] on button "Confirm" at bounding box center [982, 529] width 178 height 30
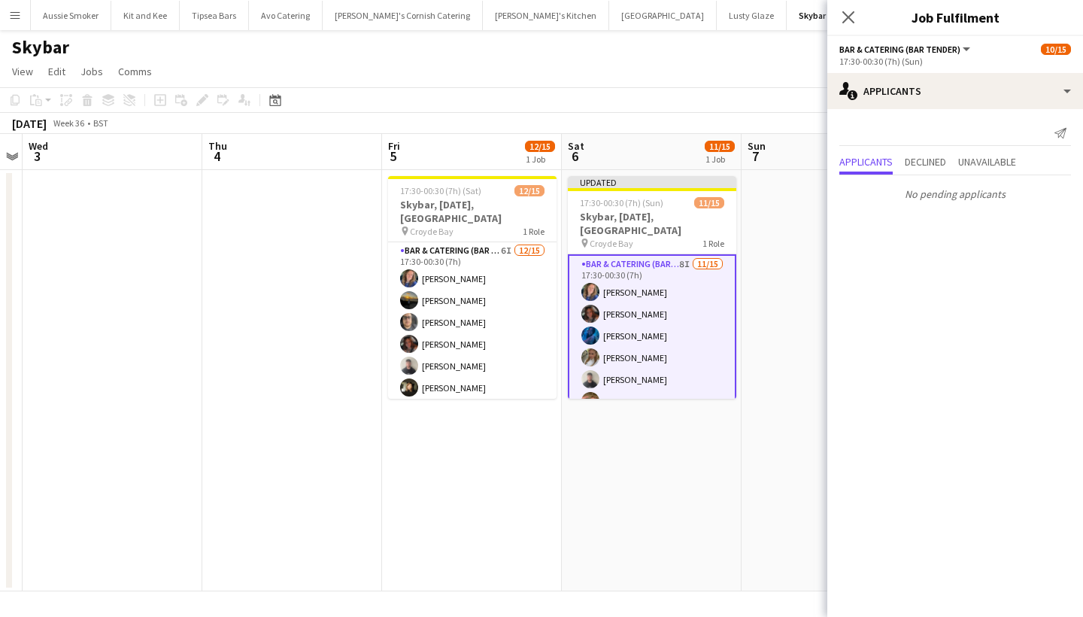
click at [838, 23] on div "Close pop-in" at bounding box center [848, 17] width 42 height 35
click at [843, 20] on icon "Close pop-in" at bounding box center [848, 17] width 14 height 14
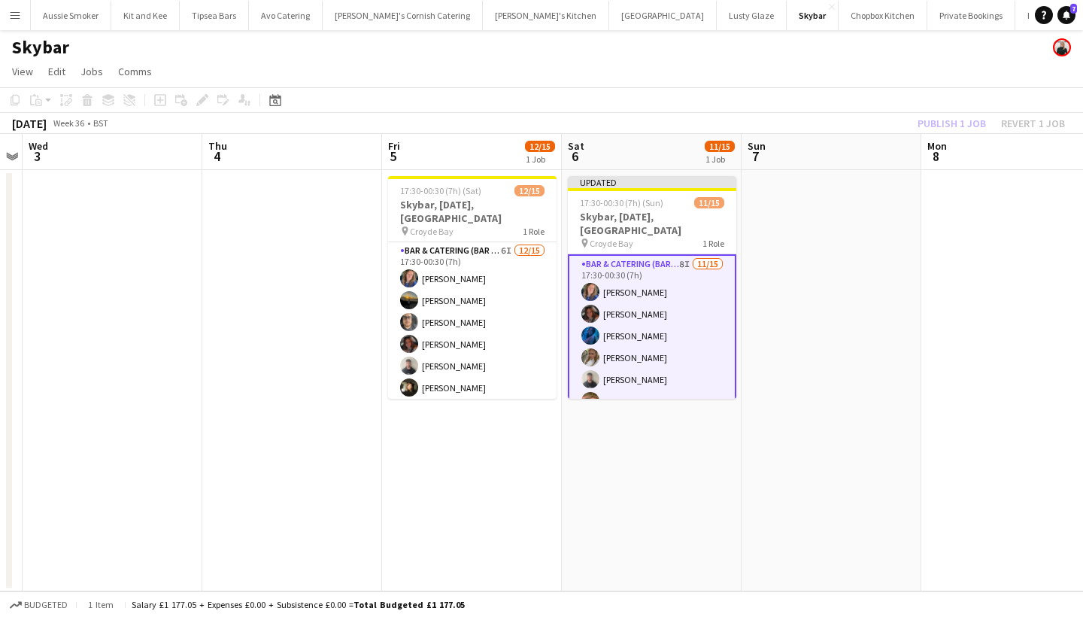
click at [961, 126] on div "Publish 1 job Revert 1 job" at bounding box center [992, 124] width 184 height 20
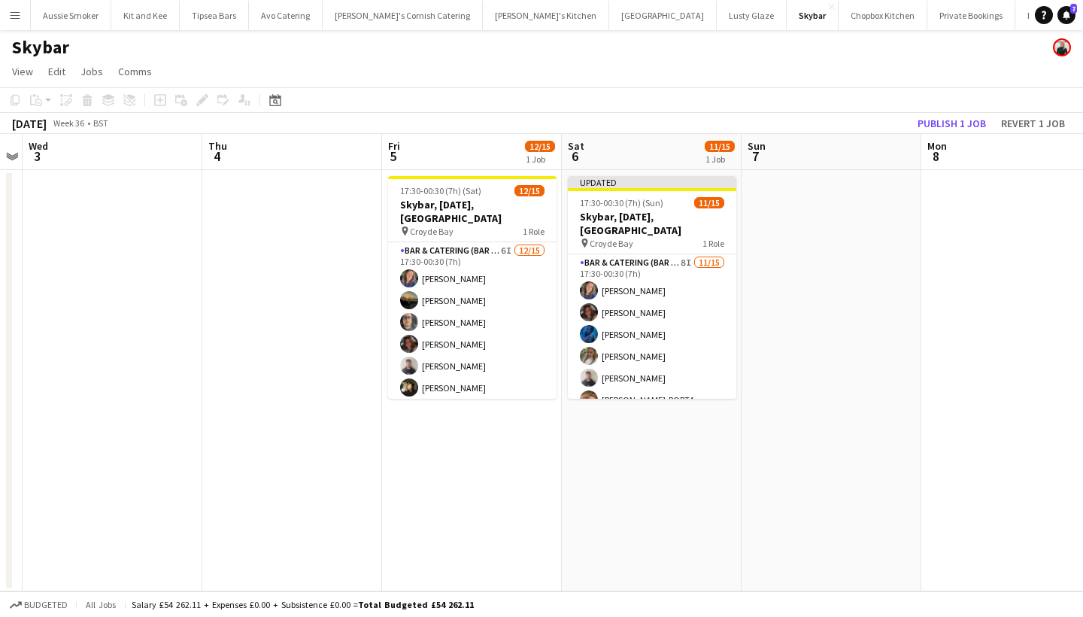
click at [961, 126] on button "Publish 1 job" at bounding box center [952, 124] width 80 height 20
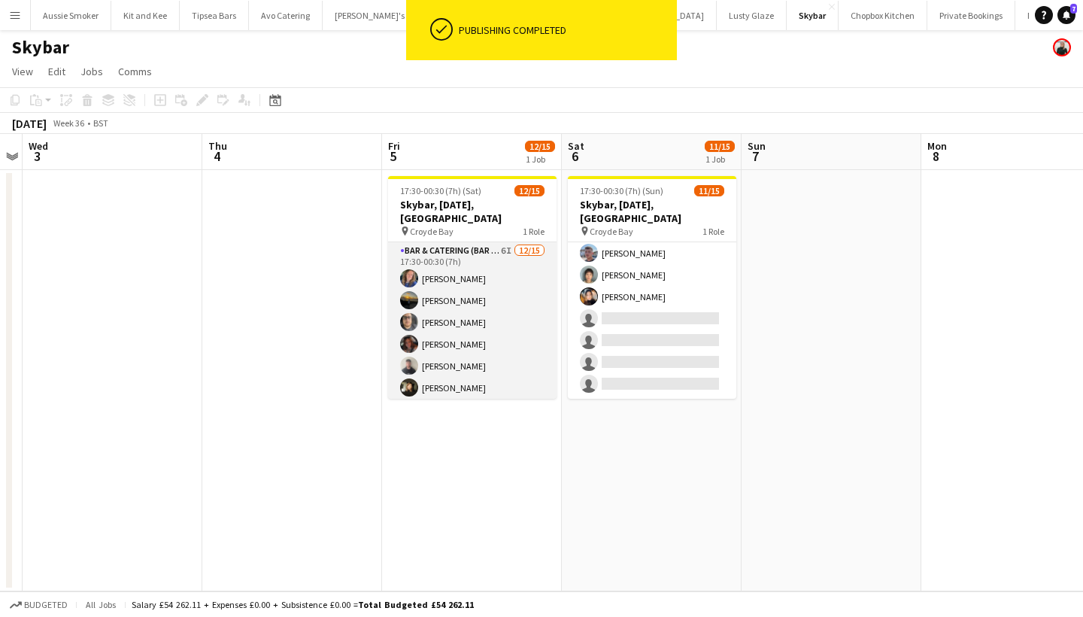
scroll to position [0, 0]
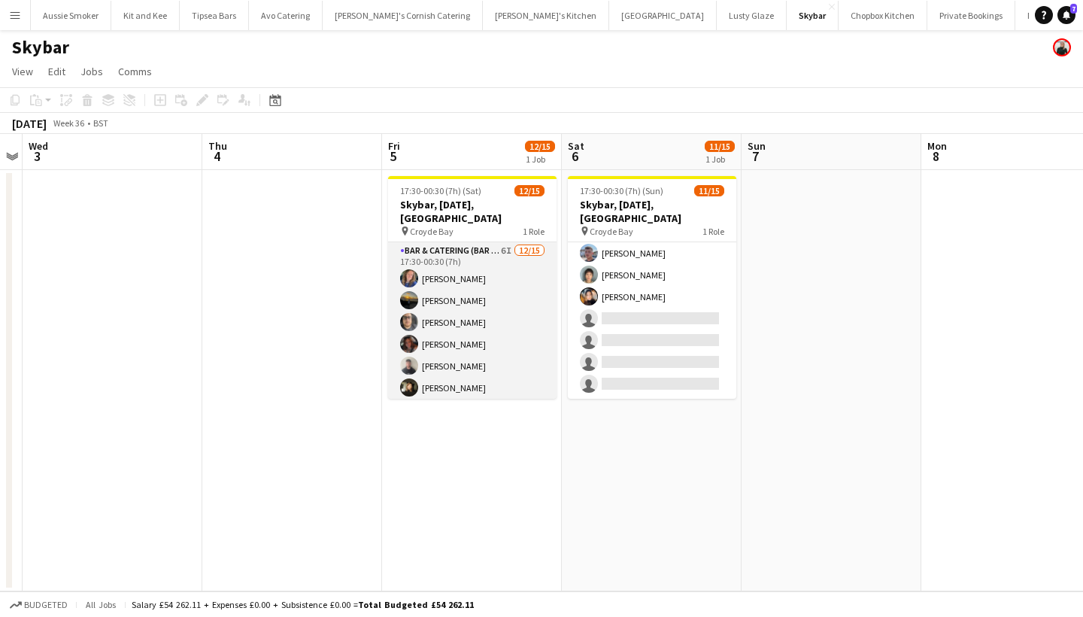
click at [480, 294] on app-card-role "Bar & Catering (Bar Tender) 6I [DATE] 17:30-00:30 (7h) [PERSON_NAME] [PERSON_NA…" at bounding box center [472, 420] width 168 height 357
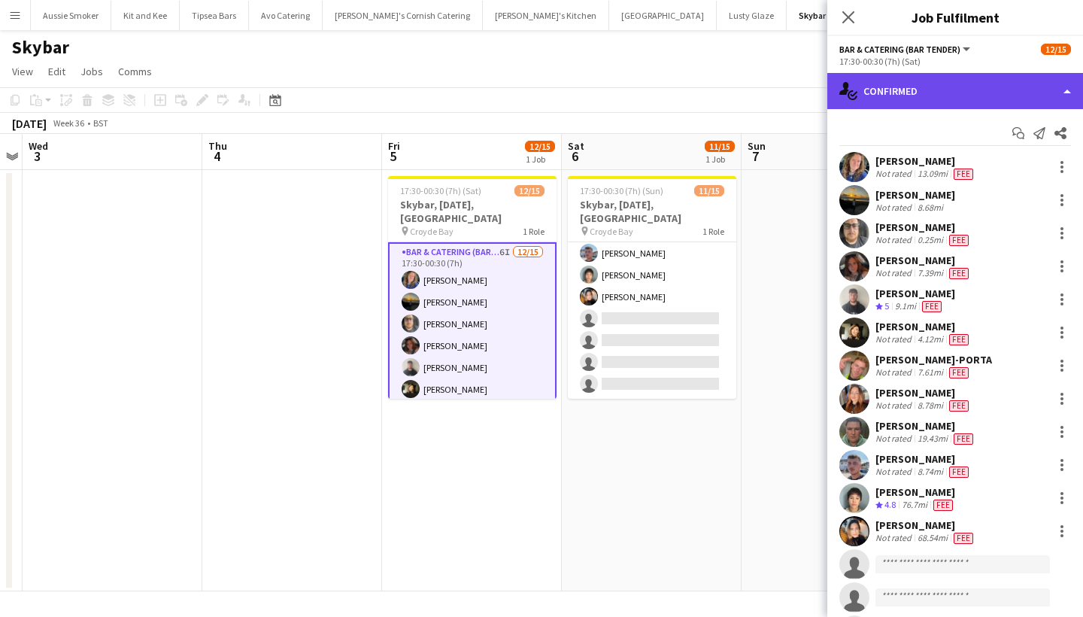
click at [975, 91] on div "single-neutral-actions-check-2 Confirmed" at bounding box center [955, 91] width 256 height 36
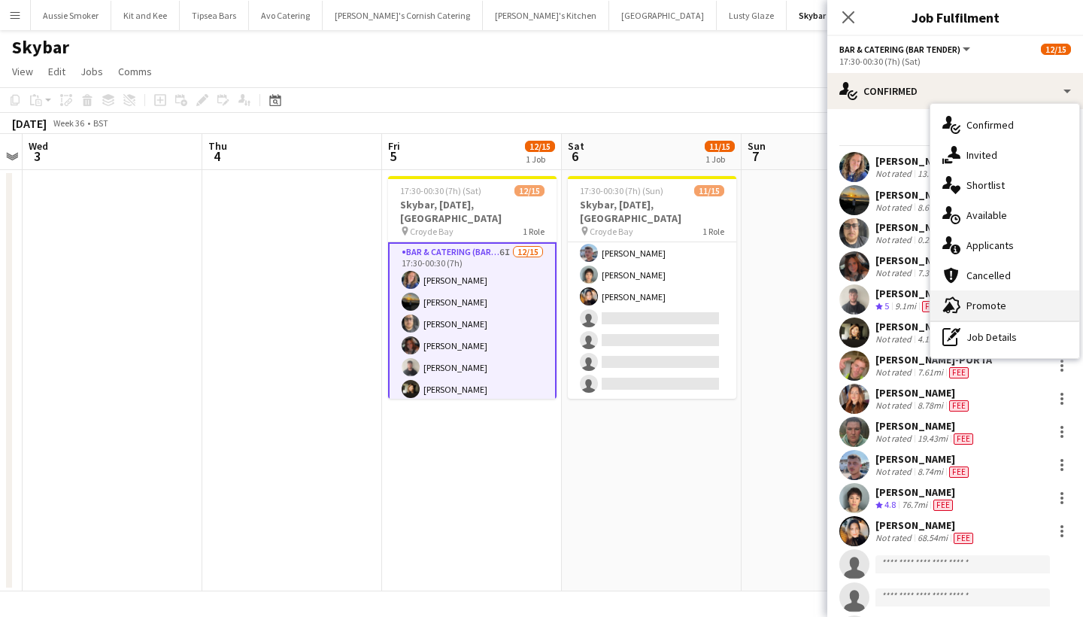
click at [997, 301] on div "advertising-megaphone Promote" at bounding box center [1004, 305] width 149 height 30
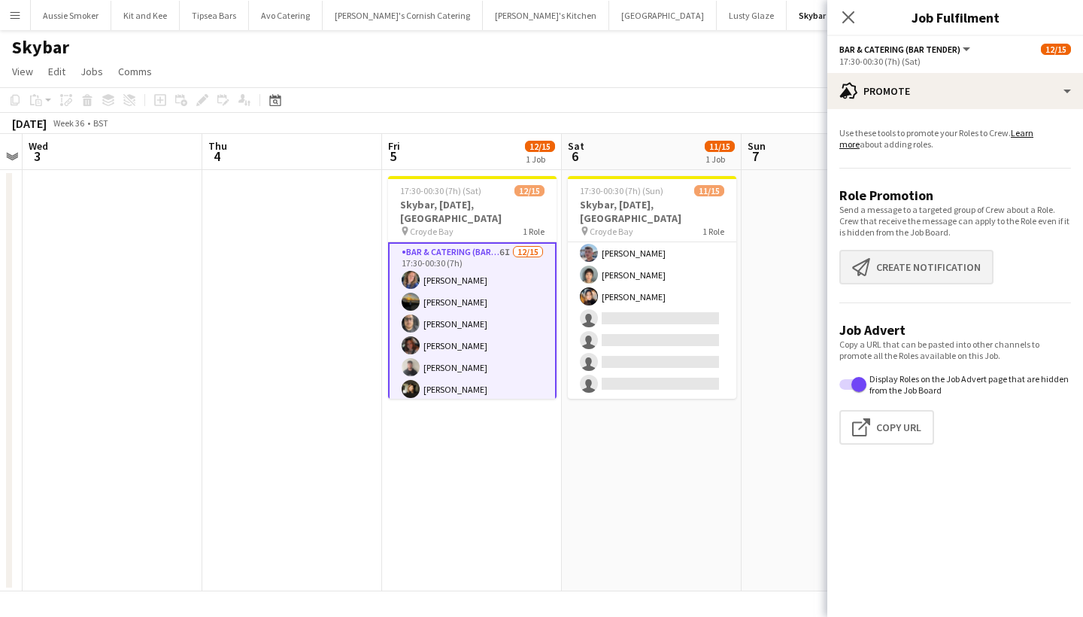
click at [926, 260] on button "Create notification Create notification" at bounding box center [916, 267] width 154 height 35
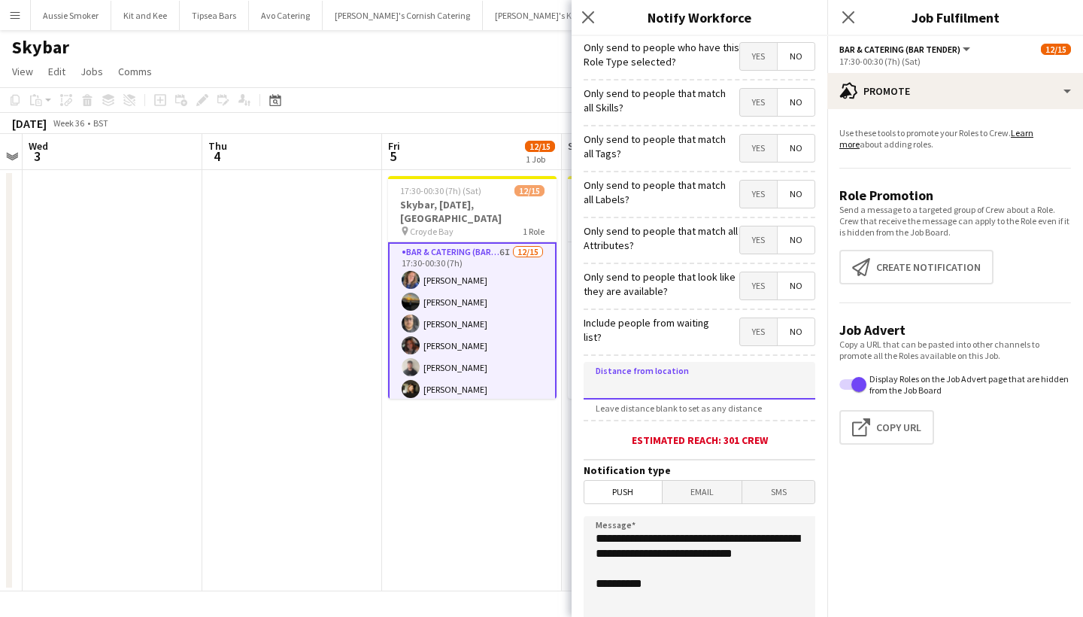
click at [632, 385] on input at bounding box center [700, 381] width 232 height 38
type input "****"
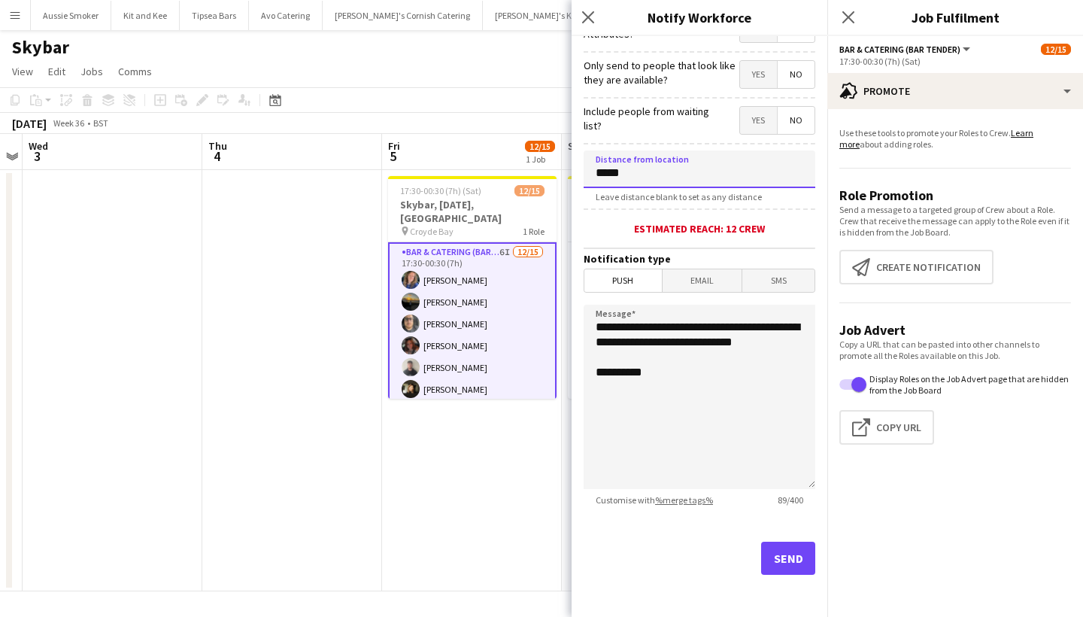
scroll to position [211, 0]
type input "*****"
click at [788, 548] on button "Send" at bounding box center [788, 558] width 54 height 33
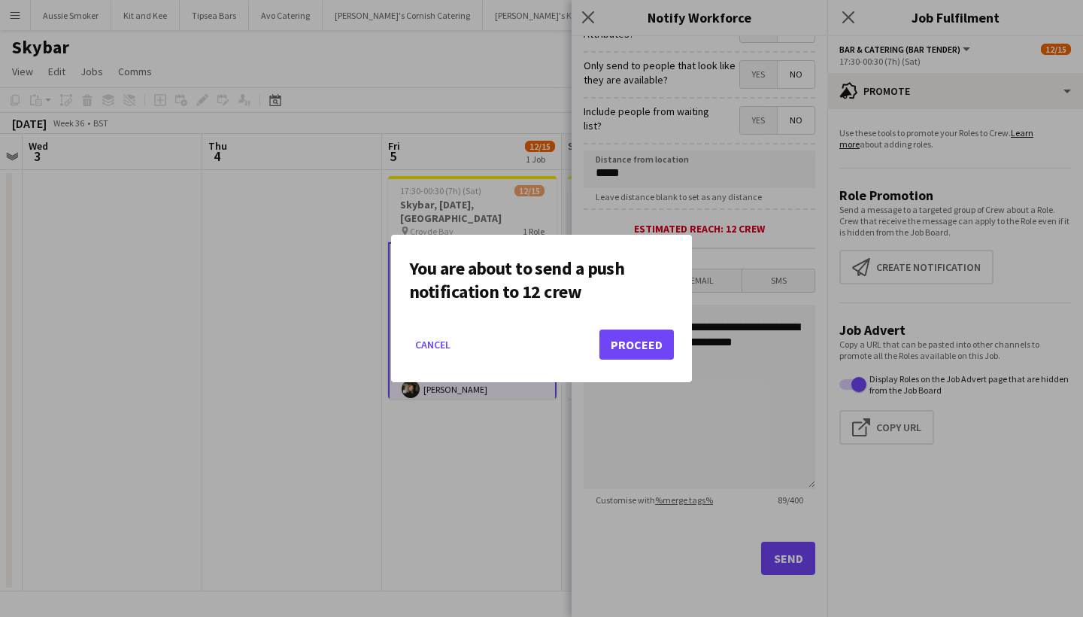
click at [659, 349] on button "Proceed" at bounding box center [636, 344] width 74 height 30
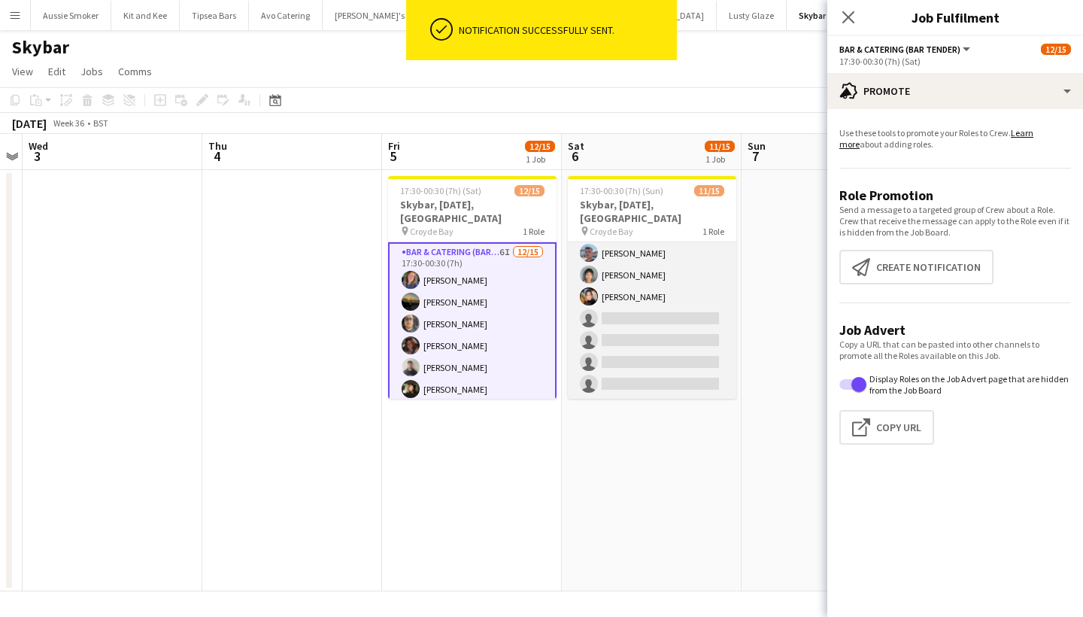
click at [715, 347] on app-card-role "Bar & Catering (Bar Tender) 8I [DATE] 17:30-00:30 (7h) [PERSON_NAME] [PERSON_NA…" at bounding box center [652, 220] width 168 height 357
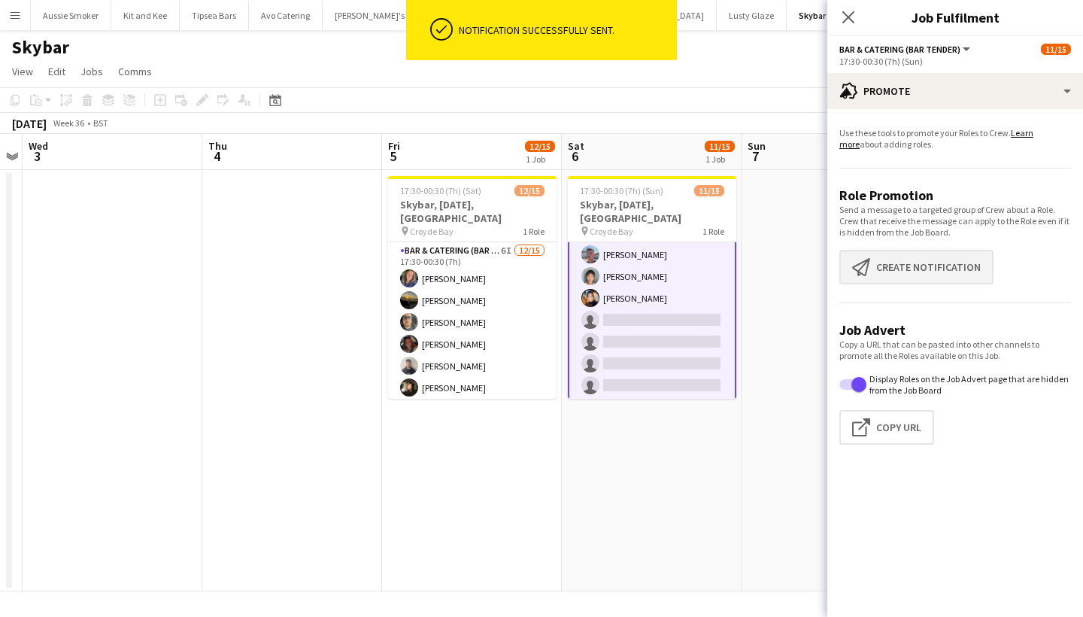
click at [926, 255] on button "Create notification Create notification" at bounding box center [916, 267] width 154 height 35
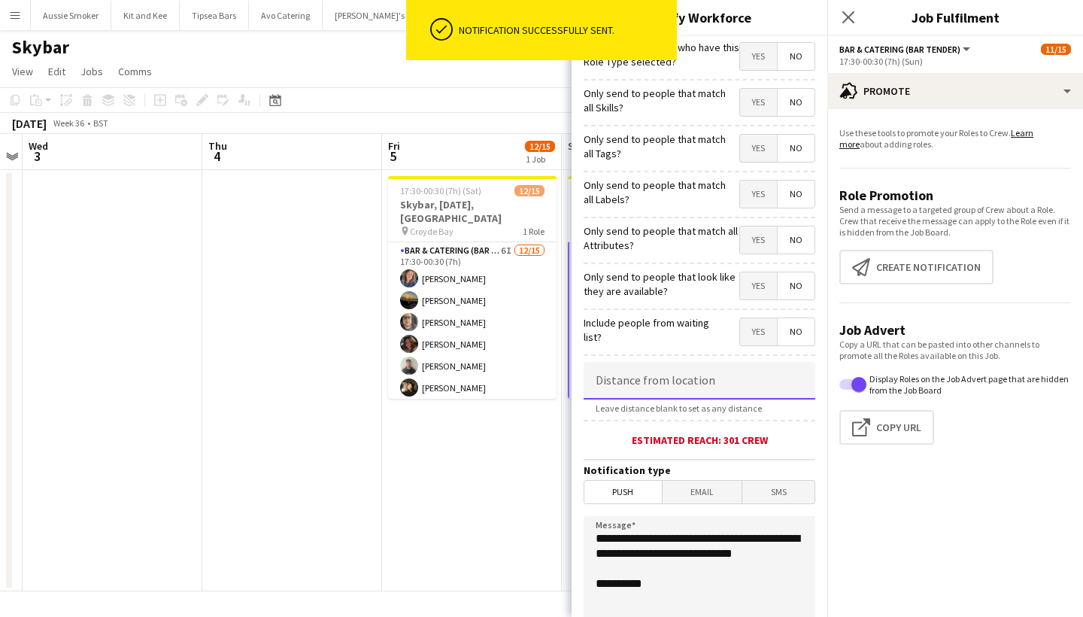
click at [685, 393] on input at bounding box center [700, 381] width 232 height 38
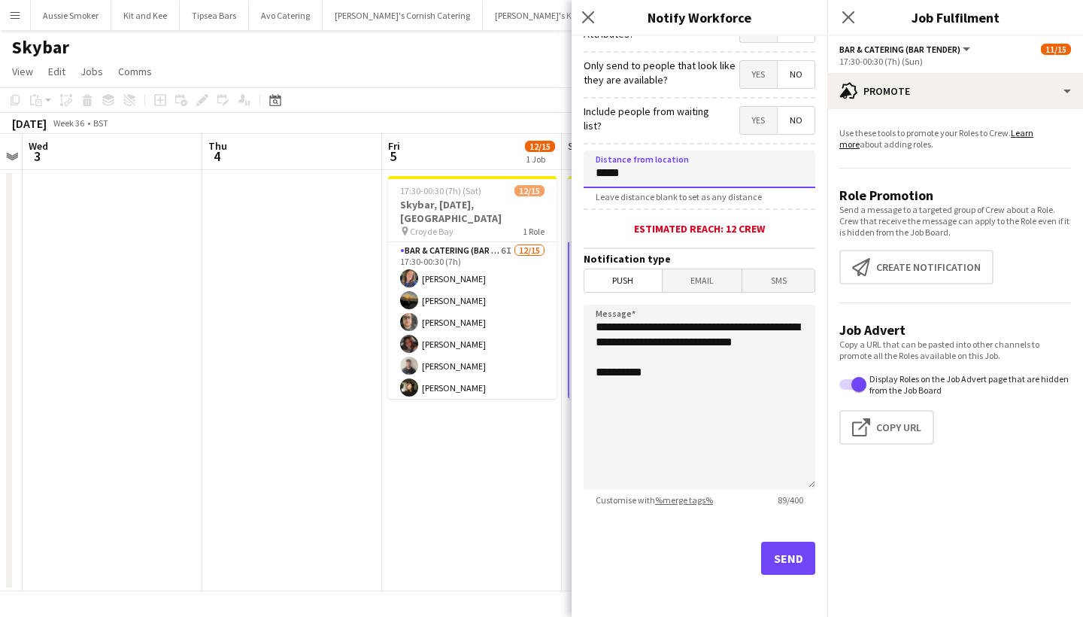
type input "*****"
click at [767, 561] on button "Send" at bounding box center [788, 558] width 54 height 33
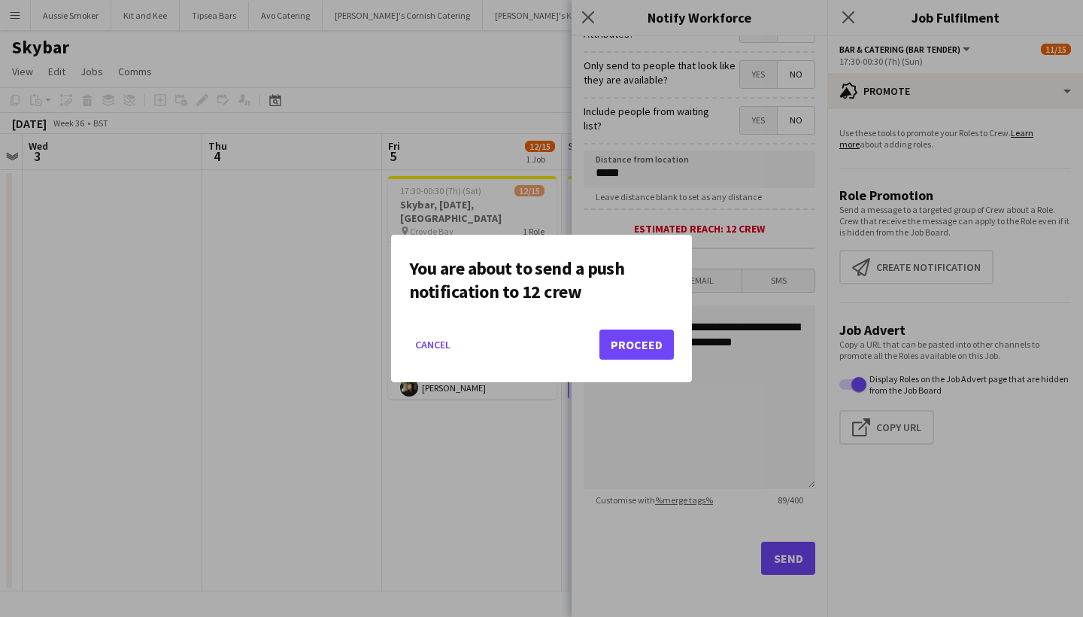
click at [638, 338] on button "Proceed" at bounding box center [636, 344] width 74 height 30
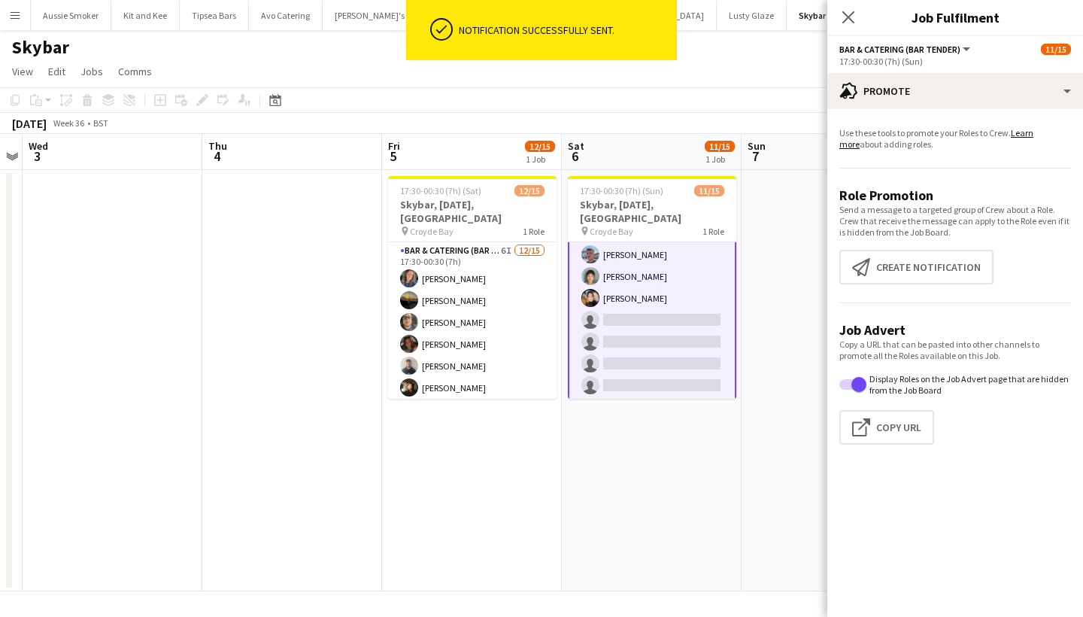
click at [858, 17] on div "Close pop-in" at bounding box center [848, 17] width 42 height 35
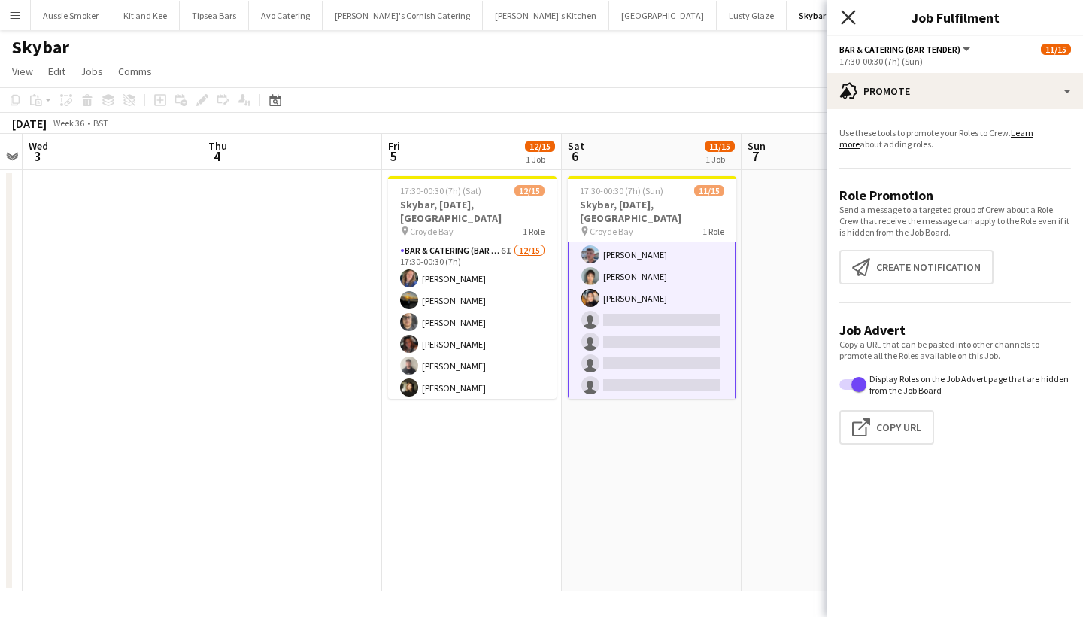
click at [845, 15] on icon at bounding box center [848, 17] width 14 height 14
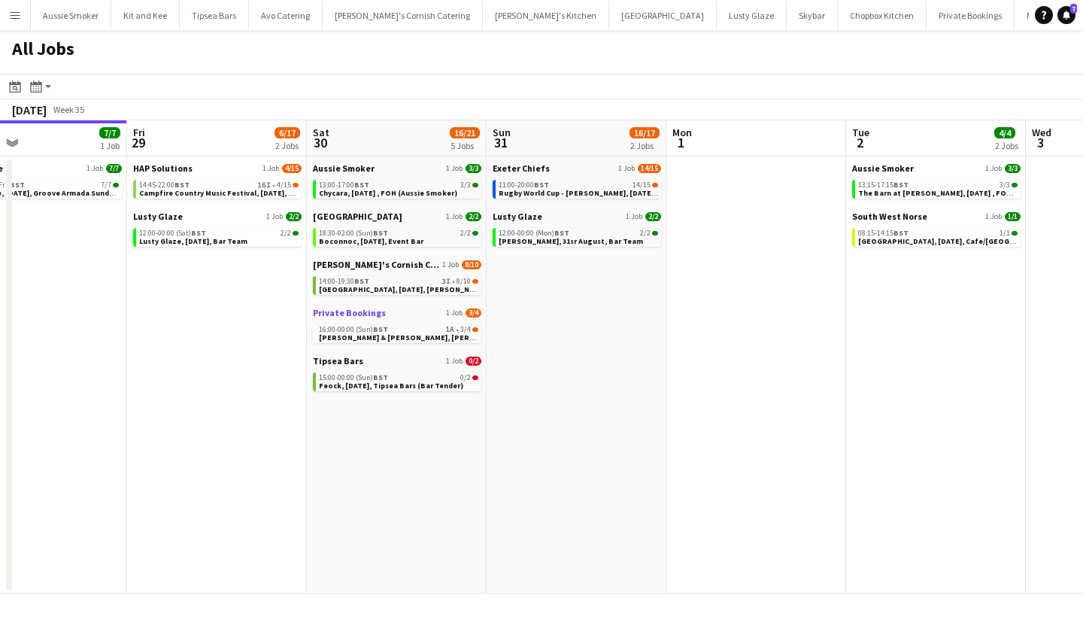
scroll to position [0, 412]
click at [247, 189] on span "Campfire Country Music Festival, [DATE], Bar (HAP)" at bounding box center [231, 193] width 184 height 10
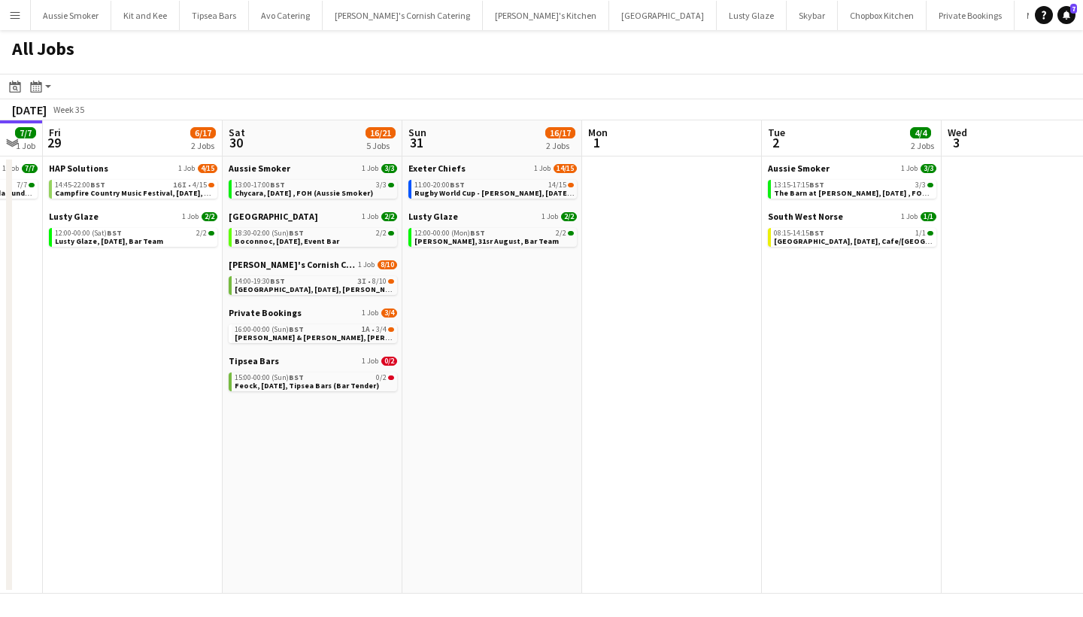
scroll to position [0, 497]
click at [317, 377] on div "15:00-00:00 (Sun) BST 0/2" at bounding box center [313, 378] width 159 height 8
click at [162, 190] on span "Campfire Country Music Festival, [DATE], Bar (HAP)" at bounding box center [146, 193] width 184 height 10
click at [142, 184] on div "14:45-22:00 BST 16I • 4/15" at bounding box center [133, 185] width 159 height 8
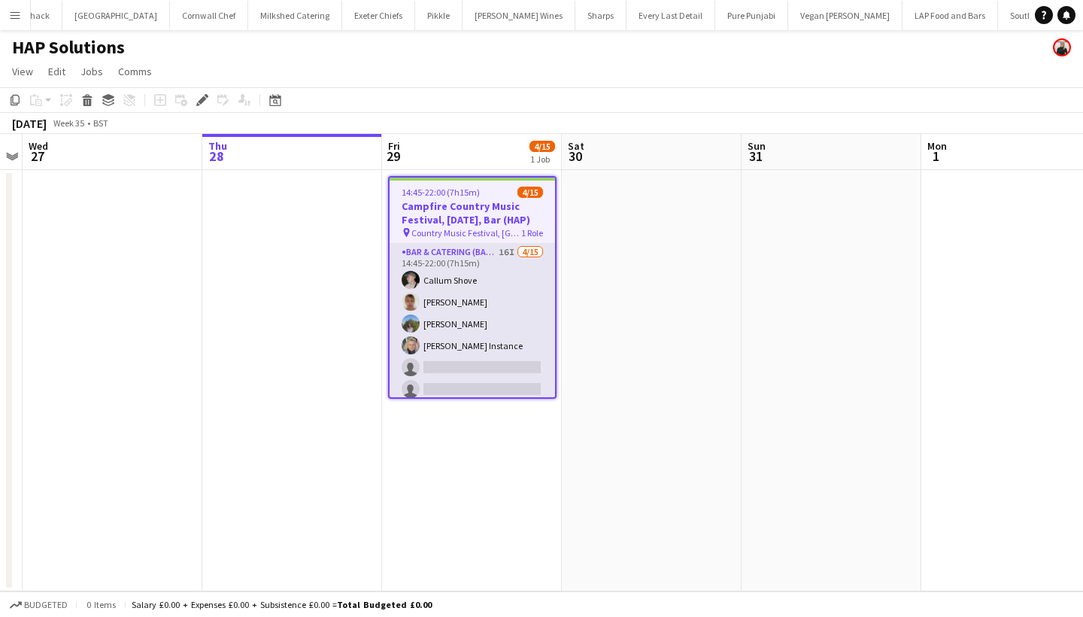
click at [473, 302] on app-card-role "Bar & Catering (Bar Tender) 16I [DATE] 14:45-22:00 (7h15m) [PERSON_NAME] [PERSO…" at bounding box center [472, 422] width 165 height 357
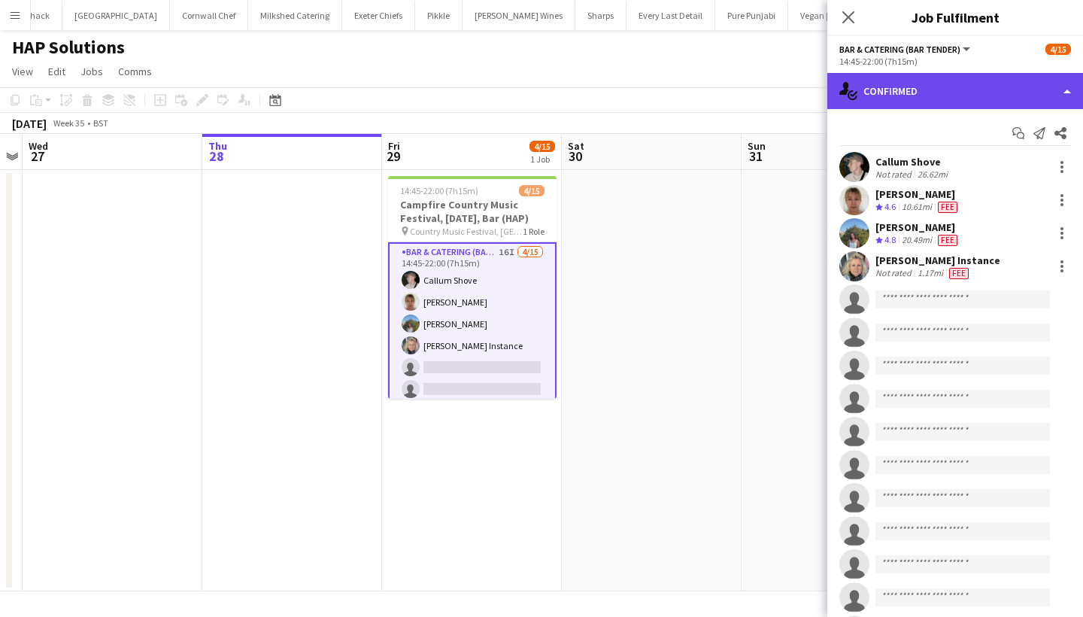
click at [998, 89] on div "single-neutral-actions-check-2 Confirmed" at bounding box center [955, 91] width 256 height 36
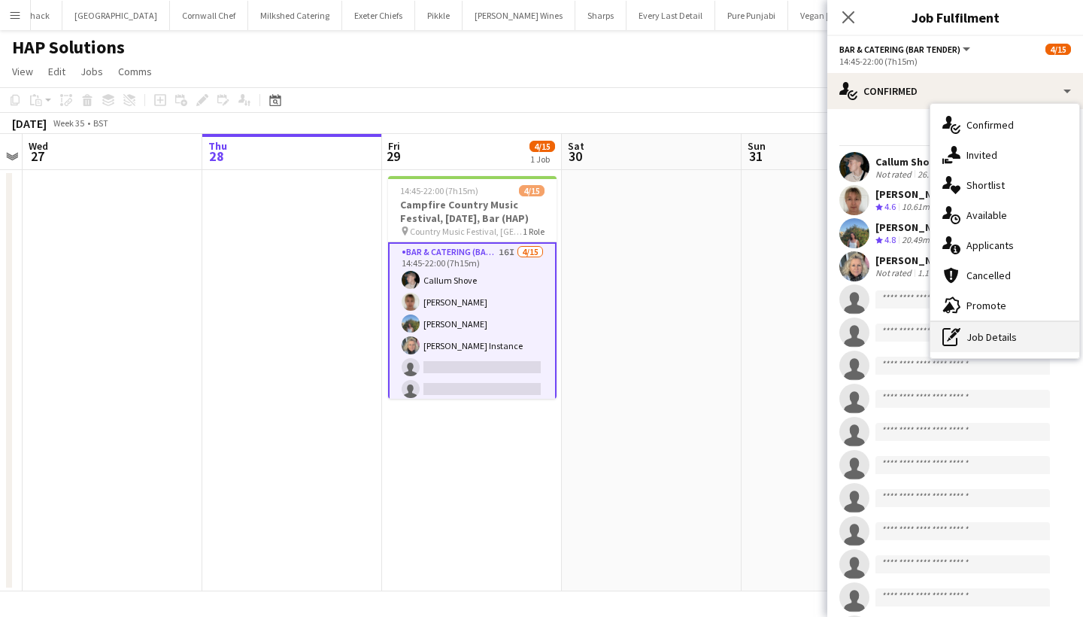
click at [989, 348] on div "pen-write Job Details" at bounding box center [1004, 337] width 149 height 30
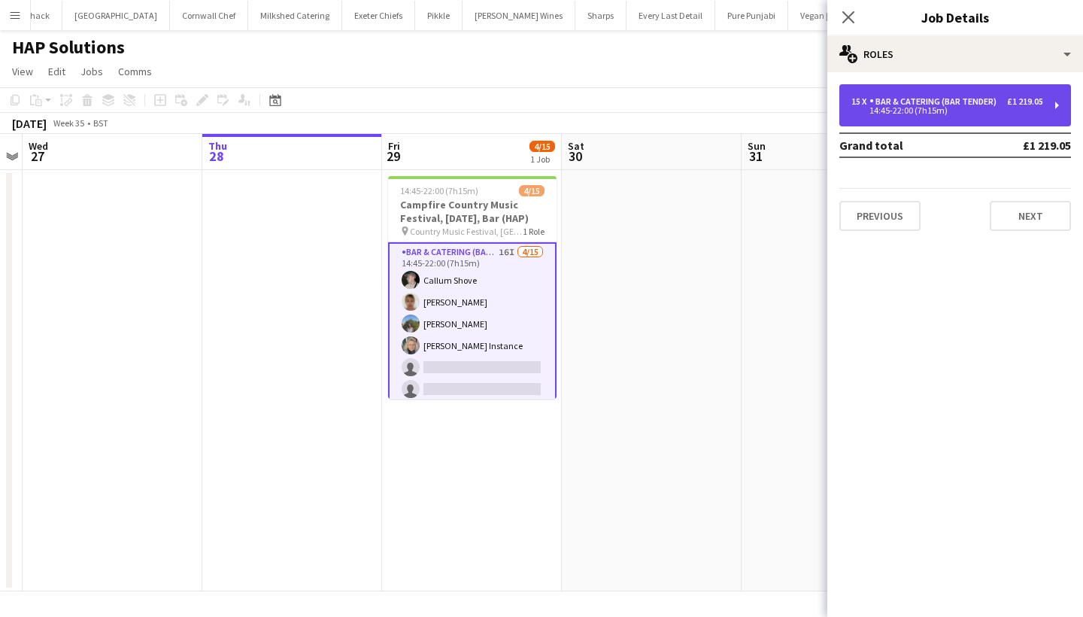
click at [1004, 105] on div "15 x Bar & Catering (Bar Tender) £1 219.05" at bounding box center [947, 101] width 192 height 11
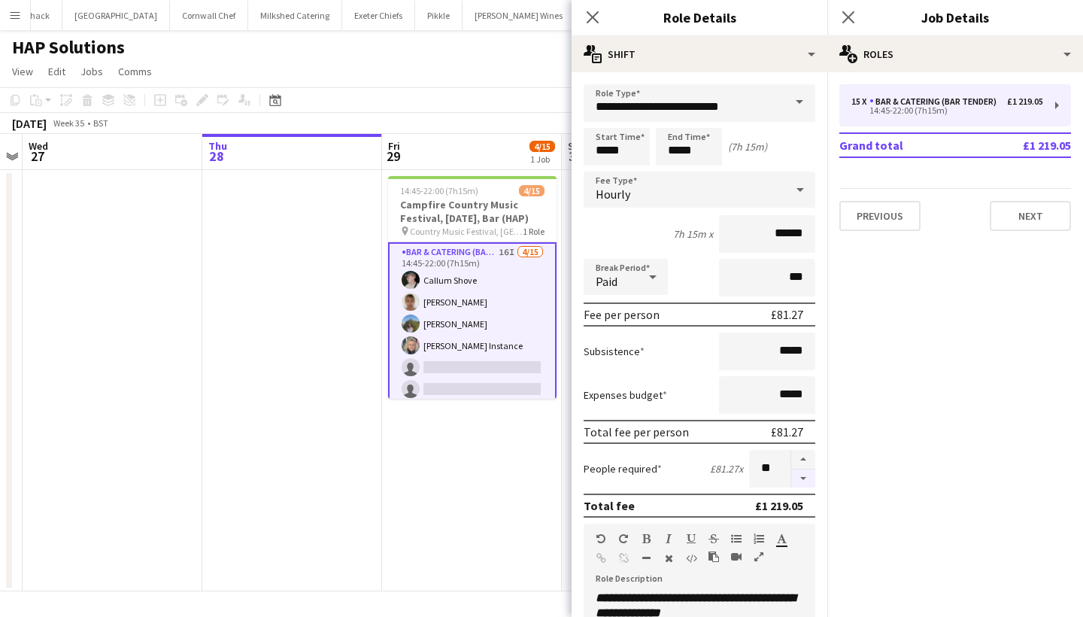
click at [801, 477] on button "button" at bounding box center [803, 478] width 24 height 19
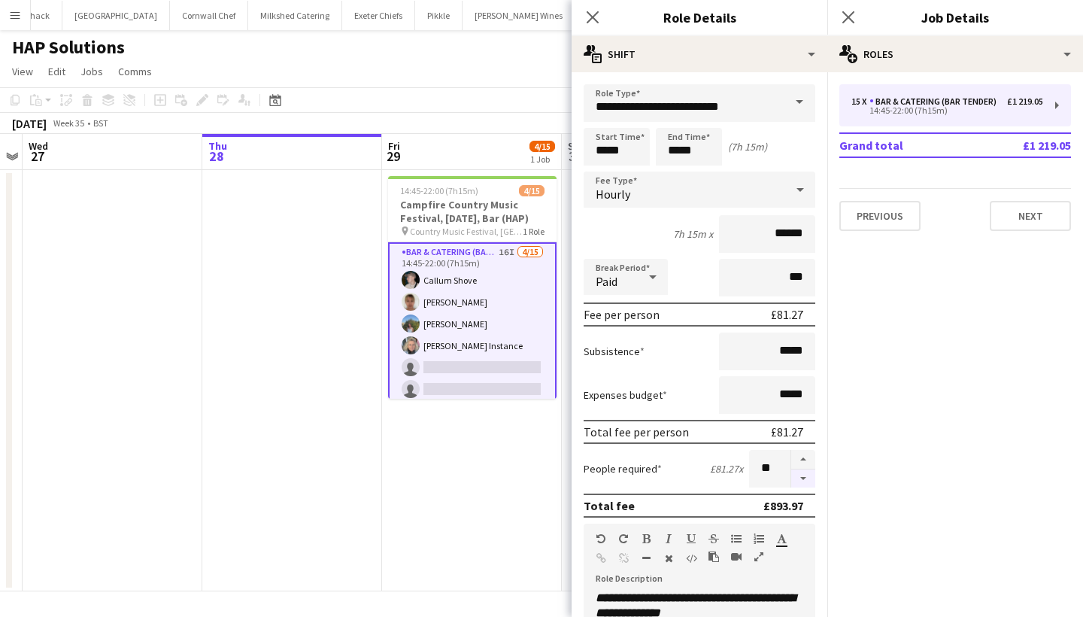
type input "**"
click at [851, 14] on icon at bounding box center [848, 17] width 14 height 14
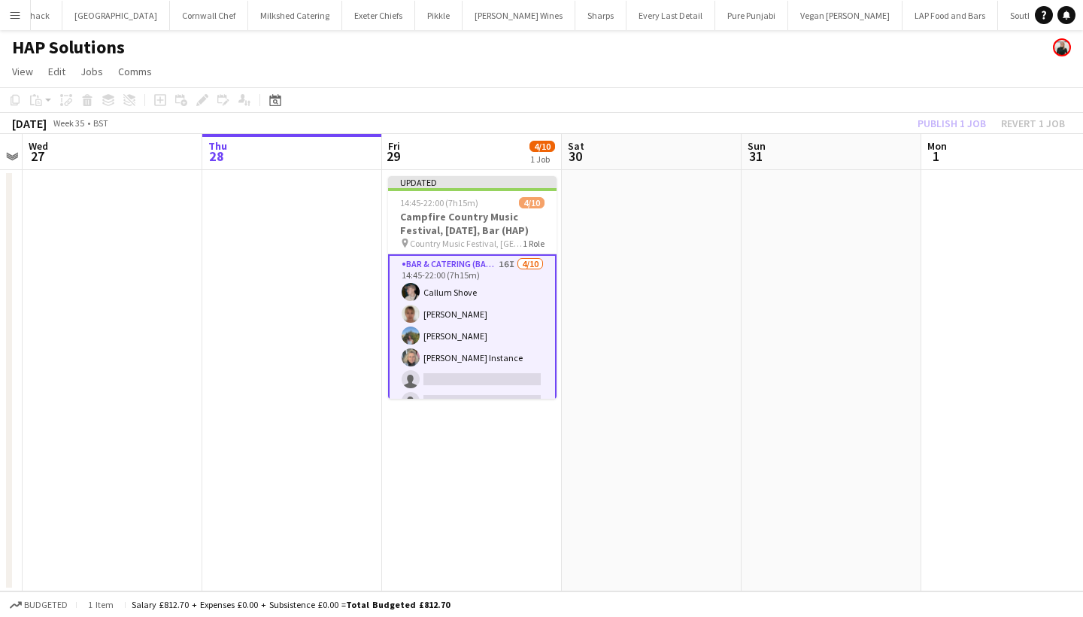
click at [949, 123] on div "Publish 1 job Revert 1 job" at bounding box center [992, 124] width 184 height 20
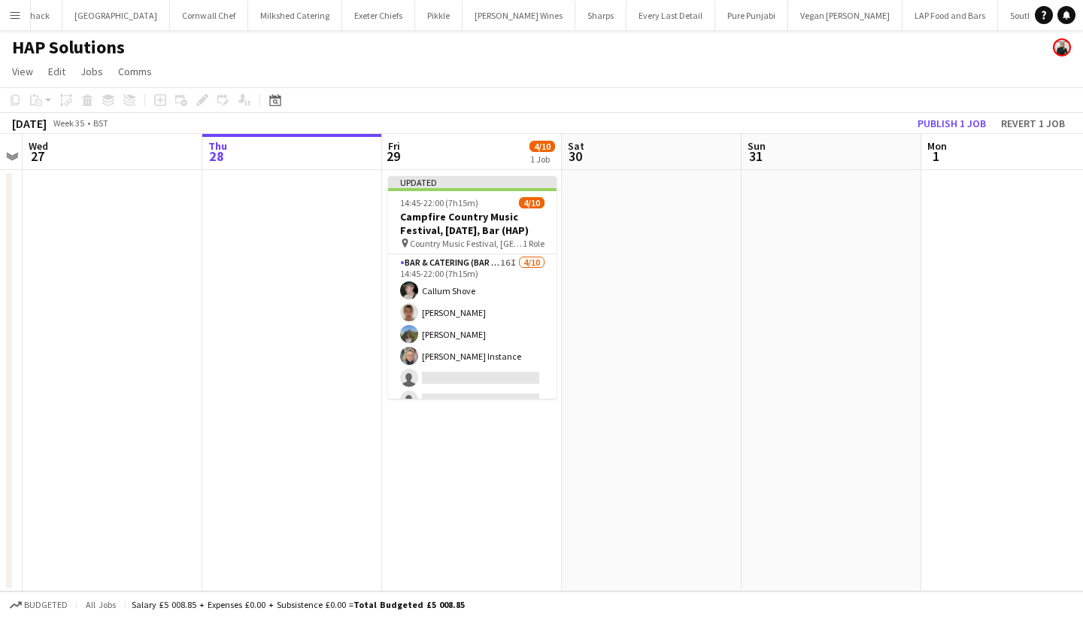
click at [949, 123] on button "Publish 1 job" at bounding box center [952, 124] width 80 height 20
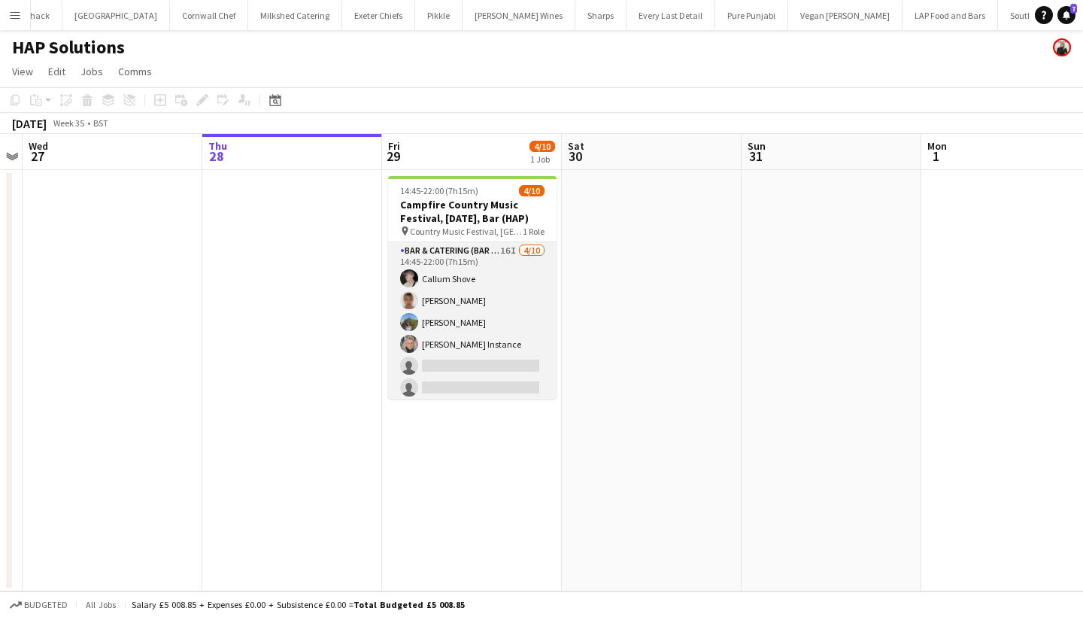
click at [487, 320] on app-card-role "Bar & Catering (Bar Tender) 16I [DATE] 14:45-22:00 (7h15m) [PERSON_NAME] [PERSO…" at bounding box center [472, 365] width 168 height 247
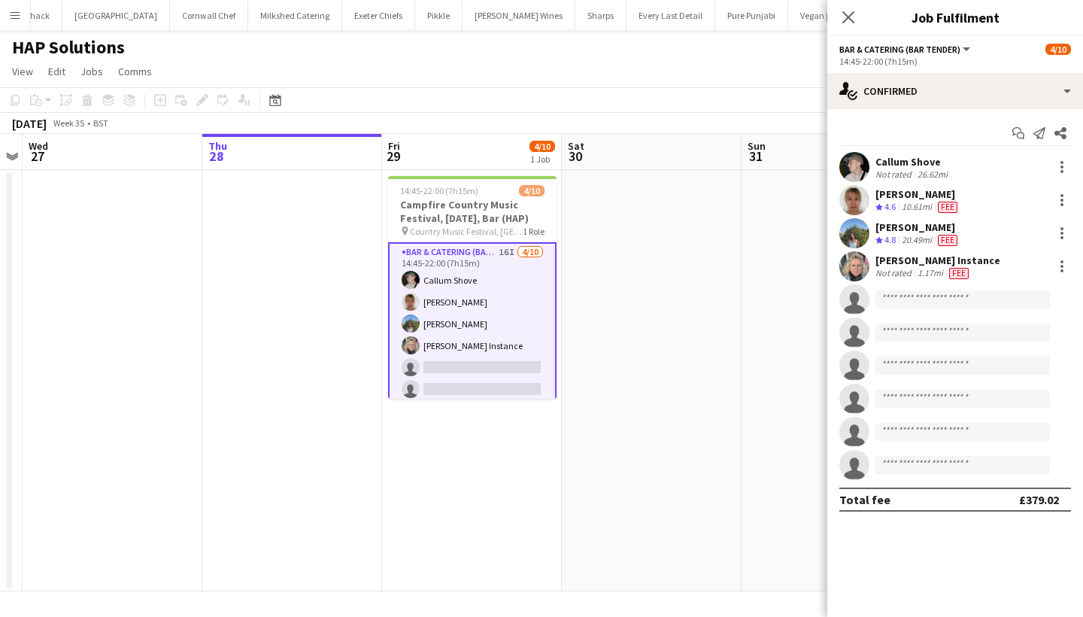
click at [487, 320] on app-card-role "Bar & Catering (Bar Tender) 16I [DATE] 14:45-22:00 (7h15m) [PERSON_NAME] [PERSO…" at bounding box center [472, 367] width 168 height 250
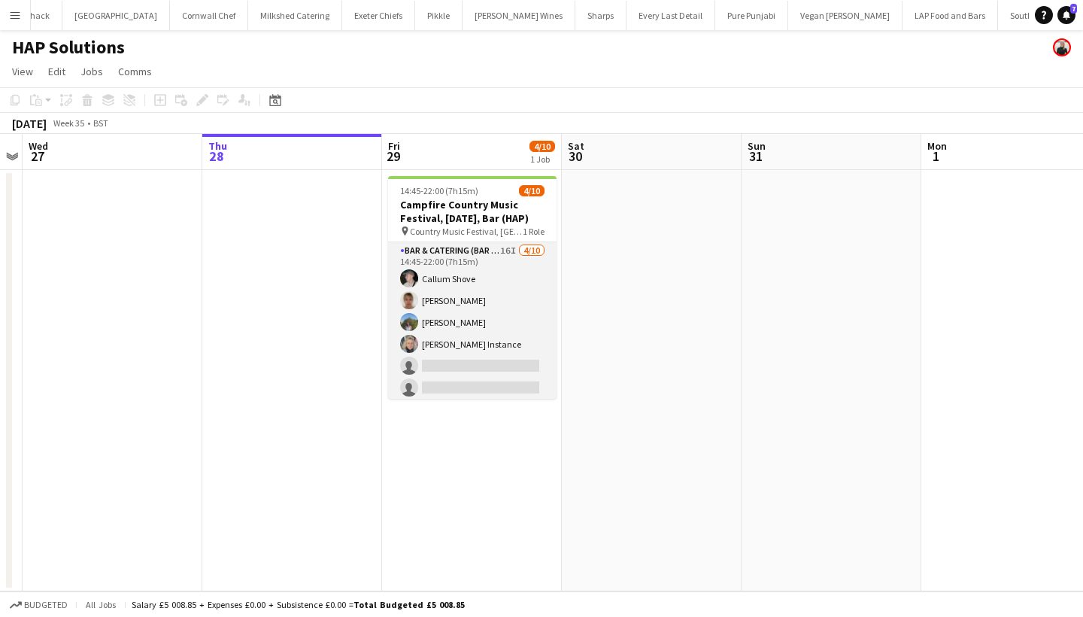
click at [487, 320] on app-card-role "Bar & Catering (Bar Tender) 16I [DATE] 14:45-22:00 (7h15m) [PERSON_NAME] [PERSO…" at bounding box center [472, 365] width 168 height 247
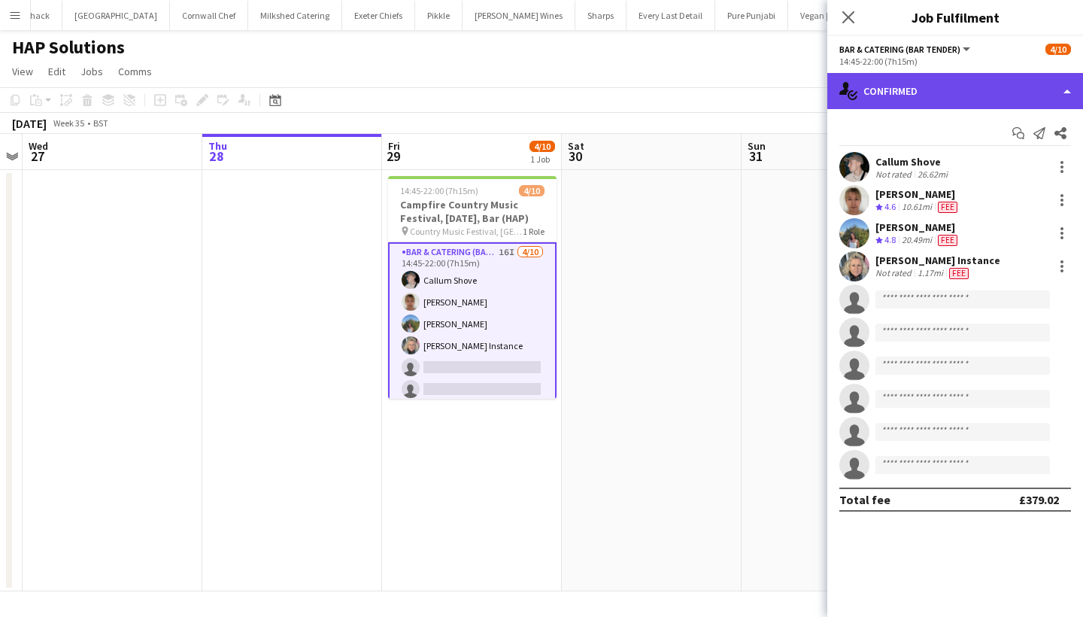
click at [963, 87] on div "single-neutral-actions-check-2 Confirmed" at bounding box center [955, 91] width 256 height 36
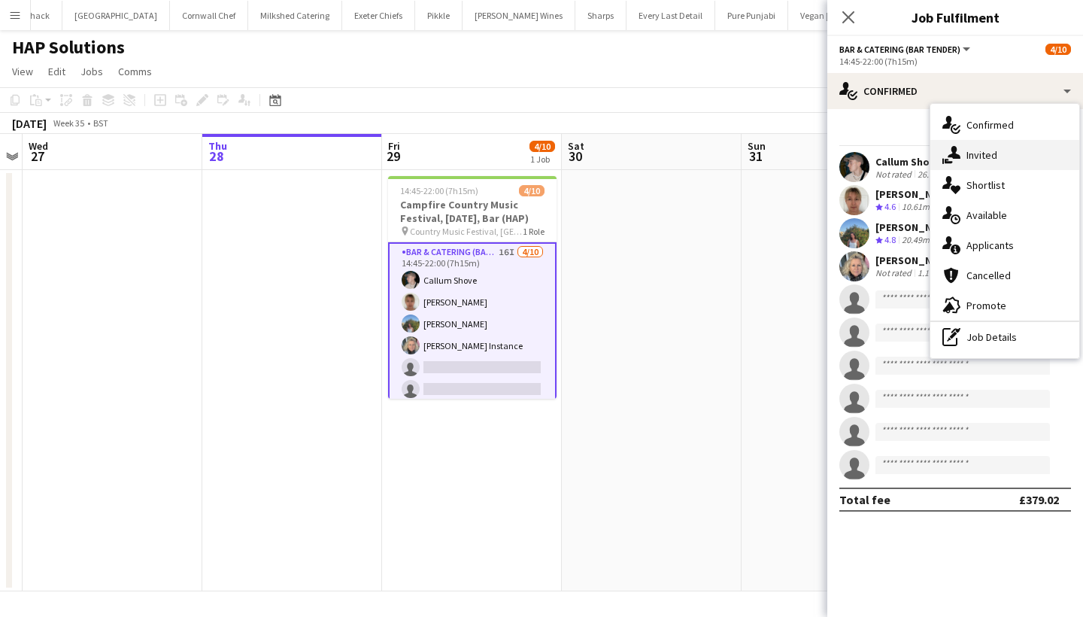
click at [967, 165] on div "single-neutral-actions-share-1 Invited" at bounding box center [1004, 155] width 149 height 30
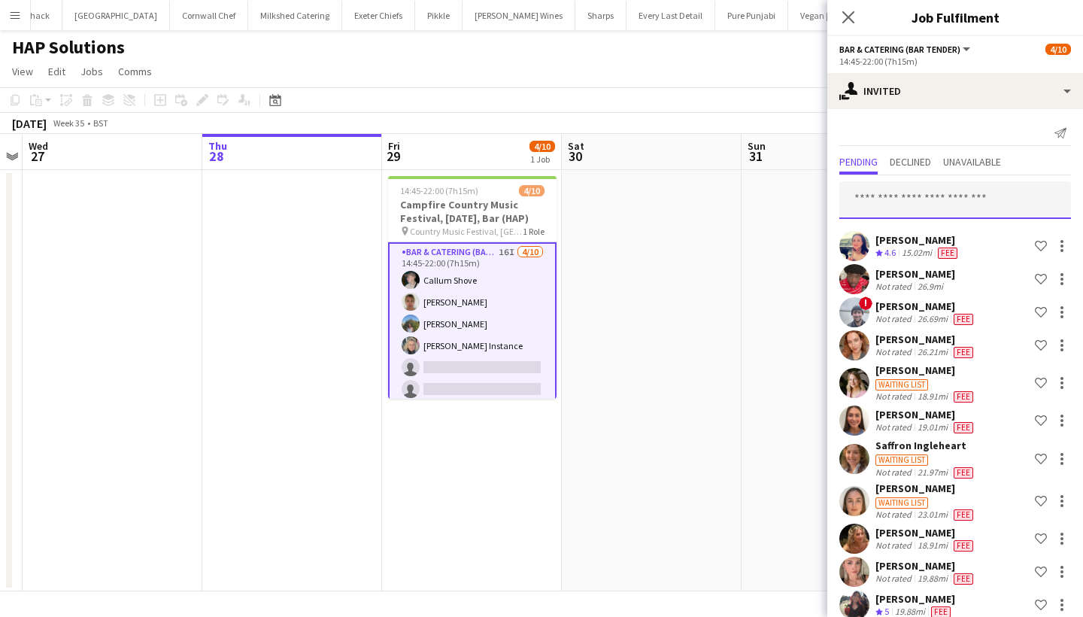
click at [919, 199] on input "text" at bounding box center [955, 200] width 232 height 38
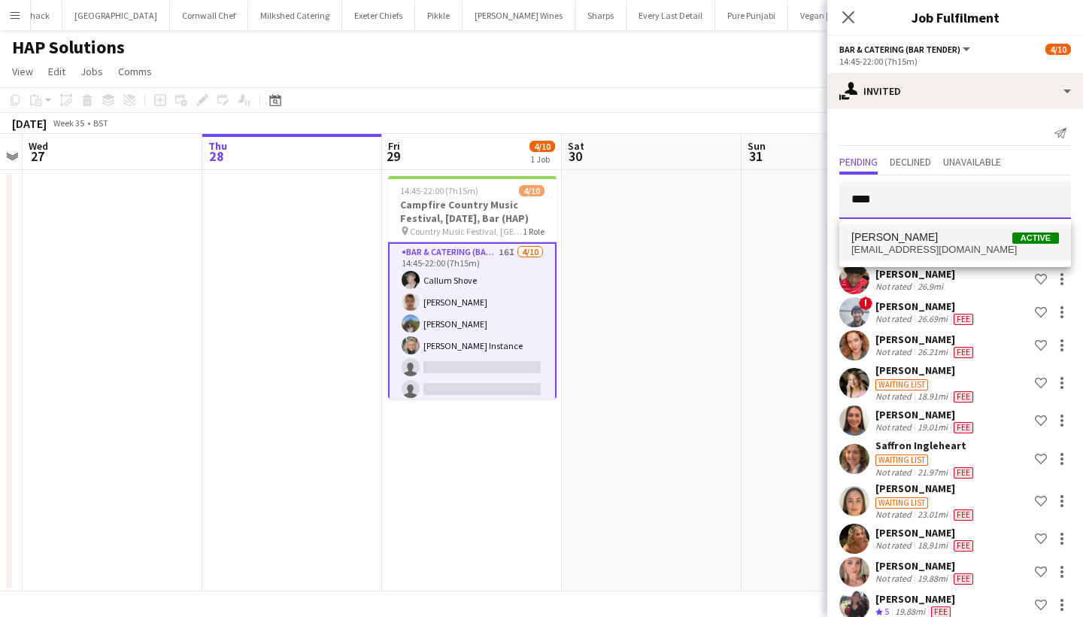
type input "****"
click at [947, 247] on span "[EMAIL_ADDRESS][DOMAIN_NAME]" at bounding box center [955, 250] width 208 height 12
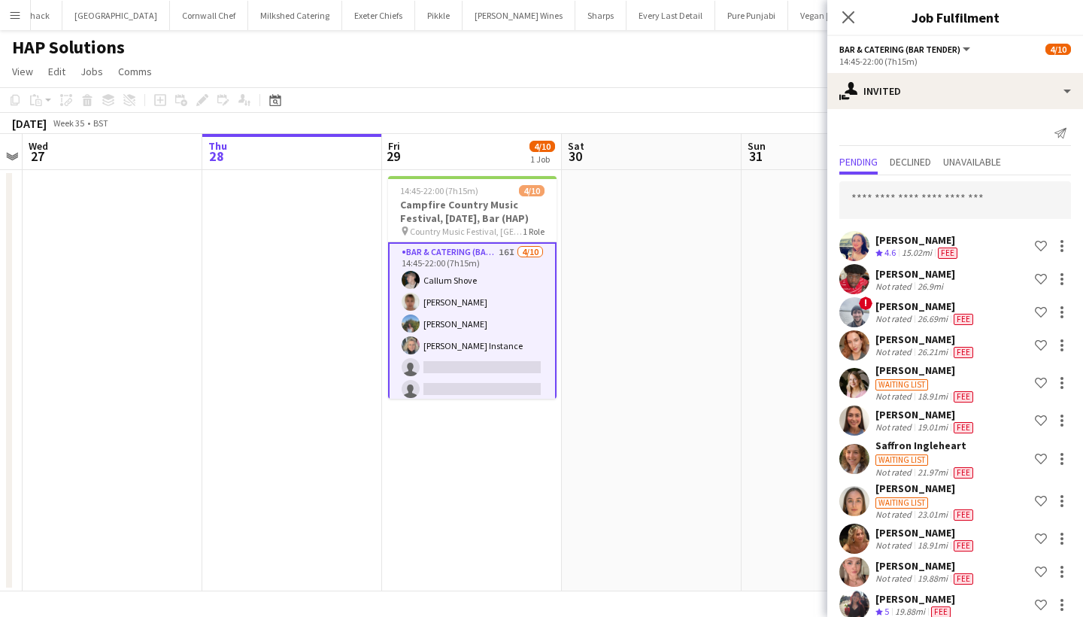
scroll to position [546, 0]
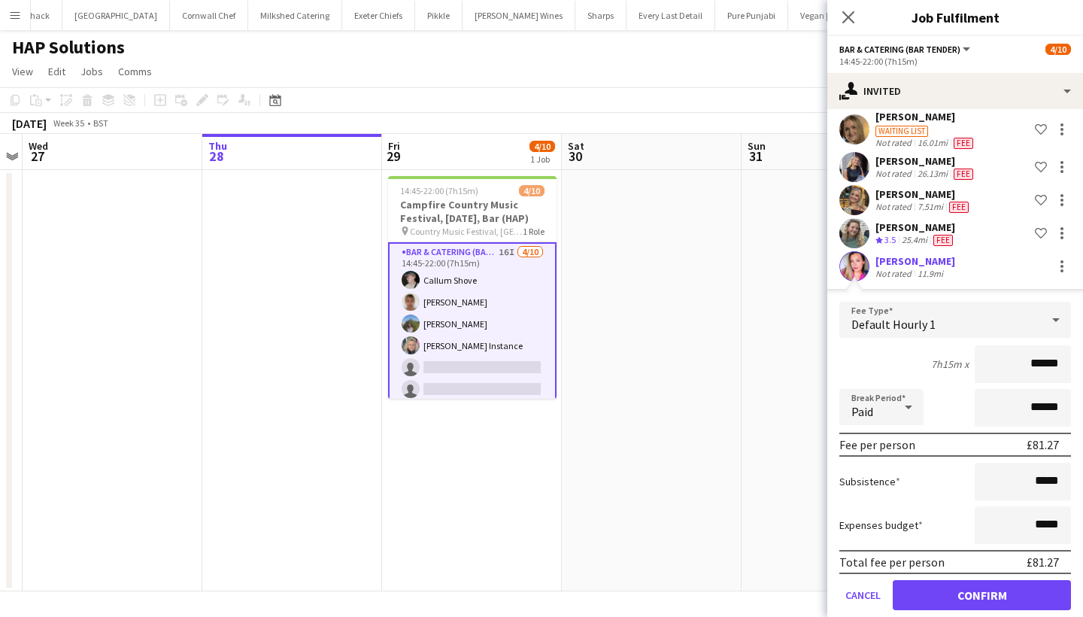
type input "******"
click at [962, 592] on button "Confirm" at bounding box center [982, 595] width 178 height 30
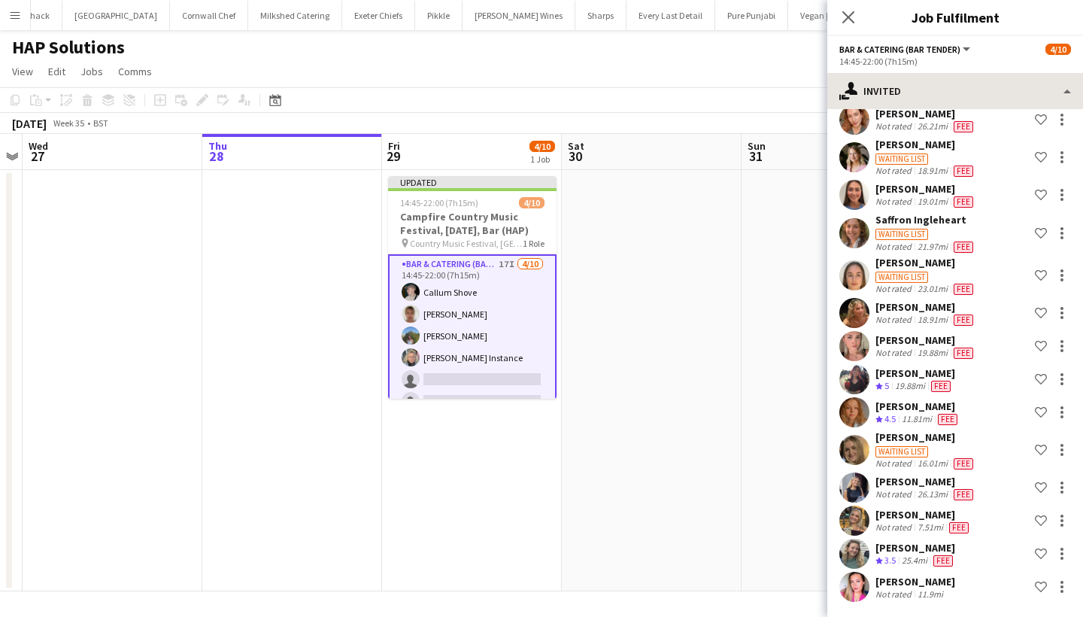
scroll to position [225, 0]
click at [846, 27] on div "Close pop-in" at bounding box center [848, 17] width 42 height 35
click at [847, 20] on icon at bounding box center [848, 17] width 14 height 14
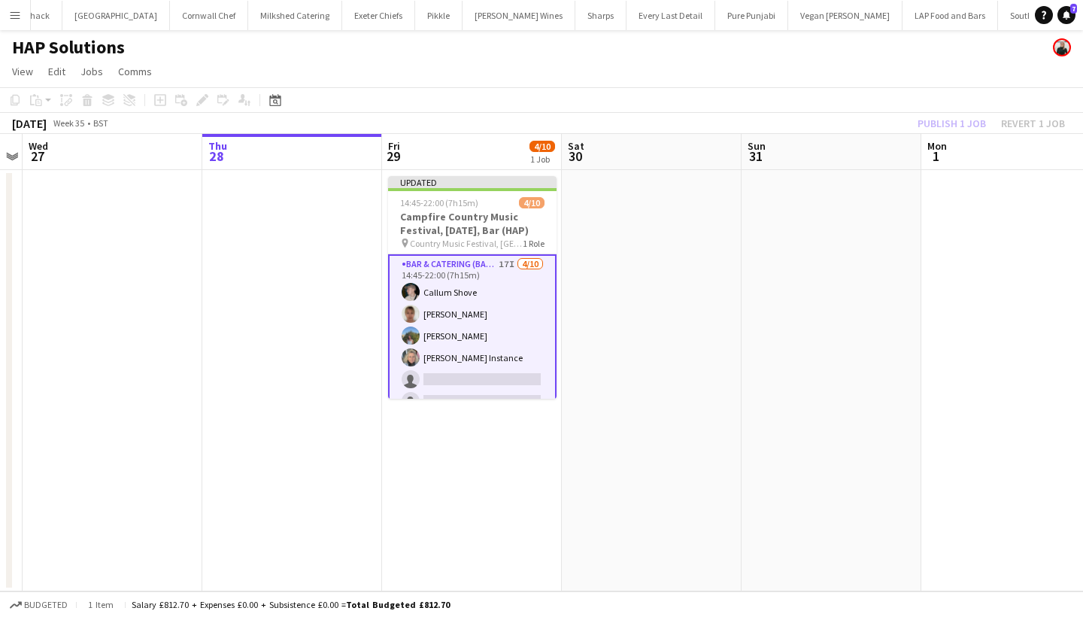
click at [958, 122] on div "Publish 1 job Revert 1 job" at bounding box center [992, 124] width 184 height 20
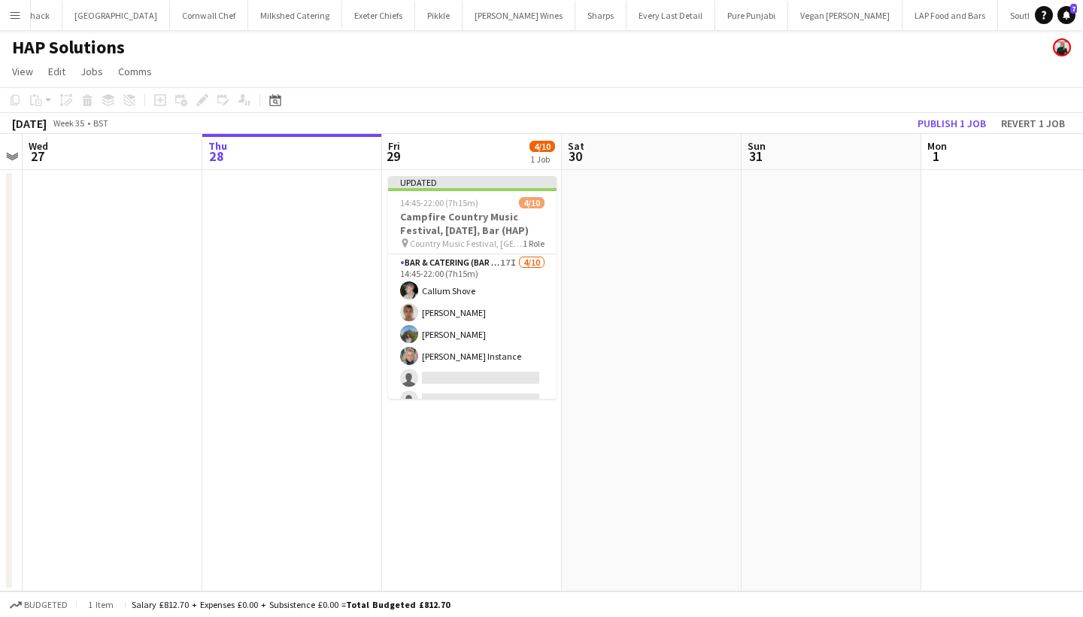
click at [958, 122] on button "Publish 1 job" at bounding box center [952, 124] width 80 height 20
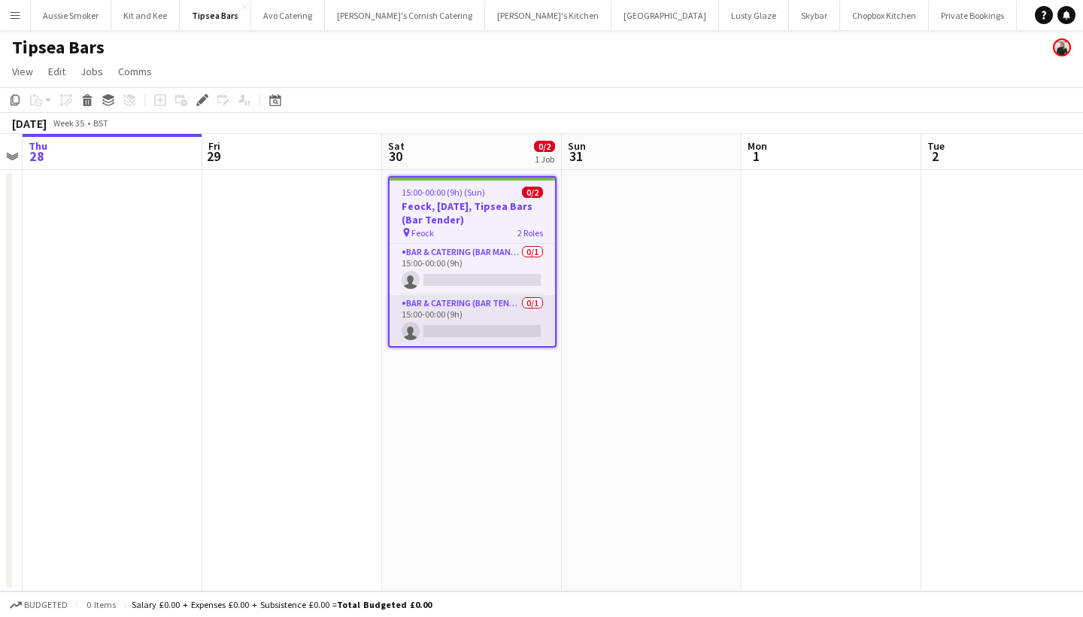
click at [491, 314] on app-card-role "Bar & Catering (Bar Tender) 0/1 15:00-00:00 (9h) single-neutral-actions" at bounding box center [472, 320] width 165 height 51
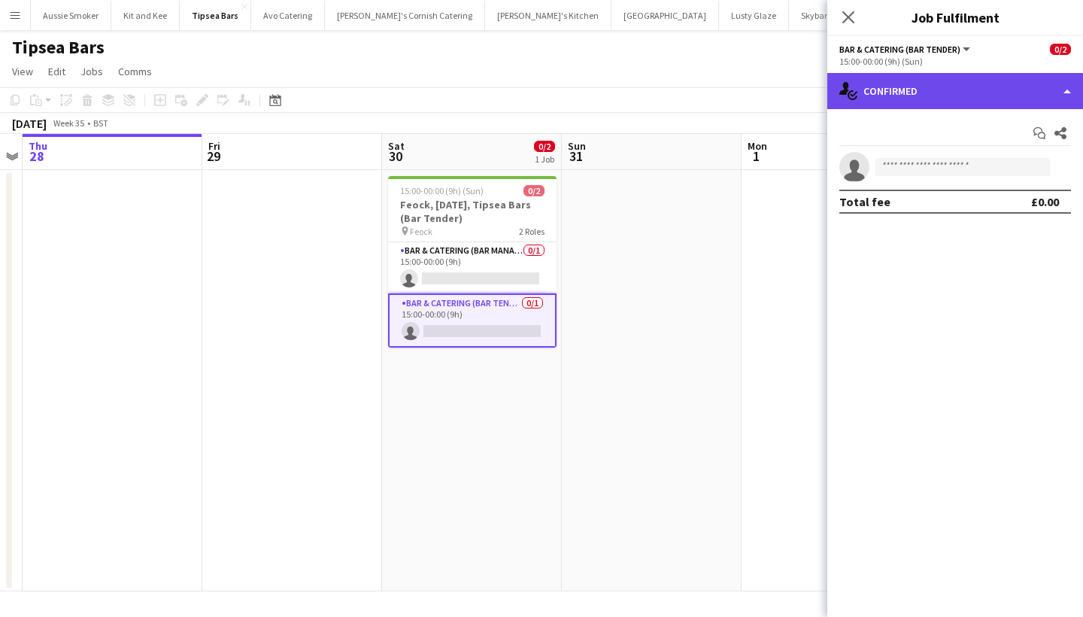
click at [986, 87] on div "single-neutral-actions-check-2 Confirmed" at bounding box center [955, 91] width 256 height 36
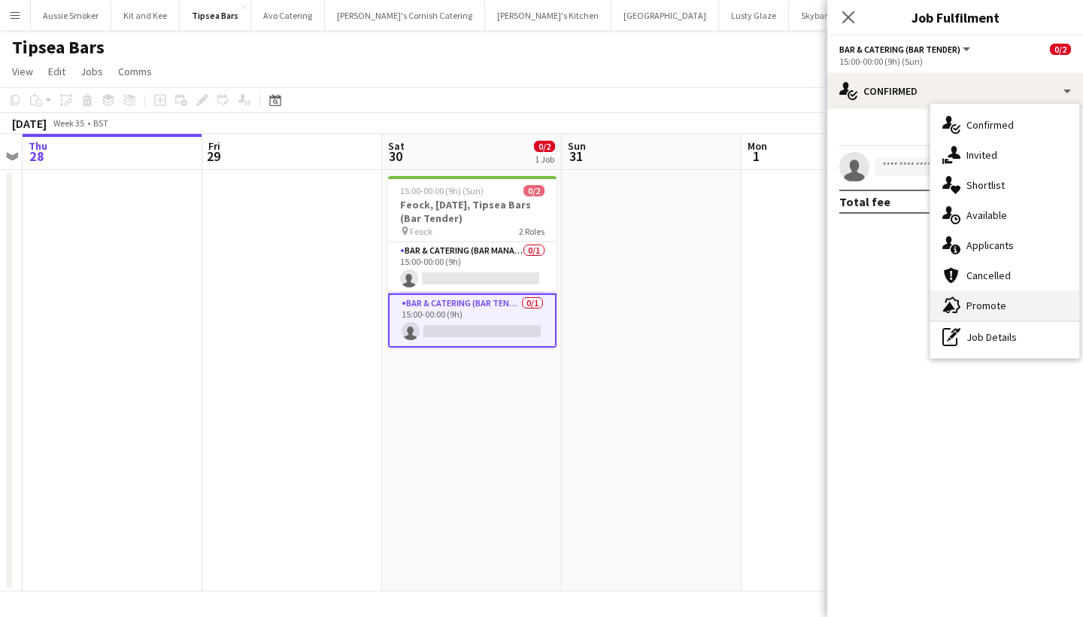
click at [986, 305] on div "advertising-megaphone Promote" at bounding box center [1004, 305] width 149 height 30
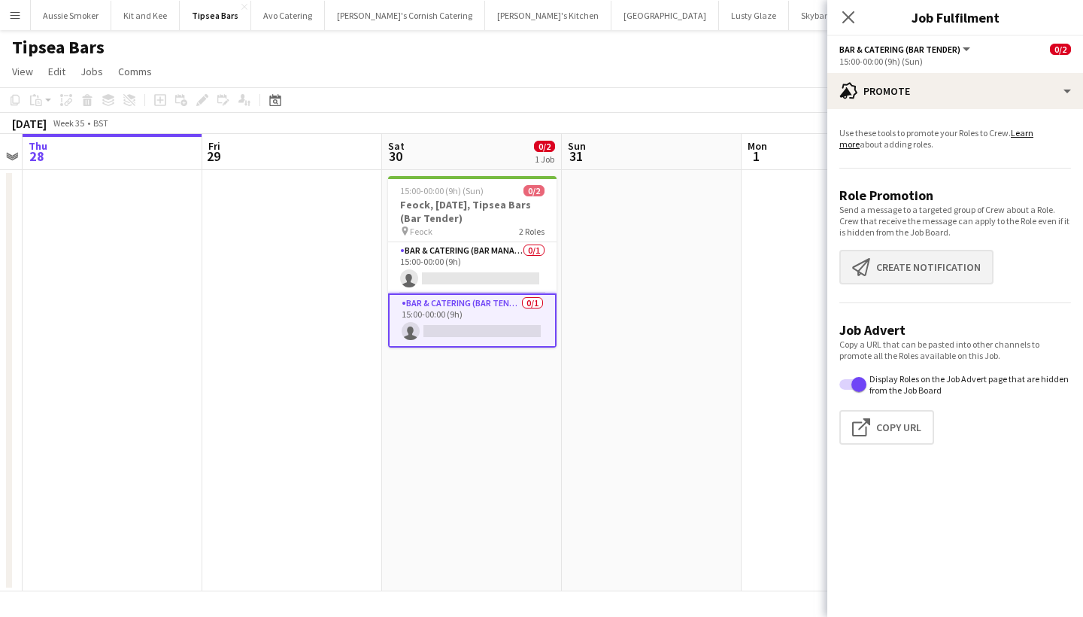
click at [922, 271] on button "Create notification Create notification" at bounding box center [916, 267] width 154 height 35
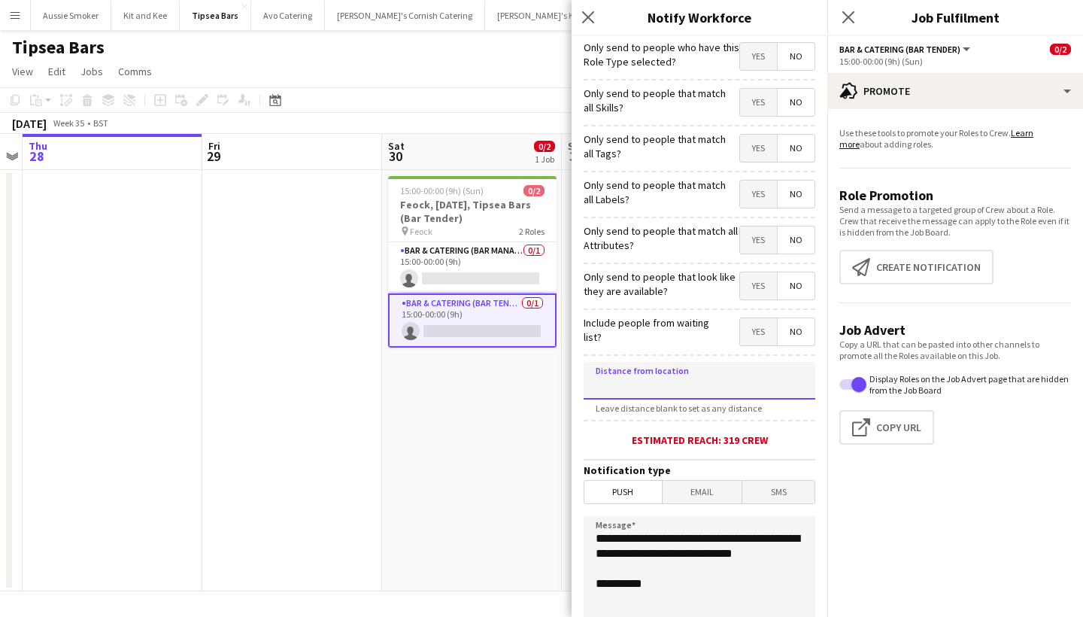
click at [690, 385] on input at bounding box center [700, 381] width 232 height 38
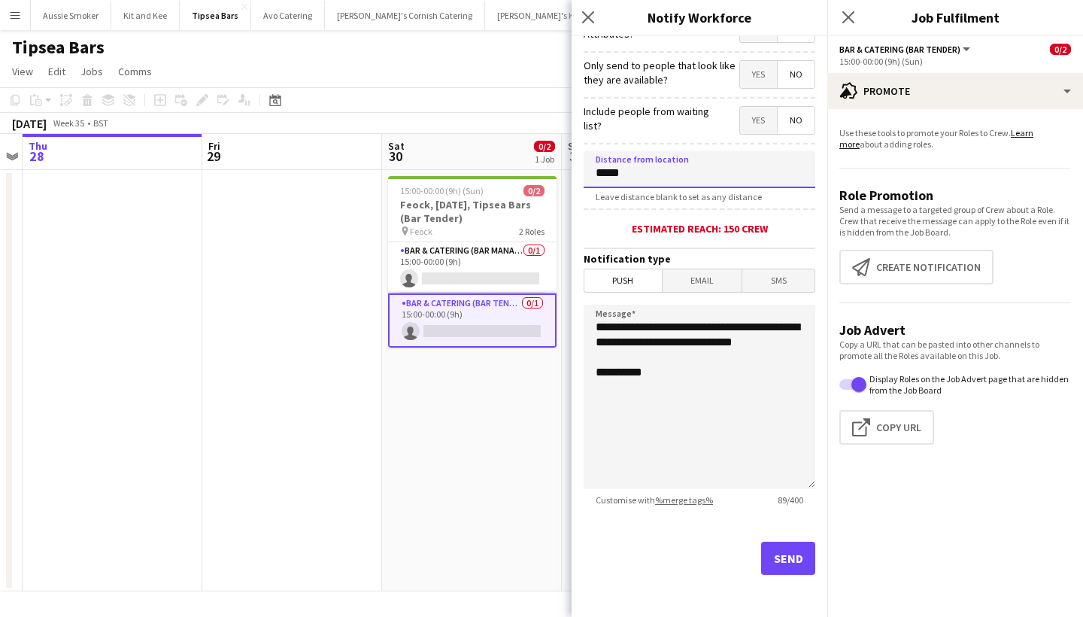
scroll to position [211, 0]
type input "*****"
click at [778, 548] on button "Send" at bounding box center [788, 558] width 54 height 33
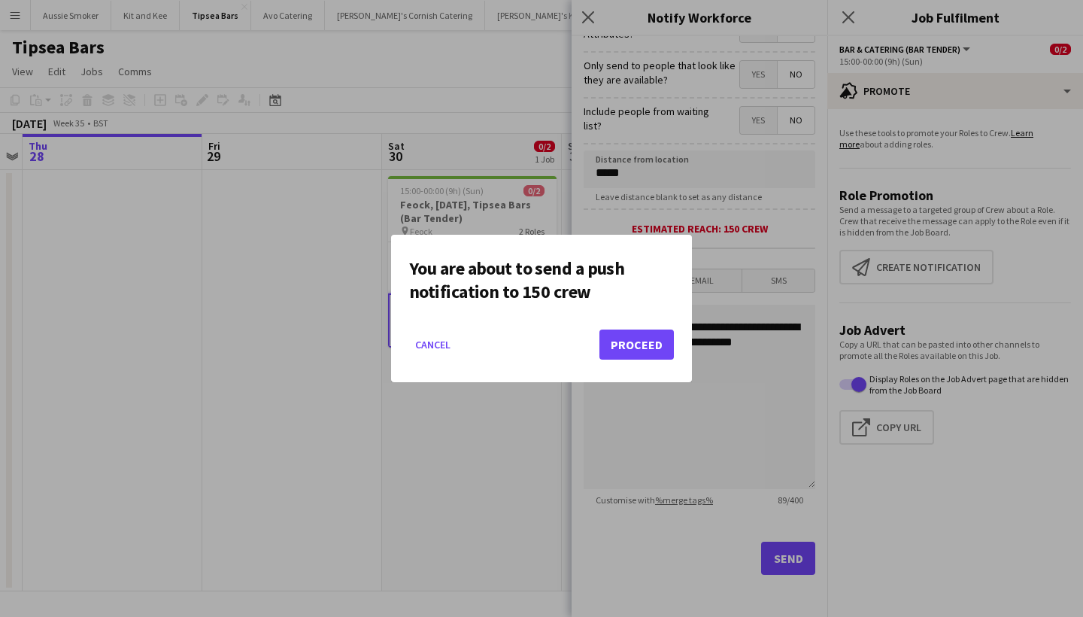
click at [639, 341] on button "Proceed" at bounding box center [636, 344] width 74 height 30
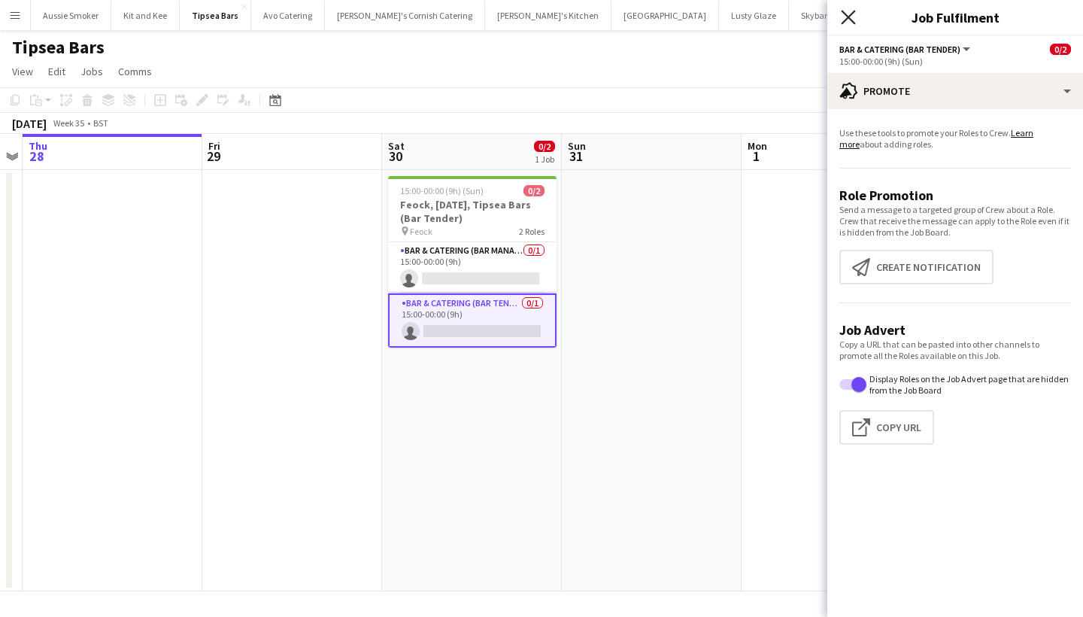
click at [843, 20] on icon "Close pop-in" at bounding box center [848, 17] width 14 height 14
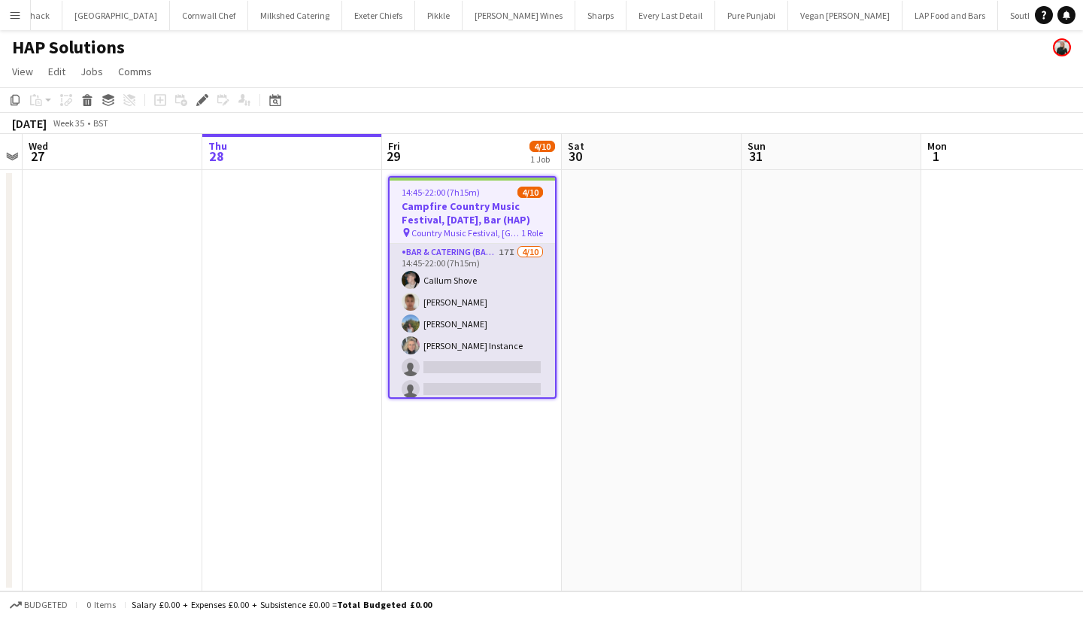
click at [512, 329] on app-card-role "Bar & Catering (Bar Tender) 17I [DATE] 14:45-22:00 (7h15m) [PERSON_NAME] [PERSO…" at bounding box center [472, 367] width 165 height 247
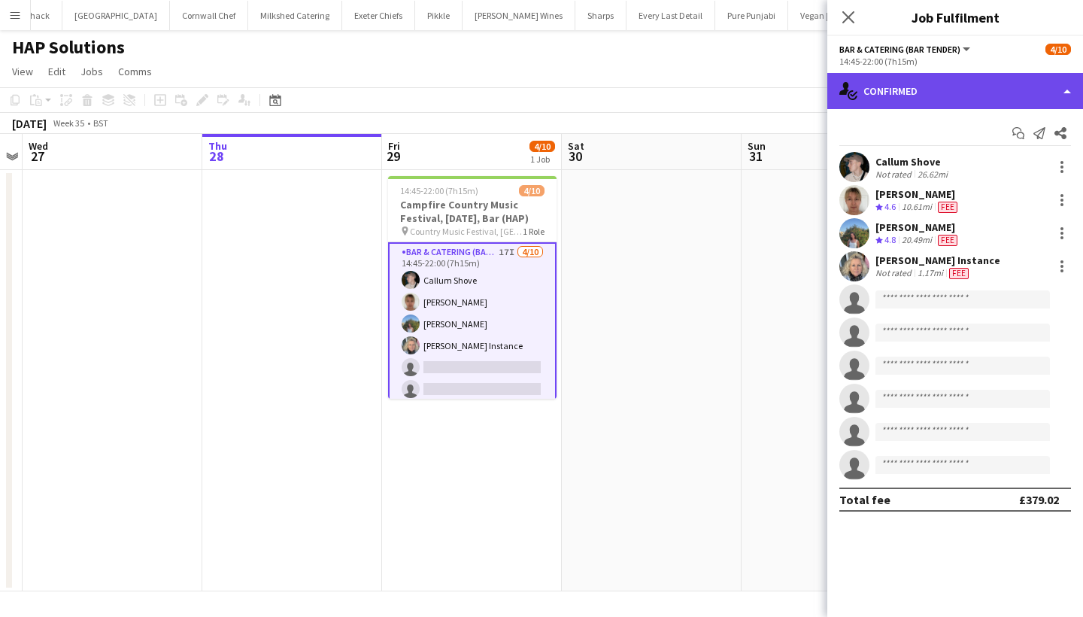
click at [990, 89] on div "single-neutral-actions-check-2 Confirmed" at bounding box center [955, 91] width 256 height 36
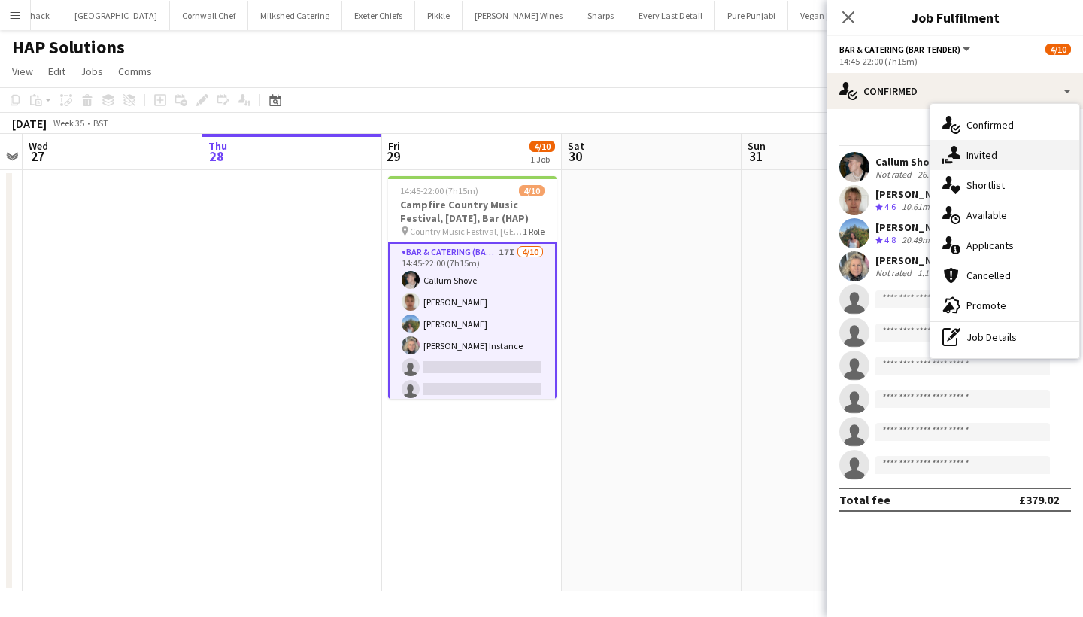
click at [989, 153] on div "single-neutral-actions-share-1 Invited" at bounding box center [1004, 155] width 149 height 30
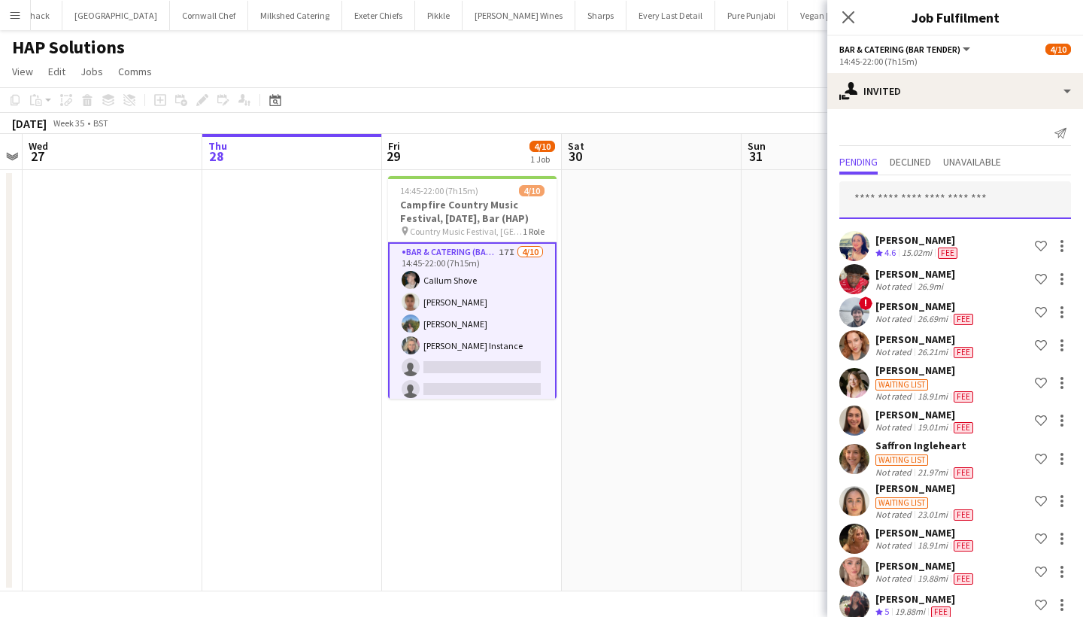
click at [898, 205] on input "text" at bounding box center [955, 200] width 232 height 38
type input "*"
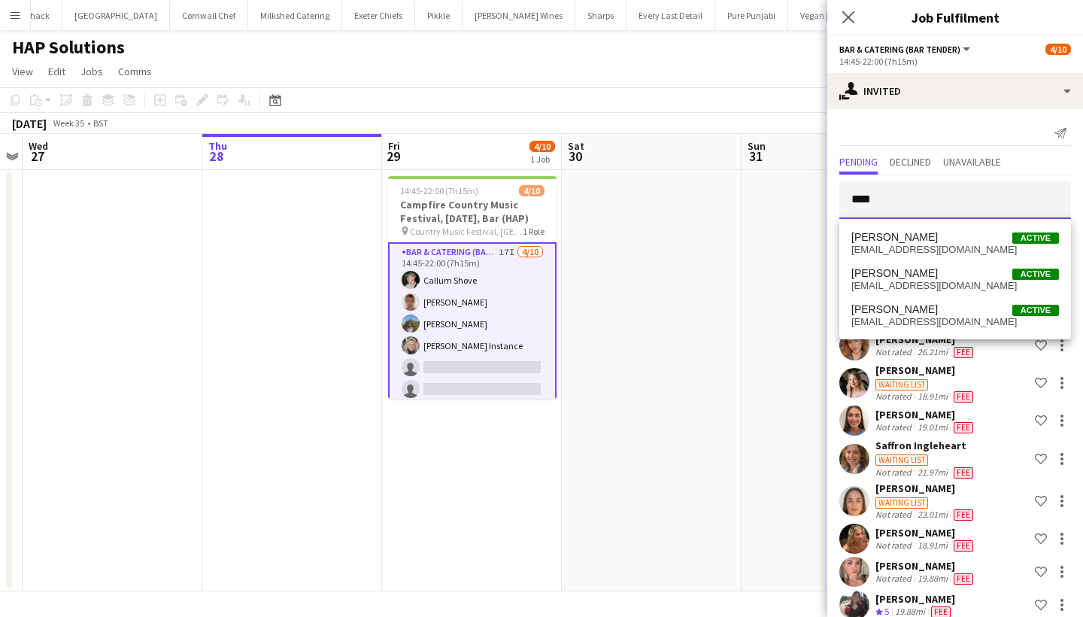
type input "****"
drag, startPoint x: 897, startPoint y: 208, endPoint x: 906, endPoint y: 318, distance: 110.2
click at [906, 318] on span "[EMAIL_ADDRESS][DOMAIN_NAME]" at bounding box center [955, 322] width 208 height 12
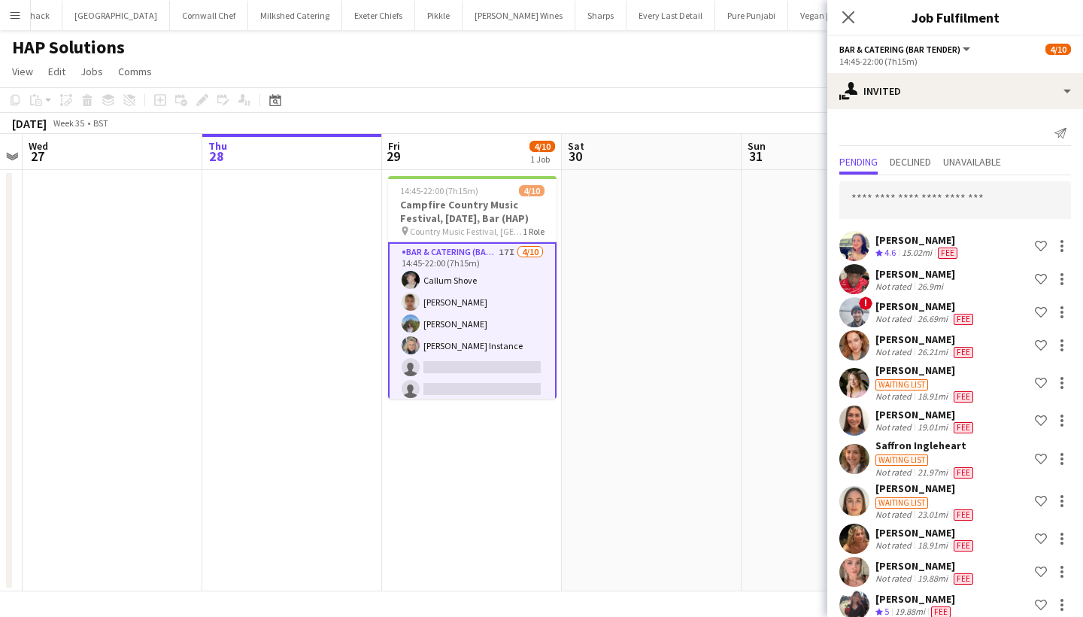
scroll to position [579, 0]
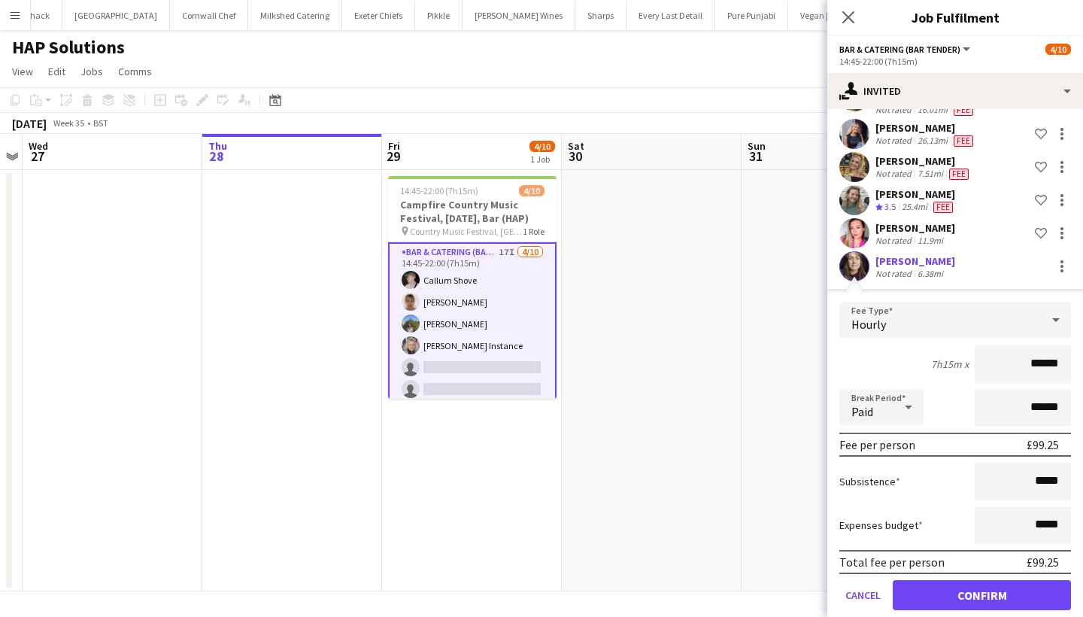
type input "******"
click at [965, 589] on button "Confirm" at bounding box center [982, 595] width 178 height 30
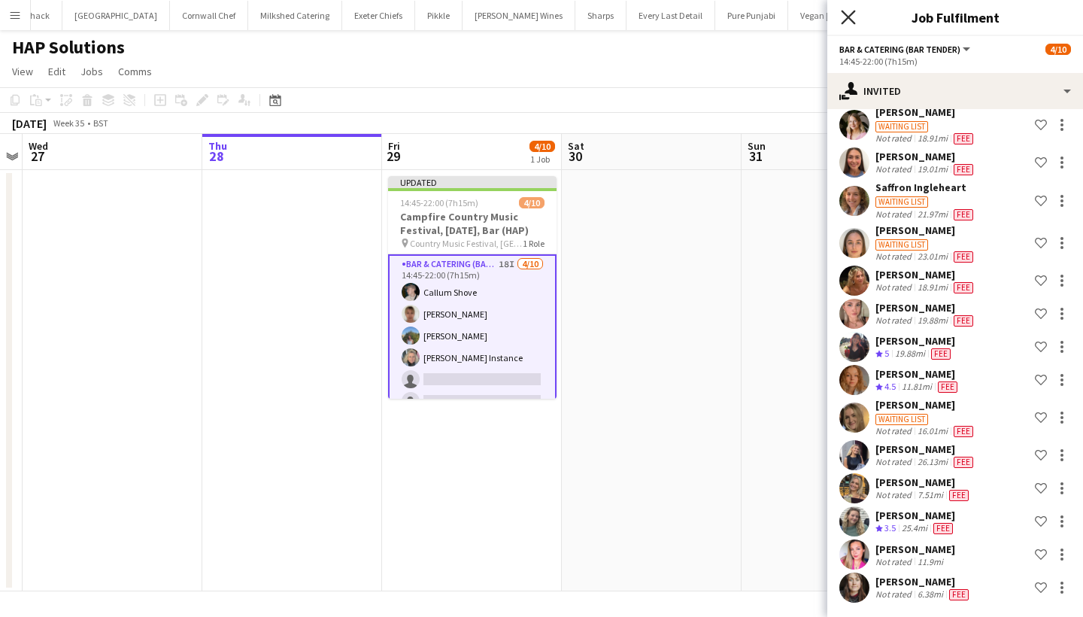
click at [848, 16] on icon "Close pop-in" at bounding box center [848, 17] width 14 height 14
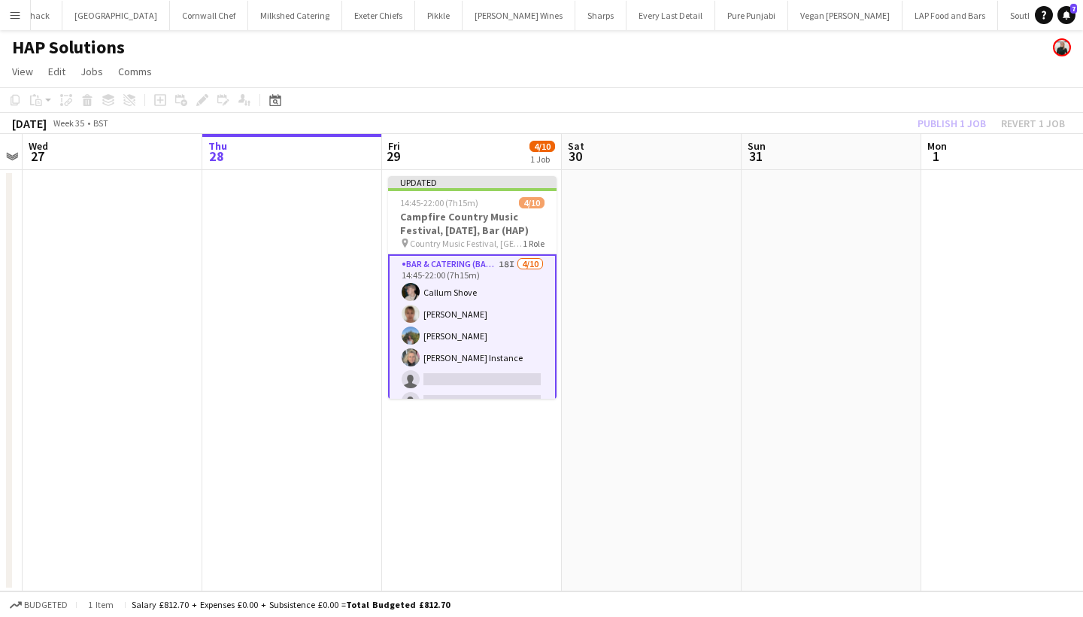
click at [946, 123] on div "Publish 1 job Revert 1 job" at bounding box center [992, 124] width 184 height 20
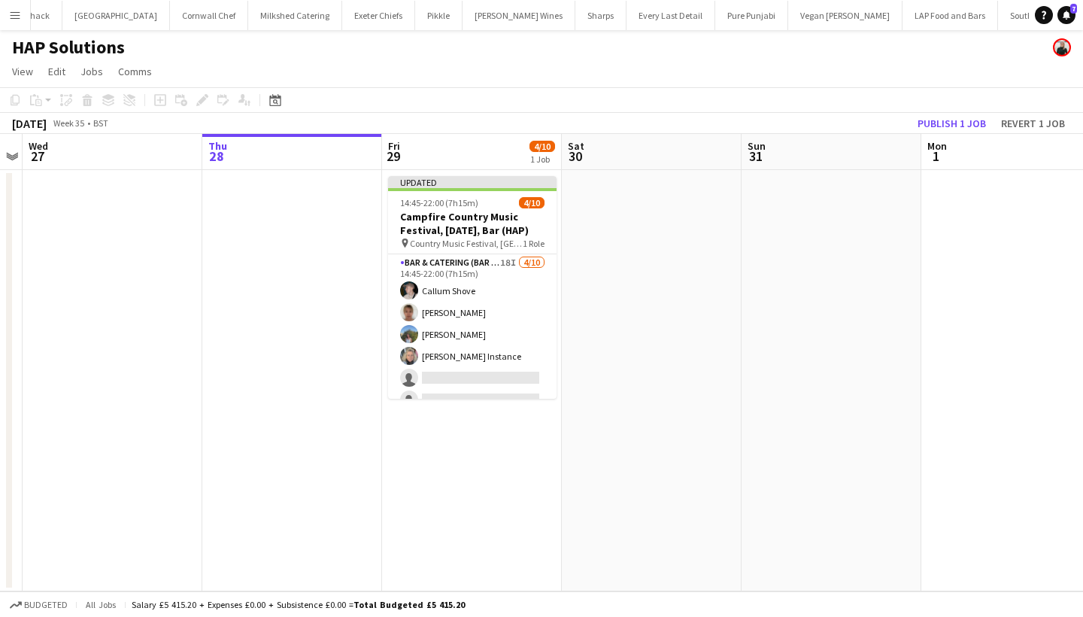
click at [946, 123] on button "Publish 1 job" at bounding box center [952, 124] width 80 height 20
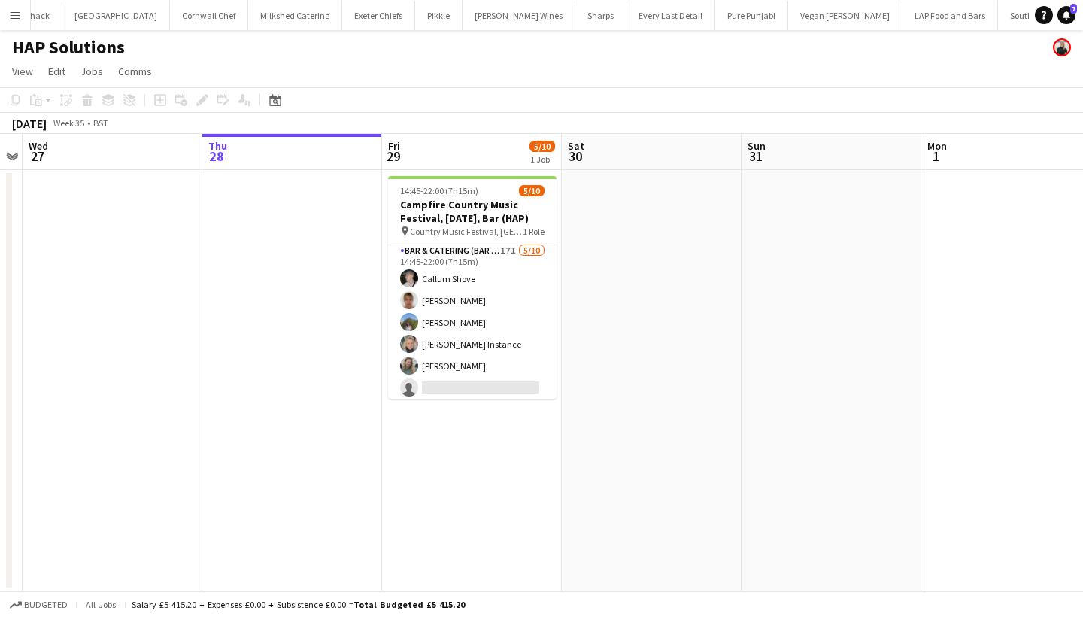
click at [16, 14] on app-icon "Menu" at bounding box center [15, 15] width 12 height 12
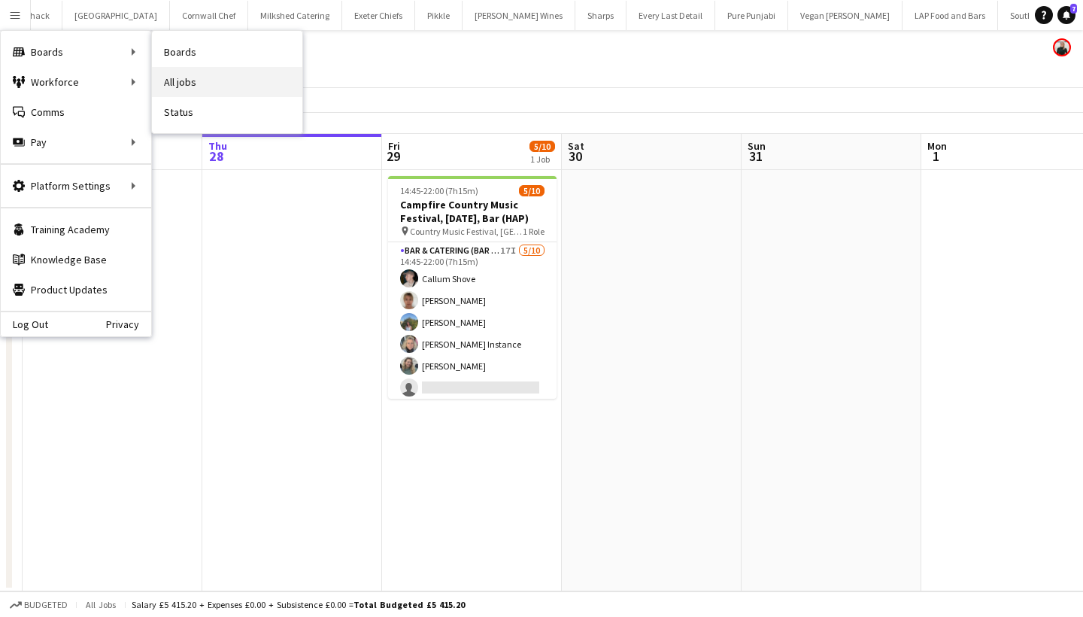
click at [202, 80] on link "All jobs" at bounding box center [227, 82] width 150 height 30
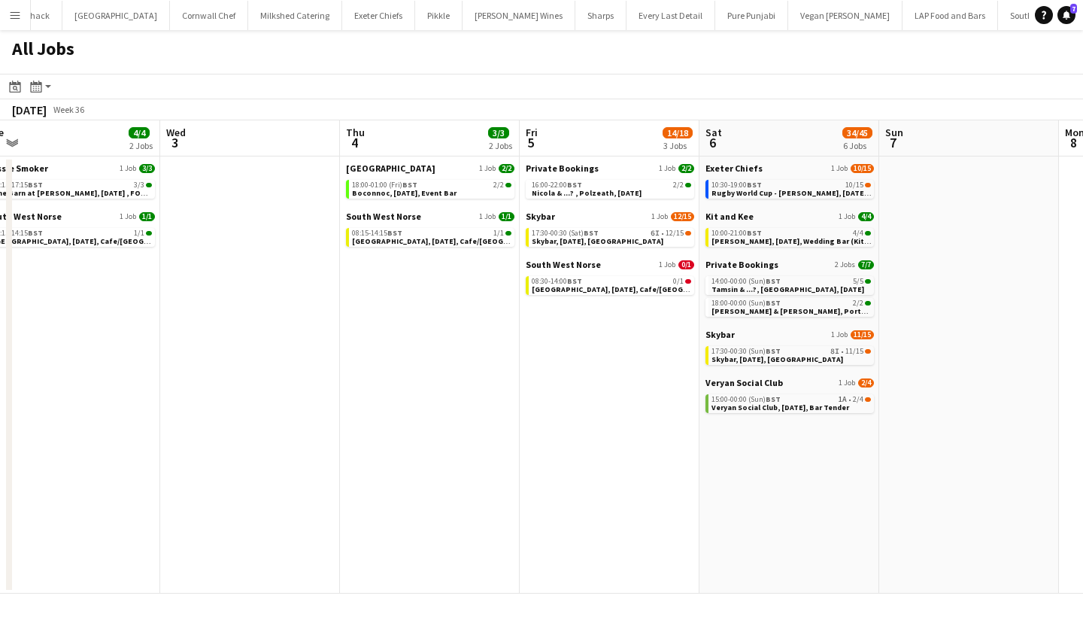
scroll to position [0, 761]
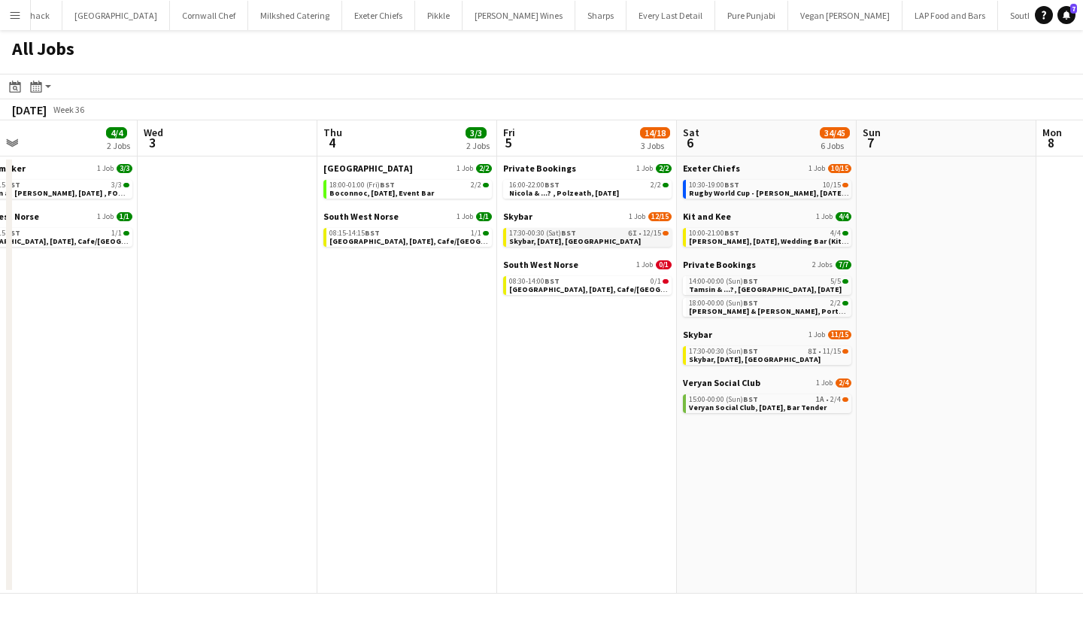
click at [594, 240] on span "Skybar, [DATE], [GEOGRAPHIC_DATA]" at bounding box center [575, 241] width 132 height 10
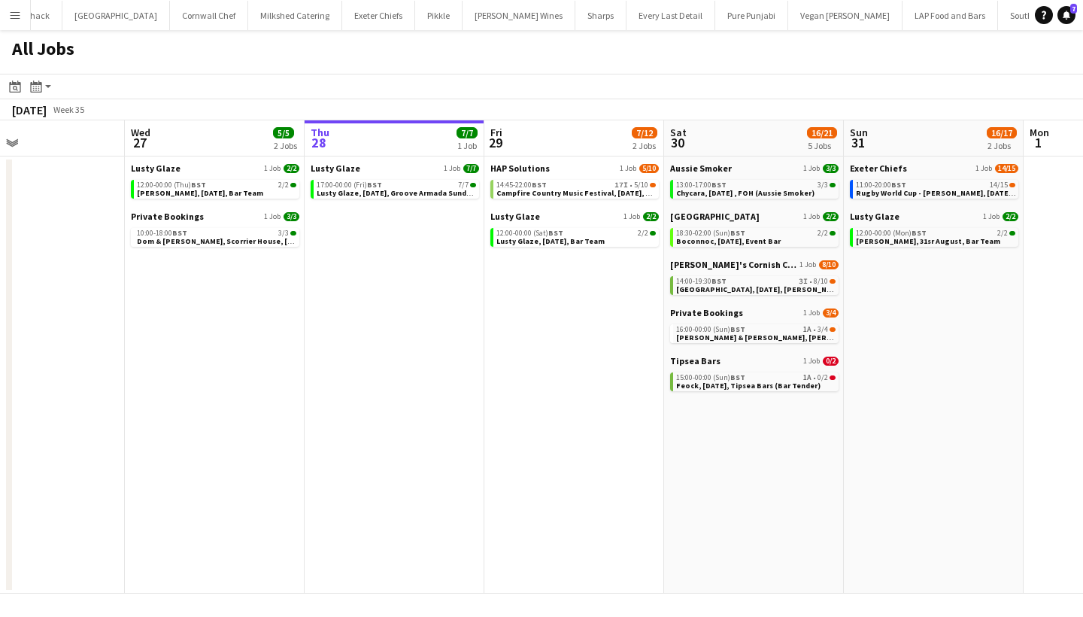
scroll to position [0, 417]
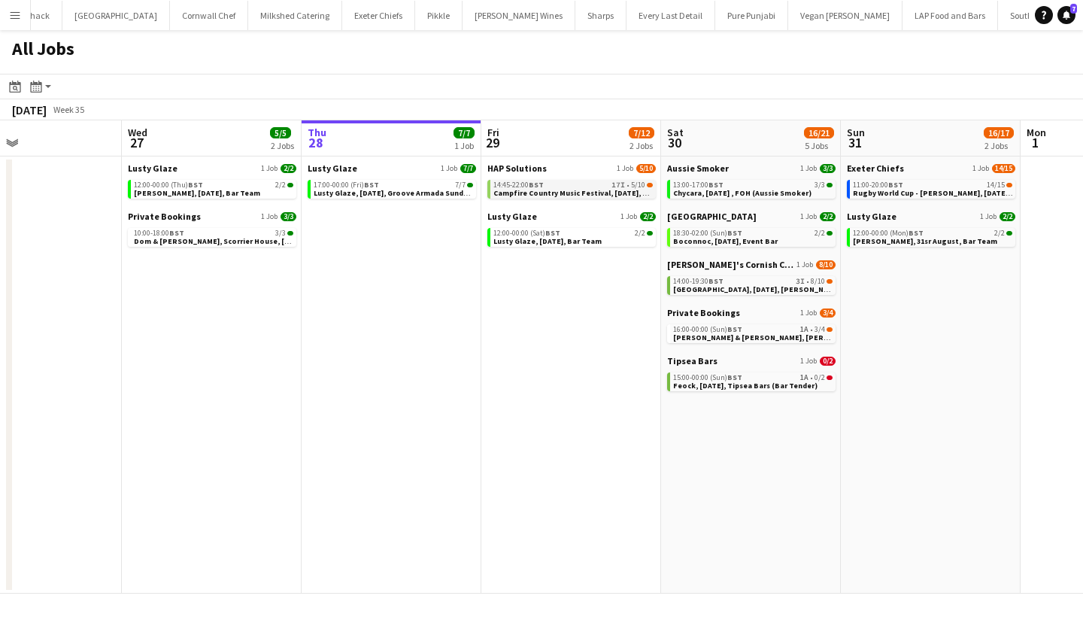
click at [557, 190] on span "Campfire Country Music Festival, [DATE], Bar (HAP)" at bounding box center [585, 193] width 184 height 10
click at [405, 183] on div "17:00-00:00 (Fri) BST 7/7" at bounding box center [393, 185] width 159 height 8
click at [726, 284] on span "[GEOGRAPHIC_DATA], [DATE], [PERSON_NAME]'s Catering" at bounding box center [777, 289] width 208 height 10
click at [735, 379] on span "BST" at bounding box center [734, 377] width 15 height 10
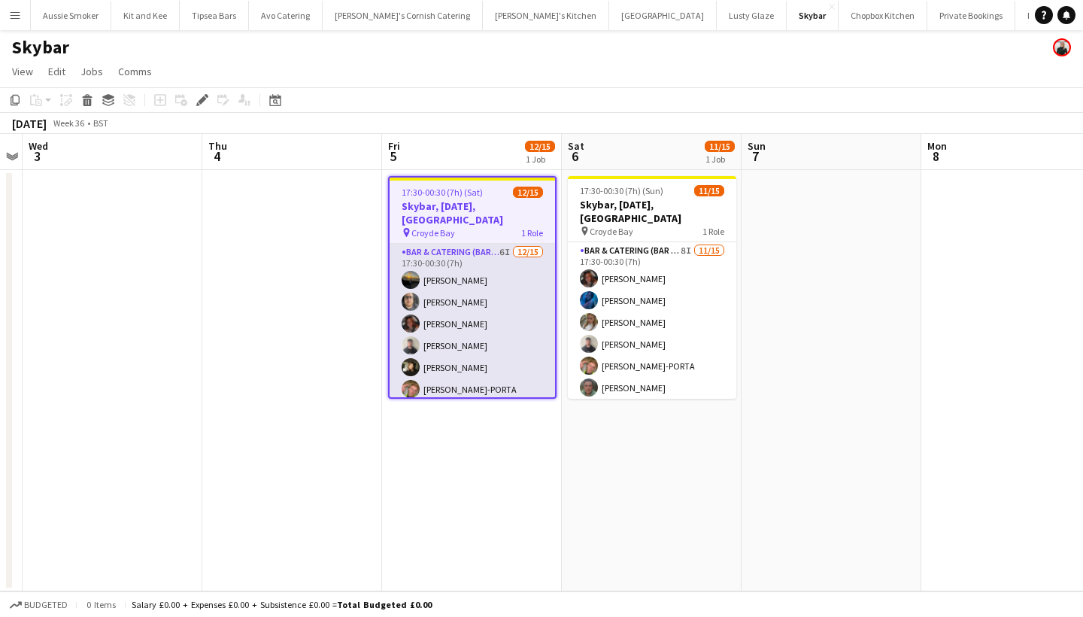
click at [472, 362] on app-card-role "Bar & Catering (Bar Tender) 6I 12/15 17:30-00:30 (7h) Jack Grant Ashley Thompso…" at bounding box center [472, 422] width 165 height 357
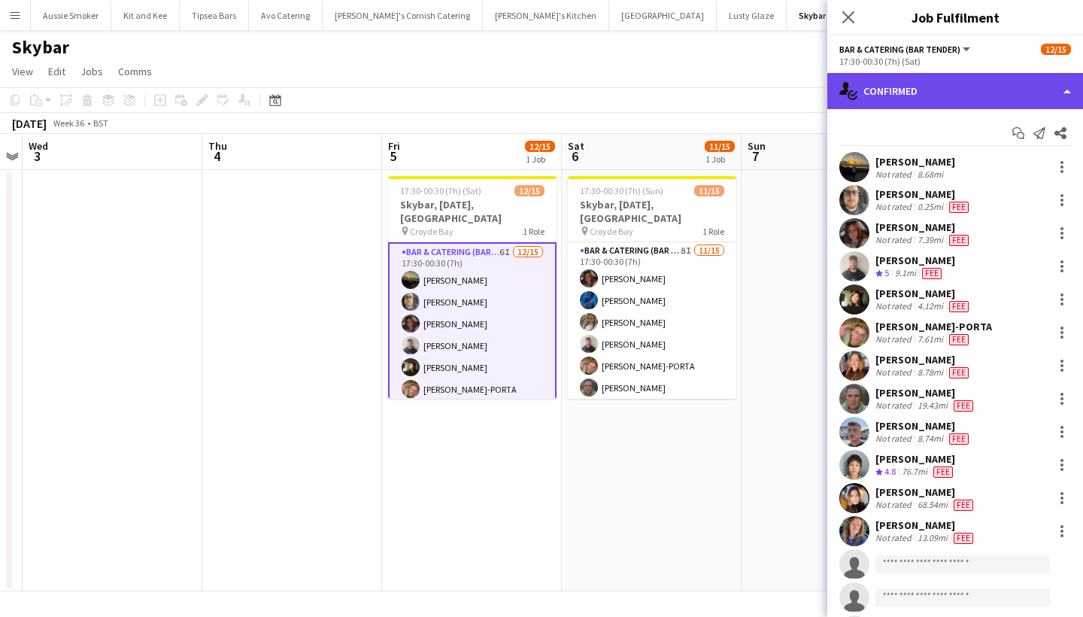
click at [912, 84] on div "single-neutral-actions-check-2 Confirmed" at bounding box center [955, 91] width 256 height 36
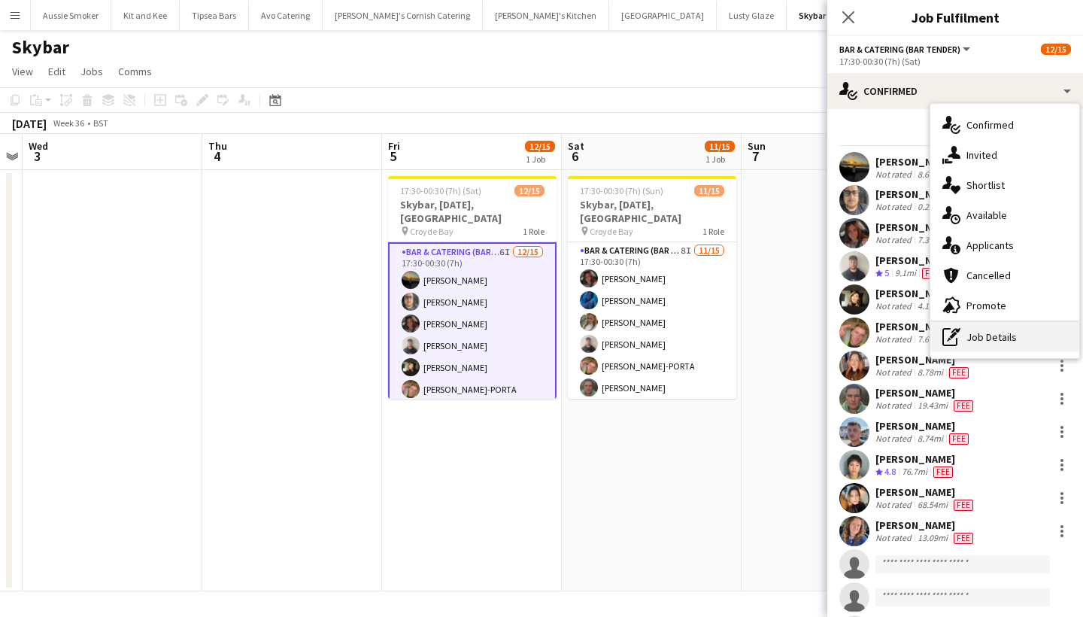
click at [1019, 327] on div "pen-write Job Details" at bounding box center [1004, 337] width 149 height 30
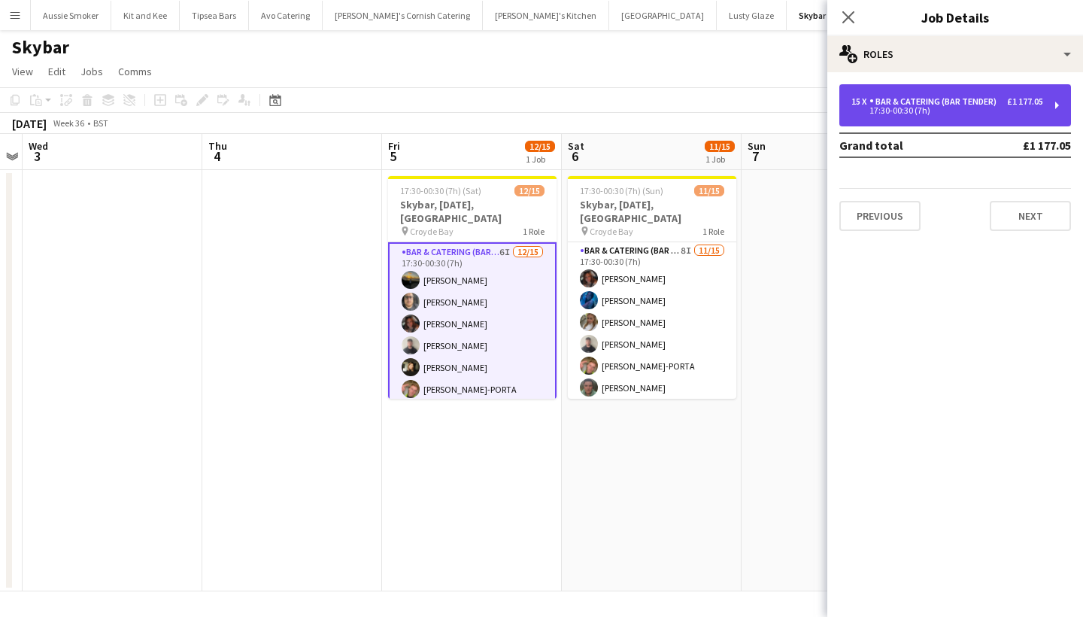
click at [994, 105] on div "Bar & Catering (Bar Tender)" at bounding box center [936, 101] width 133 height 11
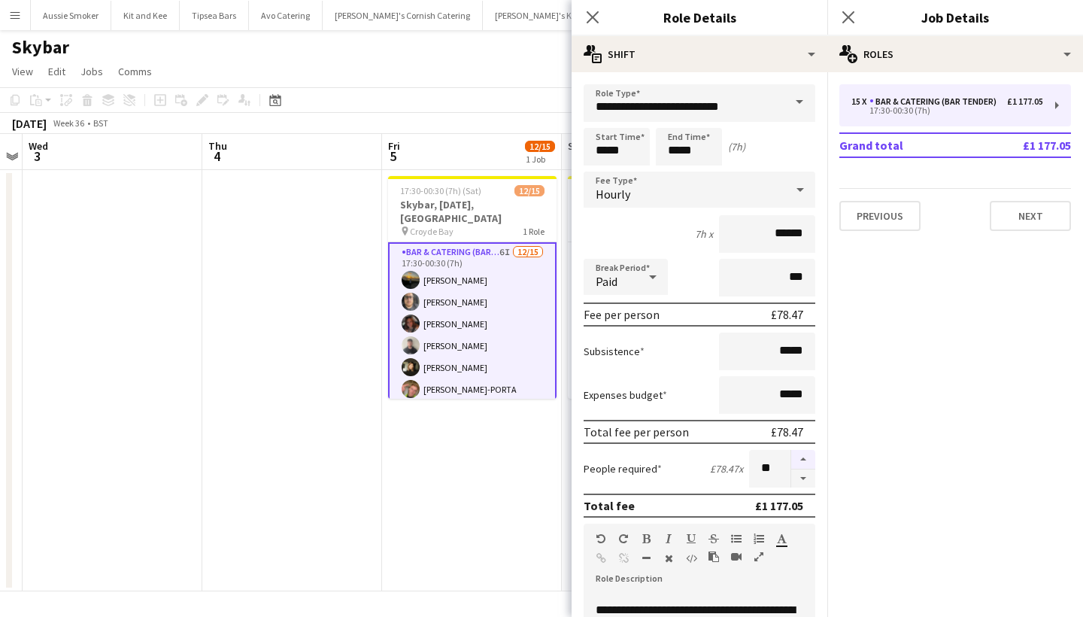
click at [805, 460] on button "button" at bounding box center [803, 460] width 24 height 20
click at [803, 458] on button "button" at bounding box center [803, 460] width 24 height 20
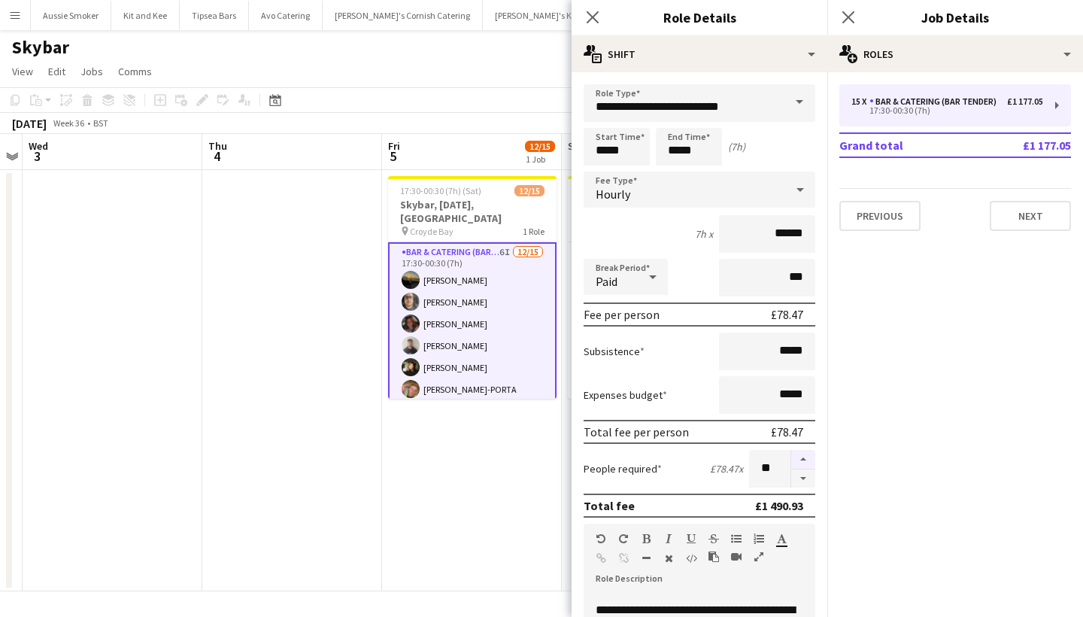
type input "**"
click at [840, 12] on app-icon "Close pop-in" at bounding box center [849, 18] width 22 height 22
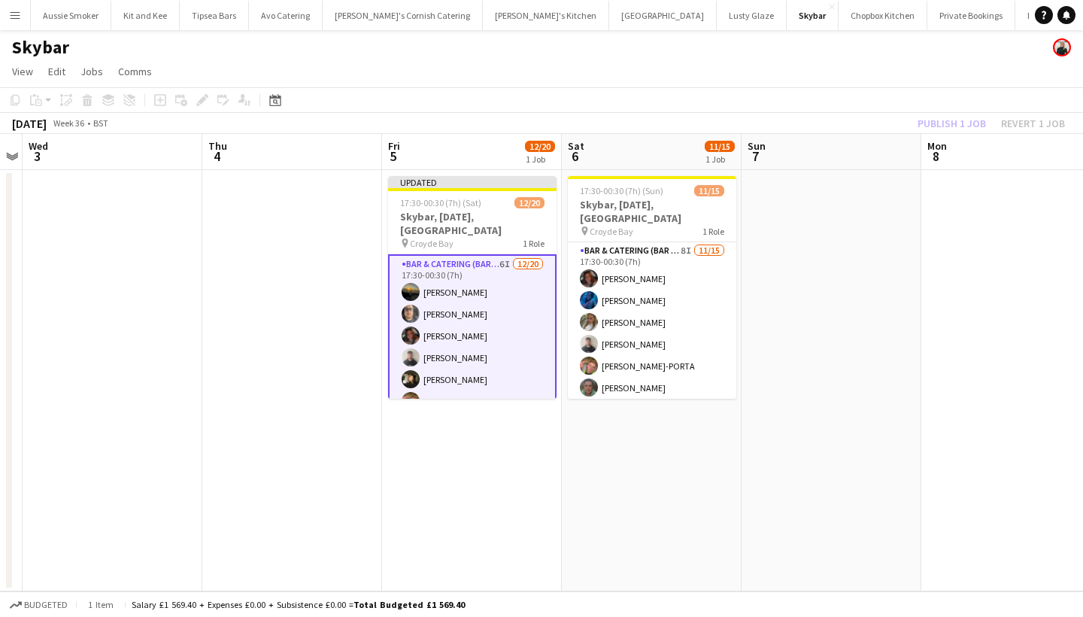
click at [952, 117] on div "Publish 1 job Revert 1 job" at bounding box center [992, 124] width 184 height 20
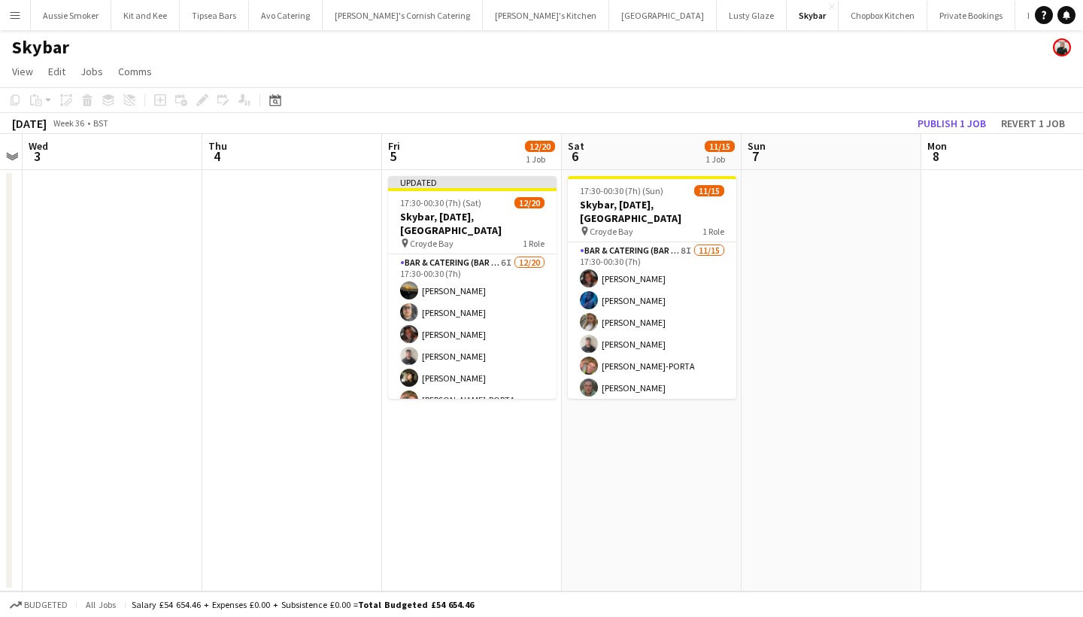
click at [952, 117] on button "Publish 1 job" at bounding box center [952, 124] width 80 height 20
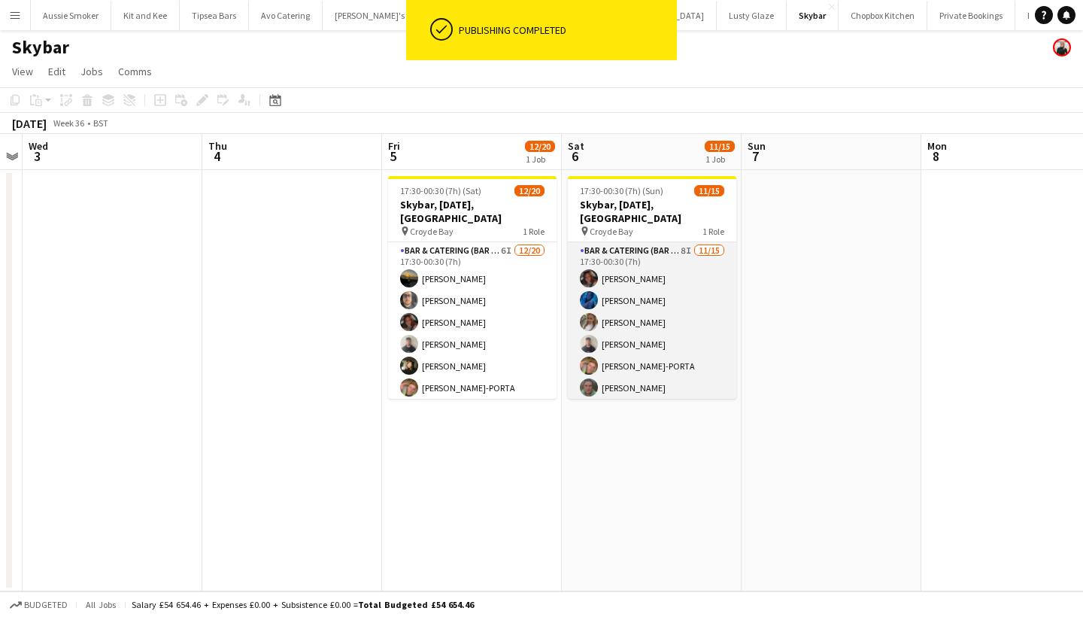
click at [706, 334] on app-card-role "Bar & Catering (Bar Tender) 8I 11/15 17:30-00:30 (7h) Sophie Wilkinson Hannah P…" at bounding box center [652, 420] width 168 height 357
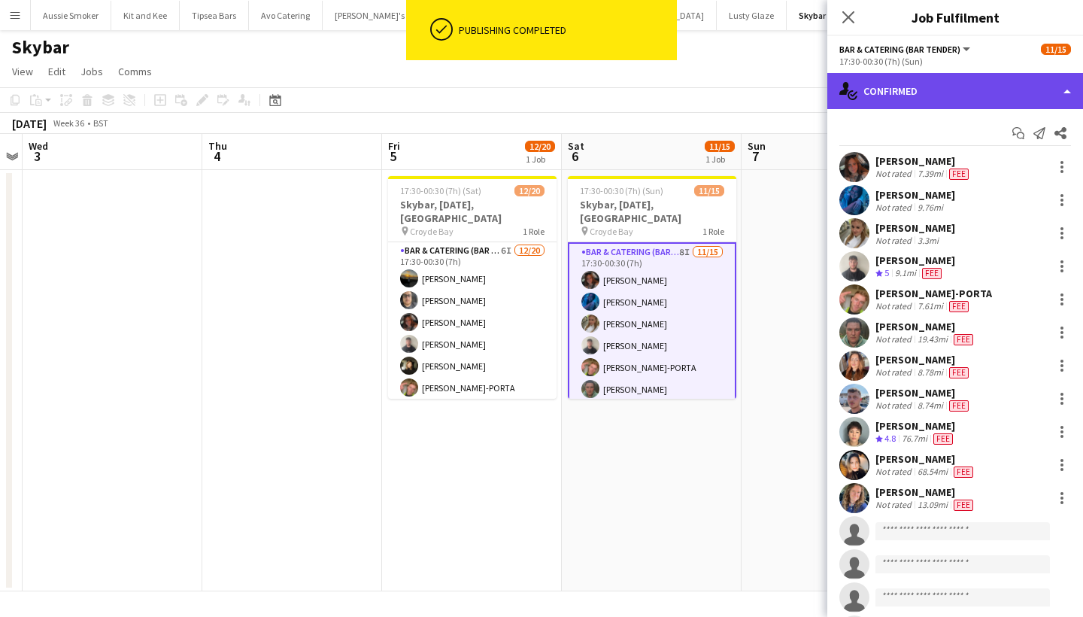
click at [980, 96] on div "single-neutral-actions-check-2 Confirmed" at bounding box center [955, 91] width 256 height 36
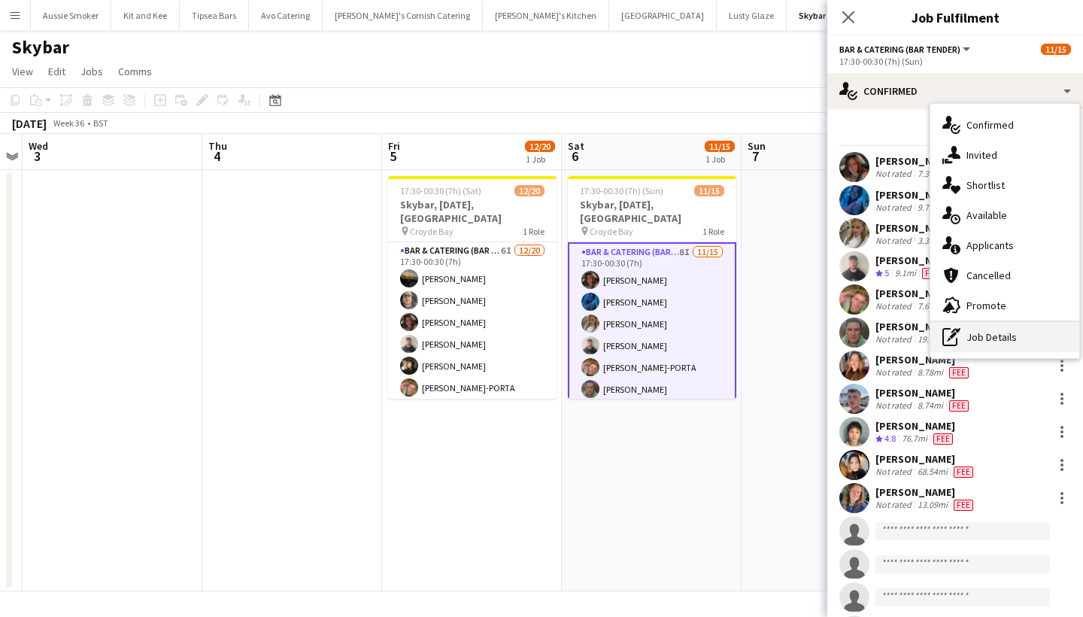
click at [997, 338] on div "pen-write Job Details" at bounding box center [1004, 337] width 149 height 30
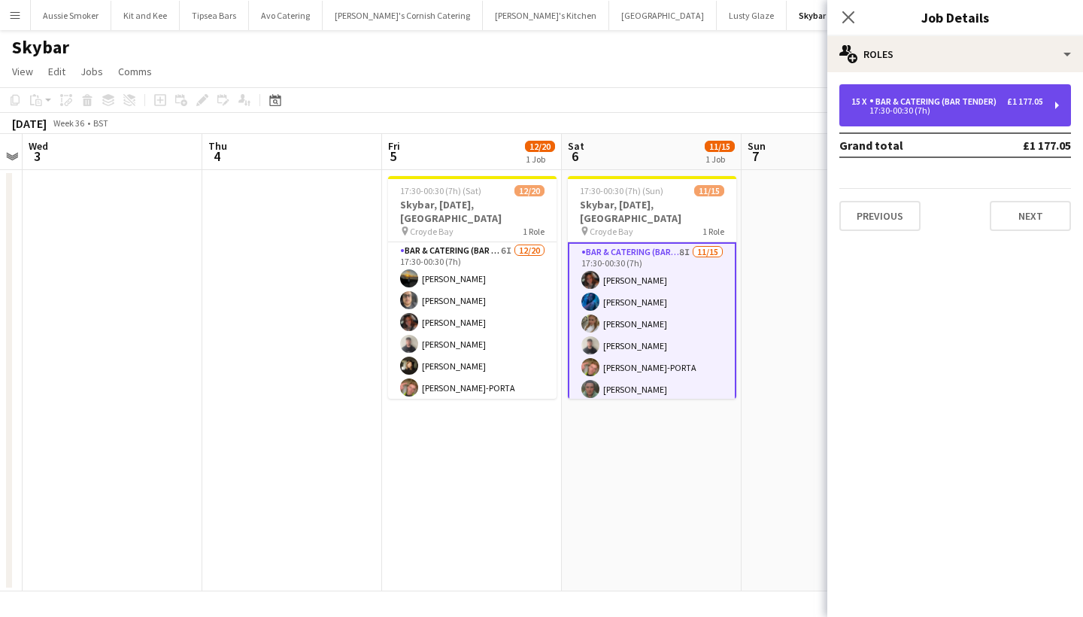
click at [994, 114] on div "15 x Bar & Catering (Bar Tender) £1 177.05 17:30-00:30 (7h)" at bounding box center [955, 105] width 232 height 42
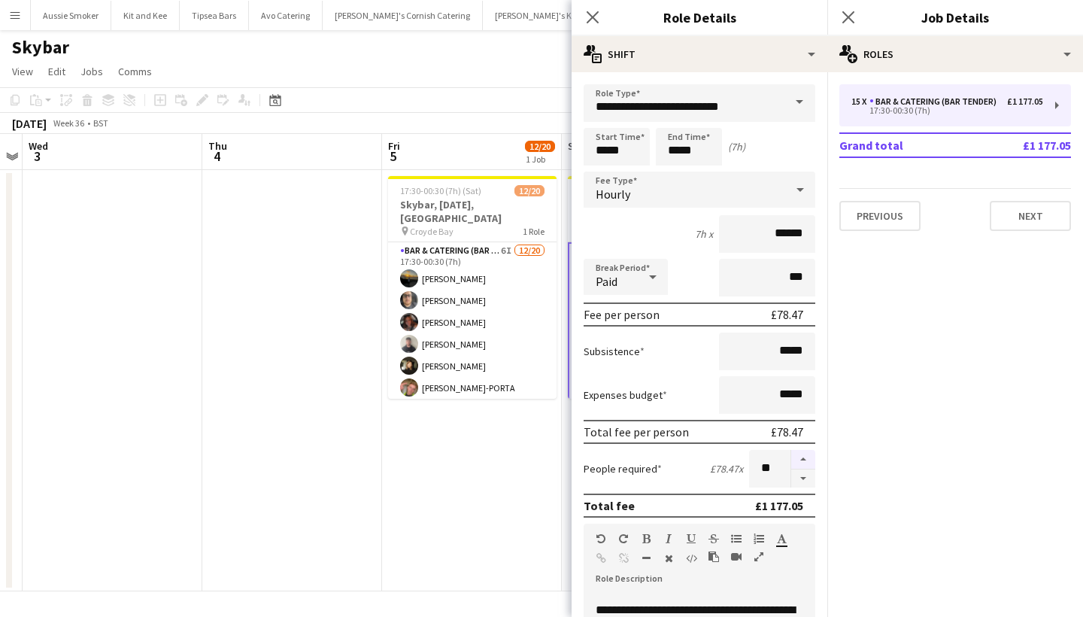
click at [804, 458] on button "button" at bounding box center [803, 460] width 24 height 20
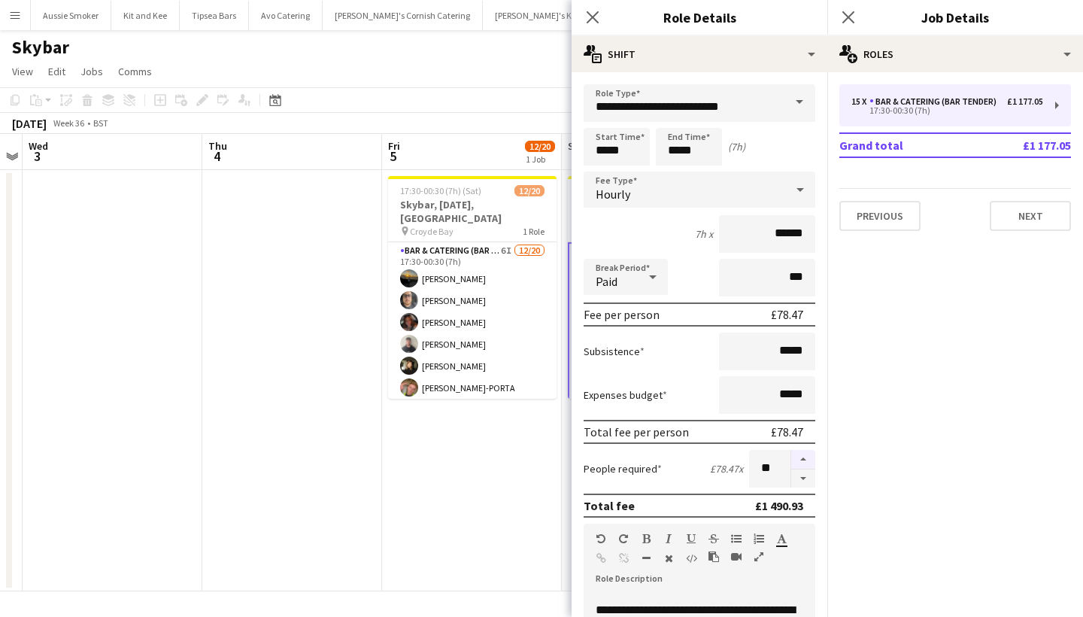
type input "**"
click at [854, 15] on icon "Close pop-in" at bounding box center [848, 17] width 14 height 14
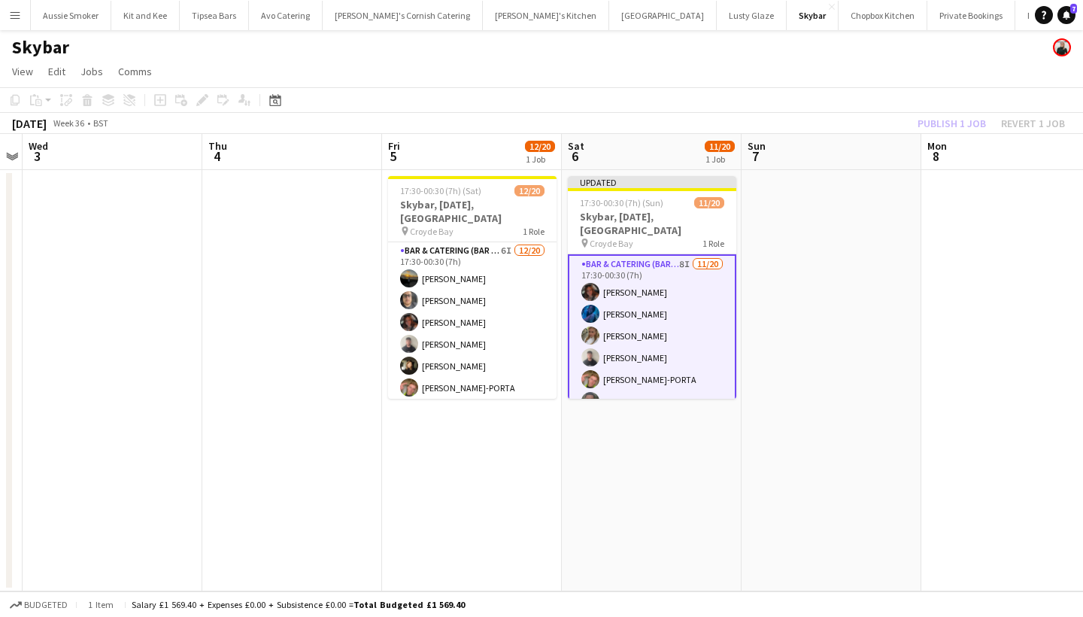
click at [959, 114] on div "Publish 1 job Revert 1 job" at bounding box center [992, 124] width 184 height 20
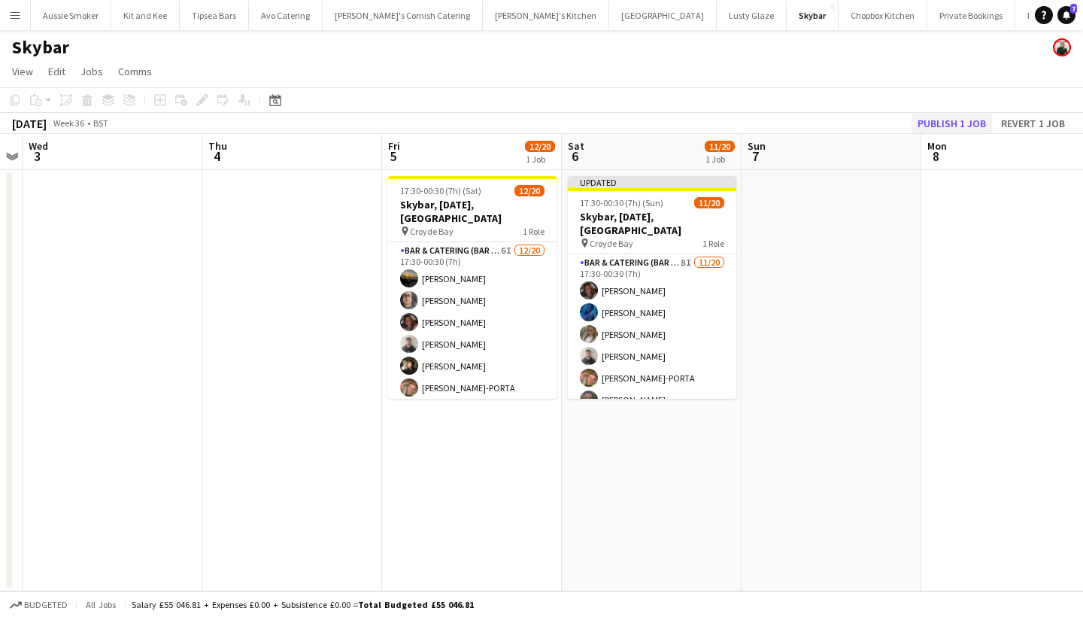
click at [949, 125] on button "Publish 1 job" at bounding box center [952, 124] width 80 height 20
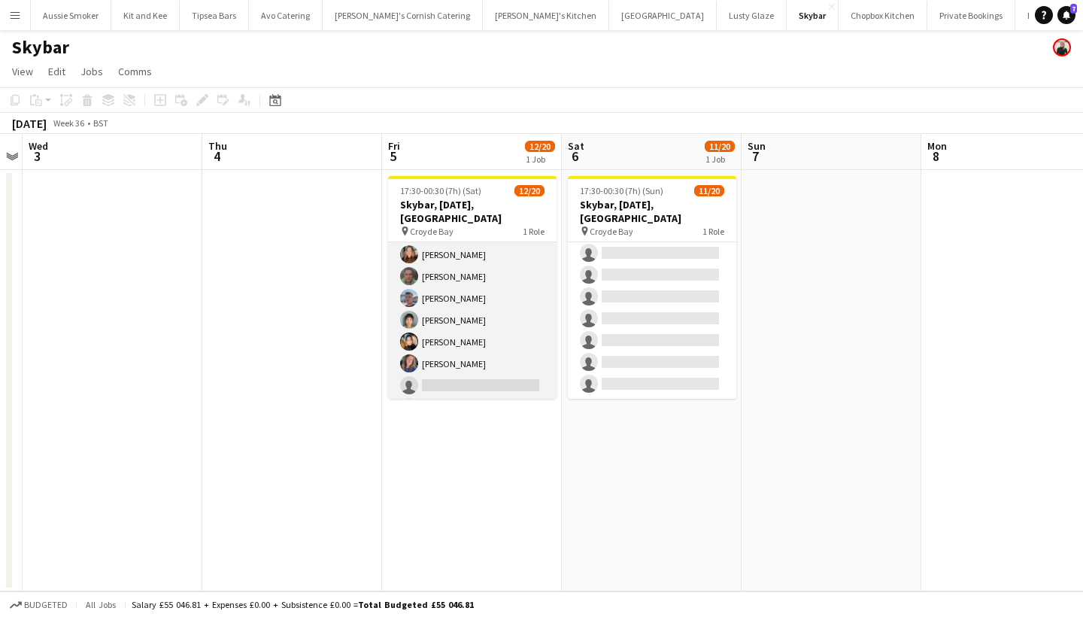
scroll to position [102, 0]
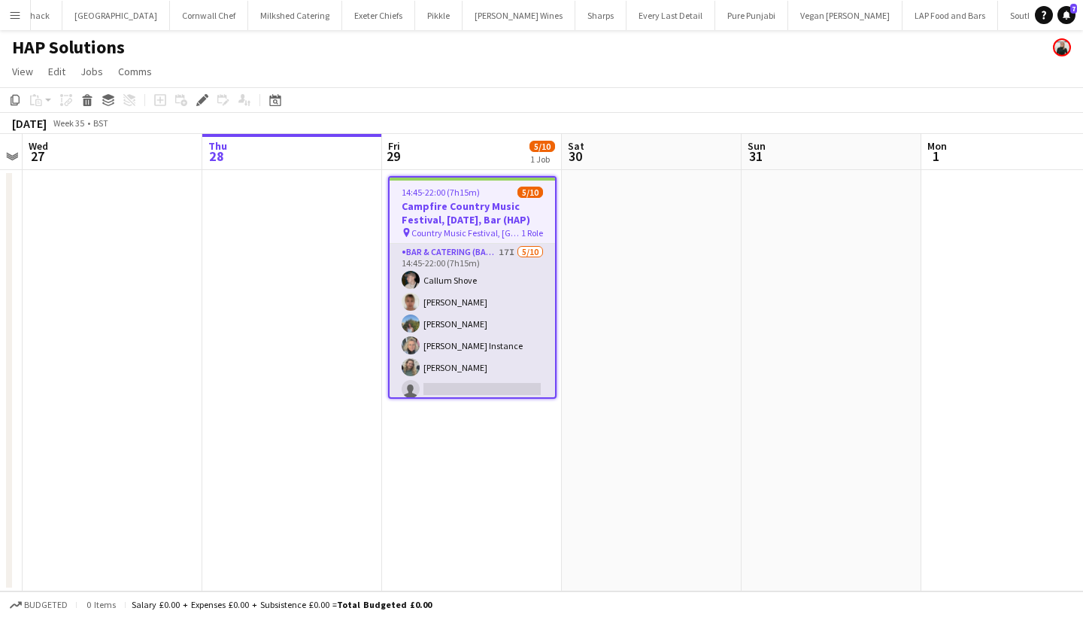
click at [517, 296] on app-card-role "Bar & Catering (Bar Tender) 17I [DATE] 14:45-22:00 (7h15m) [PERSON_NAME] [PERSO…" at bounding box center [472, 367] width 165 height 247
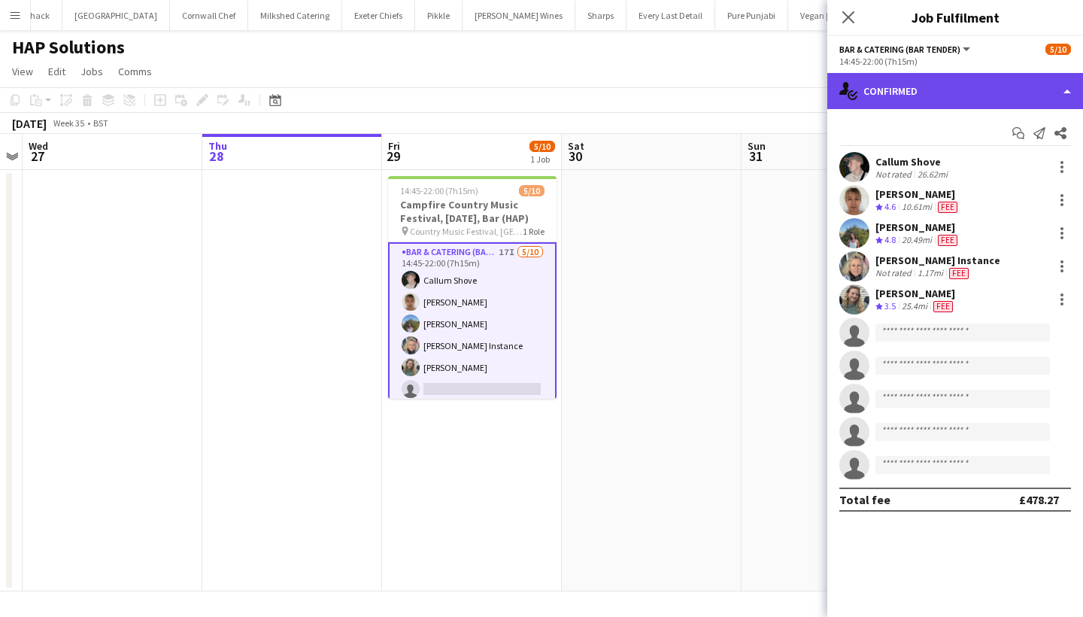
click at [989, 73] on div "single-neutral-actions-check-2 Confirmed" at bounding box center [955, 91] width 256 height 36
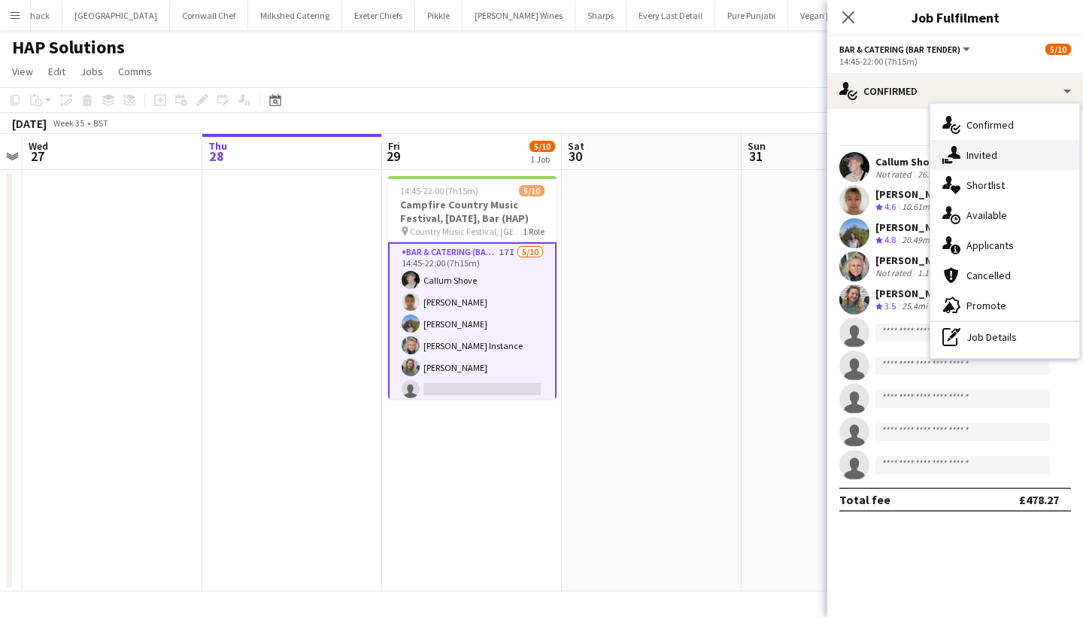
click at [1018, 149] on div "single-neutral-actions-share-1 Invited" at bounding box center [1004, 155] width 149 height 30
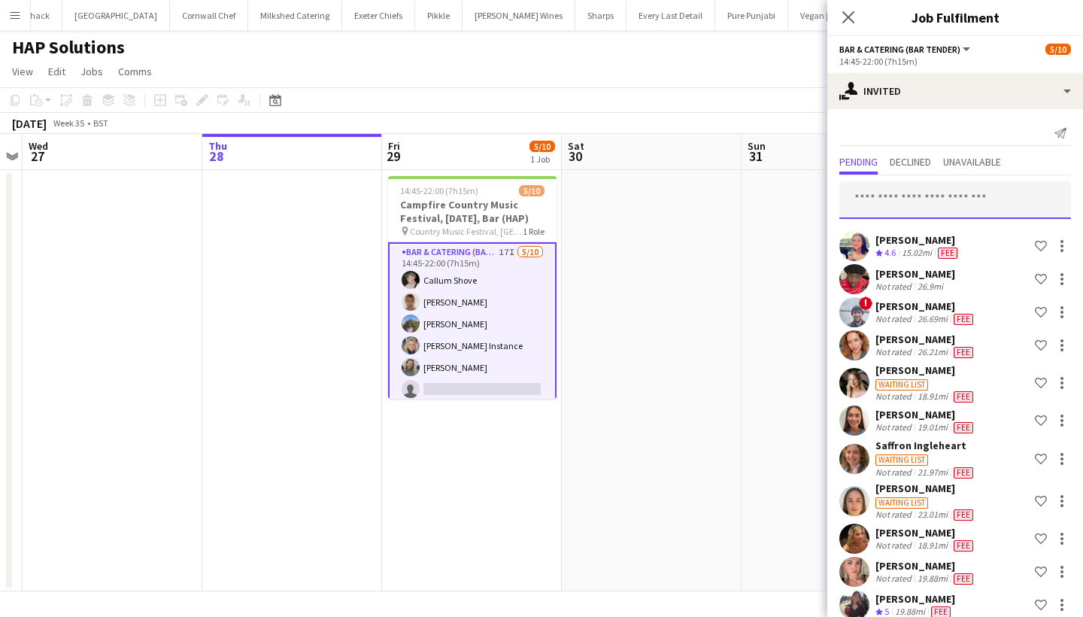
click at [916, 205] on input "text" at bounding box center [955, 200] width 232 height 38
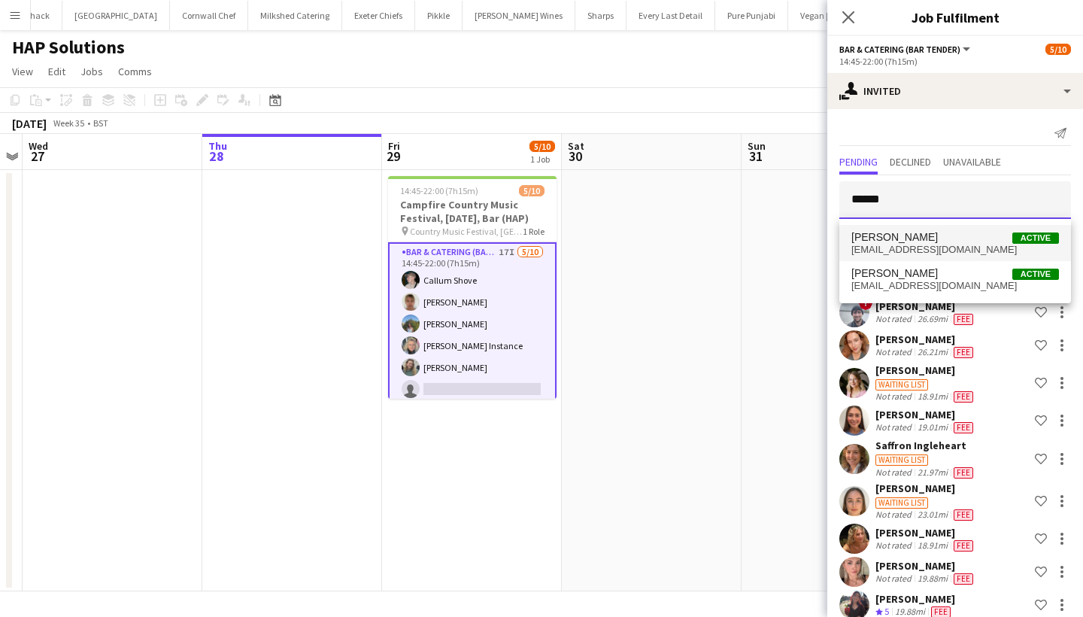
type input "******"
click at [894, 240] on span "[PERSON_NAME]" at bounding box center [894, 237] width 87 height 13
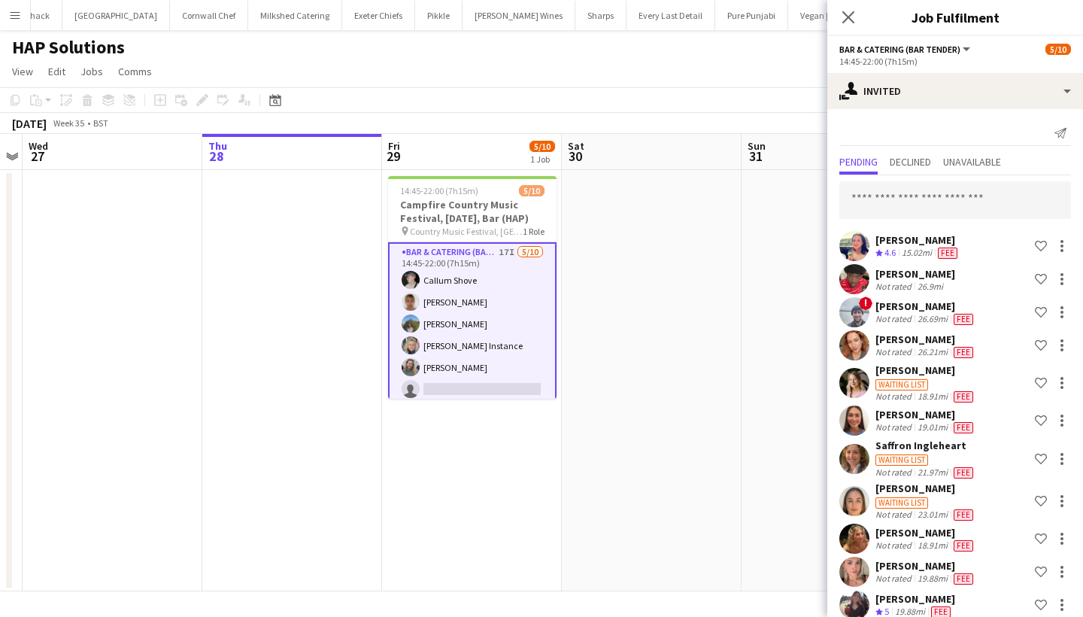
scroll to position [579, 0]
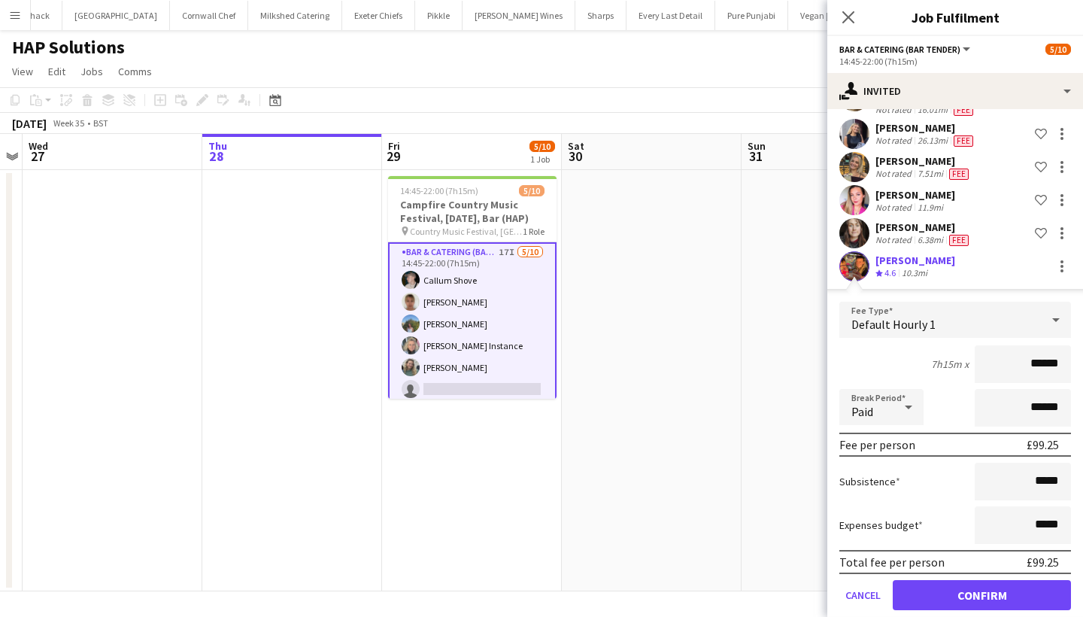
type input "******"
click at [950, 596] on button "Confirm" at bounding box center [982, 595] width 178 height 30
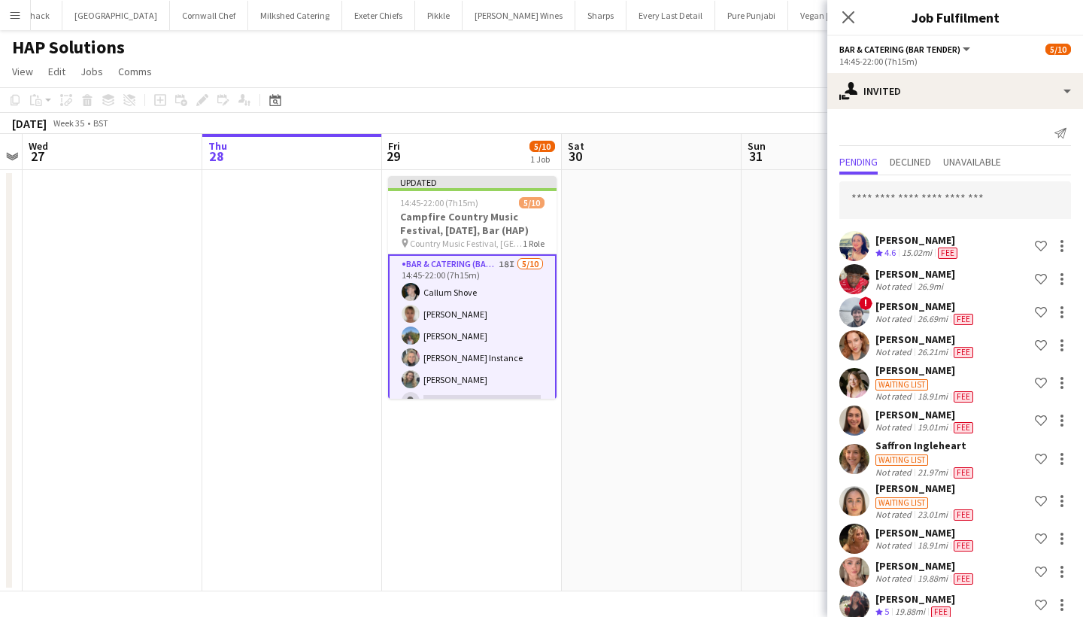
scroll to position [0, 0]
click at [912, 210] on input "text" at bounding box center [955, 200] width 232 height 38
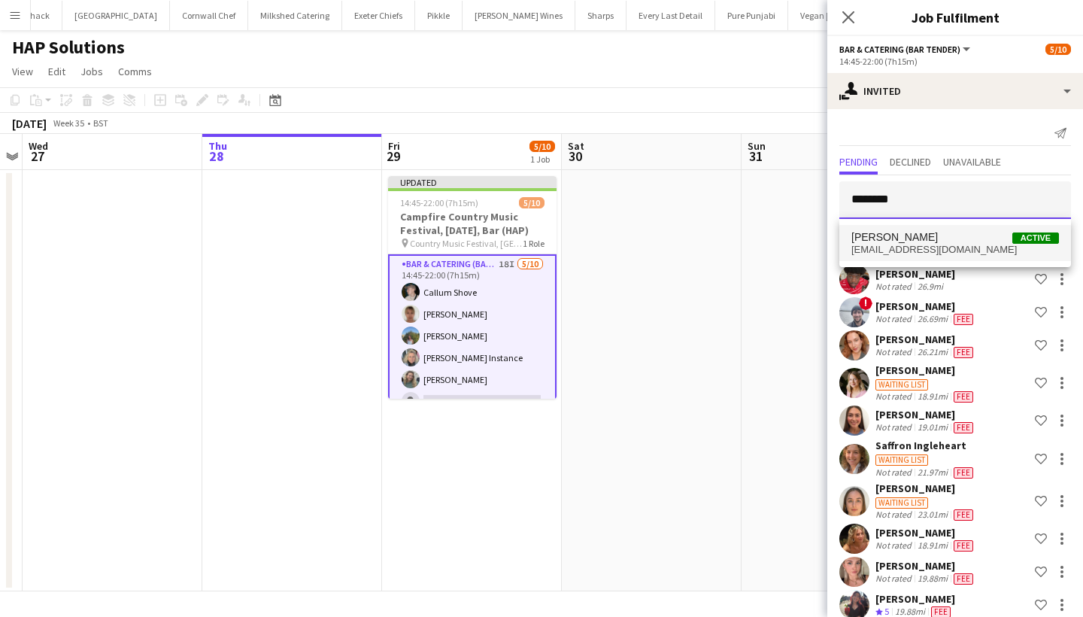
type input "********"
click at [932, 256] on mat-option "[PERSON_NAME] Active [EMAIL_ADDRESS][DOMAIN_NAME]" at bounding box center [955, 243] width 232 height 36
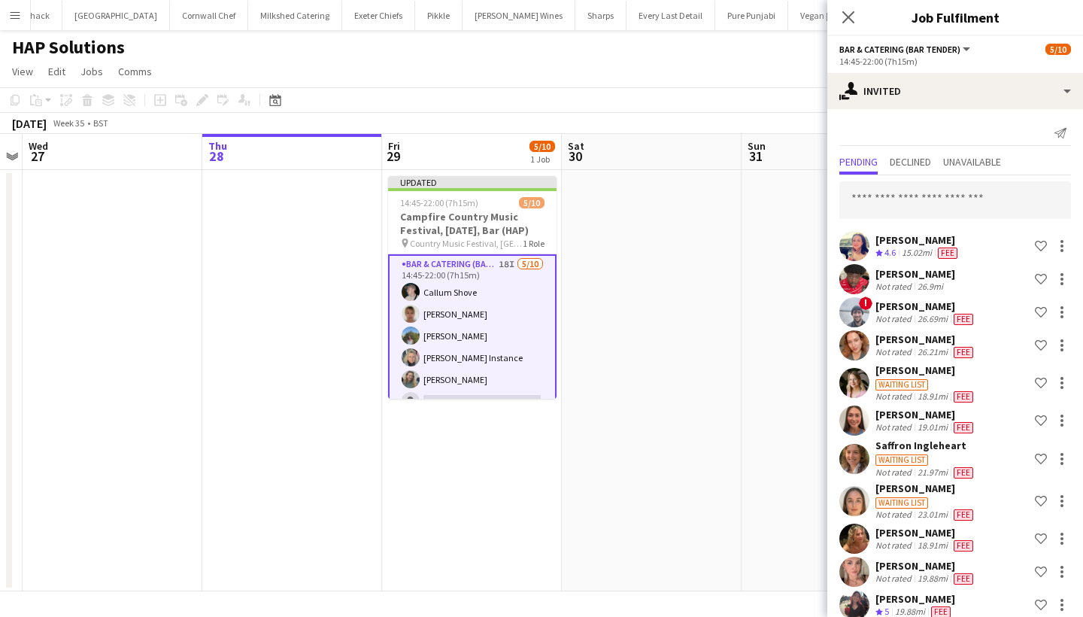
scroll to position [612, 0]
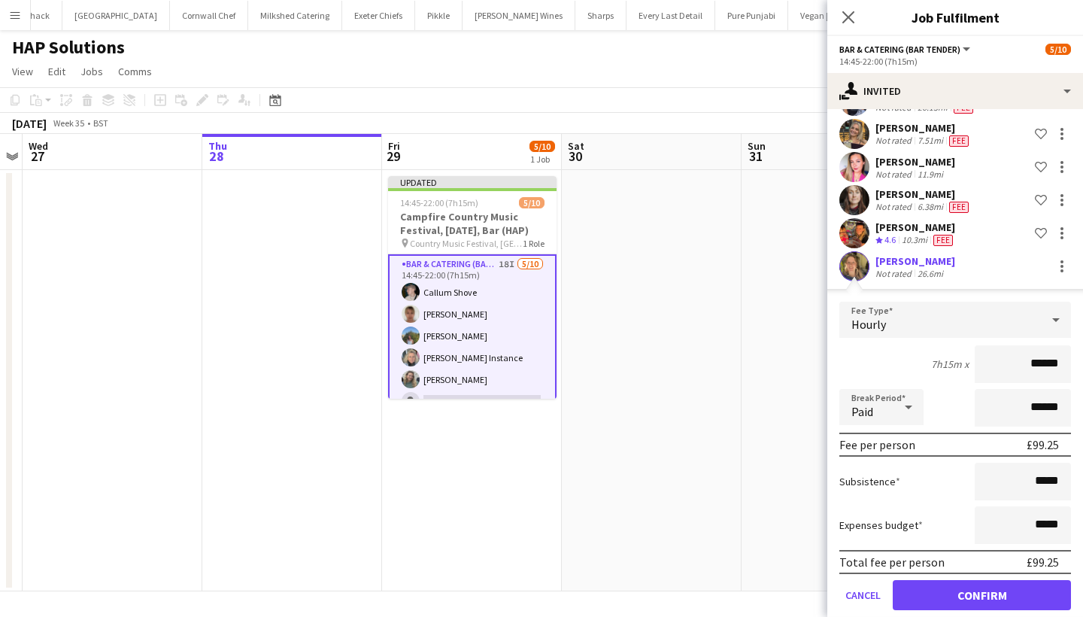
type input "******"
click at [946, 585] on button "Confirm" at bounding box center [982, 595] width 178 height 30
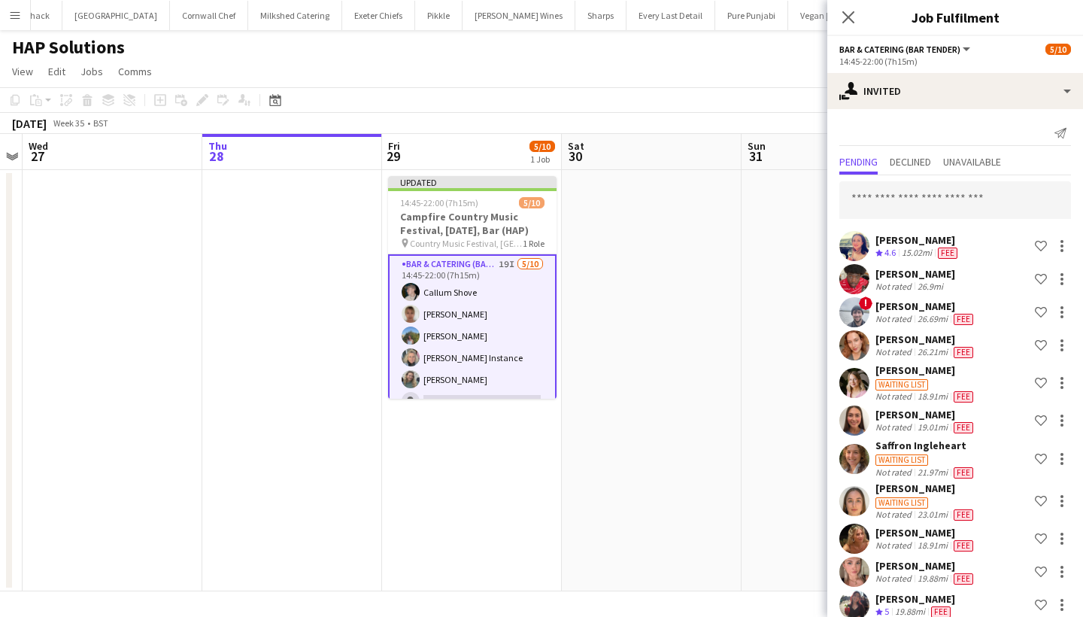
scroll to position [-1, 0]
click at [934, 205] on input "text" at bounding box center [955, 200] width 232 height 38
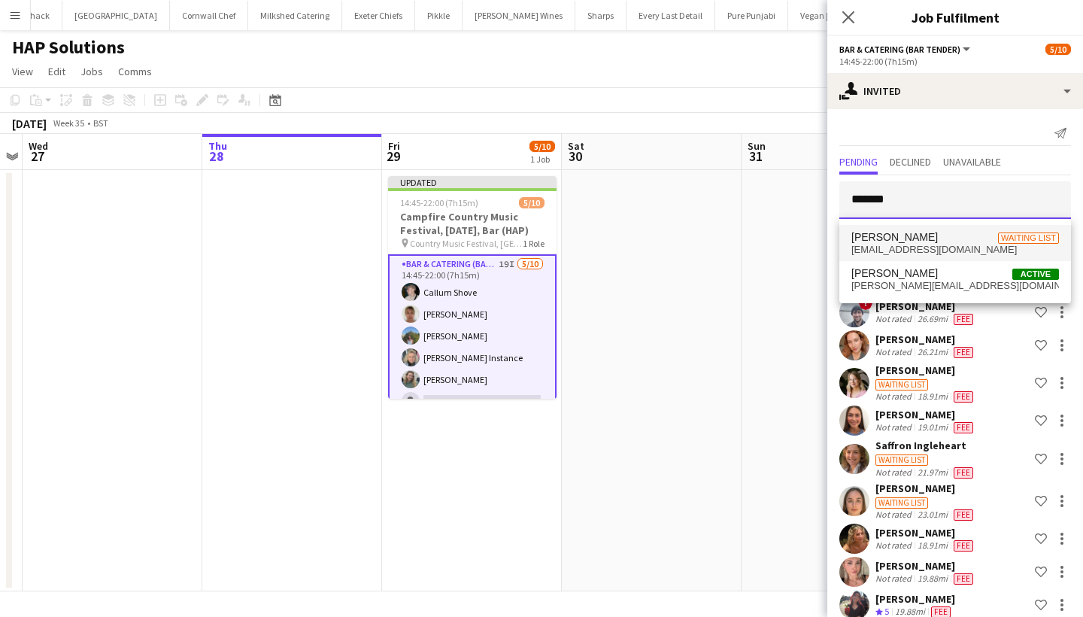
type input "*******"
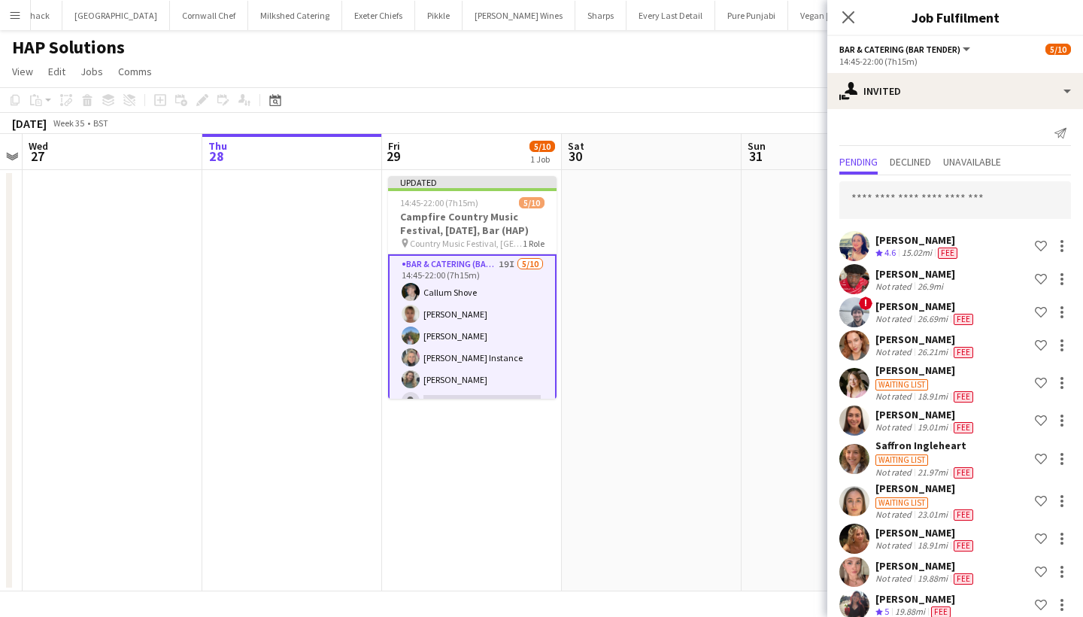
scroll to position [654, 0]
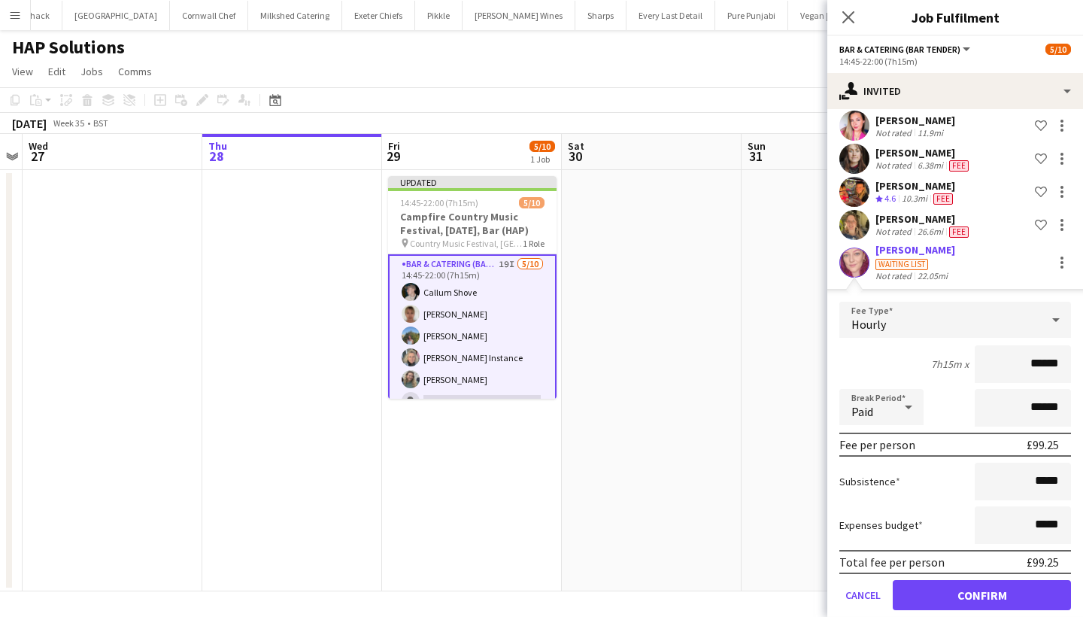
type input "******"
click at [958, 594] on button "Confirm" at bounding box center [982, 595] width 178 height 30
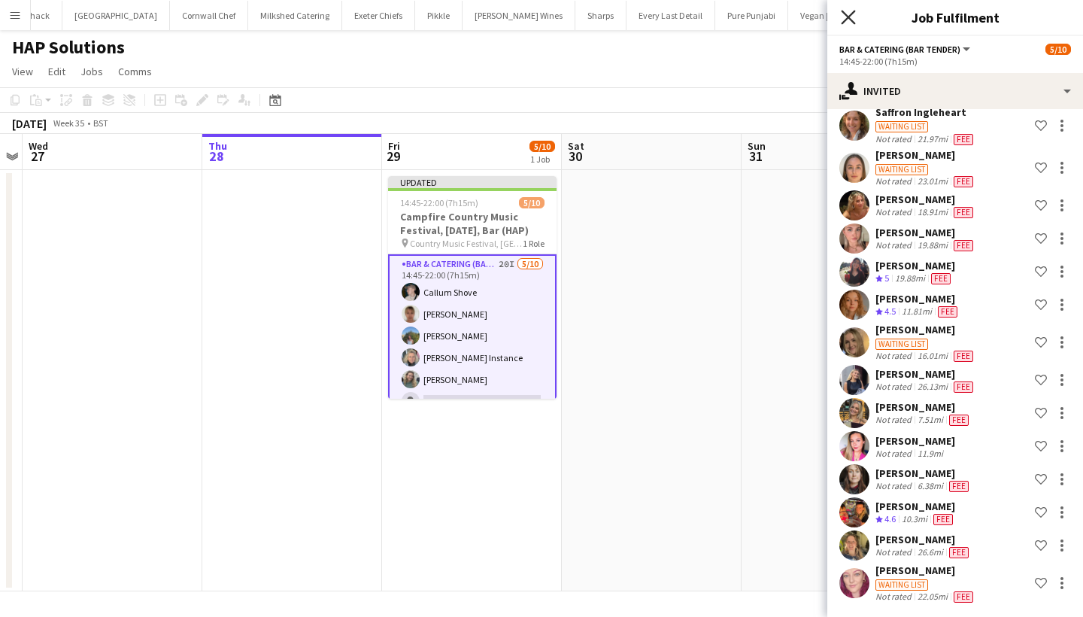
click at [846, 11] on icon "Close pop-in" at bounding box center [848, 17] width 14 height 14
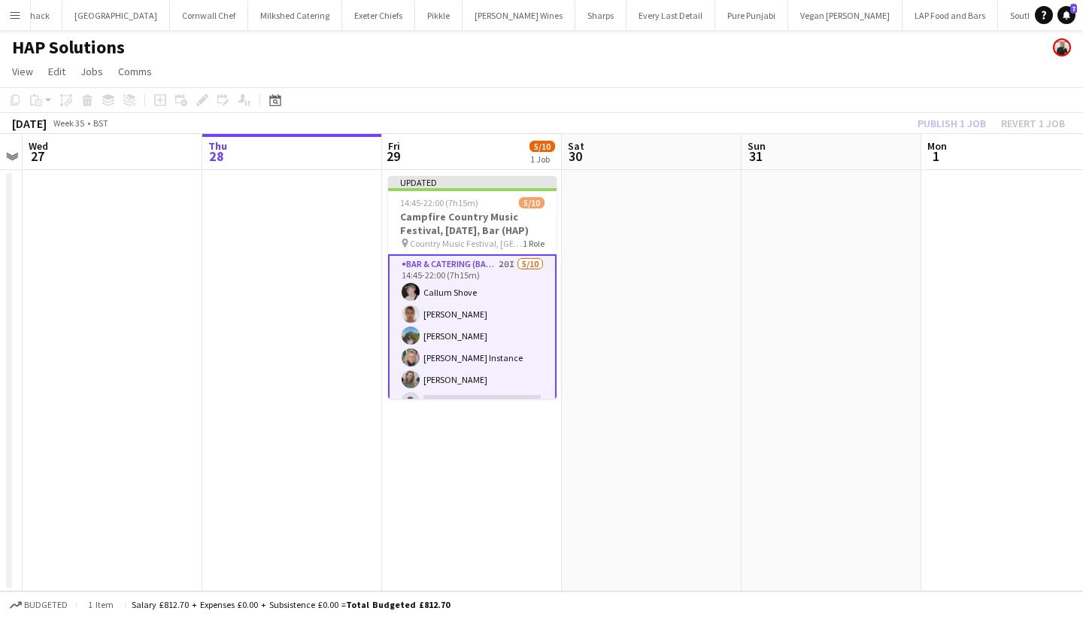
click at [935, 132] on div "Publish 1 job Revert 1 job" at bounding box center [992, 124] width 184 height 20
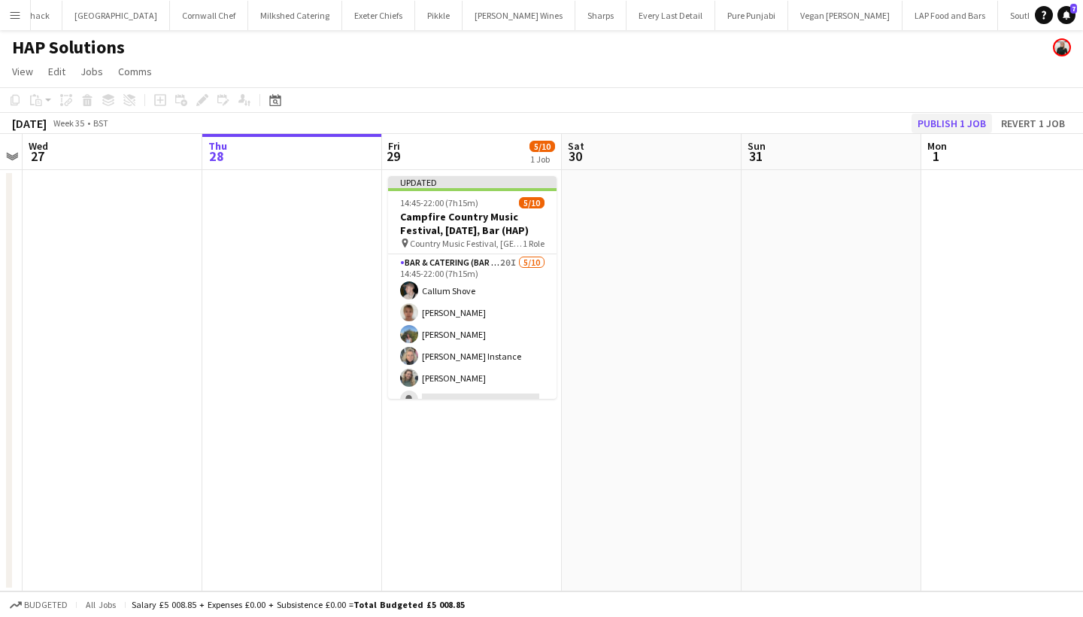
click at [933, 129] on button "Publish 1 job" at bounding box center [952, 124] width 80 height 20
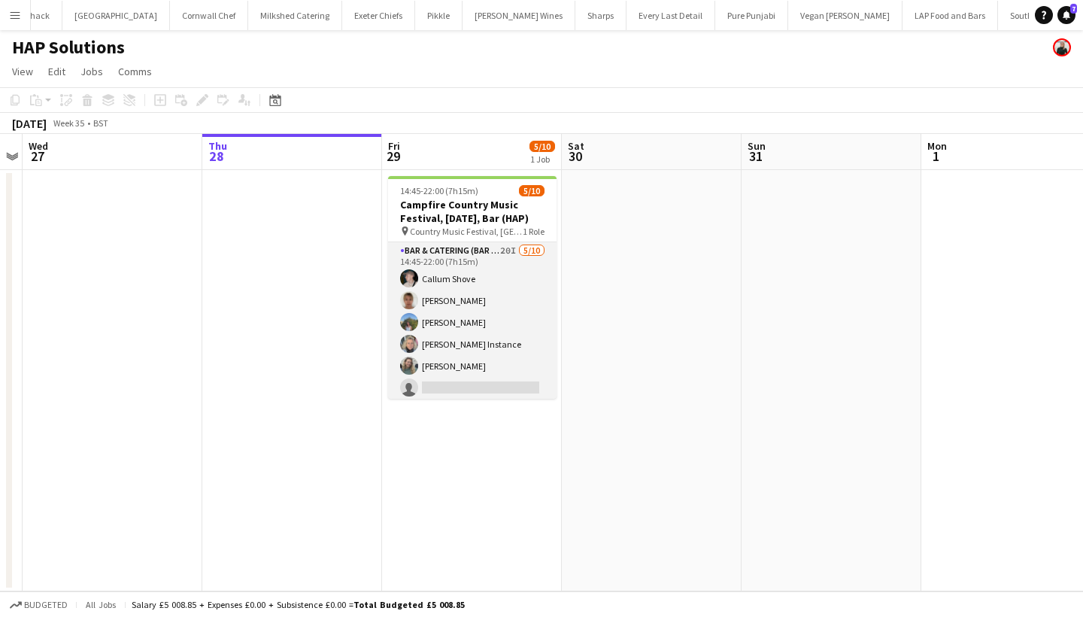
click at [482, 351] on app-card-role "Bar & Catering (Bar Tender) 20I [DATE] 14:45-22:00 (7h15m) [PERSON_NAME] [PERSO…" at bounding box center [472, 365] width 168 height 247
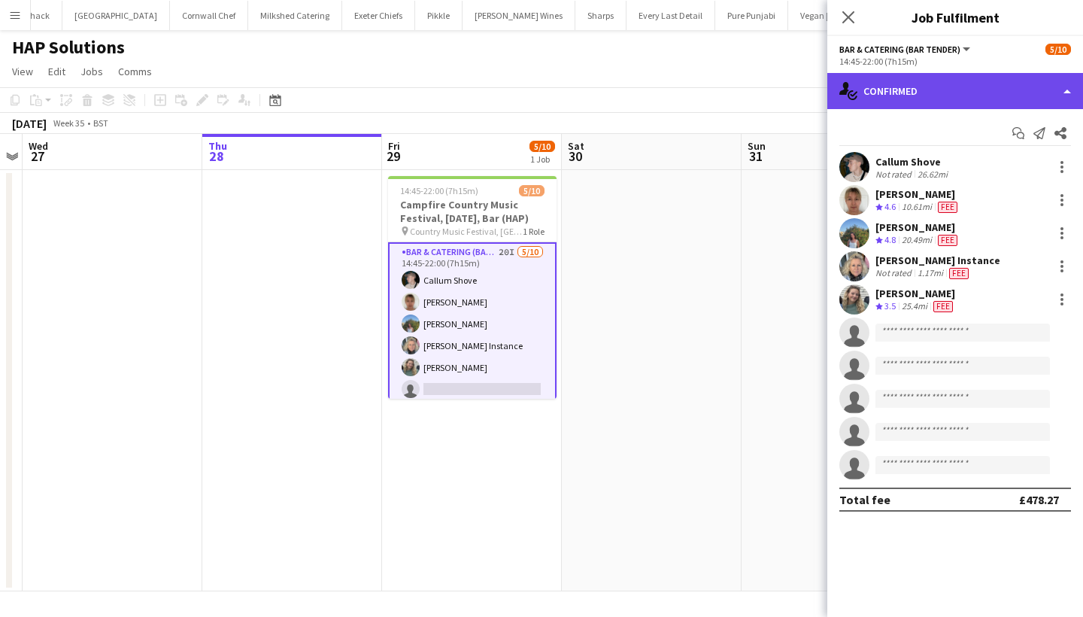
click at [966, 90] on div "single-neutral-actions-check-2 Confirmed" at bounding box center [955, 91] width 256 height 36
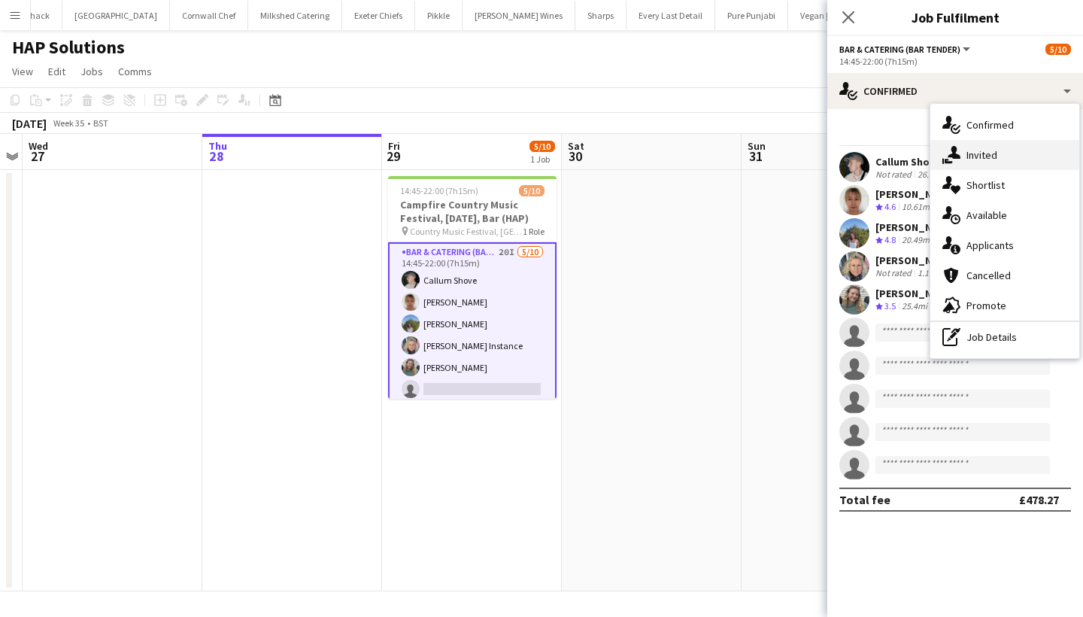
click at [988, 167] on div "single-neutral-actions-share-1 Invited" at bounding box center [1004, 155] width 149 height 30
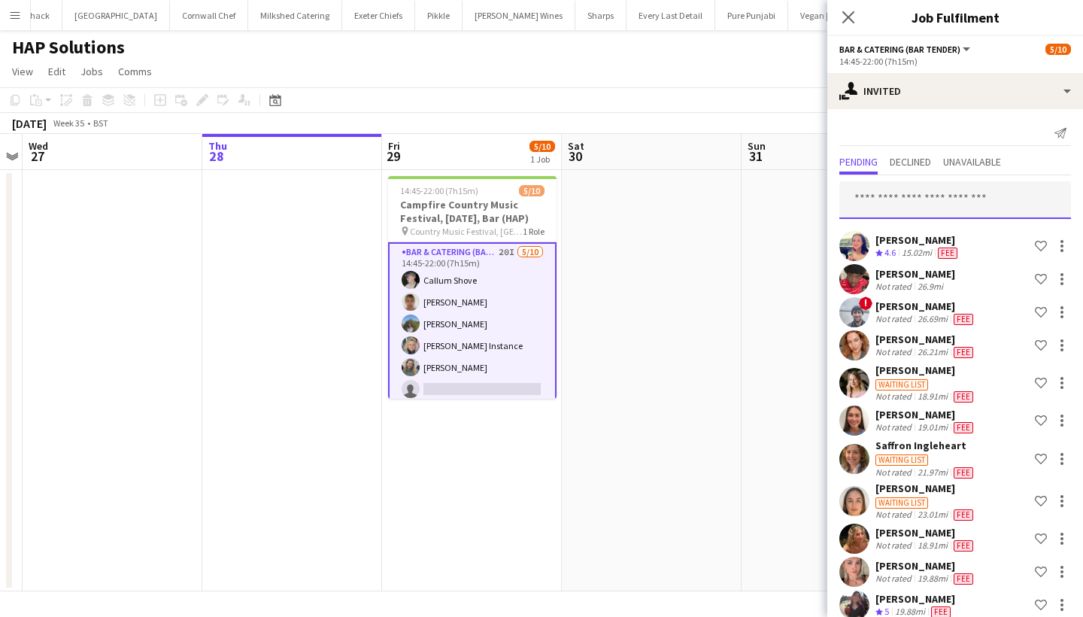
click at [902, 201] on input "text" at bounding box center [955, 200] width 232 height 38
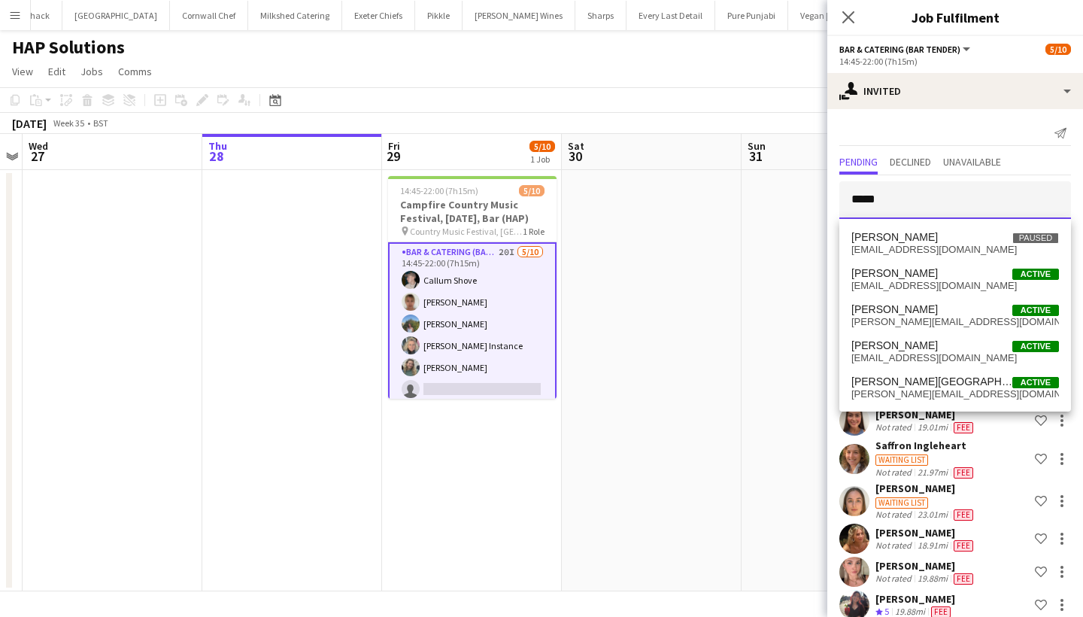
type input "*****"
drag, startPoint x: 902, startPoint y: 201, endPoint x: 921, endPoint y: 281, distance: 82.7
click at [921, 281] on span "mollyhazlehurst@gmail.com" at bounding box center [955, 286] width 208 height 12
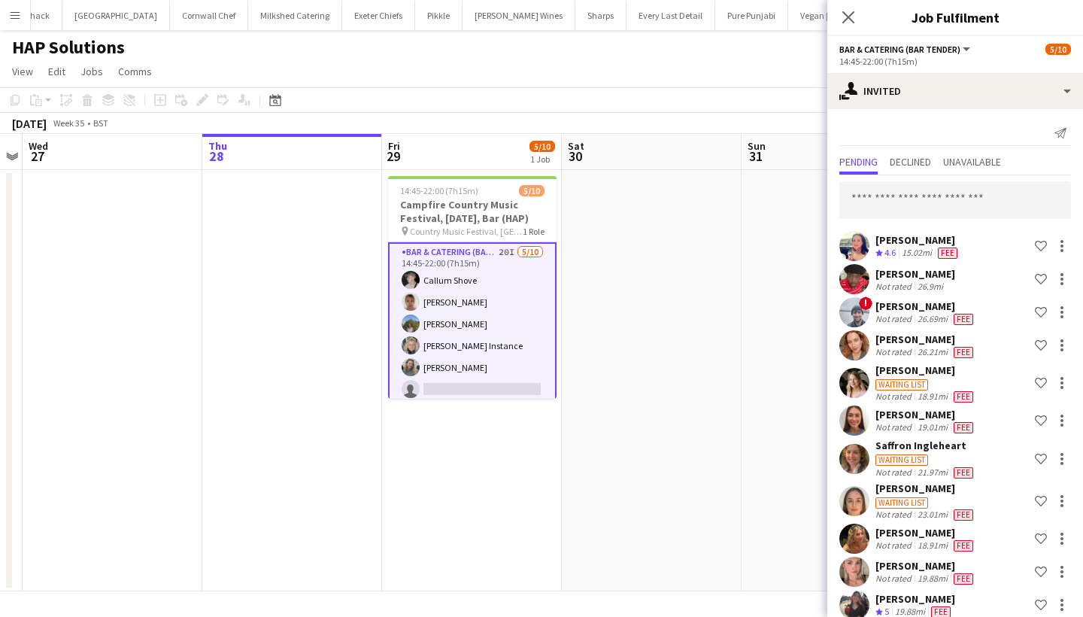
scroll to position [687, 0]
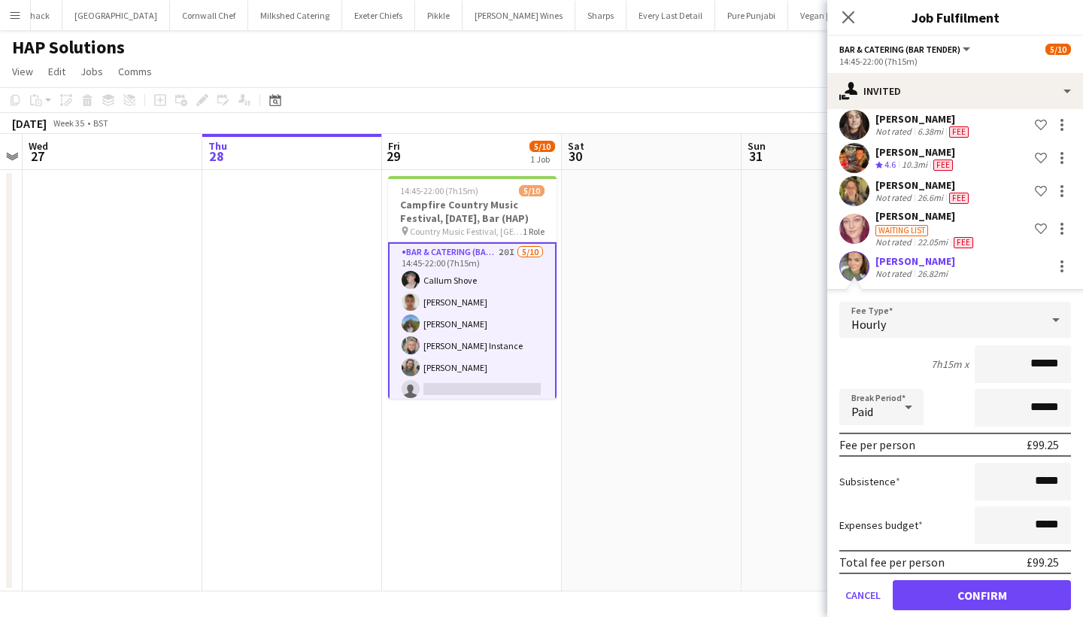
type input "******"
click at [962, 599] on button "Confirm" at bounding box center [982, 595] width 178 height 30
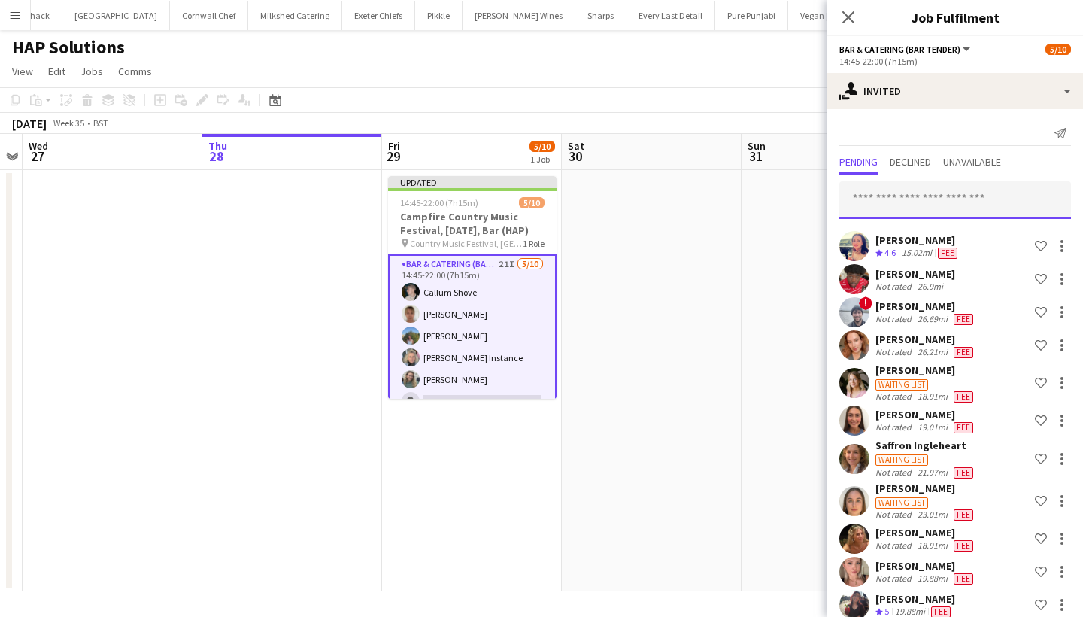
scroll to position [0, 0]
click at [921, 199] on input "text" at bounding box center [955, 200] width 232 height 38
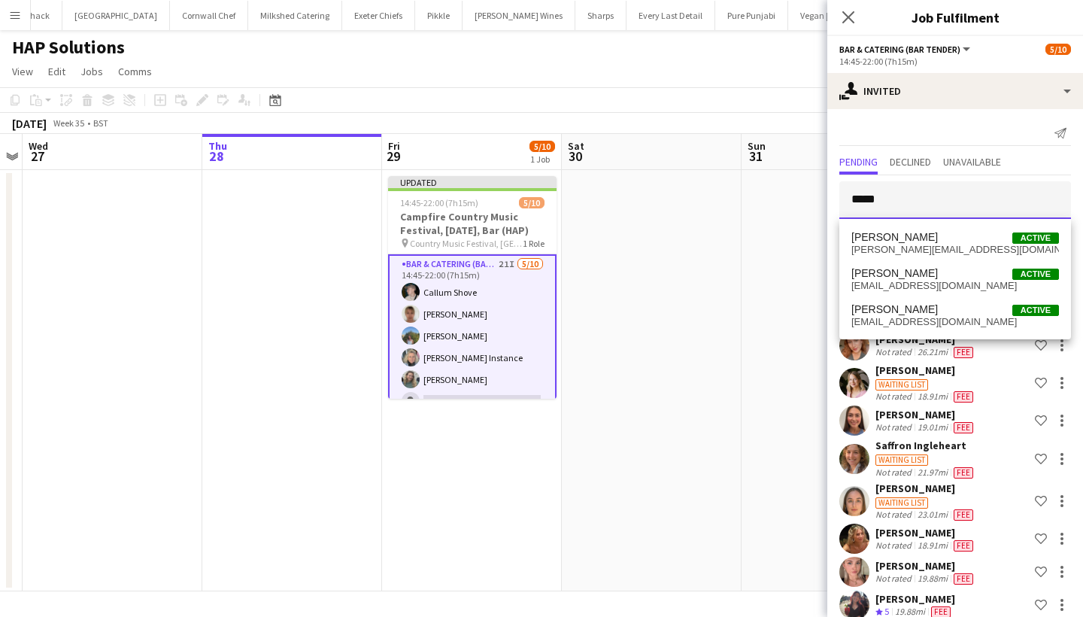
type input "*****"
drag, startPoint x: 921, startPoint y: 199, endPoint x: 920, endPoint y: 320, distance: 120.4
click at [920, 320] on span "jamesmunro0801@icloud.com" at bounding box center [955, 322] width 208 height 12
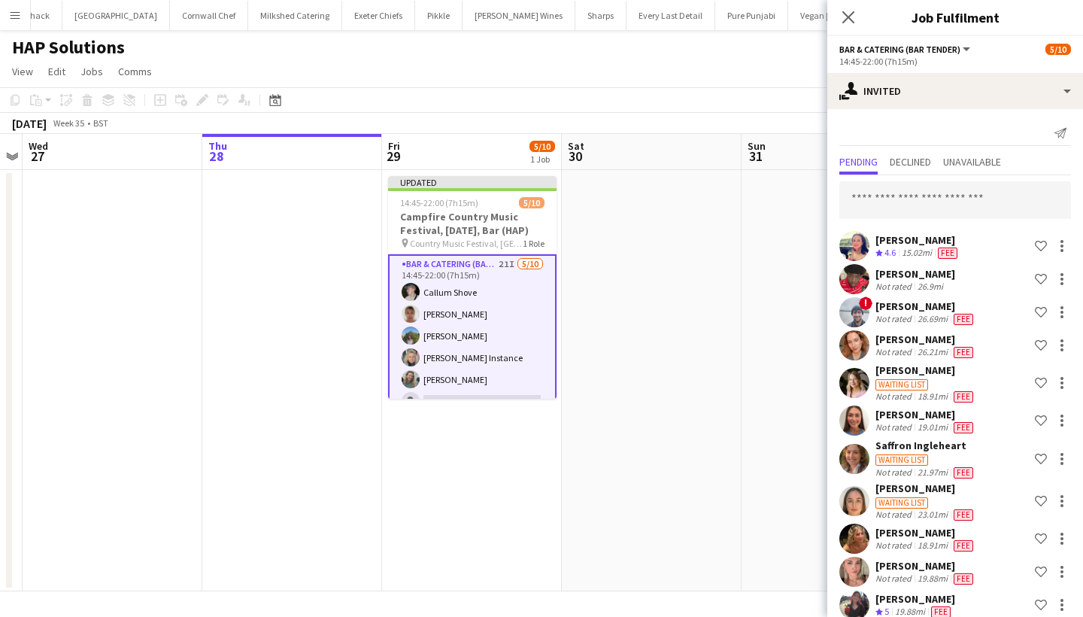
scroll to position [721, 0]
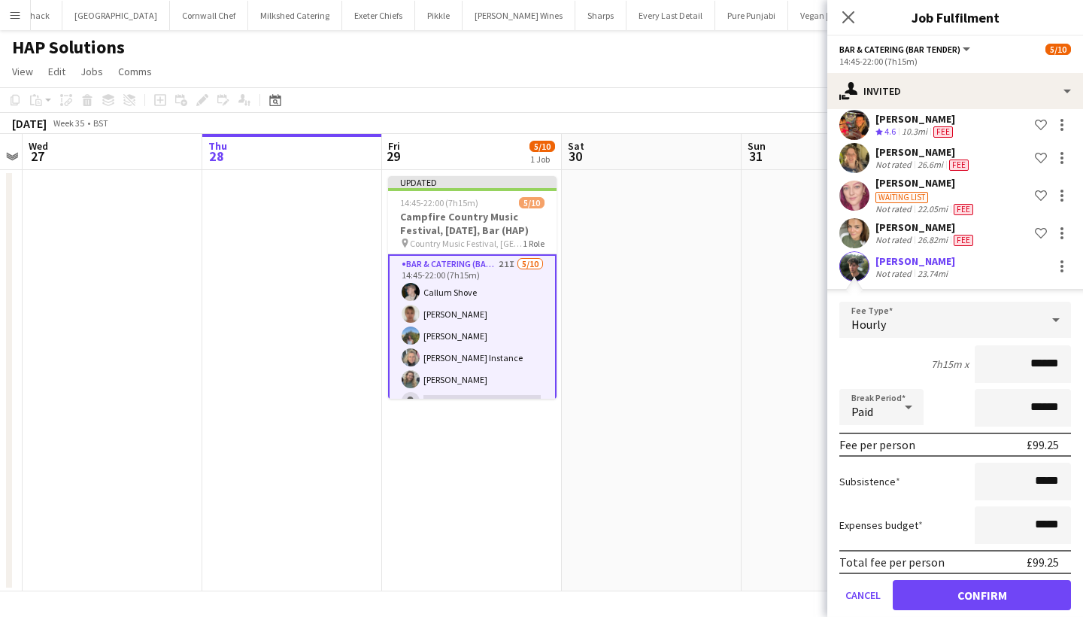
type input "******"
click at [958, 588] on button "Confirm" at bounding box center [982, 595] width 178 height 30
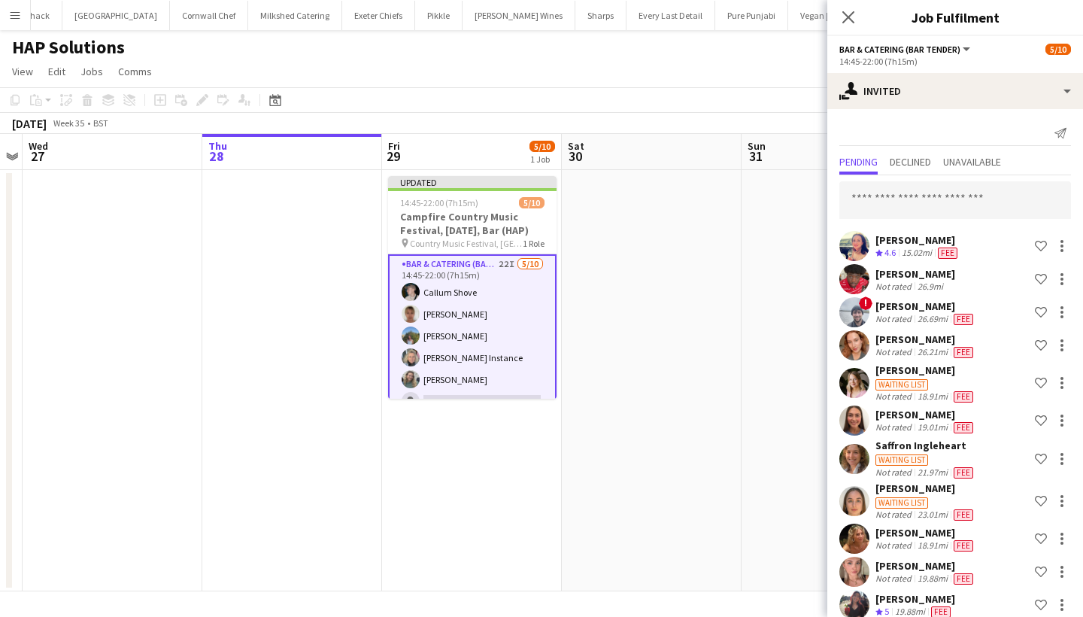
scroll to position [-1, 0]
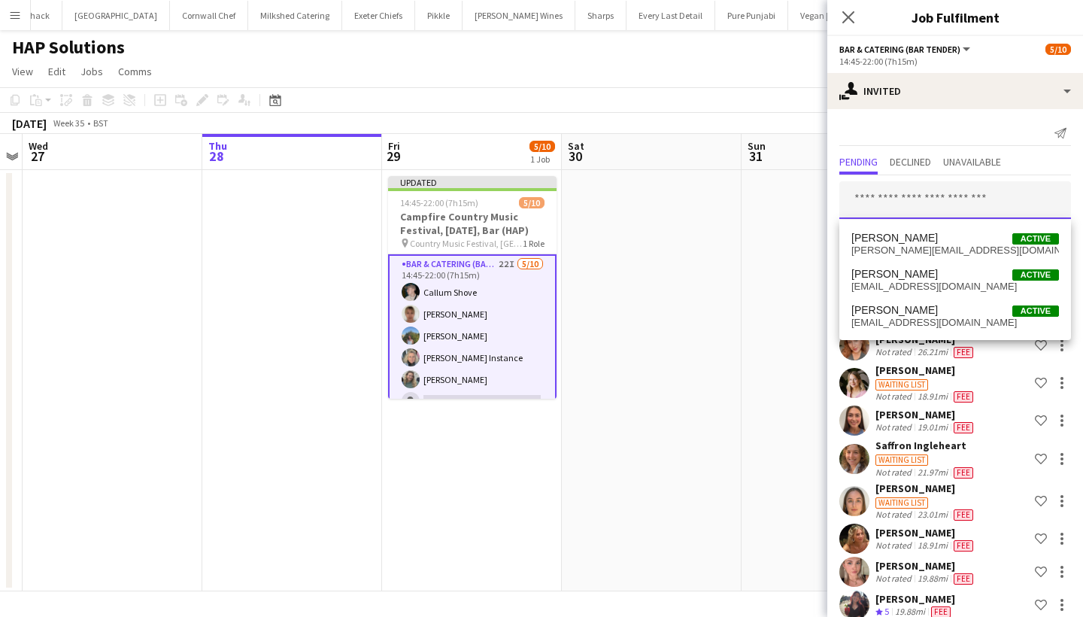
click at [894, 208] on input "text" at bounding box center [955, 200] width 232 height 38
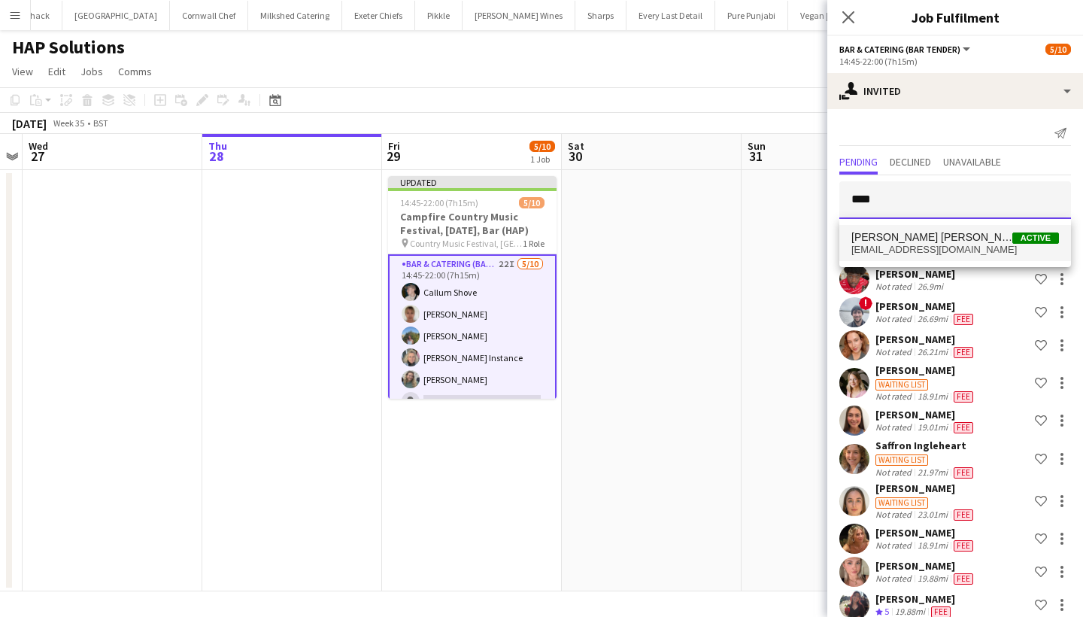
type input "****"
click at [924, 235] on span "Rilke Stewart Roberts" at bounding box center [931, 237] width 161 height 13
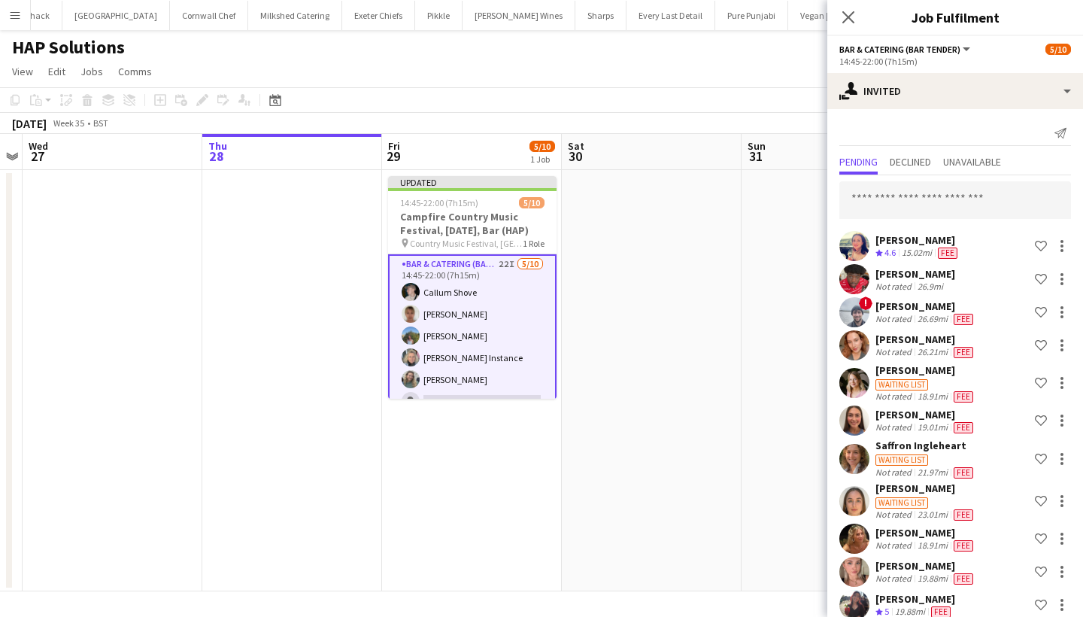
scroll to position [754, 0]
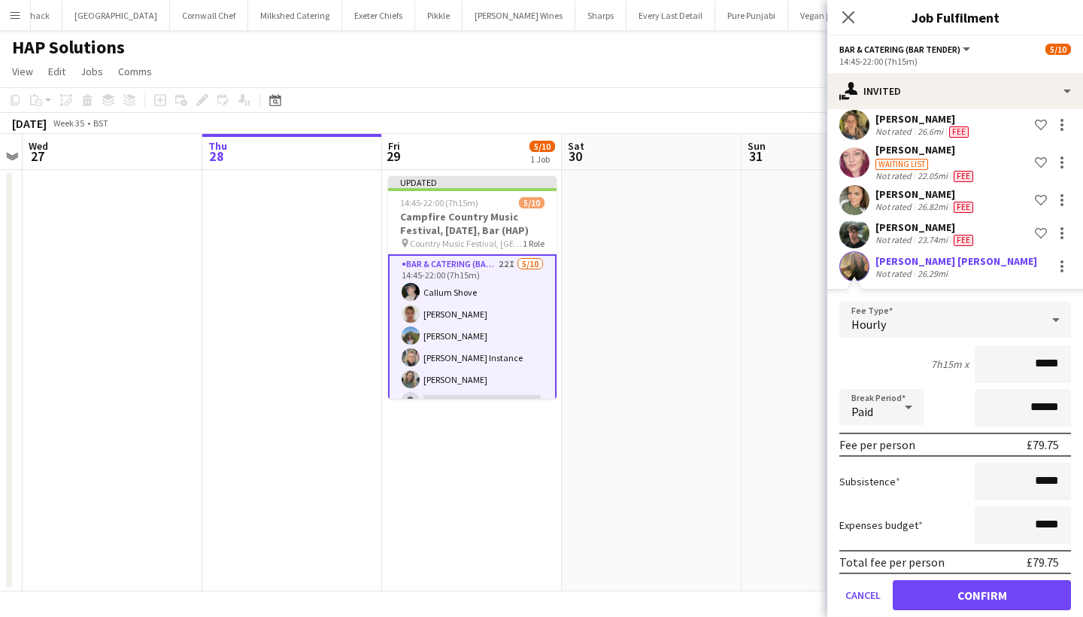
type input "******"
click at [962, 603] on button "Confirm" at bounding box center [982, 595] width 178 height 30
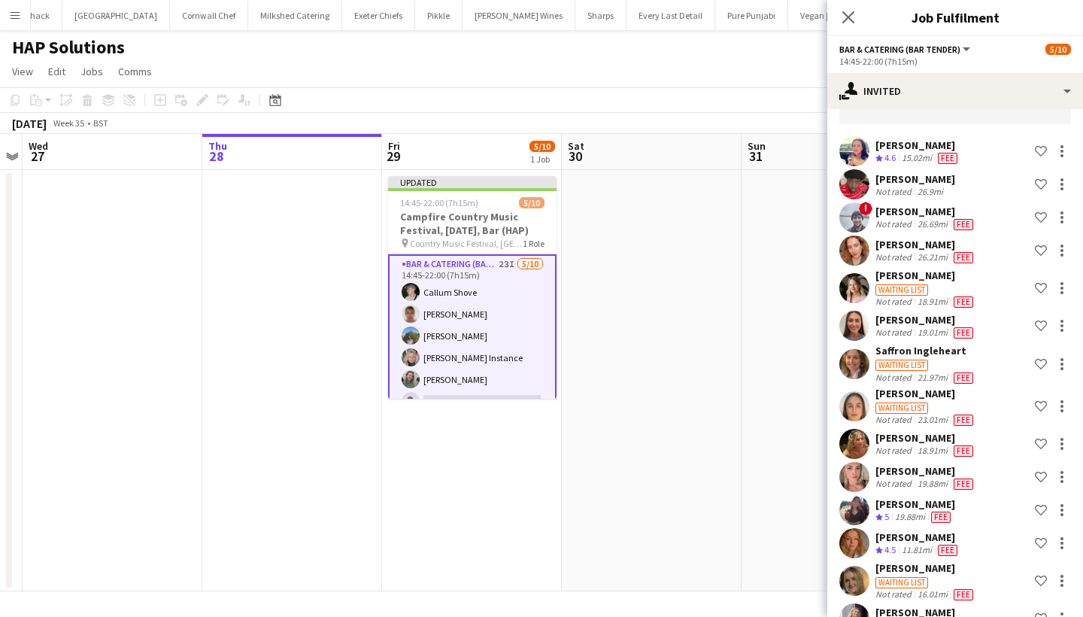
scroll to position [40, 0]
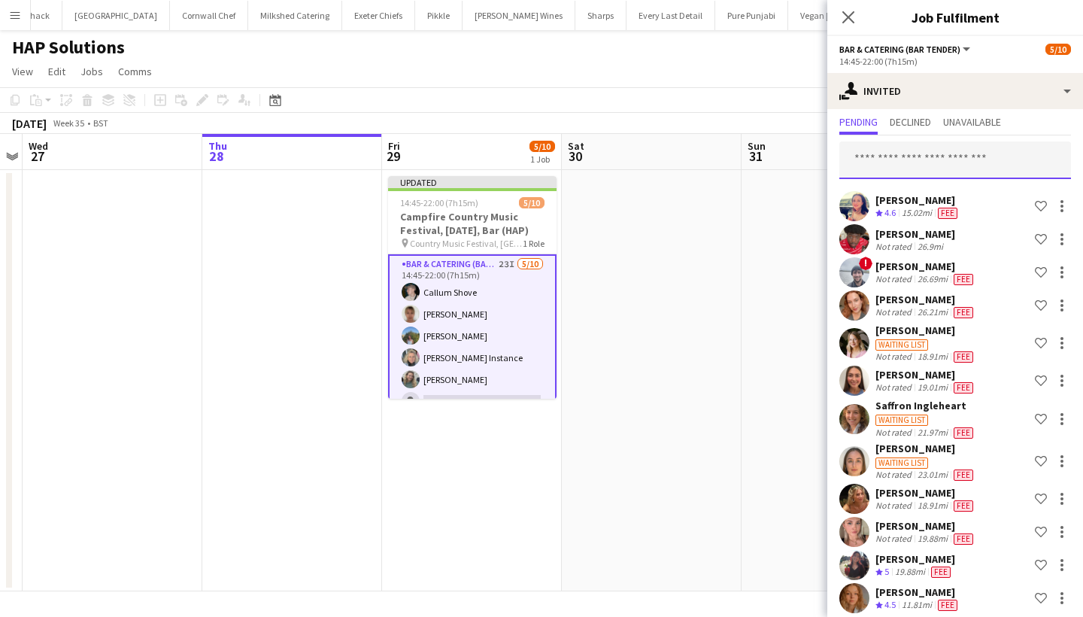
click at [912, 154] on input "text" at bounding box center [955, 160] width 232 height 38
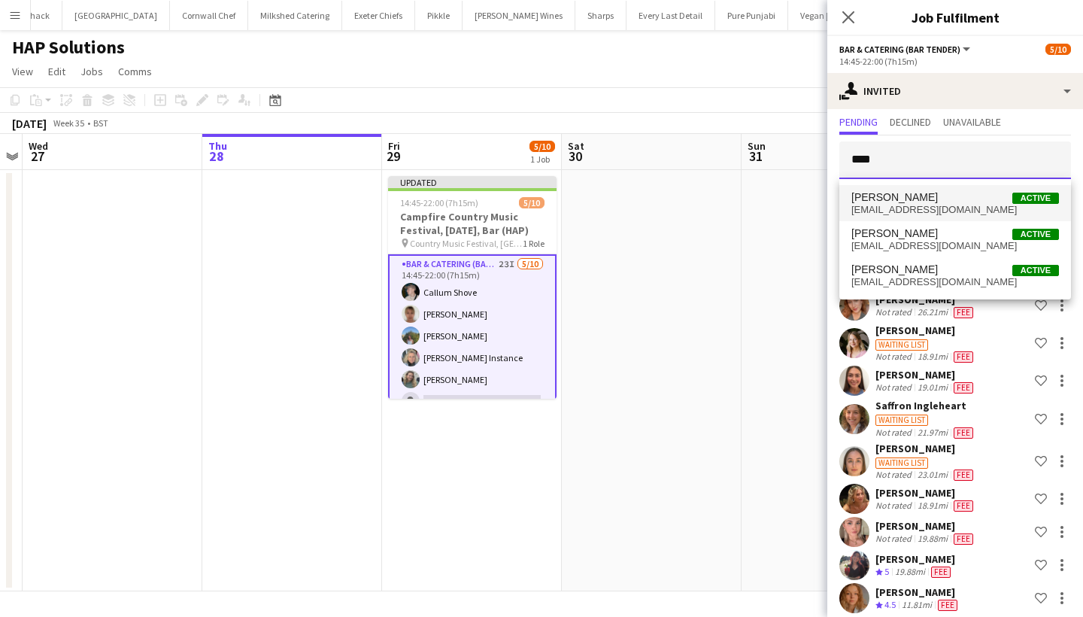
type input "****"
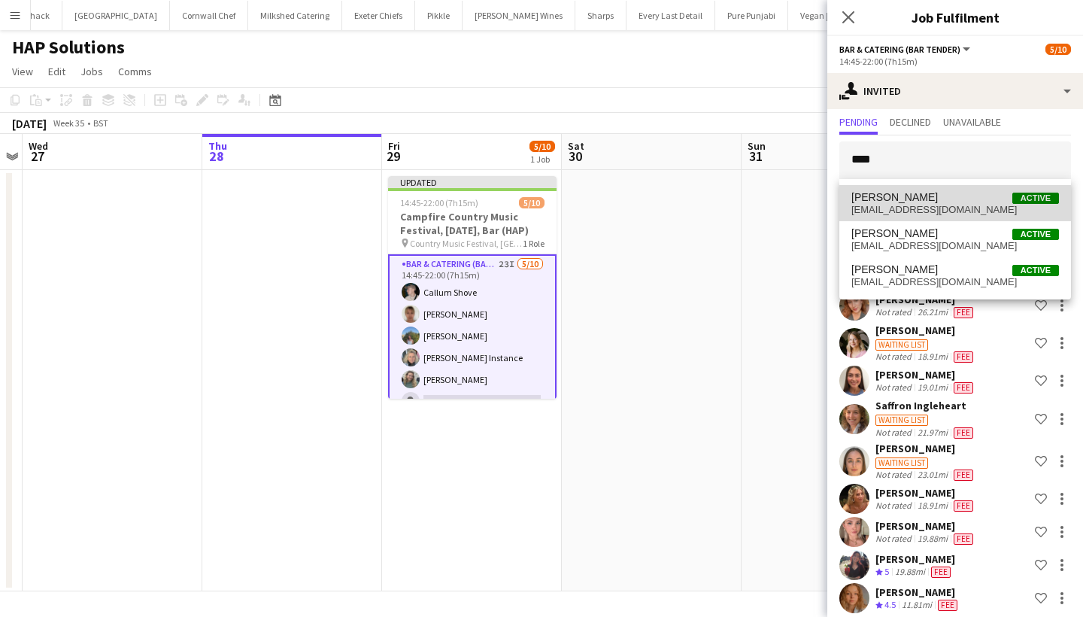
click at [926, 215] on mat-option "Savannah Hall Active savvyhall@outlook.com" at bounding box center [955, 203] width 232 height 36
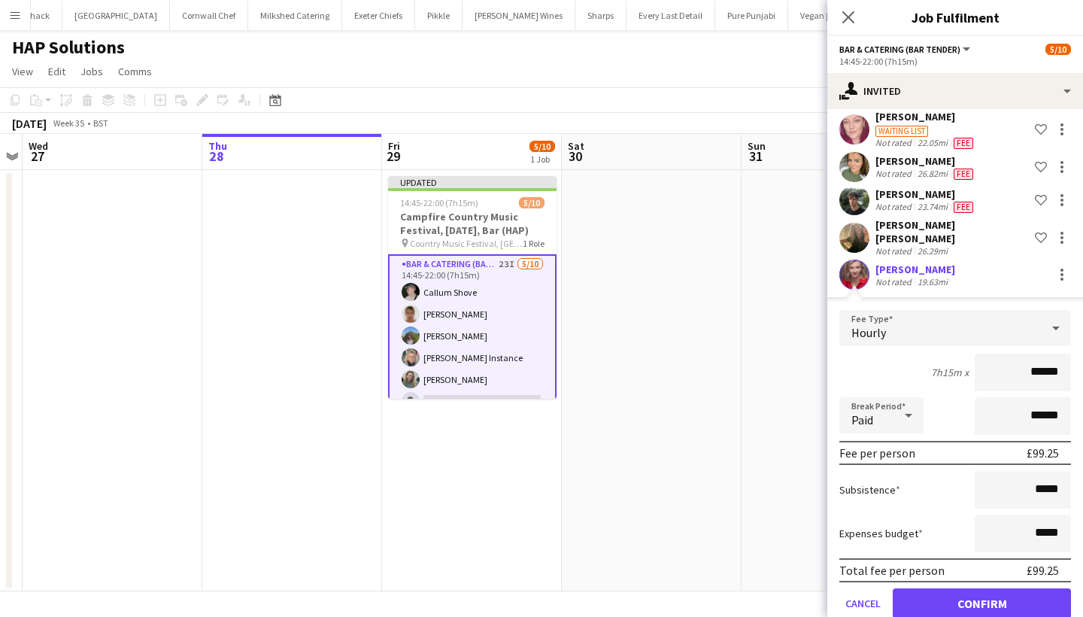
type input "******"
click at [955, 594] on button "Confirm" at bounding box center [982, 603] width 178 height 30
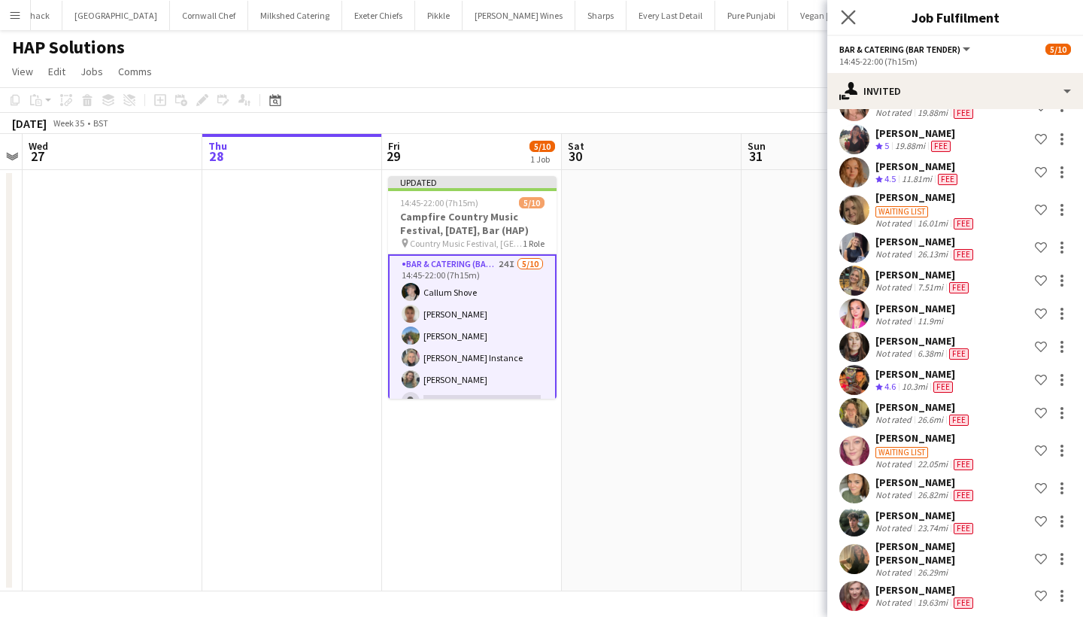
click at [840, 17] on app-icon "Close pop-in" at bounding box center [849, 18] width 22 height 22
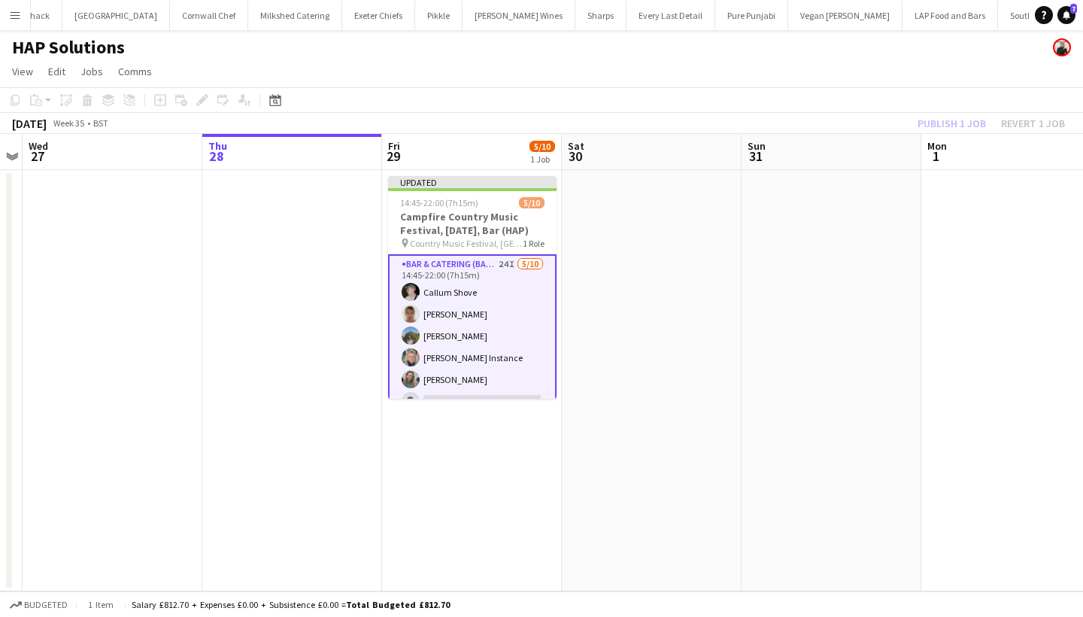
click at [958, 126] on div "Publish 1 job Revert 1 job" at bounding box center [992, 124] width 184 height 20
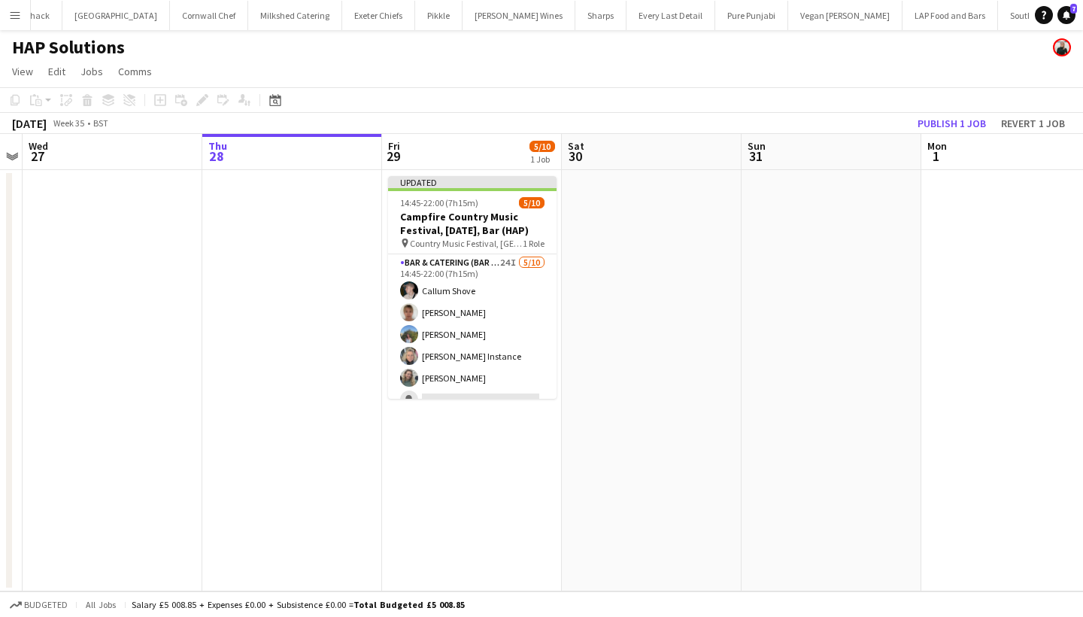
click at [958, 126] on button "Publish 1 job" at bounding box center [952, 124] width 80 height 20
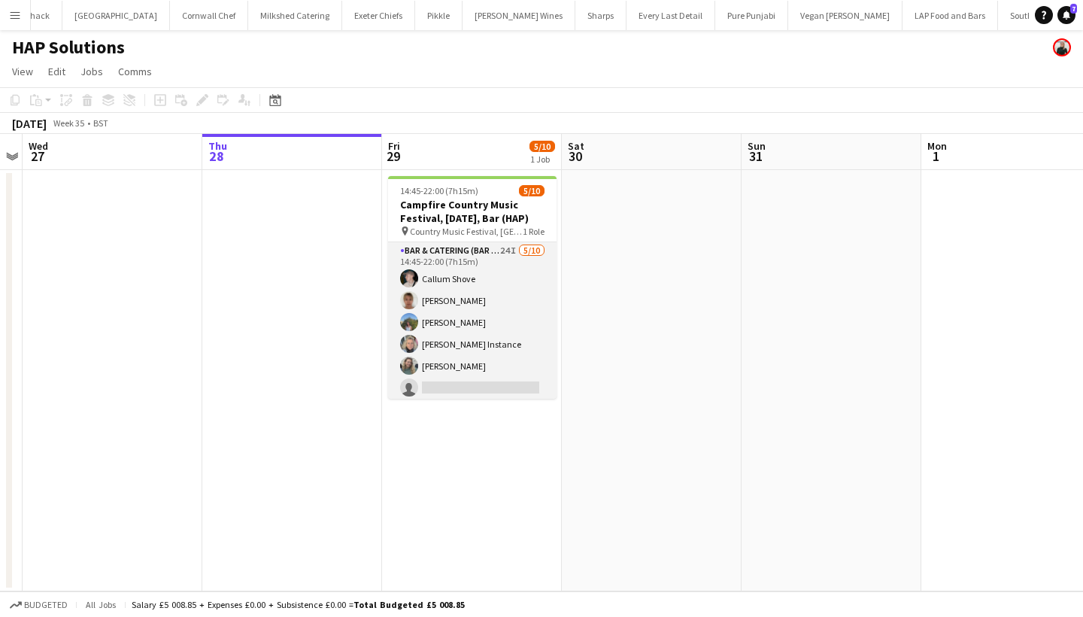
click at [446, 325] on app-card-role "Bar & Catering (Bar Tender) 24I 5/10 14:45-22:00 (7h15m) Callum Shove Debbie St…" at bounding box center [472, 365] width 168 height 247
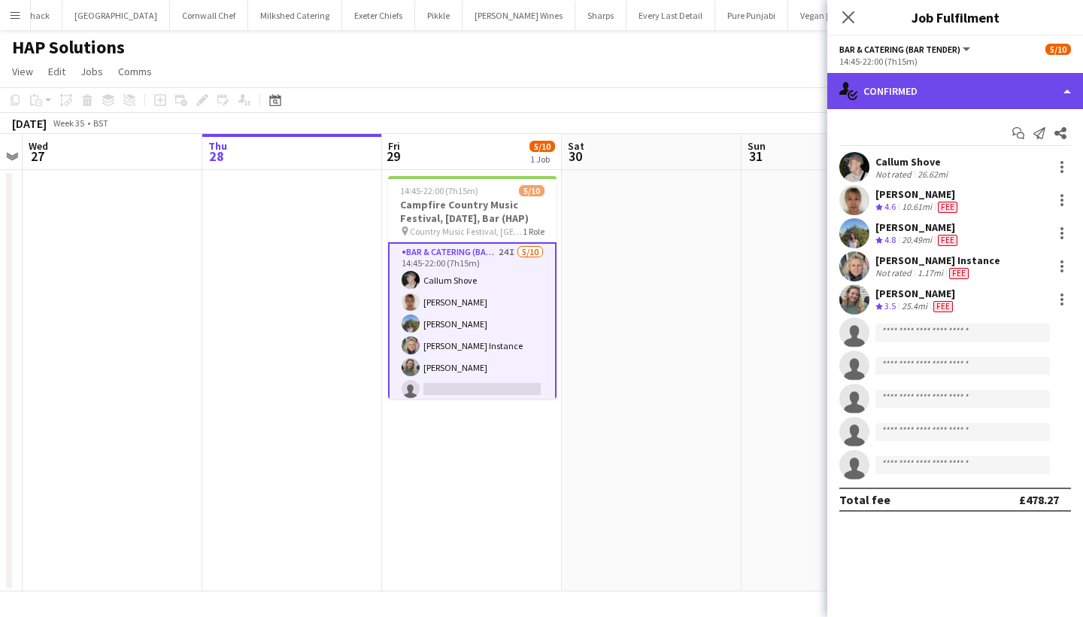
click at [986, 78] on div "single-neutral-actions-check-2 Confirmed" at bounding box center [955, 91] width 256 height 36
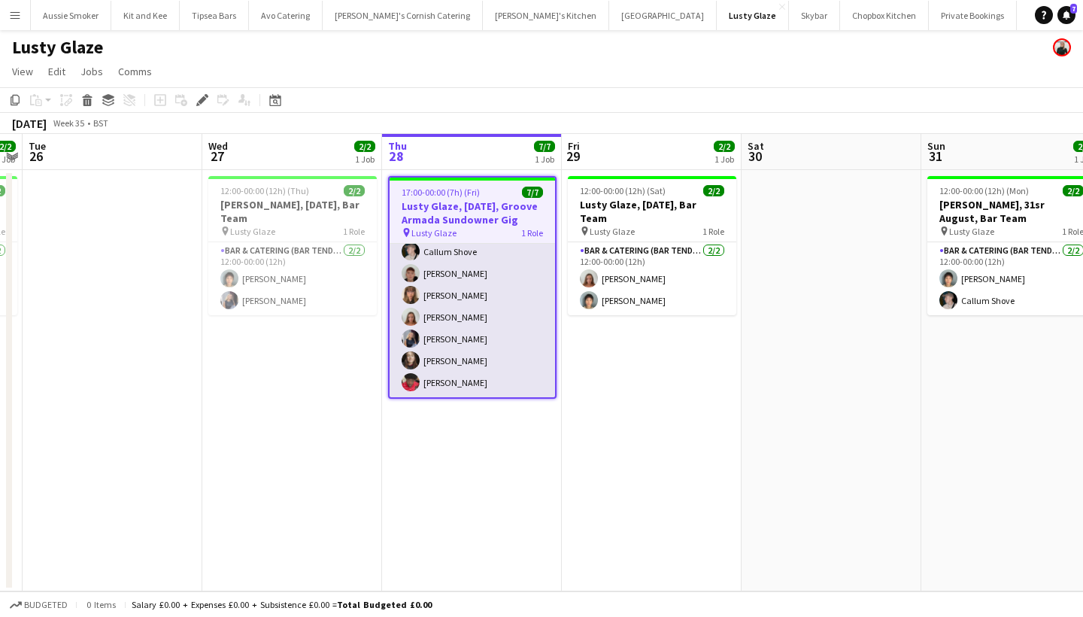
scroll to position [29, 0]
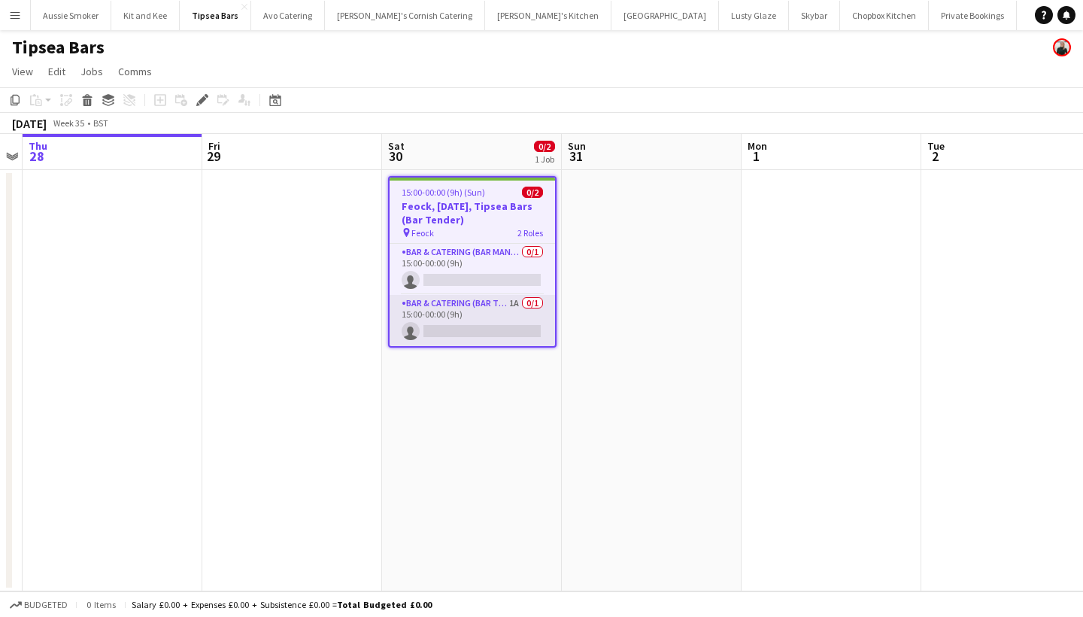
click at [481, 322] on app-card-role "Bar & Catering (Bar Tender) 1A 0/1 15:00-00:00 (9h) single-neutral-actions" at bounding box center [472, 320] width 165 height 51
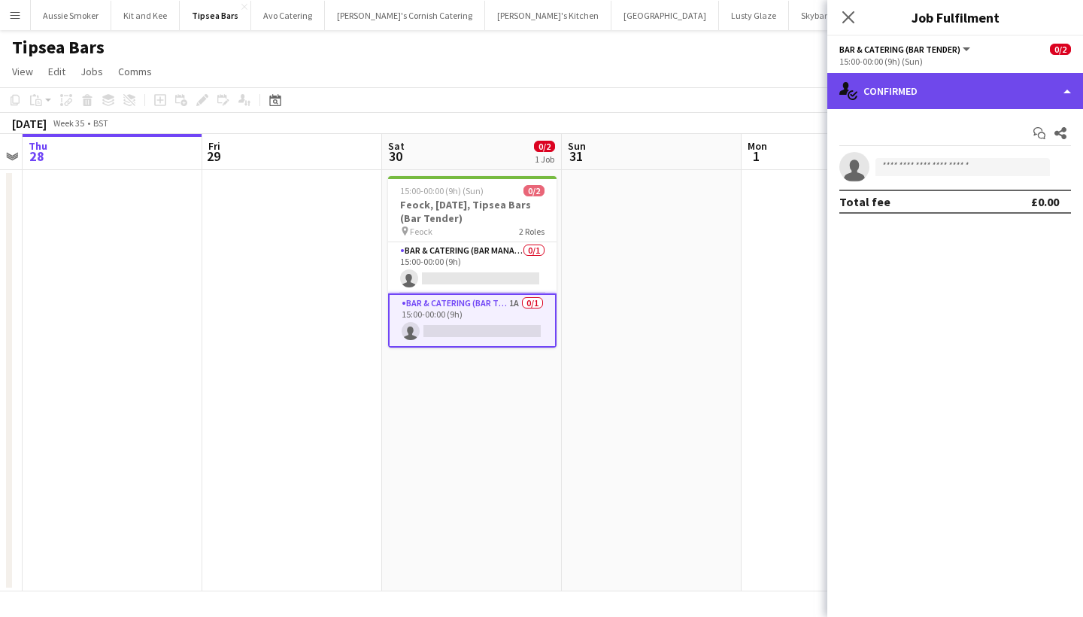
click at [886, 94] on div "single-neutral-actions-check-2 Confirmed" at bounding box center [955, 91] width 256 height 36
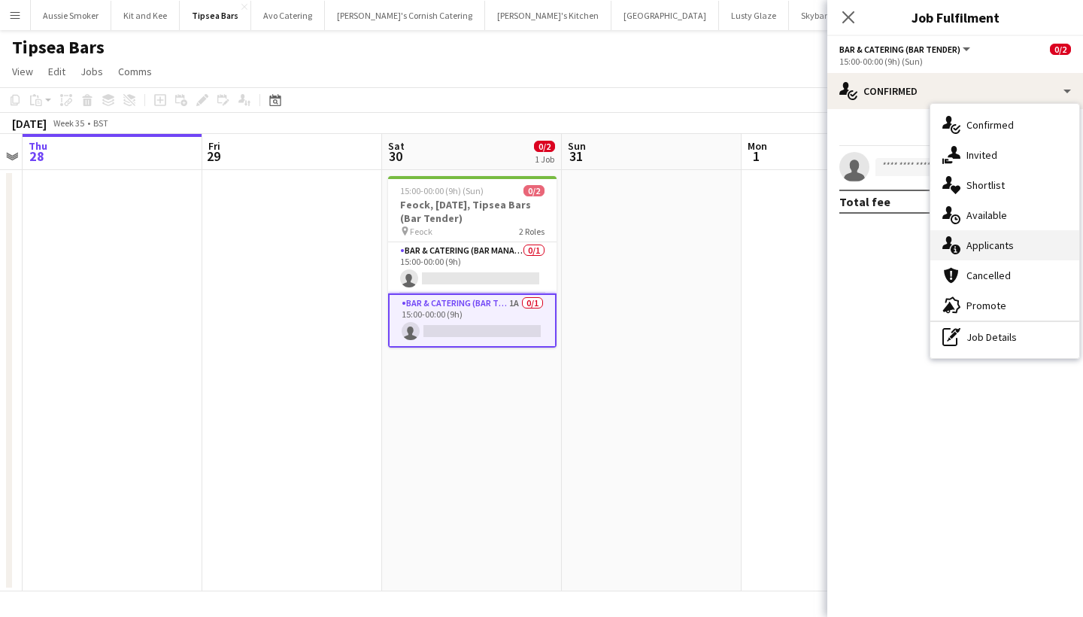
click at [980, 236] on div "single-neutral-actions-information Applicants" at bounding box center [1004, 245] width 149 height 30
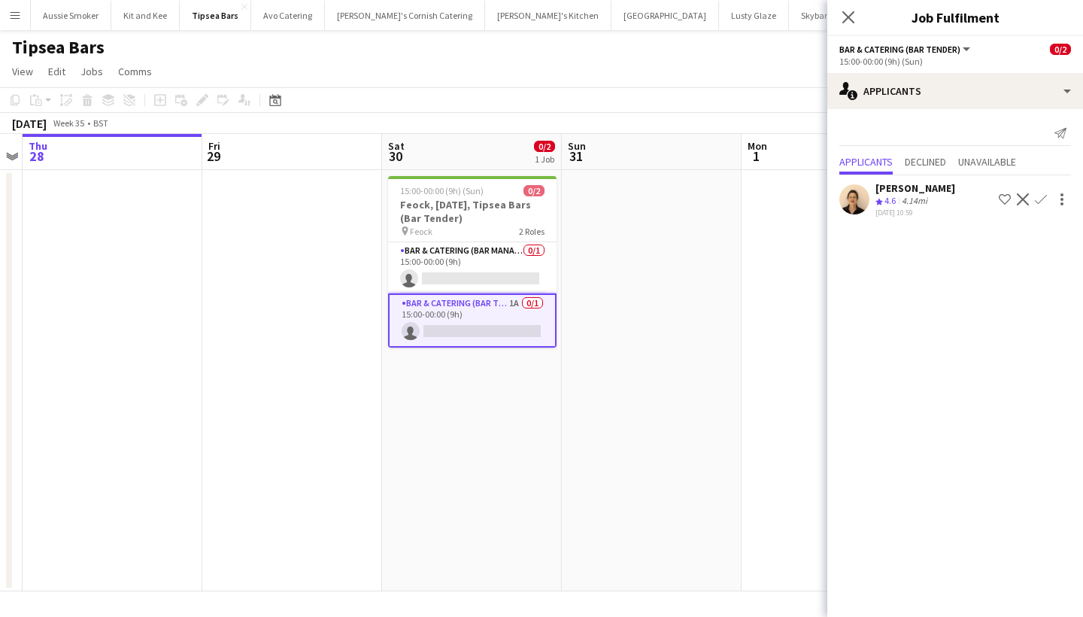
click at [1046, 193] on app-icon "Confirm" at bounding box center [1041, 199] width 12 height 12
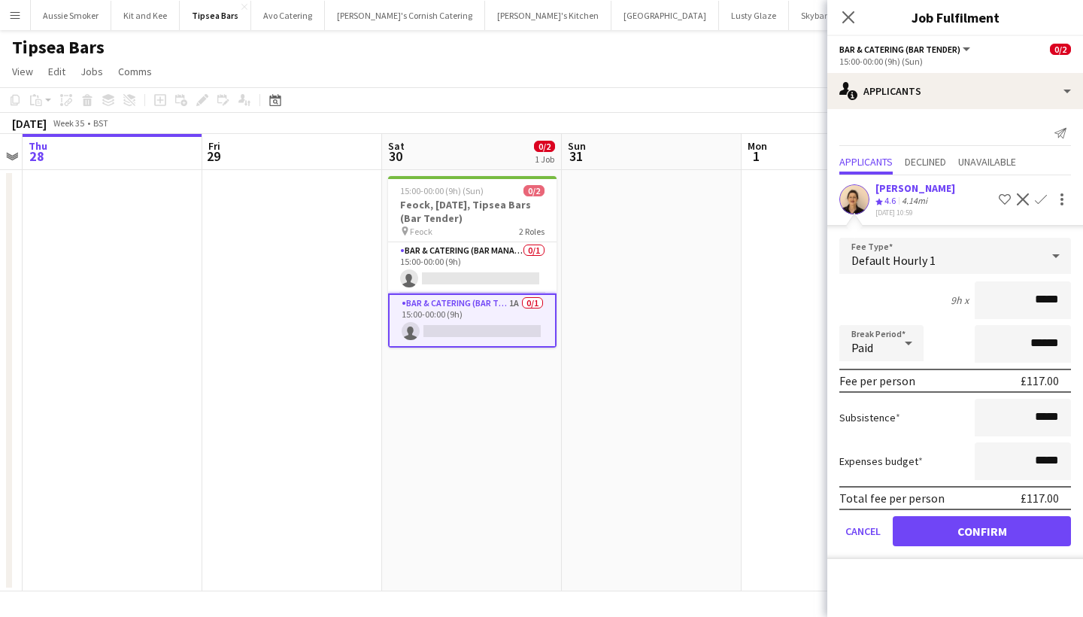
type input "******"
click at [1017, 530] on button "Confirm" at bounding box center [982, 531] width 178 height 30
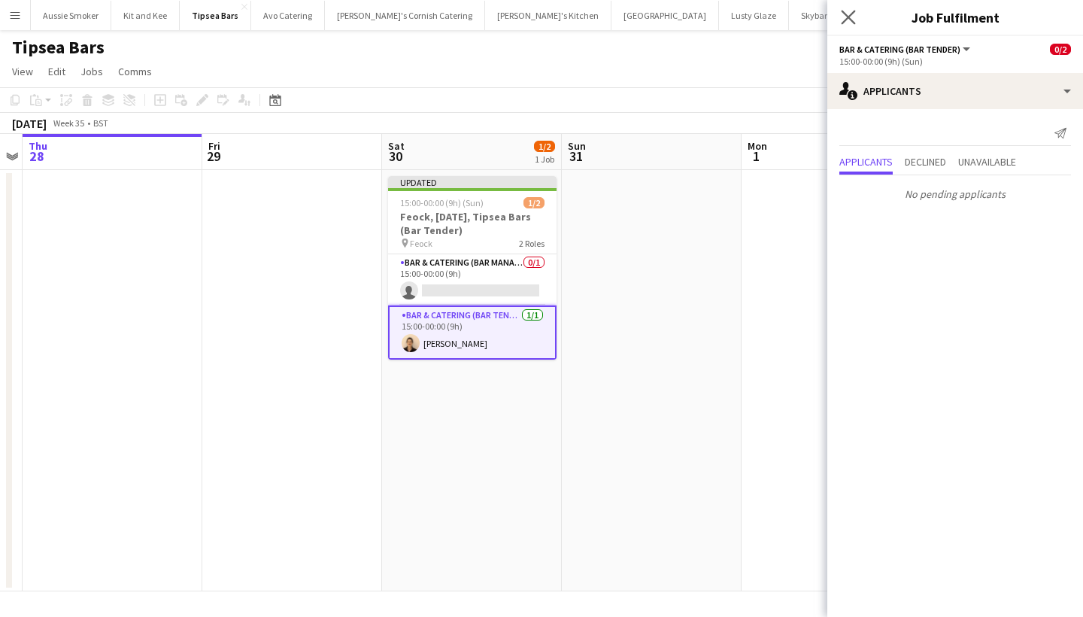
click at [845, 7] on app-icon "Close pop-in" at bounding box center [849, 18] width 22 height 22
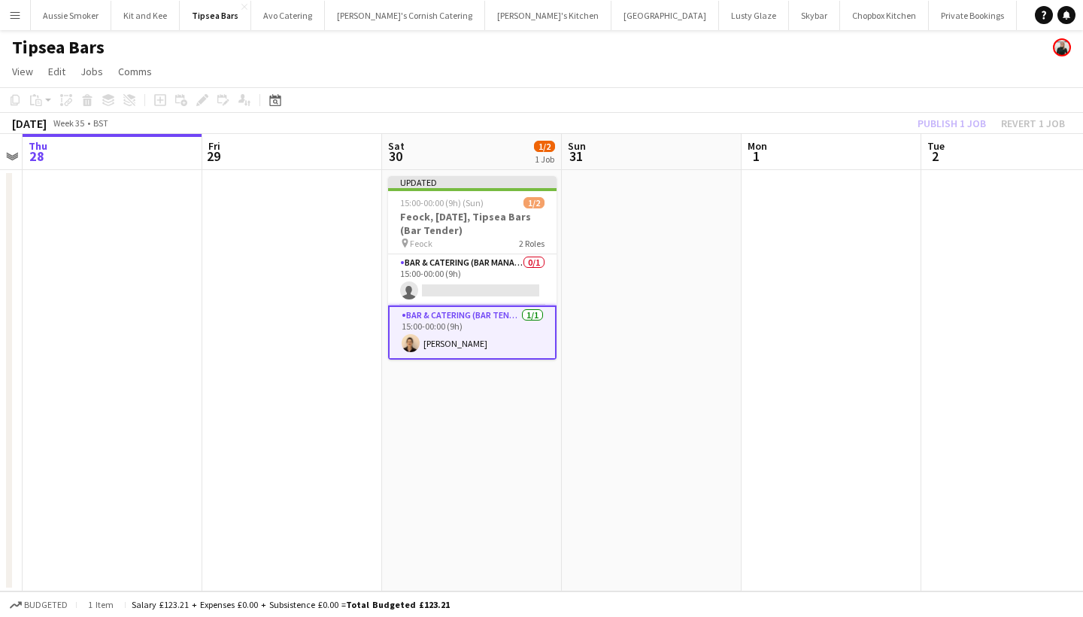
click at [947, 131] on div "Publish 1 job Revert 1 job" at bounding box center [992, 124] width 184 height 20
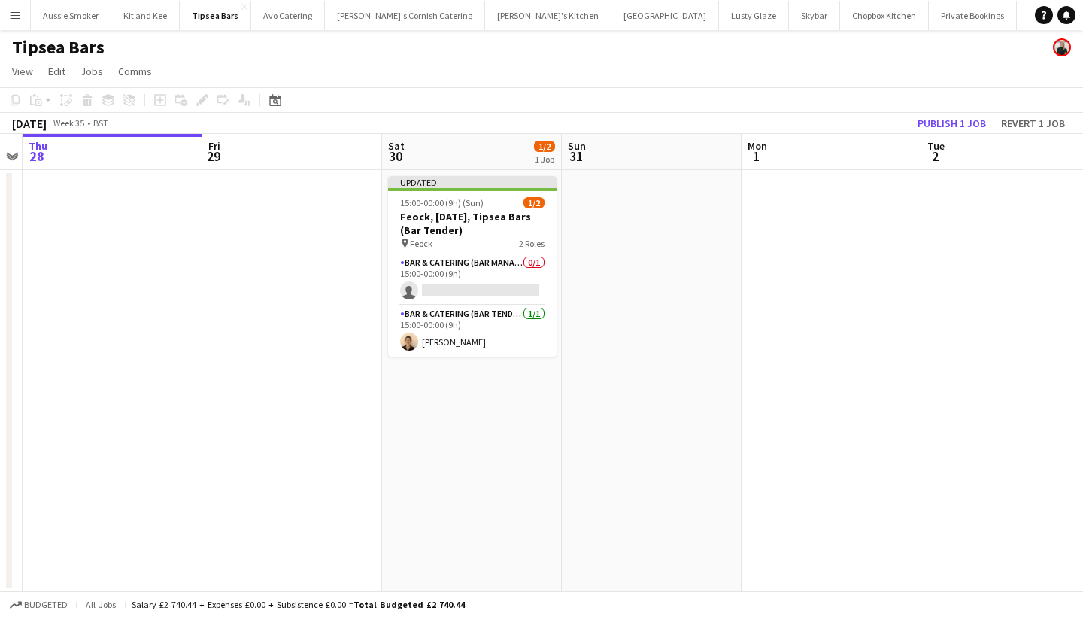
click at [947, 131] on button "Publish 1 job" at bounding box center [952, 124] width 80 height 20
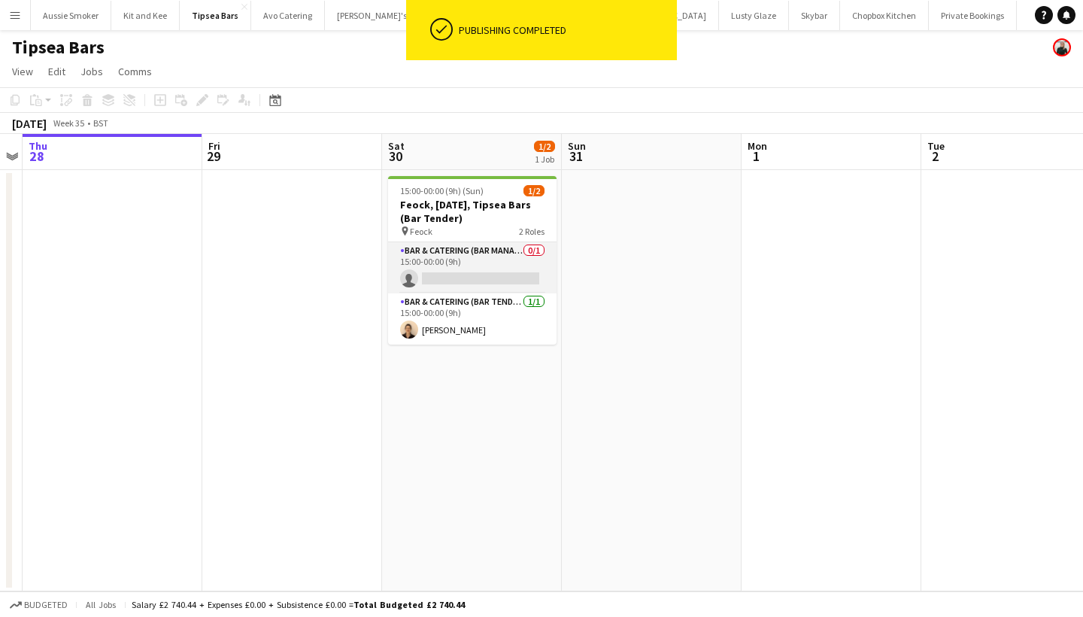
click at [454, 273] on app-card-role "Bar & Catering (Bar Manager) 0/1 15:00-00:00 (9h) single-neutral-actions" at bounding box center [472, 267] width 168 height 51
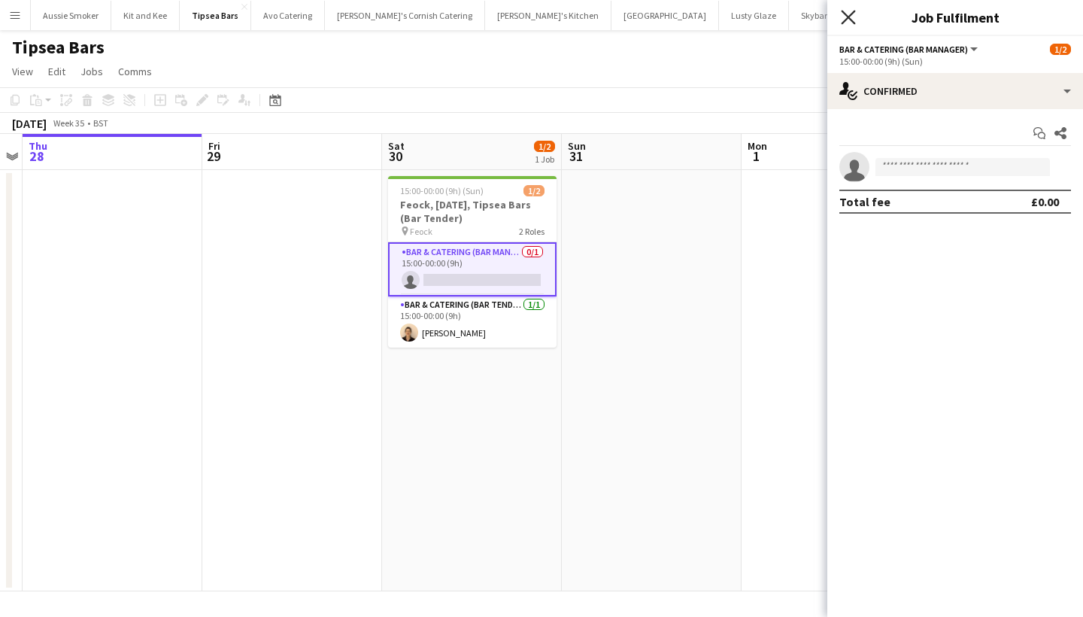
click at [850, 20] on icon "Close pop-in" at bounding box center [848, 17] width 14 height 14
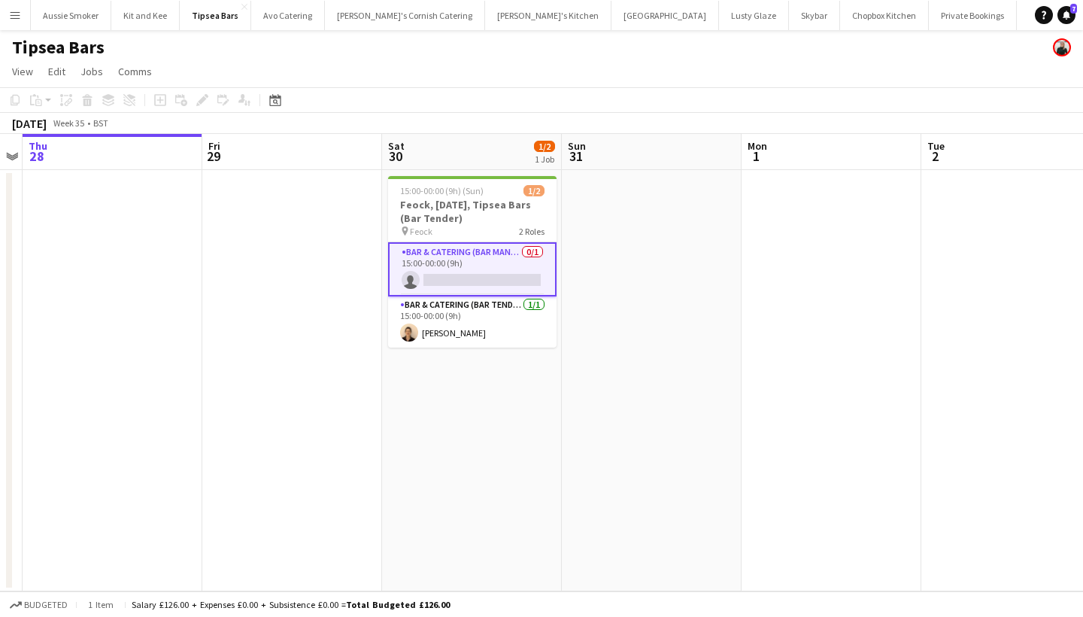
click at [487, 259] on app-card-role "Bar & Catering (Bar Manager) 0/1 15:00-00:00 (9h) single-neutral-actions" at bounding box center [472, 269] width 168 height 54
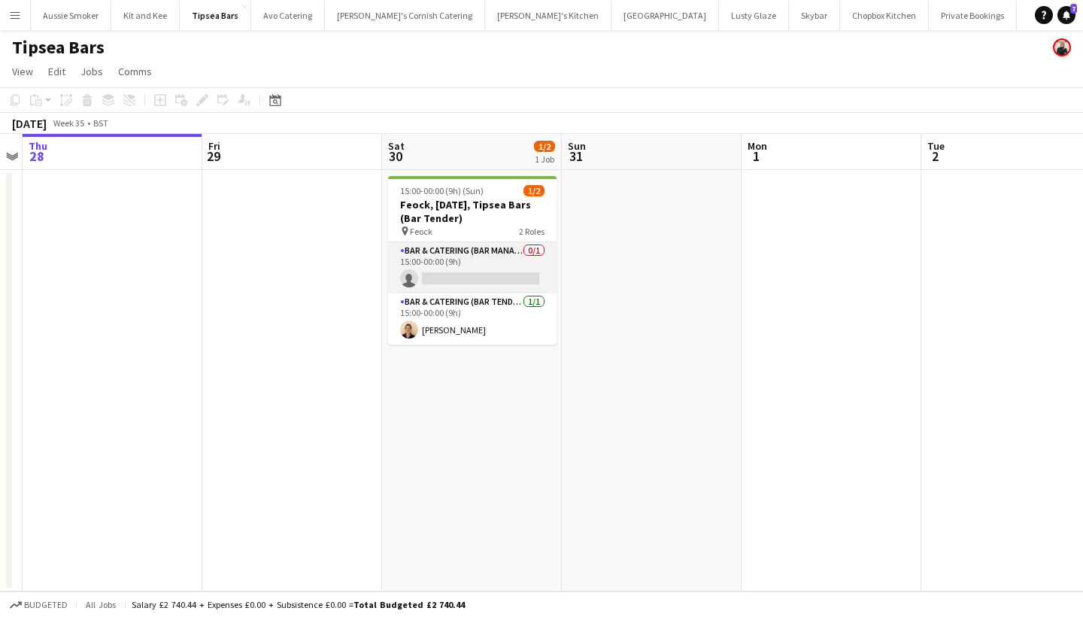
click at [487, 259] on app-card-role "Bar & Catering (Bar Manager) 0/1 15:00-00:00 (9h) single-neutral-actions" at bounding box center [472, 267] width 168 height 51
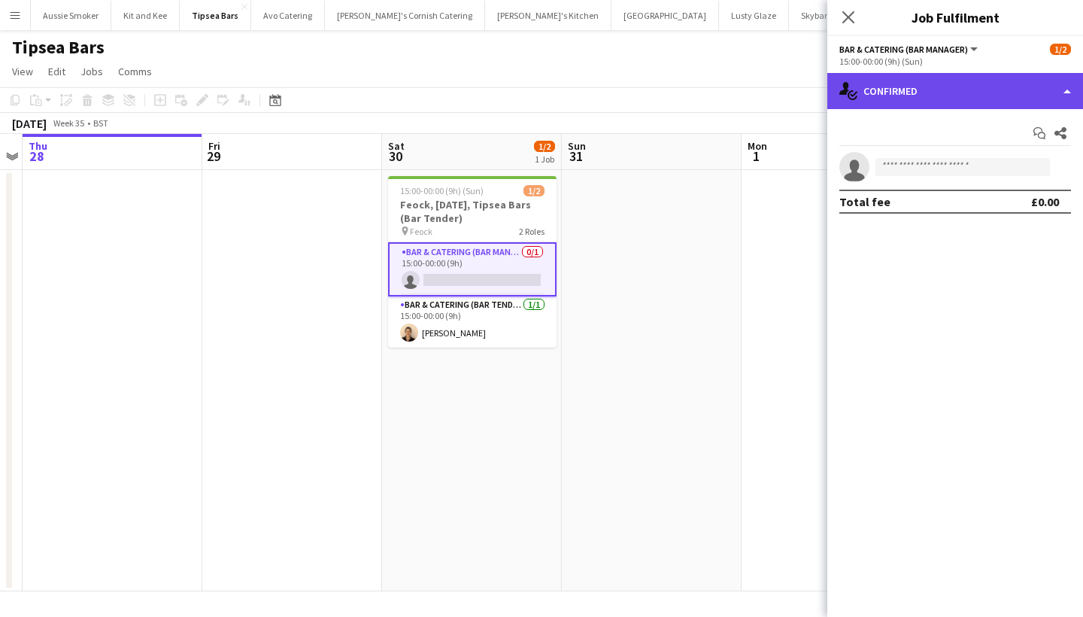
click at [945, 83] on div "single-neutral-actions-check-2 Confirmed" at bounding box center [955, 91] width 256 height 36
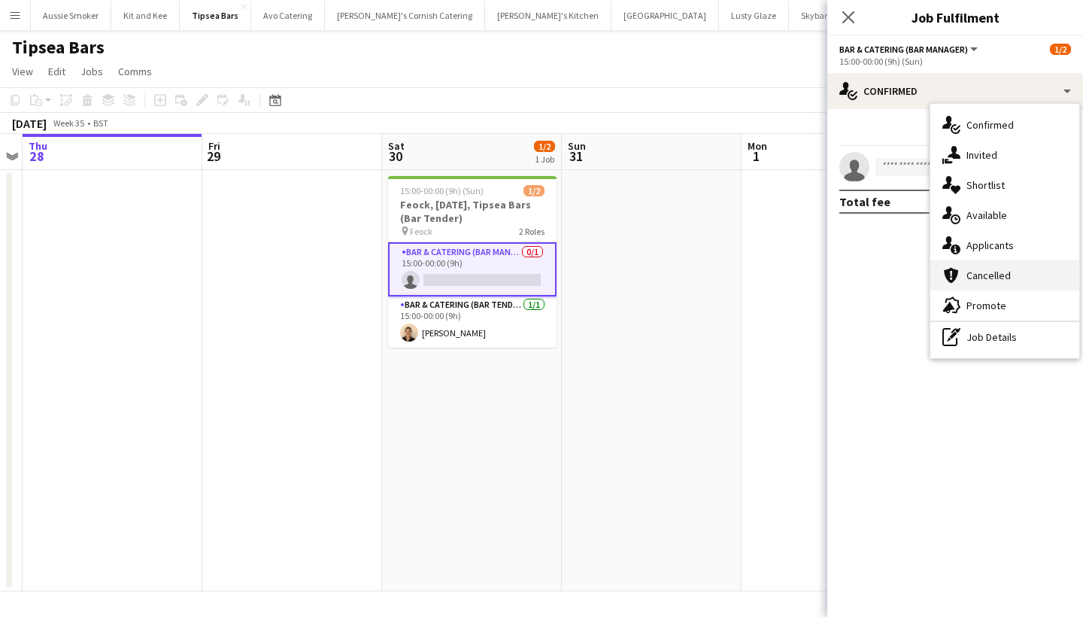
click at [969, 285] on div "cancellation Cancelled" at bounding box center [1004, 275] width 149 height 30
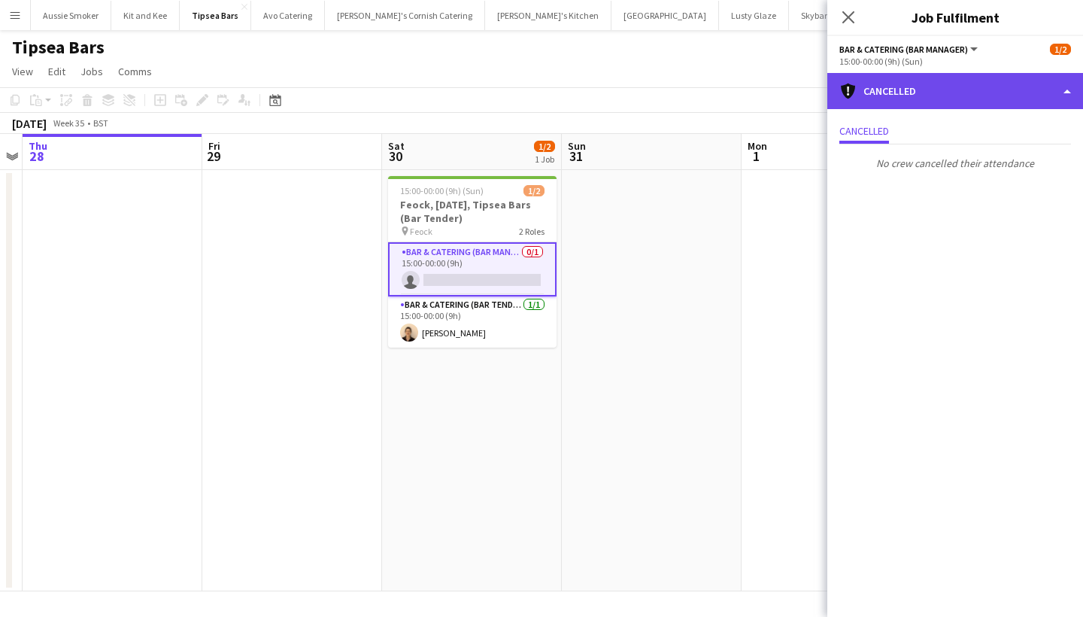
click at [928, 79] on div "cancellation Cancelled" at bounding box center [955, 91] width 256 height 36
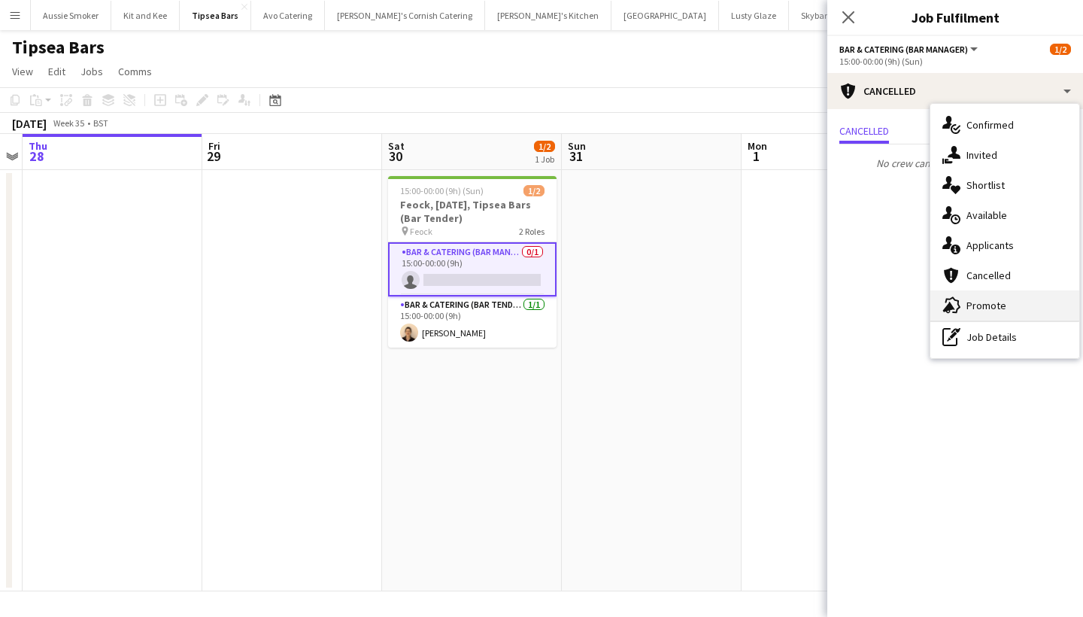
click at [984, 305] on div "advertising-megaphone Promote" at bounding box center [1004, 305] width 149 height 30
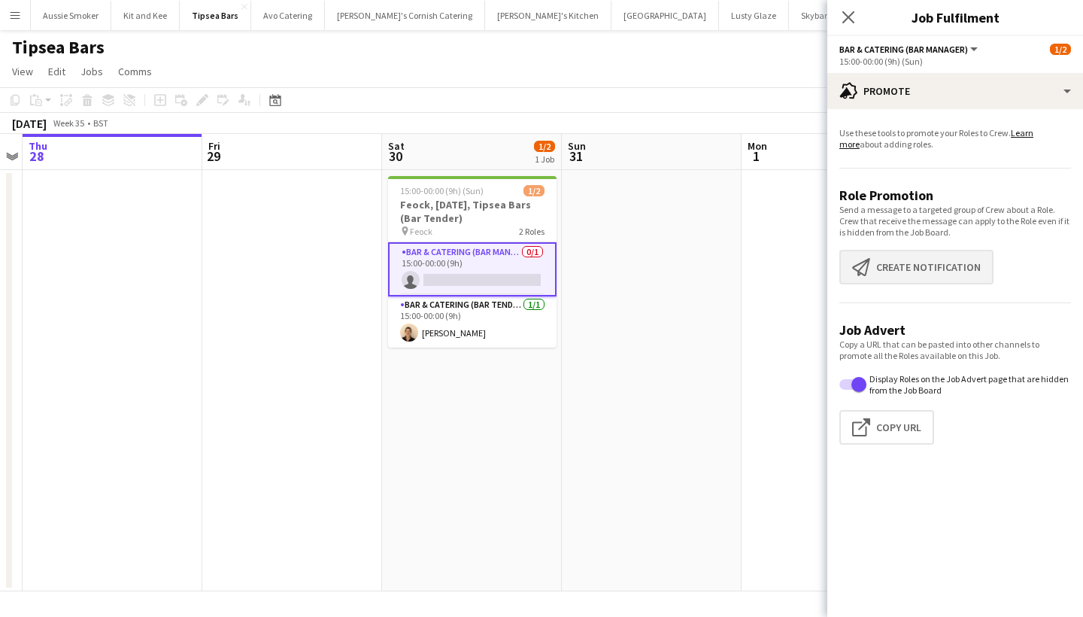
click at [931, 284] on button "Create notification Create notification" at bounding box center [916, 267] width 154 height 35
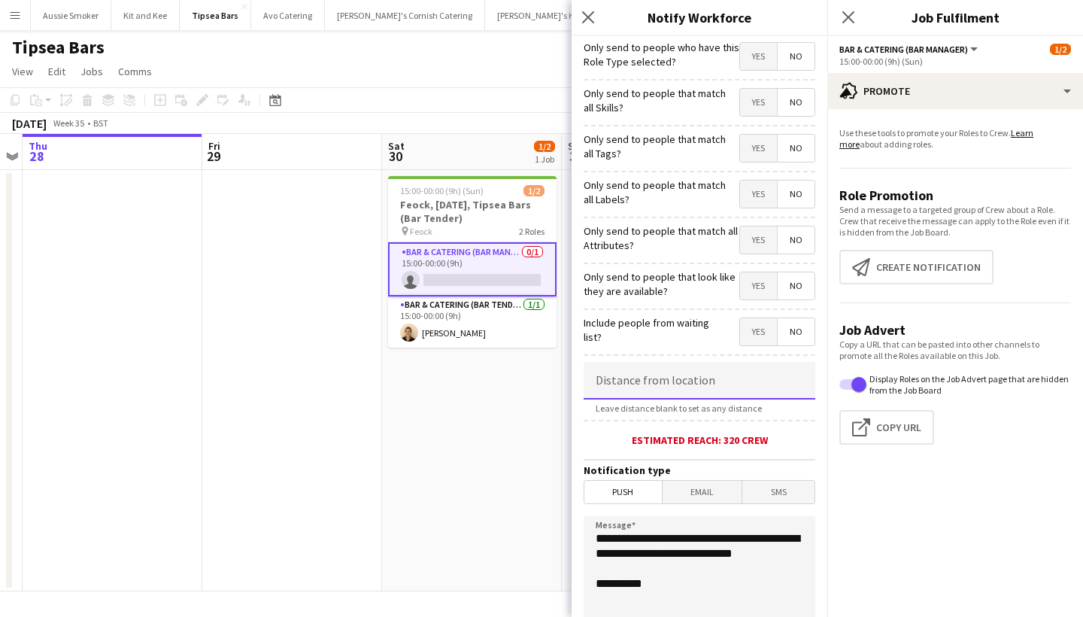
click at [645, 388] on input at bounding box center [700, 381] width 232 height 38
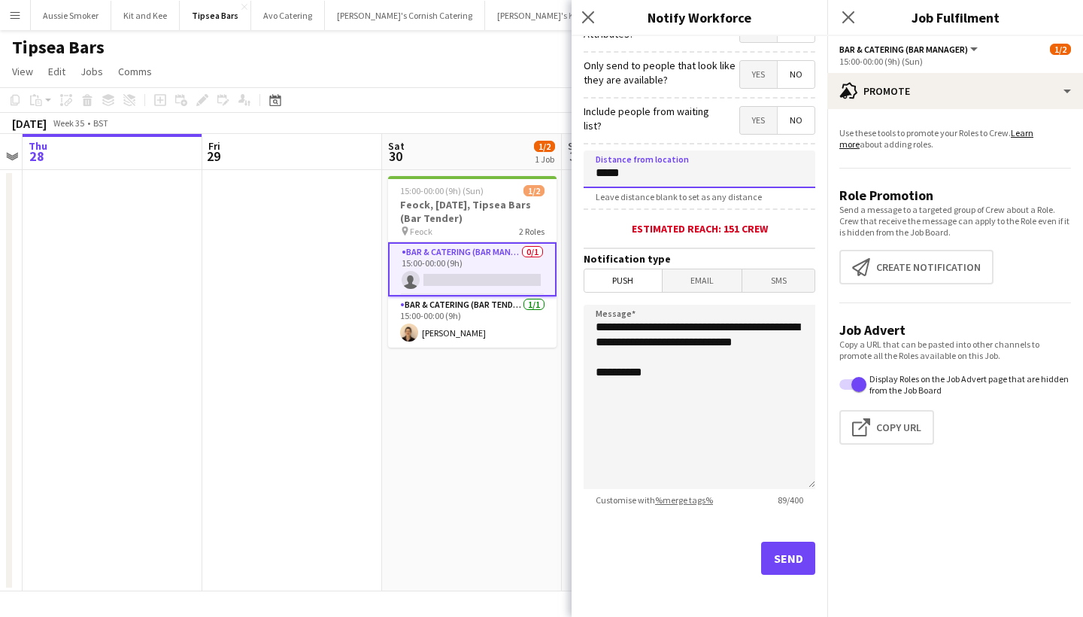
type input "*****"
click at [789, 553] on button "Send" at bounding box center [788, 558] width 54 height 33
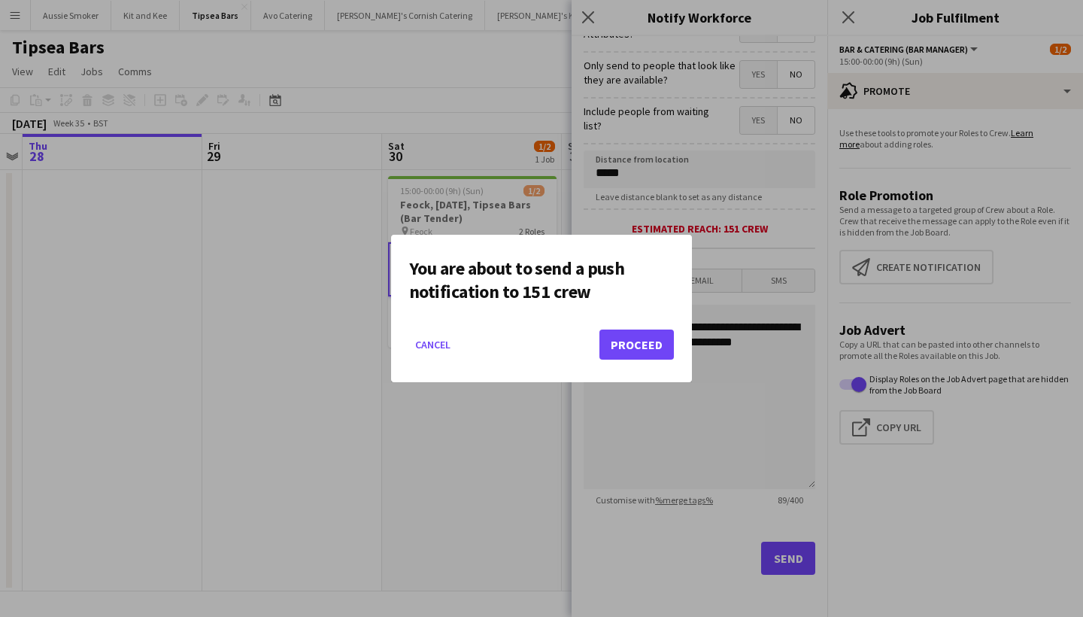
click at [630, 341] on button "Proceed" at bounding box center [636, 344] width 74 height 30
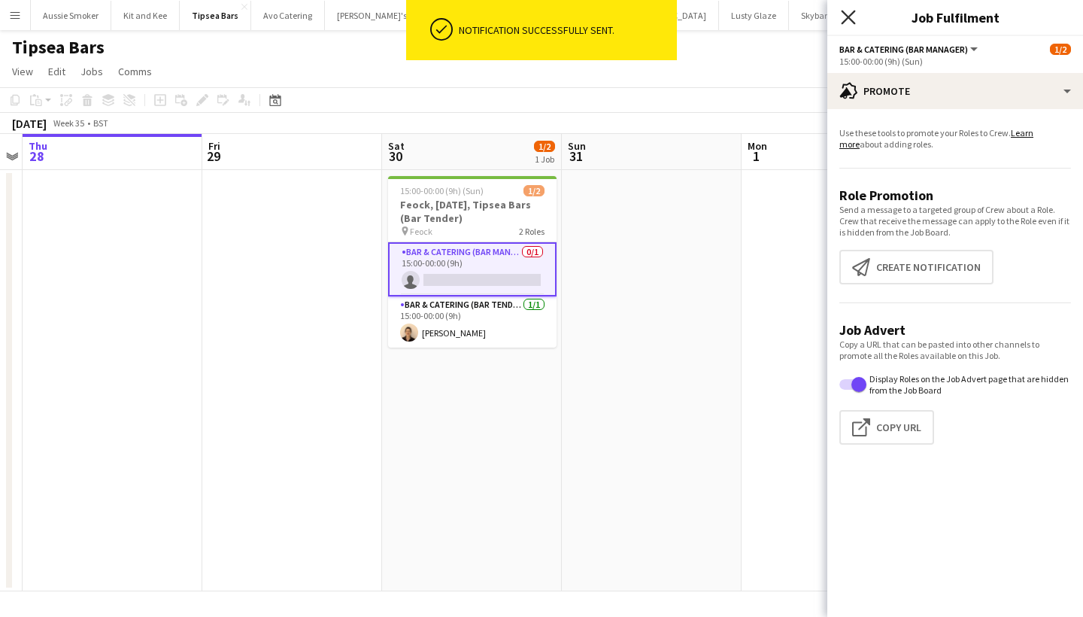
click at [844, 15] on icon "Close pop-in" at bounding box center [848, 17] width 14 height 14
